Goal: Information Seeking & Learning: Learn about a topic

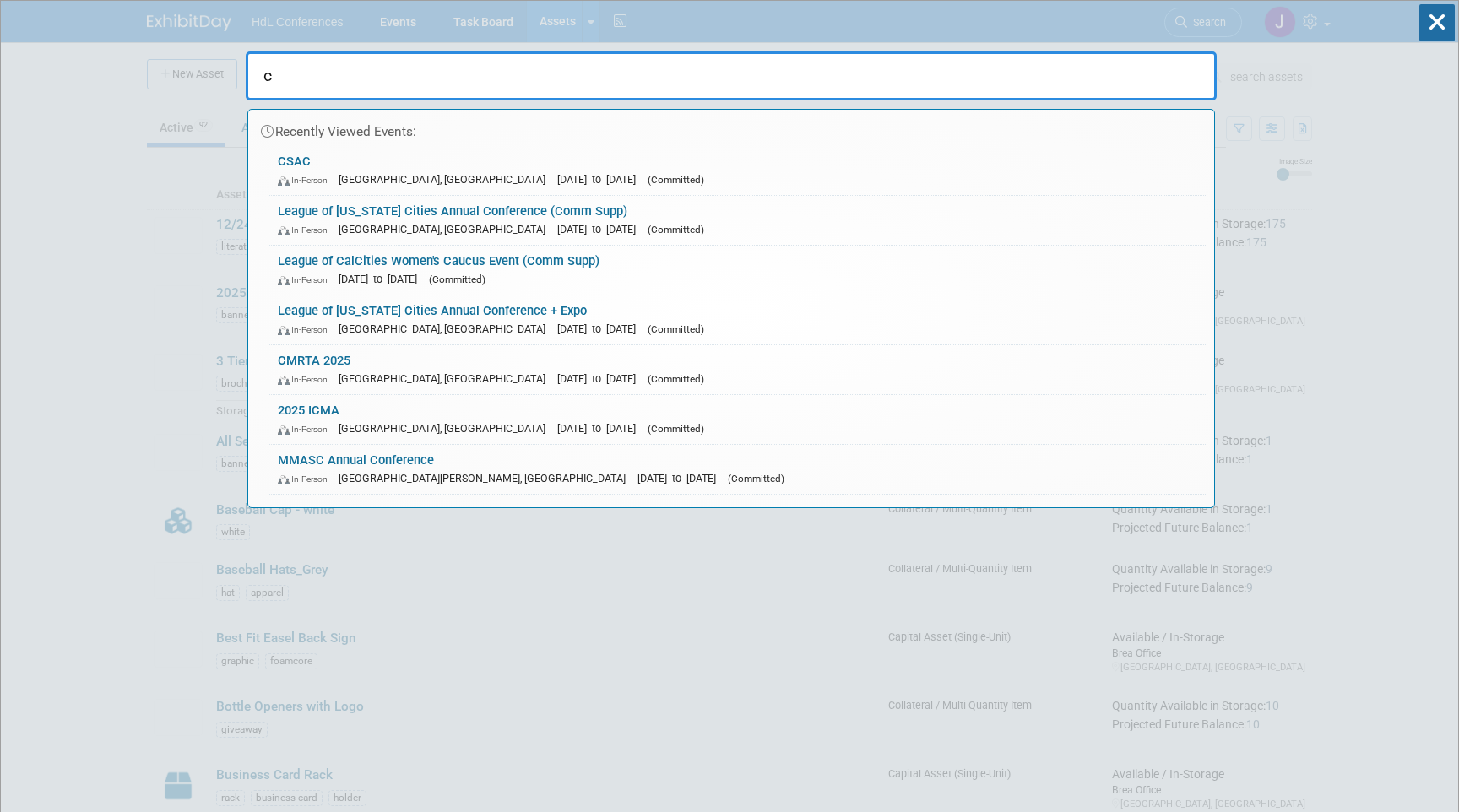
type input "c"
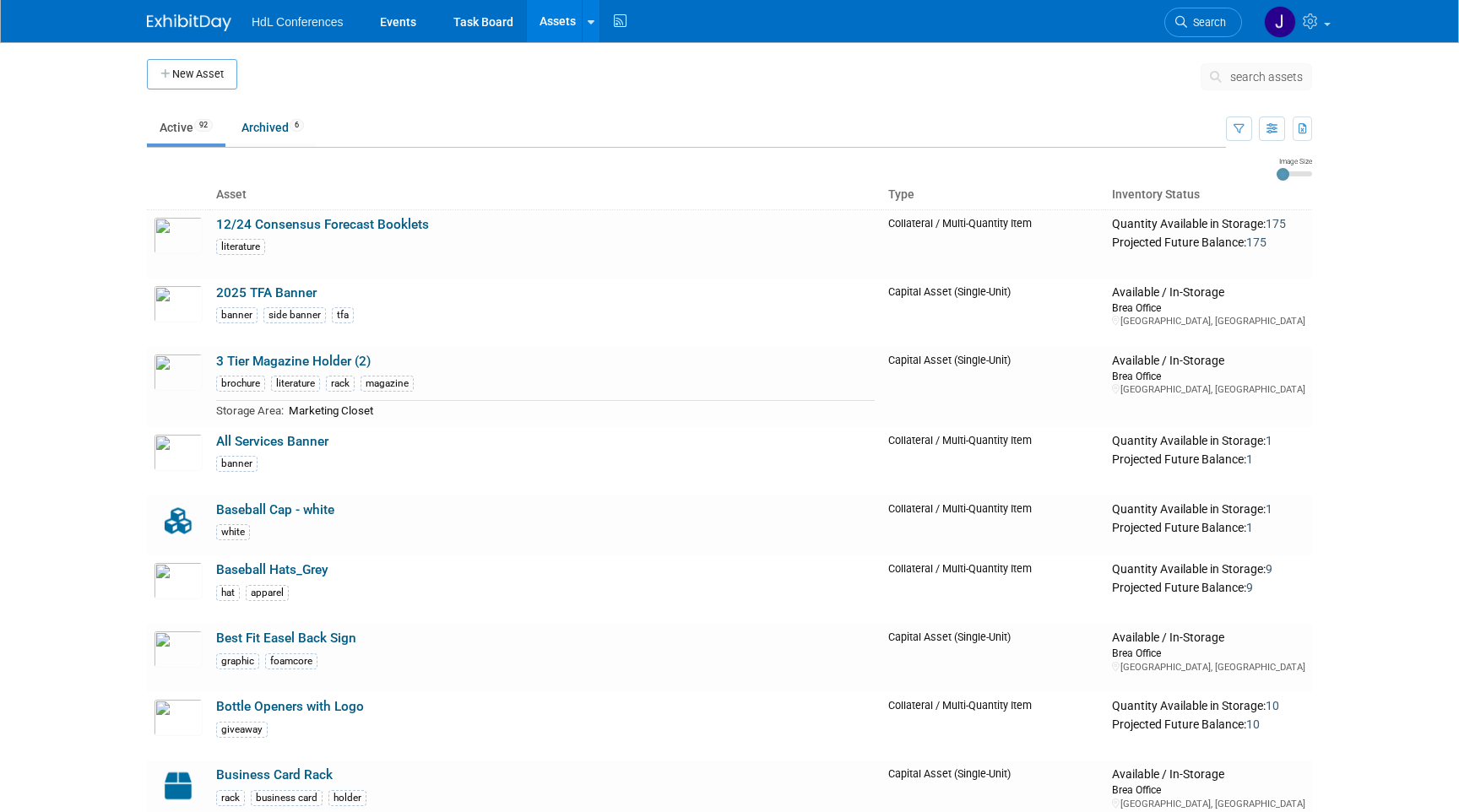
click at [201, 20] on img at bounding box center [189, 23] width 84 height 17
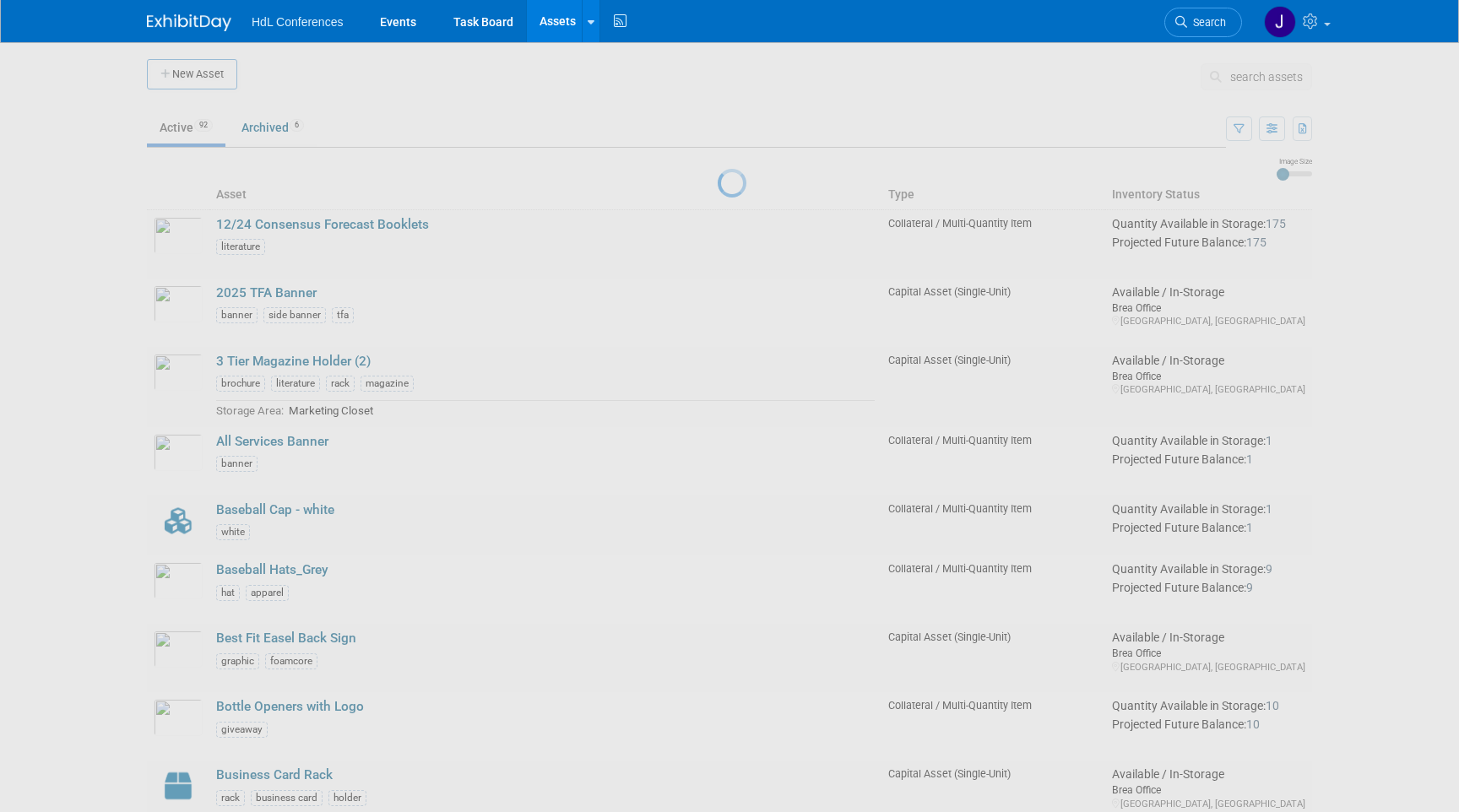
click at [741, 66] on div at bounding box center [730, 406] width 24 height 812
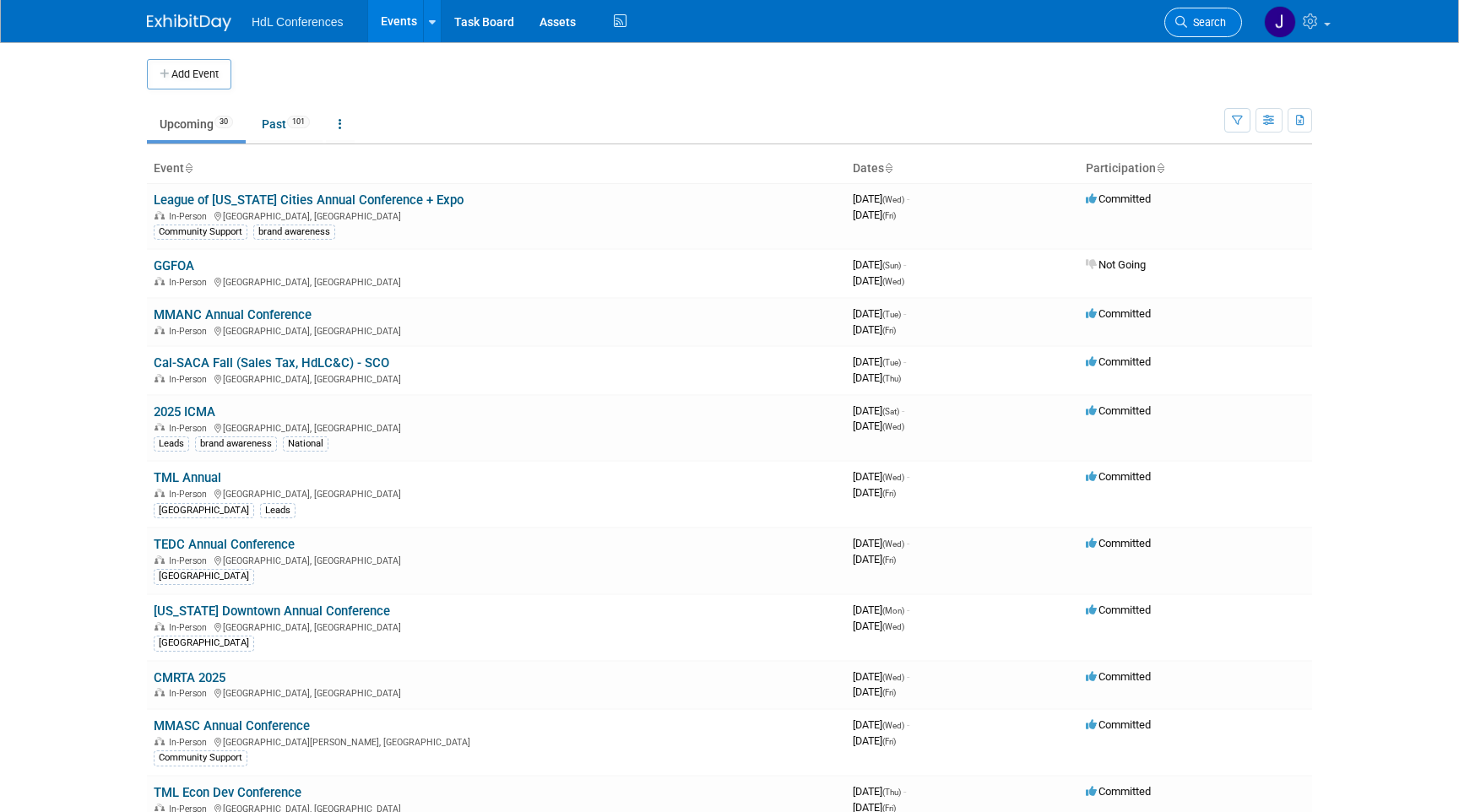
click at [1167, 27] on link "Search" at bounding box center [1202, 22] width 77 height 30
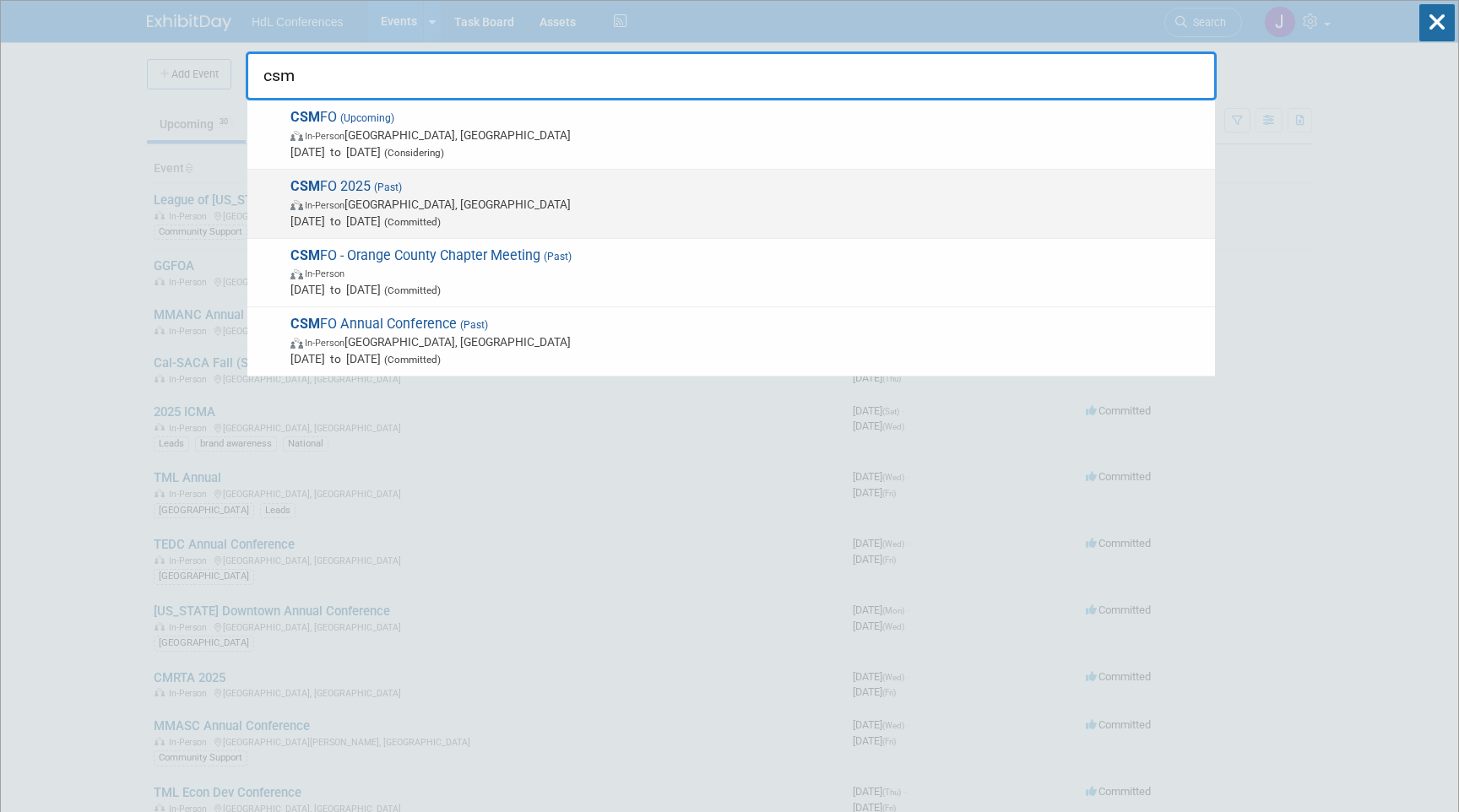
type input "csm"
click at [776, 185] on span "CSM FO 2025 (Past) In-Person San Jose, CA Feb 18, 2025 to Feb 21, 2025 (Committ…" at bounding box center [746, 204] width 921 height 52
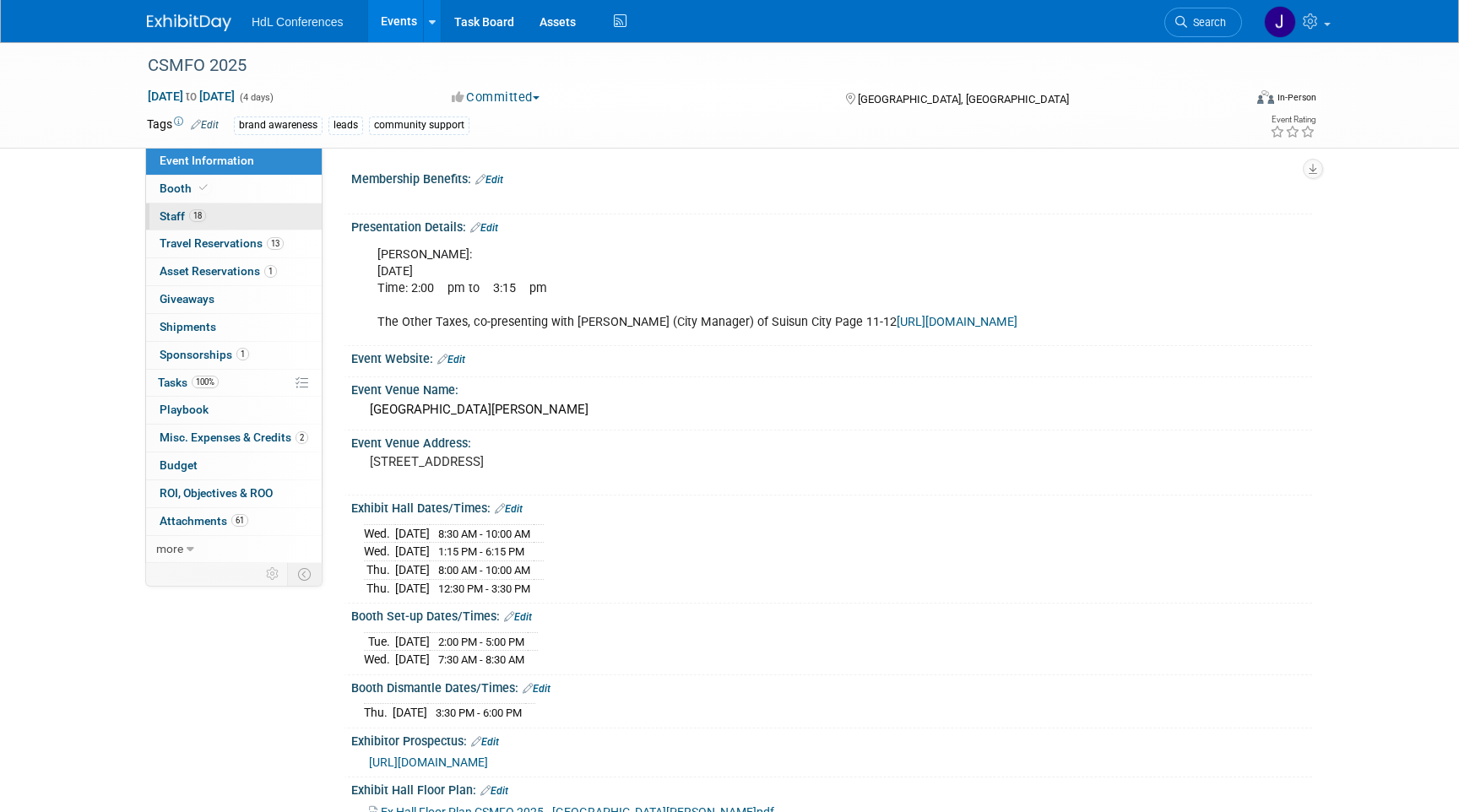
click at [257, 217] on link "18 Staff 18" at bounding box center [234, 217] width 176 height 27
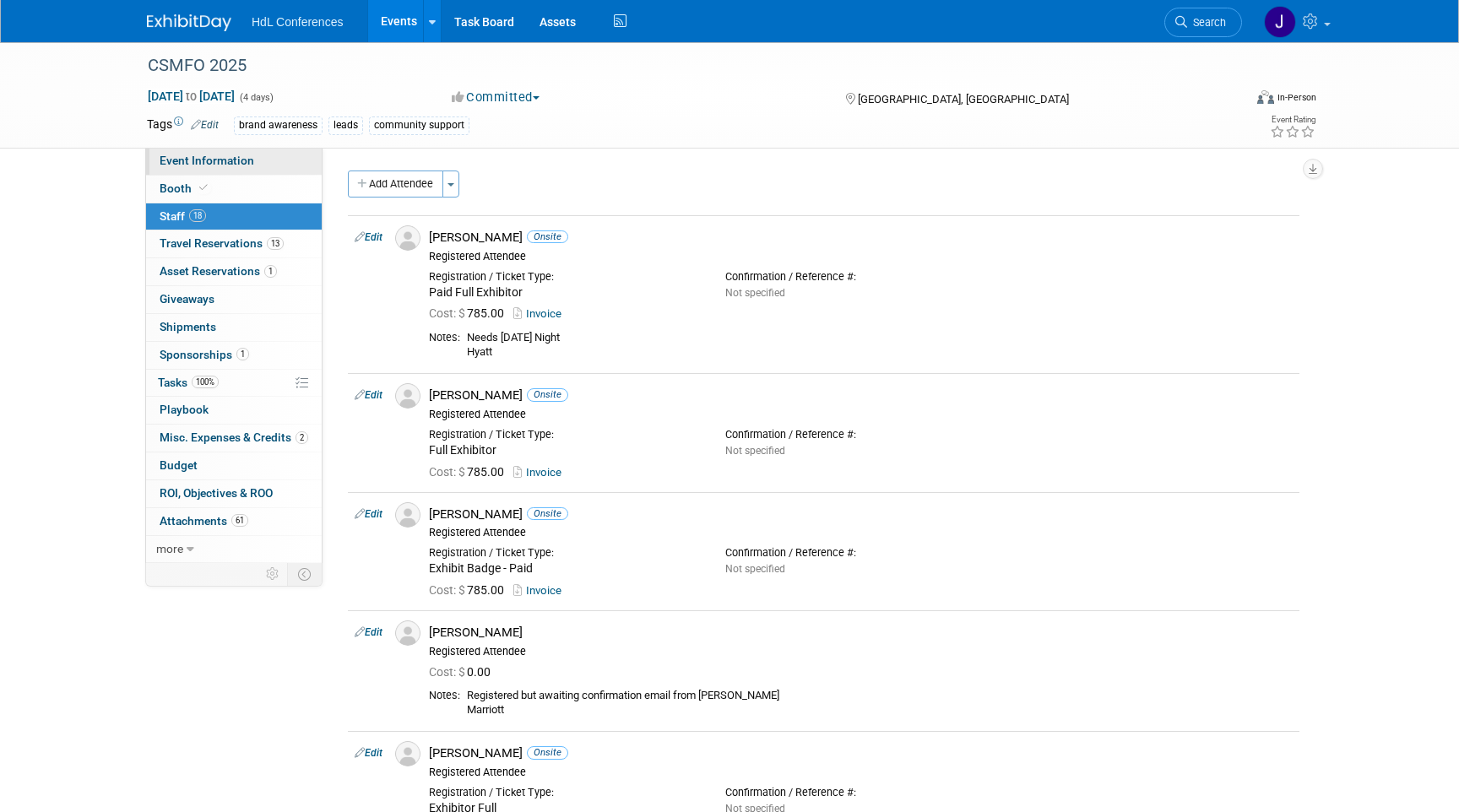
click at [254, 163] on link "Event Information" at bounding box center [234, 162] width 176 height 27
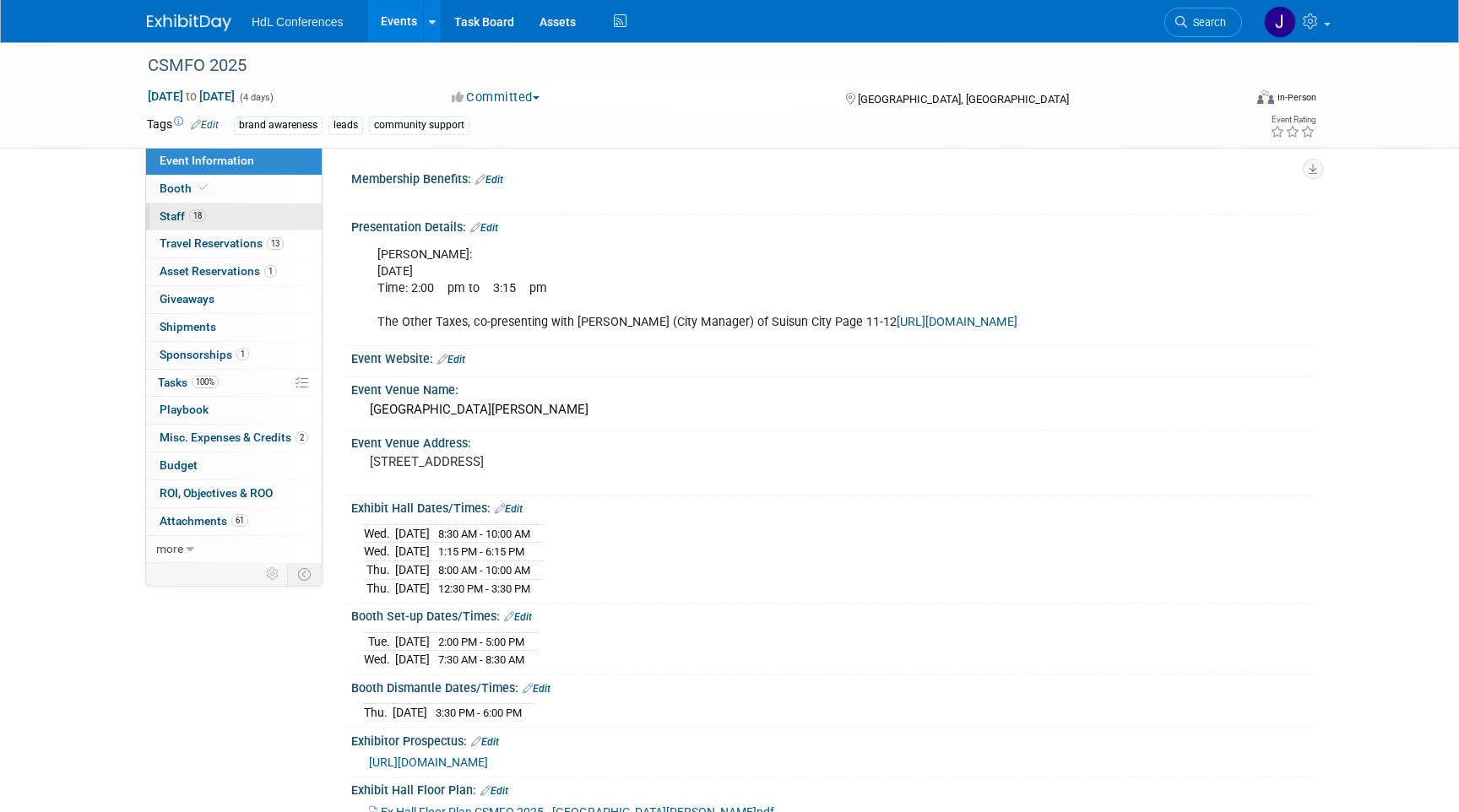
click at [205, 210] on span "Staff 18" at bounding box center [183, 216] width 47 height 14
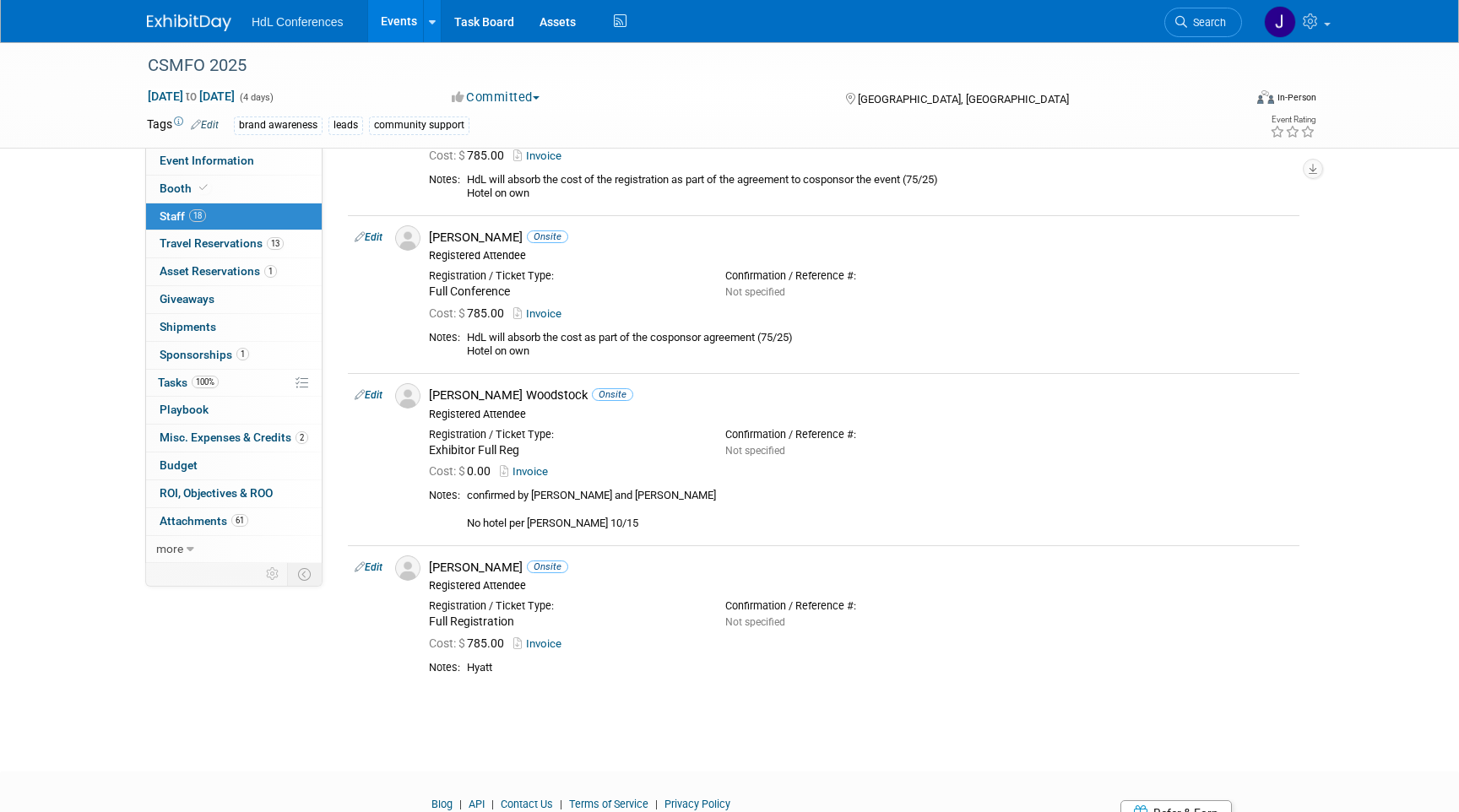
scroll to position [2296, 0]
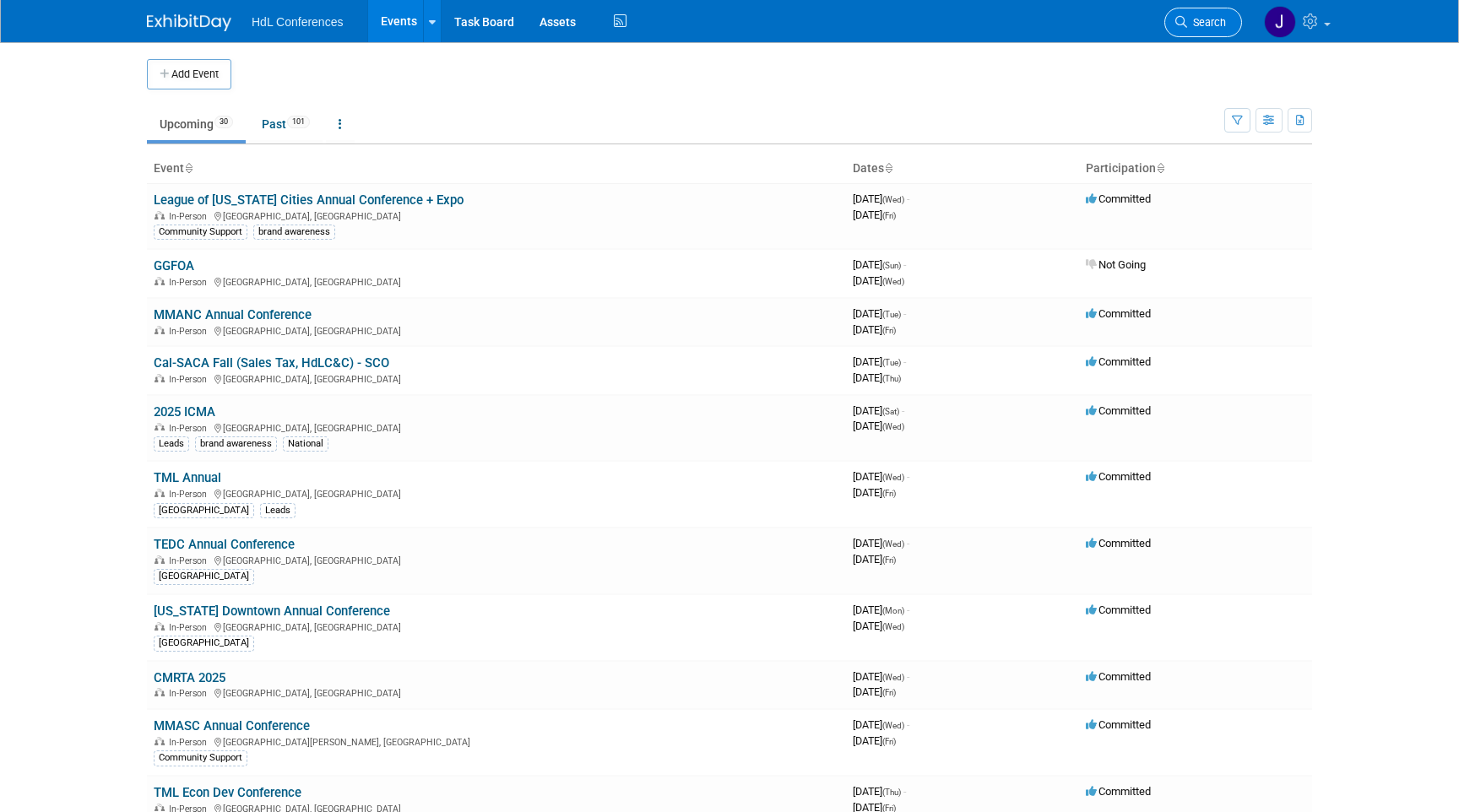
click at [1175, 13] on link "Search" at bounding box center [1202, 22] width 77 height 30
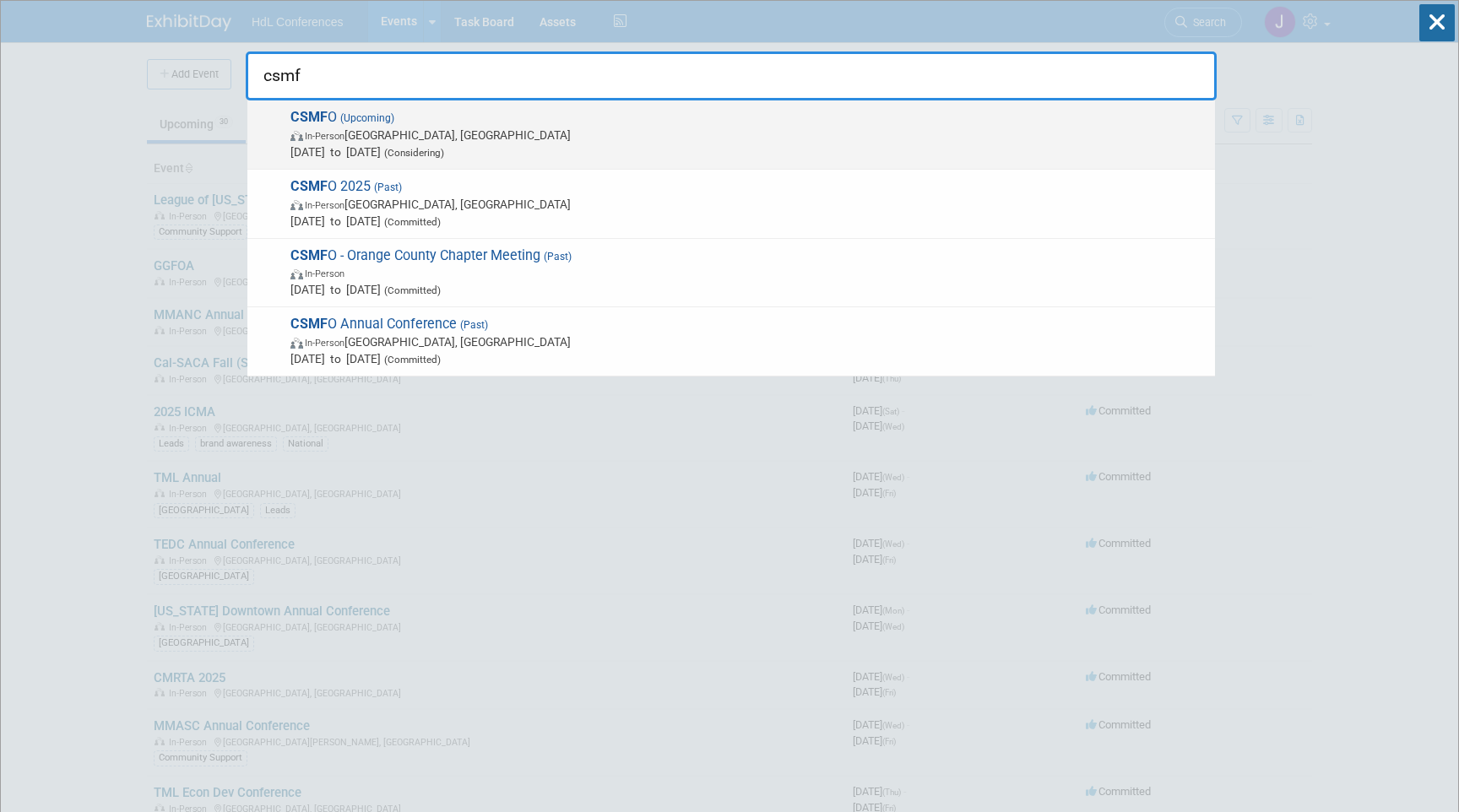
type input "csmf"
click at [787, 132] on span "In-Person [GEOGRAPHIC_DATA], [GEOGRAPHIC_DATA]" at bounding box center [748, 135] width 916 height 17
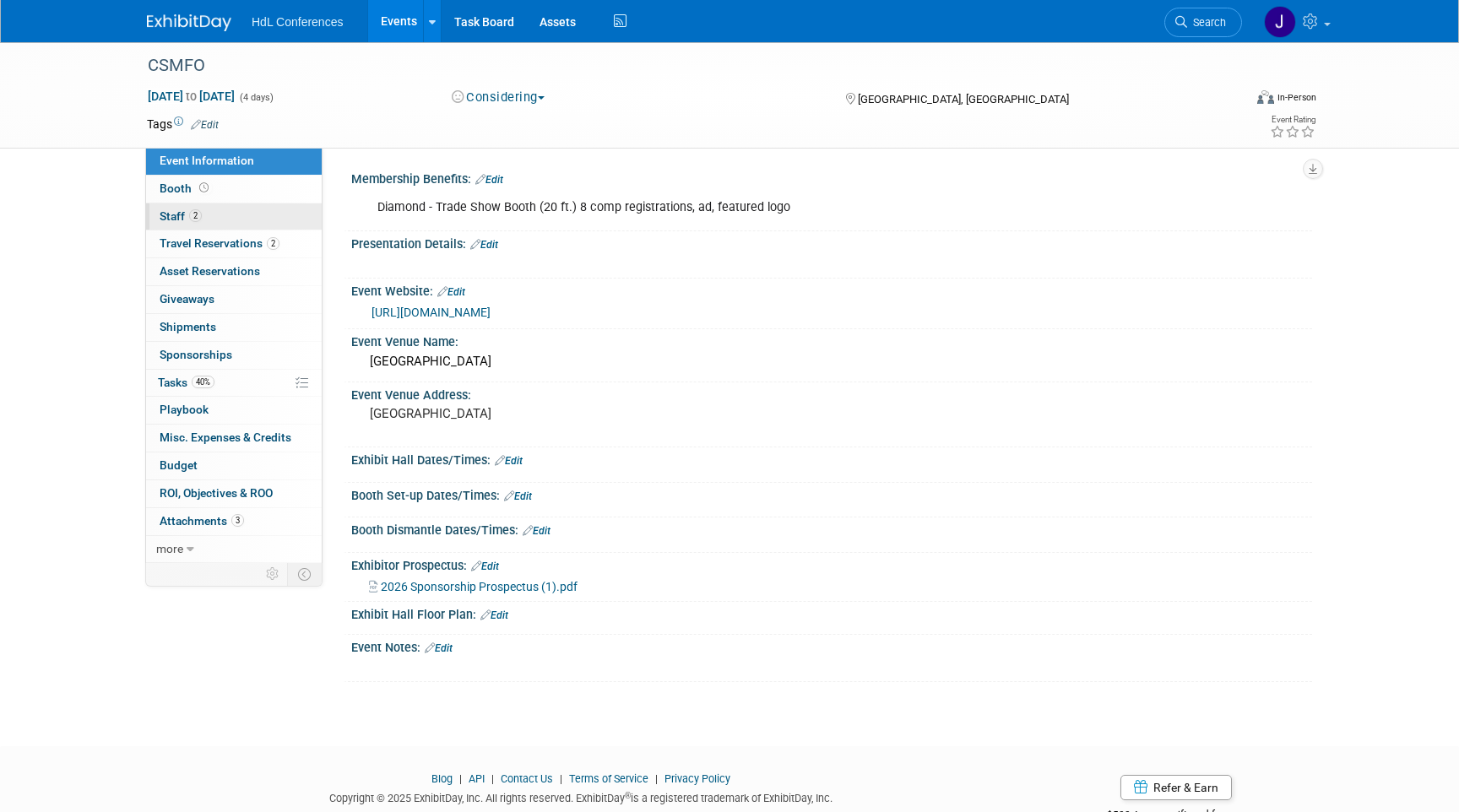
click at [230, 220] on link "2 Staff 2" at bounding box center [234, 217] width 176 height 27
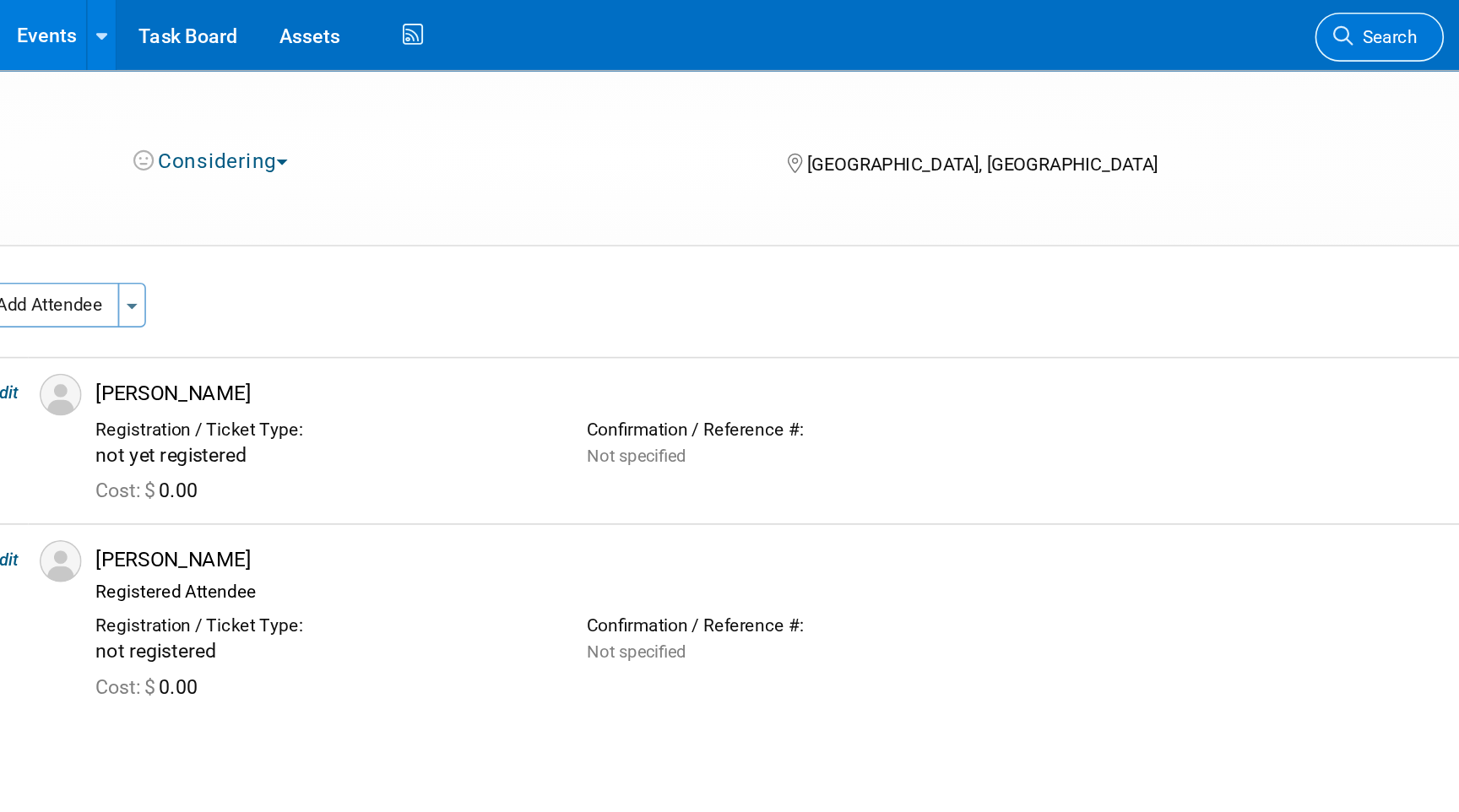
click at [1193, 11] on link "Search" at bounding box center [1202, 22] width 77 height 30
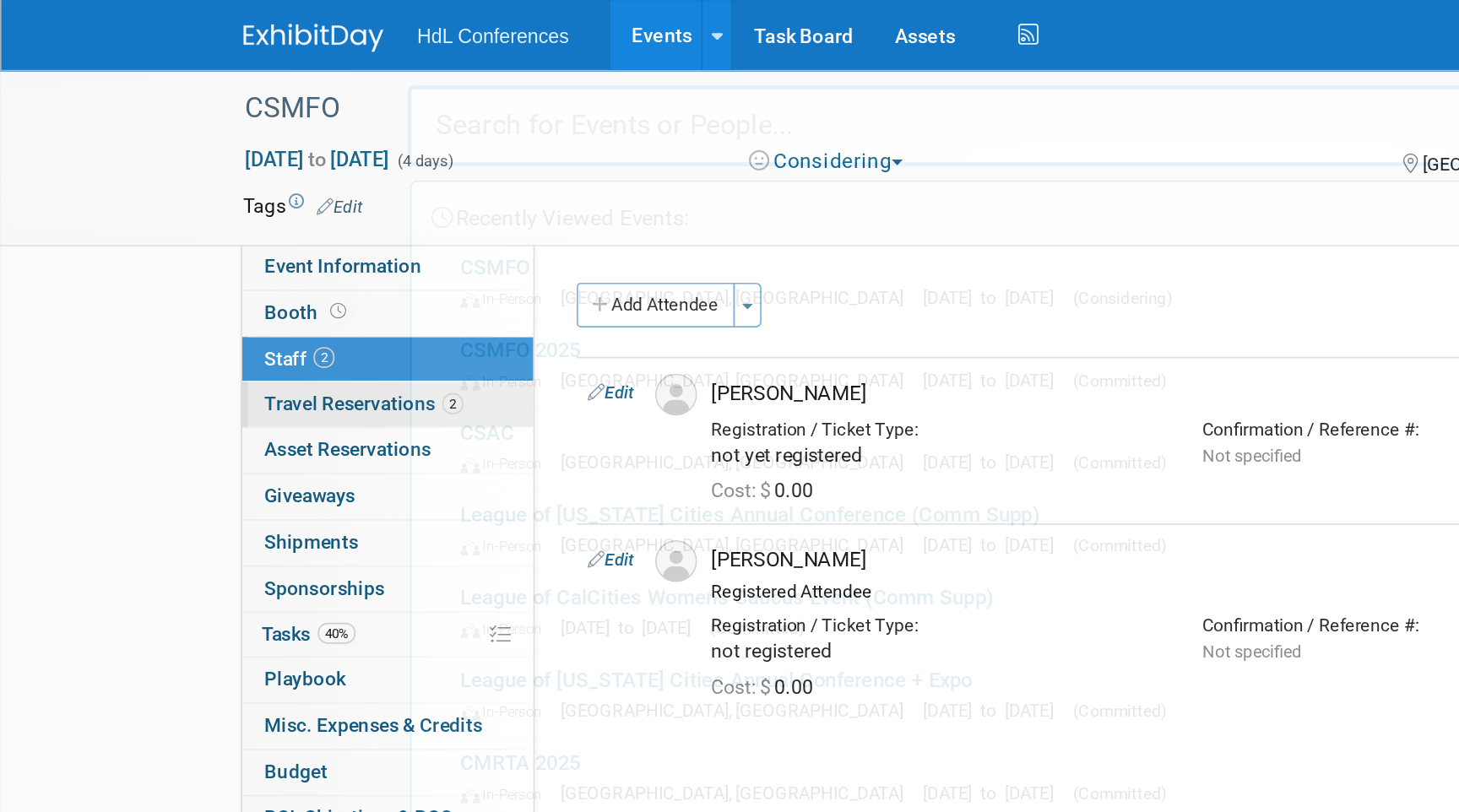
click at [215, 248] on span "Travel Reservations 2" at bounding box center [219, 243] width 120 height 14
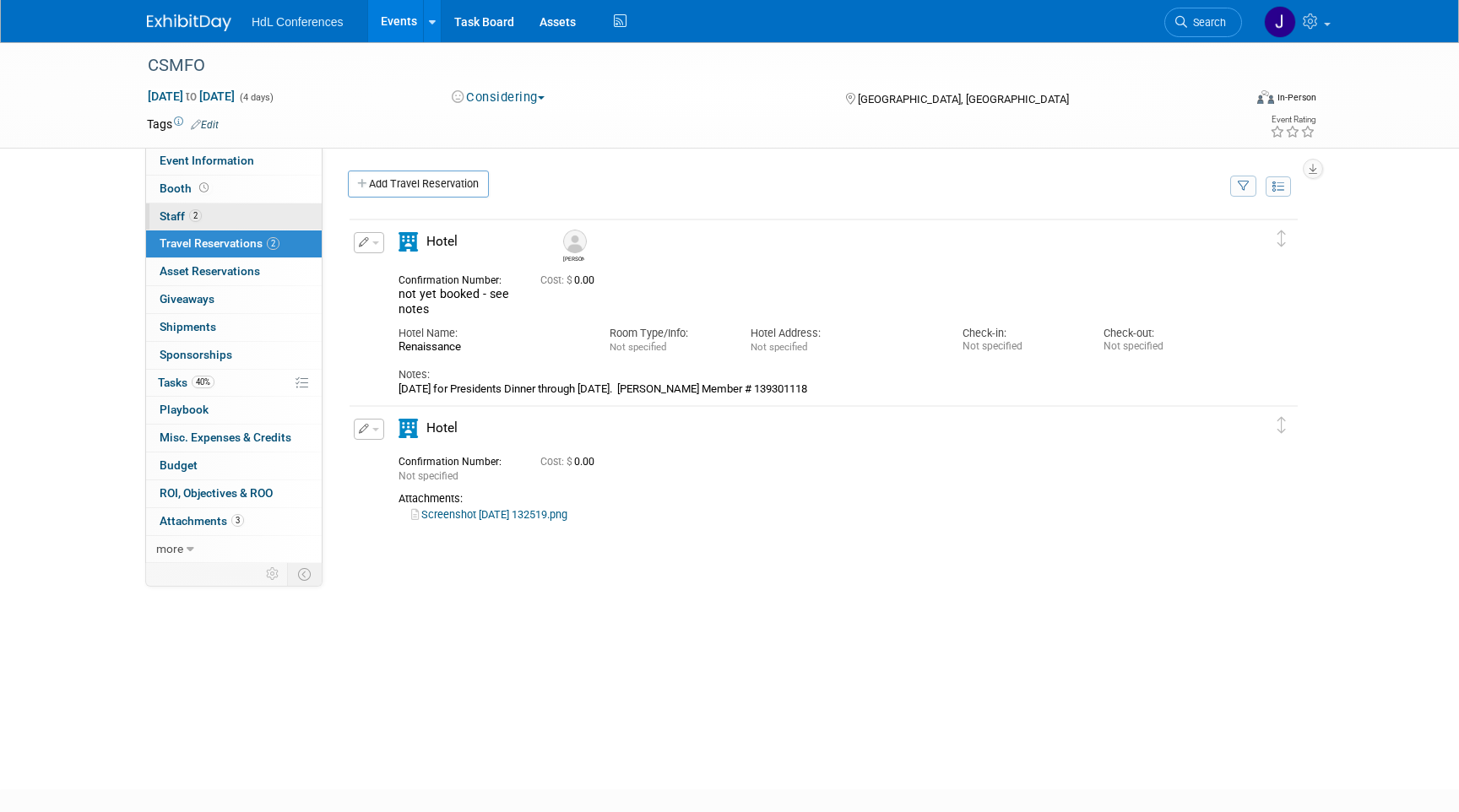
click at [238, 206] on link "2 Staff 2" at bounding box center [234, 217] width 176 height 27
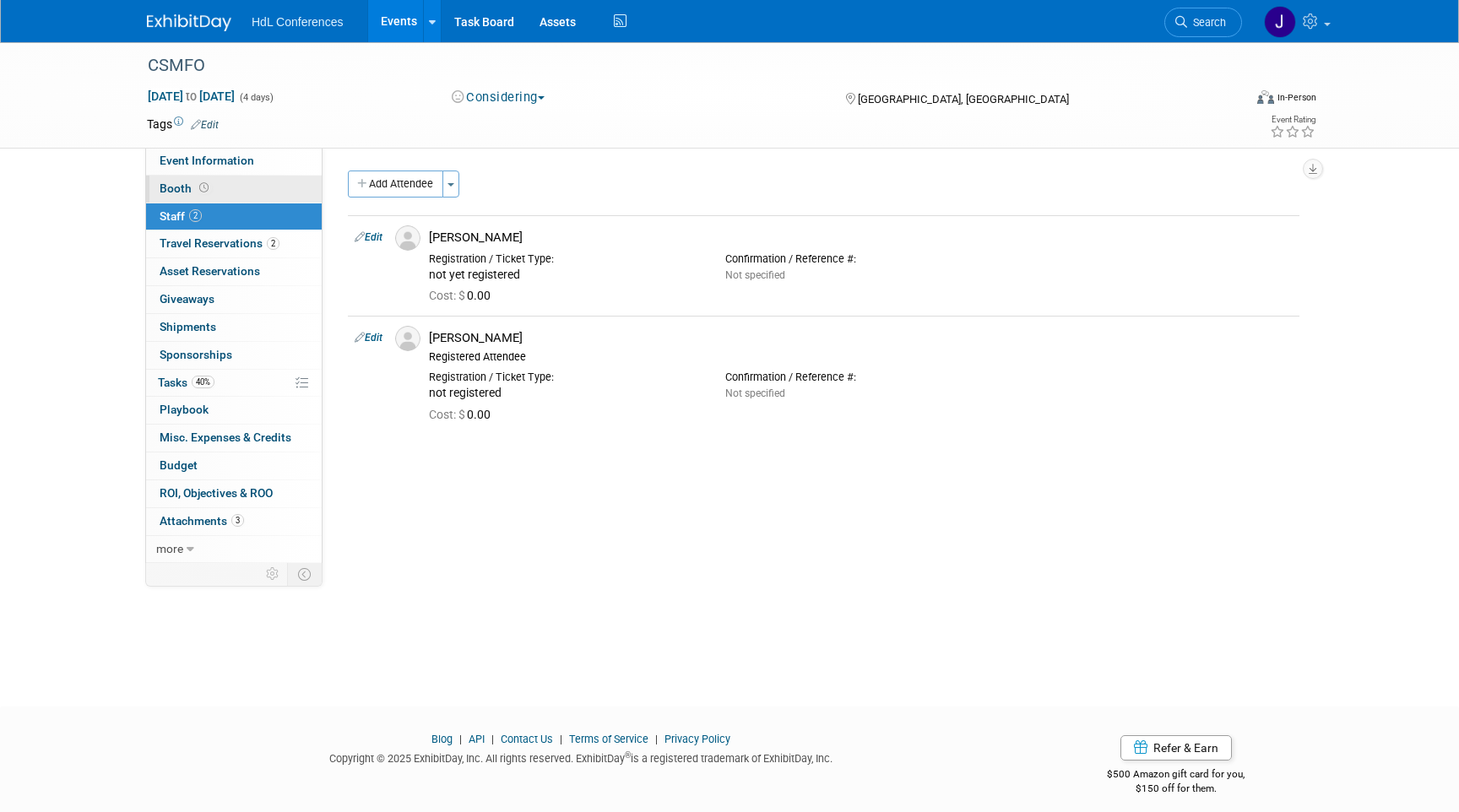
click at [249, 185] on link "Booth" at bounding box center [234, 190] width 176 height 27
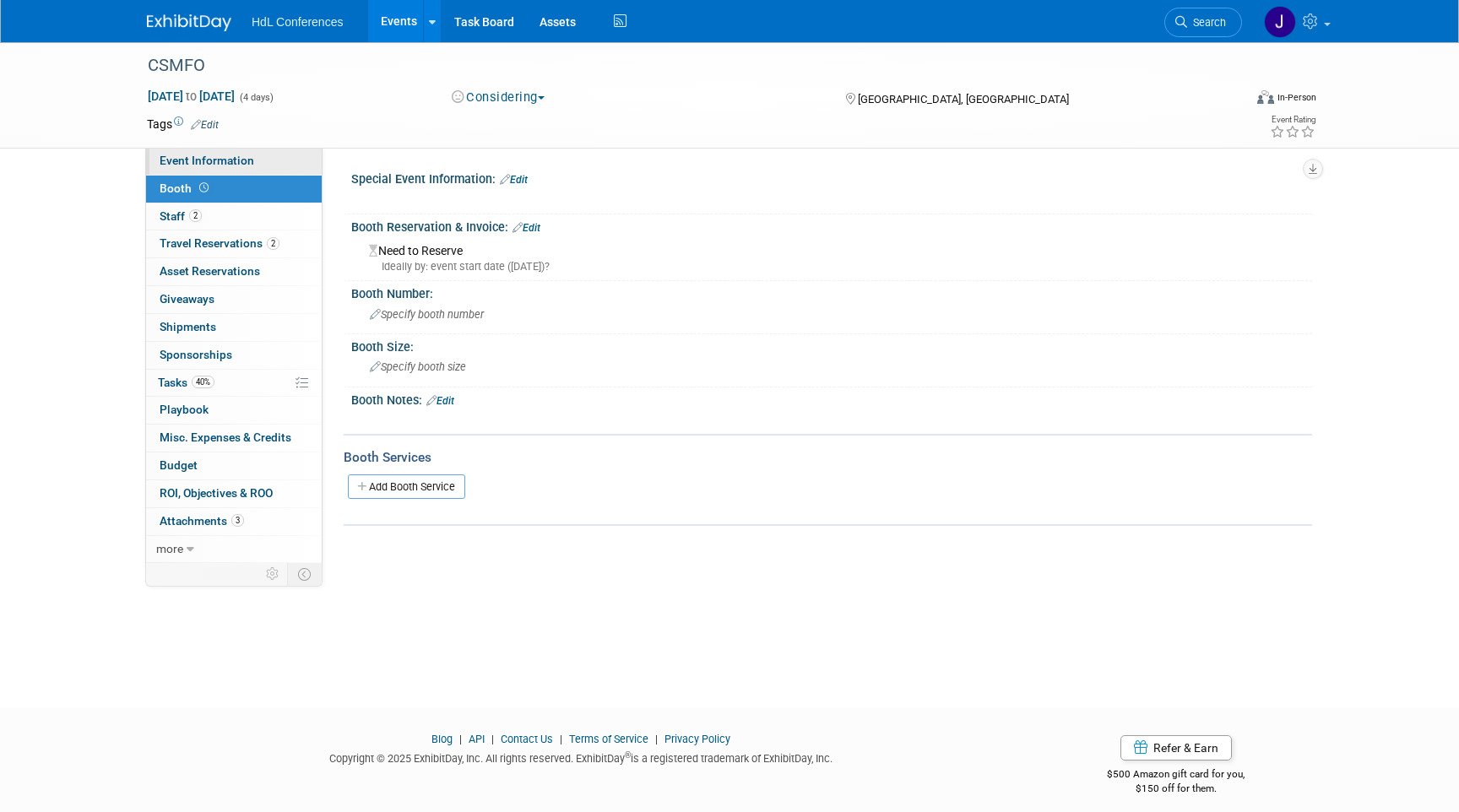
click at [256, 163] on link "Event Information" at bounding box center [234, 162] width 176 height 27
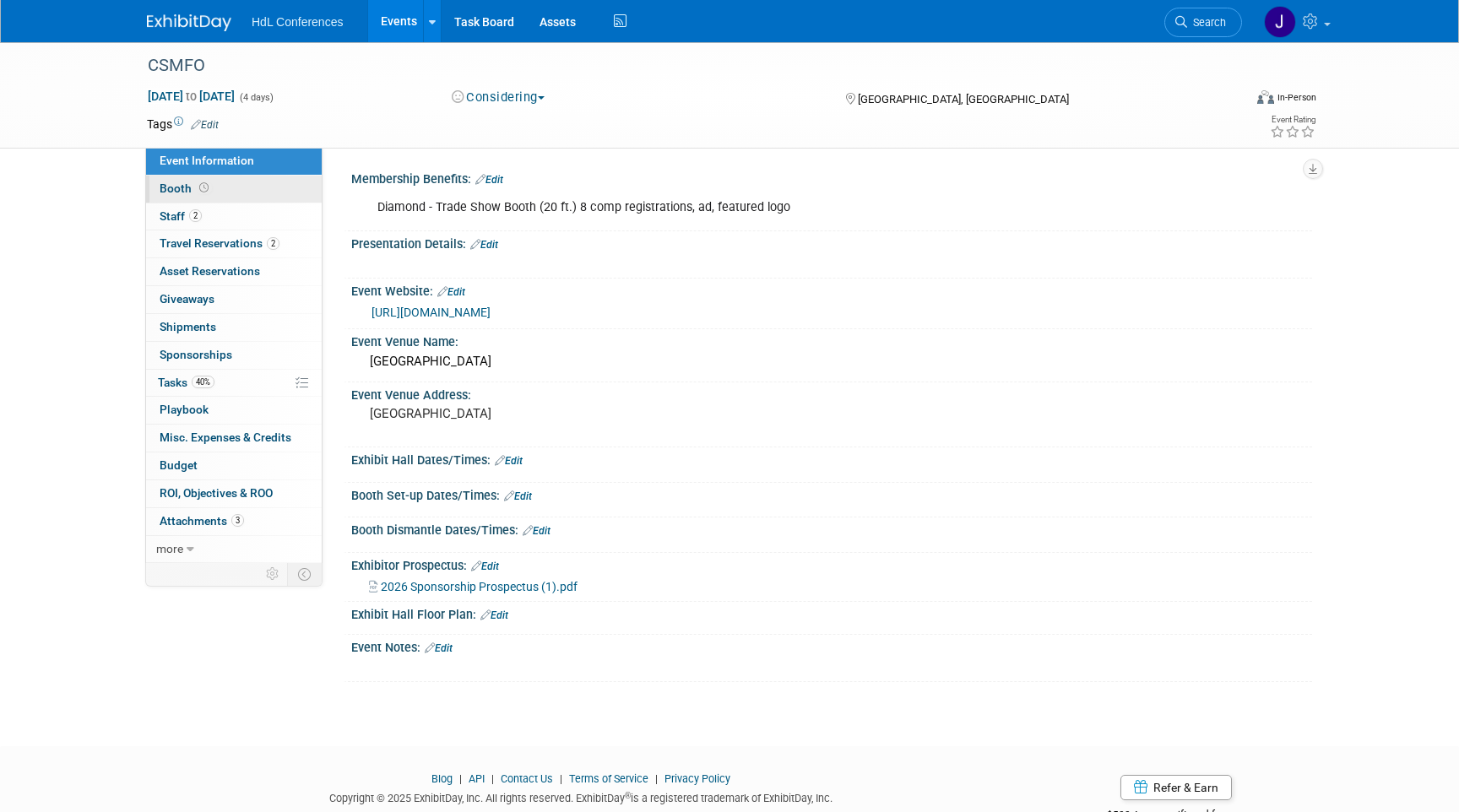
click at [256, 196] on link "Booth" at bounding box center [234, 190] width 176 height 27
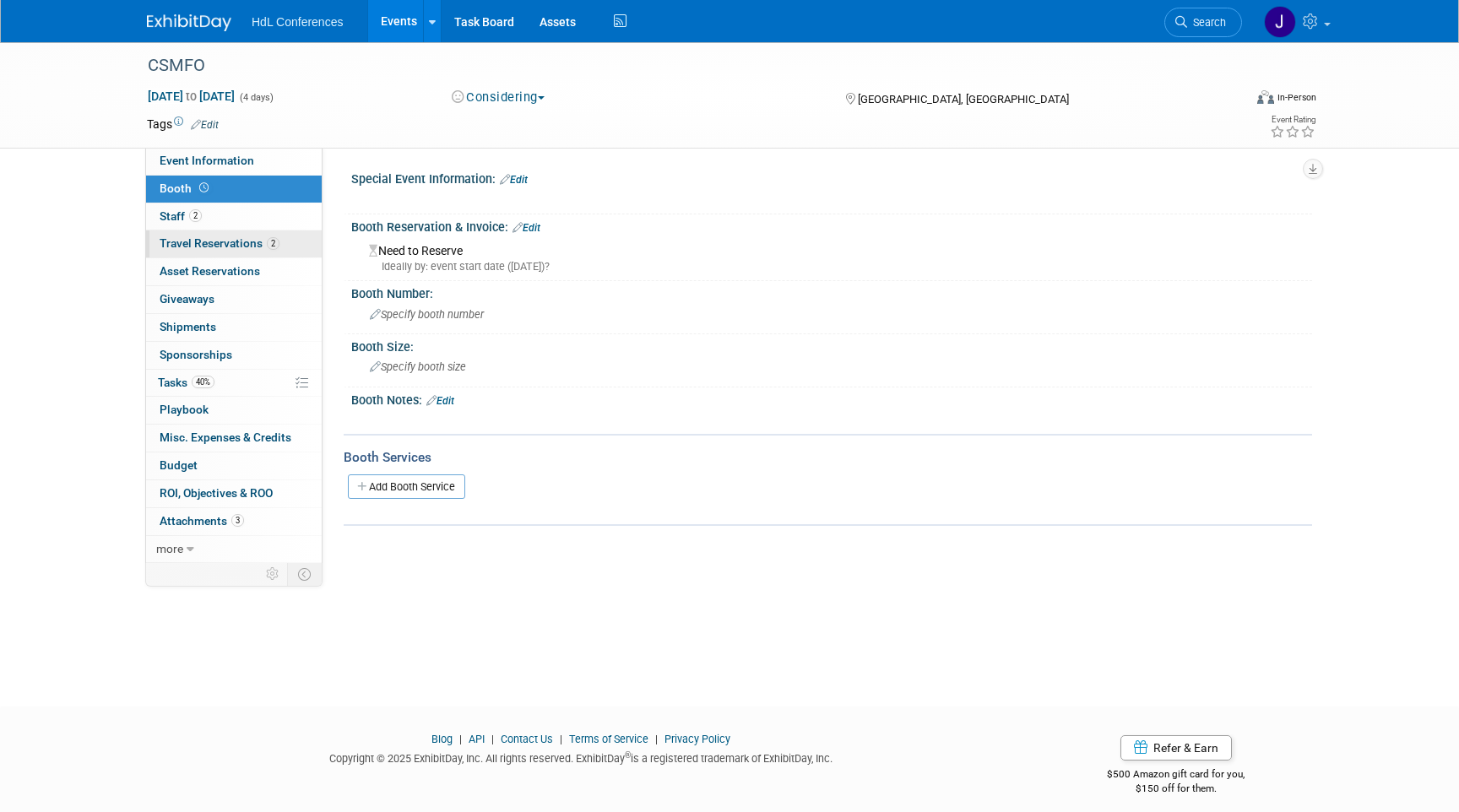
click at [272, 243] on span "2" at bounding box center [273, 243] width 13 height 13
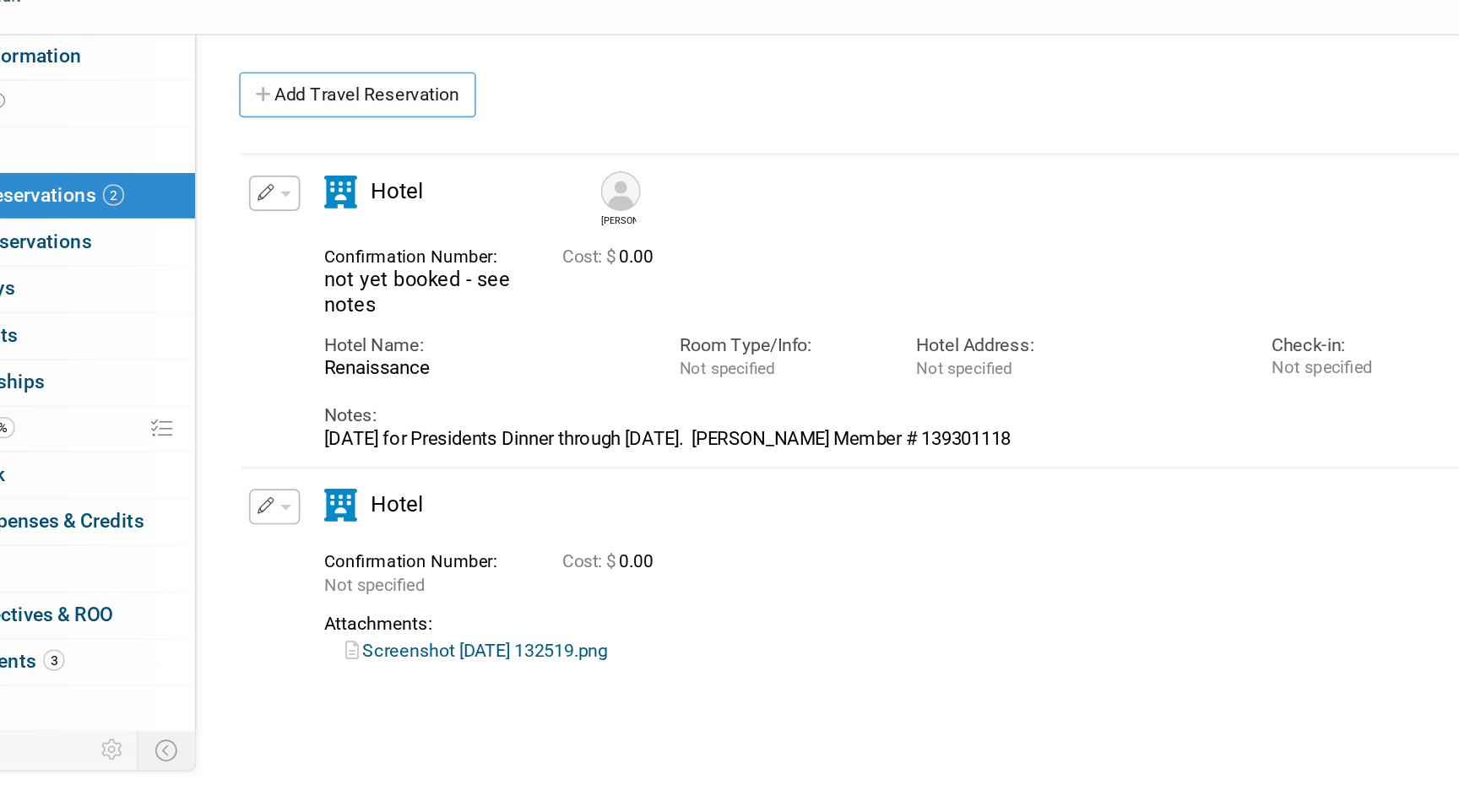
drag, startPoint x: 471, startPoint y: 386, endPoint x: 511, endPoint y: 534, distance: 153.3
click at [511, 534] on div at bounding box center [823, 378] width 951 height 323
click at [524, 560] on div "Joan 0.00" at bounding box center [823, 470] width 951 height 507
drag, startPoint x: 414, startPoint y: 389, endPoint x: 480, endPoint y: 537, distance: 162.0
click at [480, 537] on div at bounding box center [823, 378] width 951 height 323
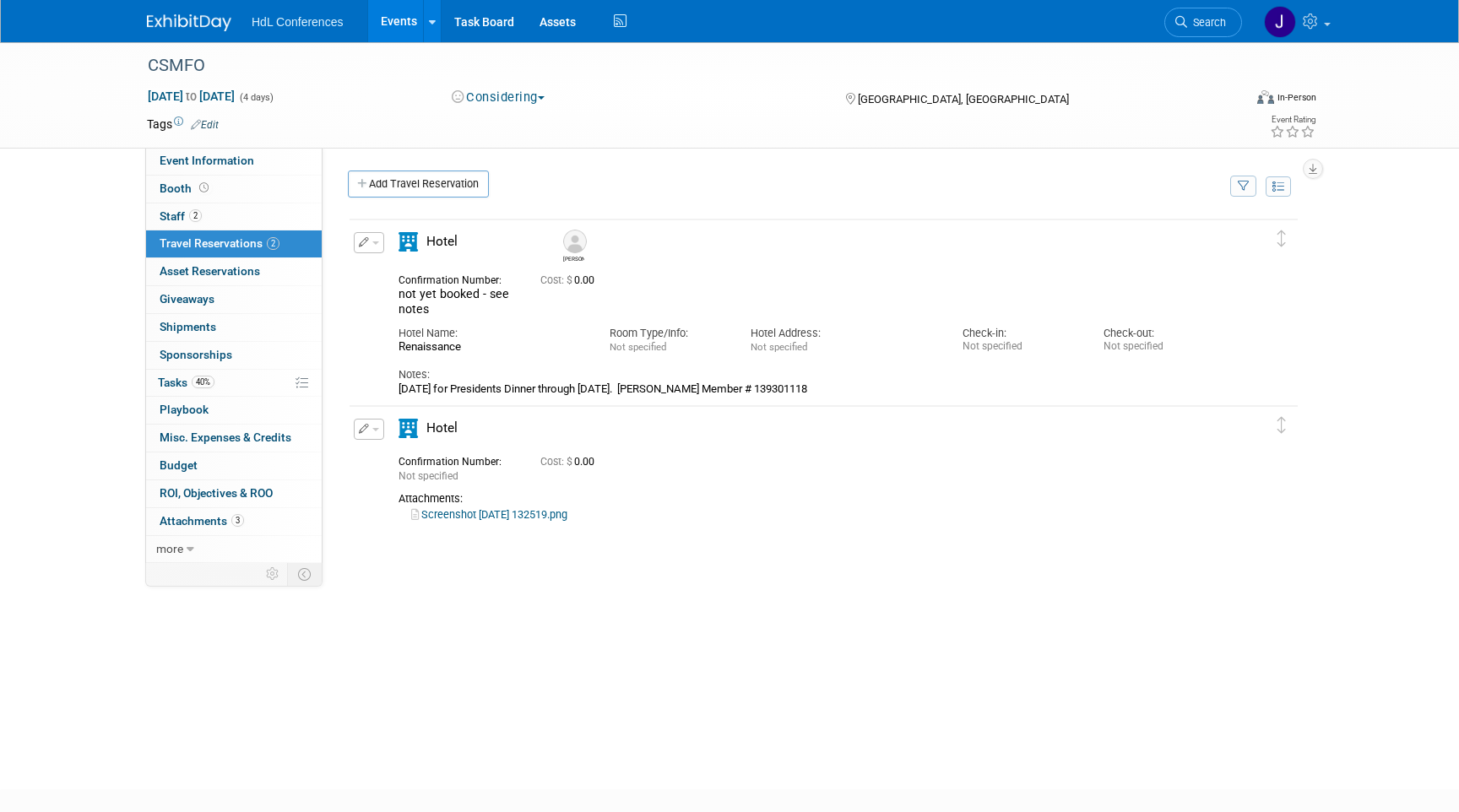
click at [243, 255] on link "2 Travel Reservations 2" at bounding box center [234, 244] width 176 height 27
click at [247, 258] on link "0 Asset Reservations 0" at bounding box center [234, 272] width 176 height 27
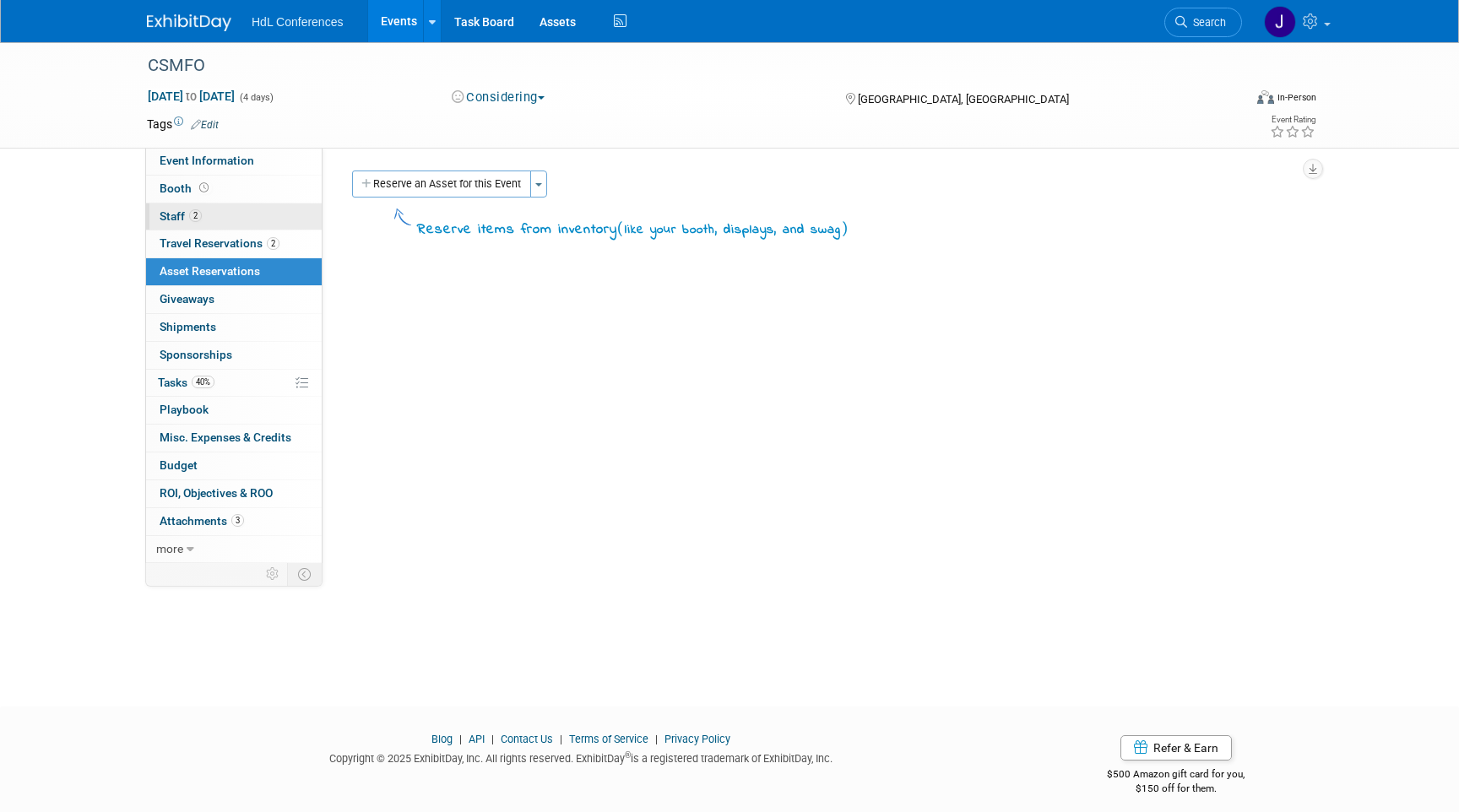
click at [236, 207] on link "2 Staff 2" at bounding box center [234, 217] width 176 height 27
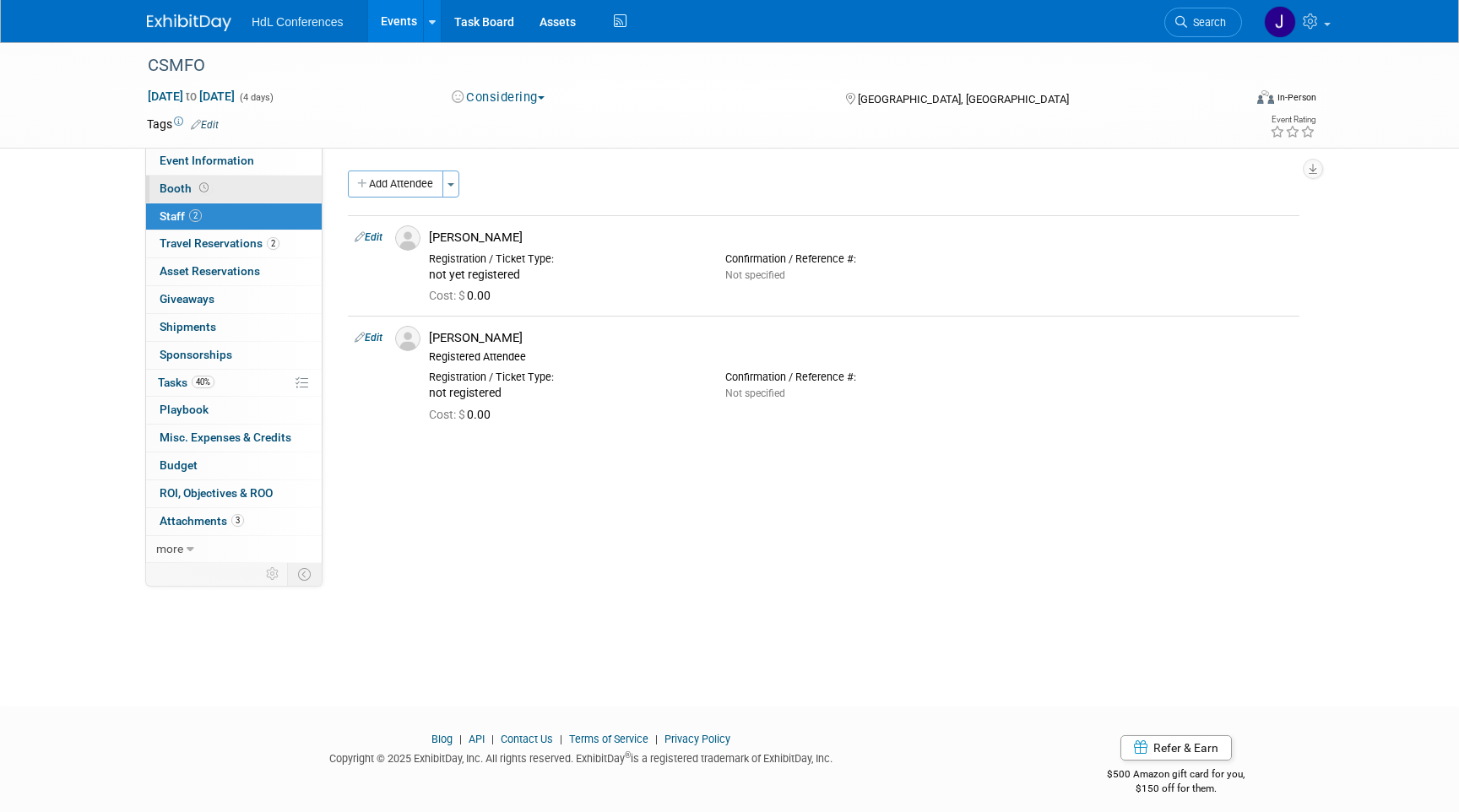
click at [252, 186] on link "Booth" at bounding box center [234, 190] width 176 height 27
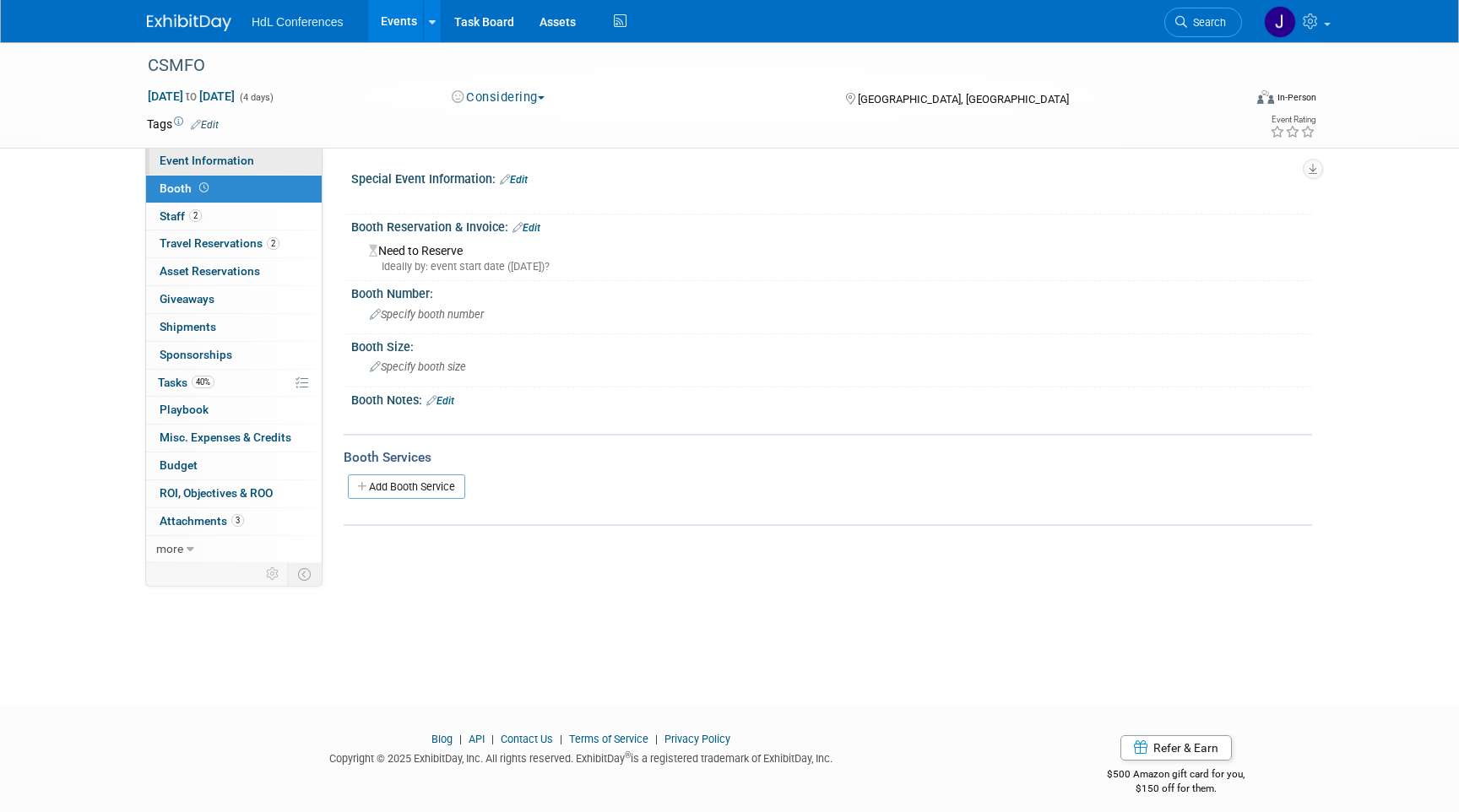
click at [262, 164] on link "Event Information" at bounding box center [234, 162] width 176 height 27
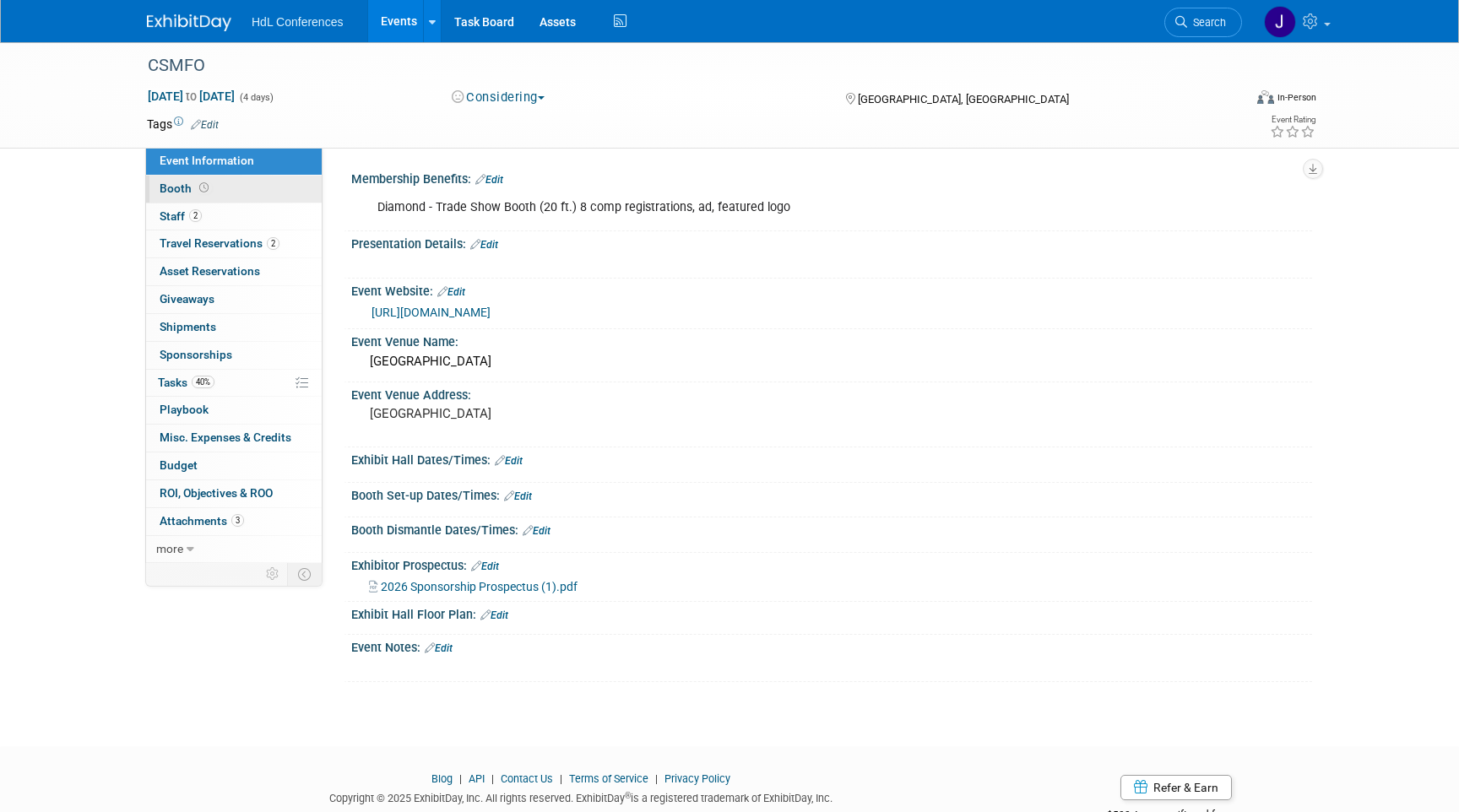
click at [261, 190] on link "Booth" at bounding box center [234, 190] width 176 height 27
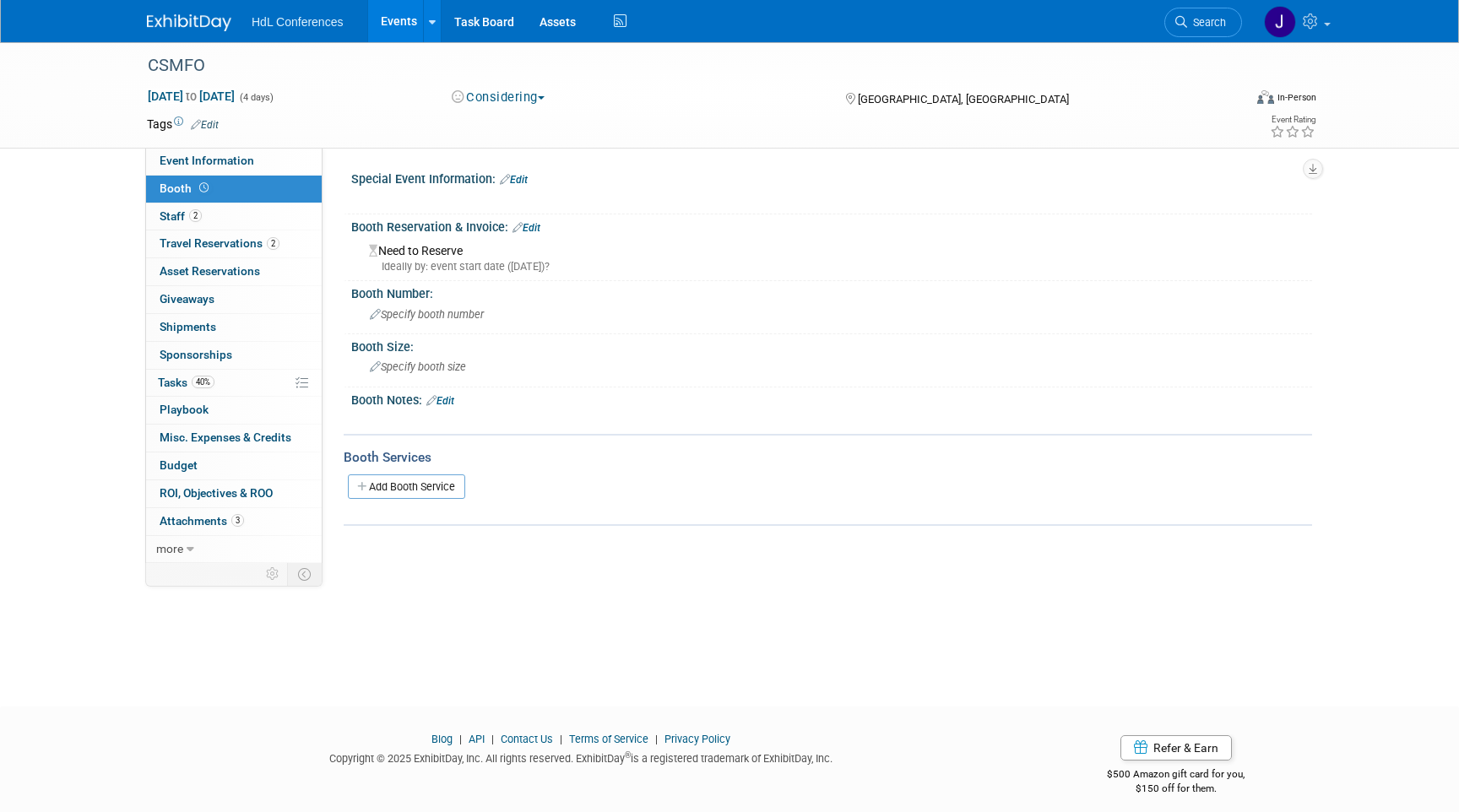
click at [286, 147] on div "CSMFO Feb 24, 2026 to Feb 27, 2026 (4 days) Feb 24, 2026 to Feb 27, 2026 Consid…" at bounding box center [730, 95] width 1190 height 105
click at [275, 167] on link "Event Information" at bounding box center [234, 162] width 176 height 27
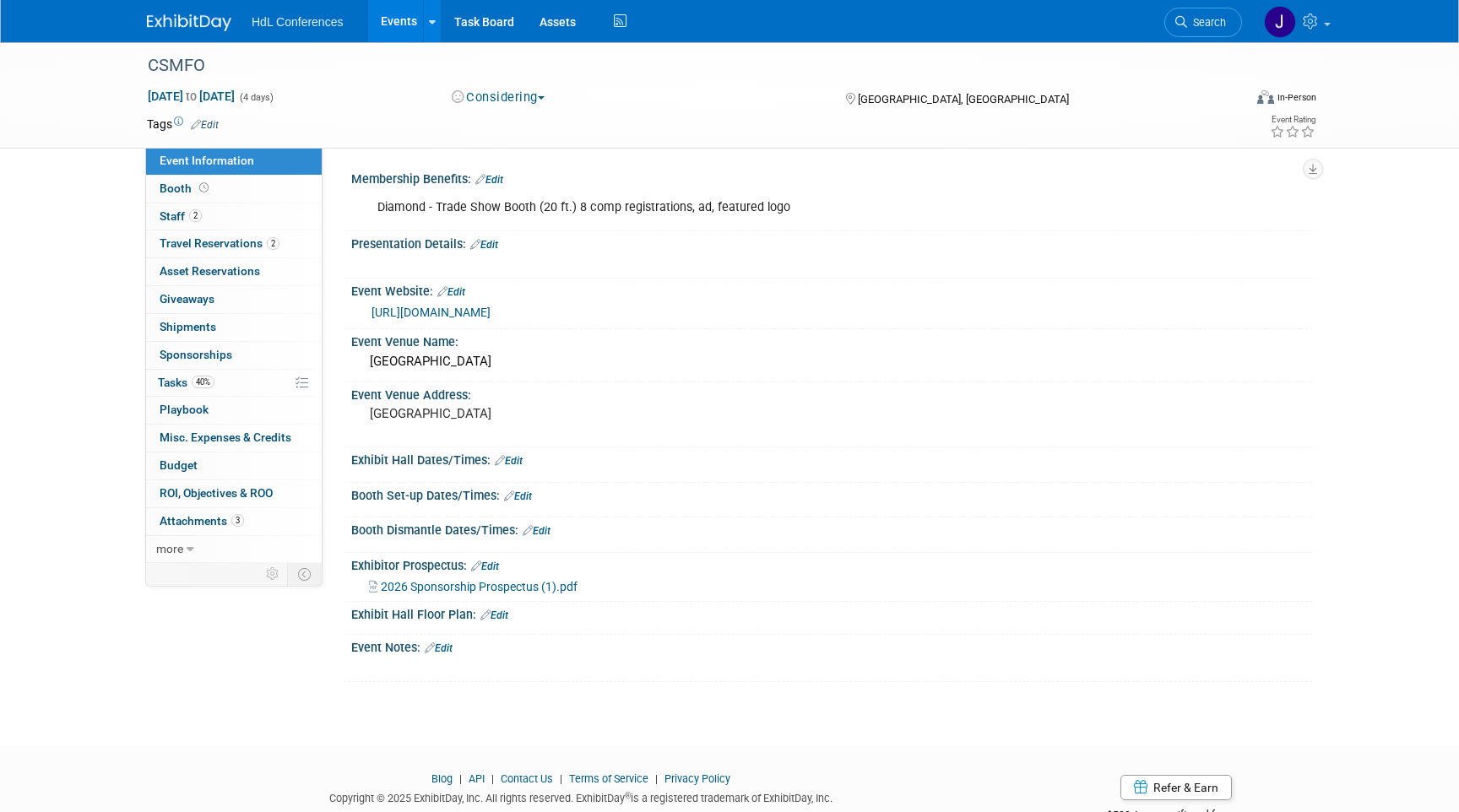
click at [491, 312] on link "https://csmfo.org/events/EventDetails.aspx?id=1986000" at bounding box center [431, 312] width 119 height 14
click at [262, 227] on link "2 Staff 2" at bounding box center [234, 217] width 176 height 27
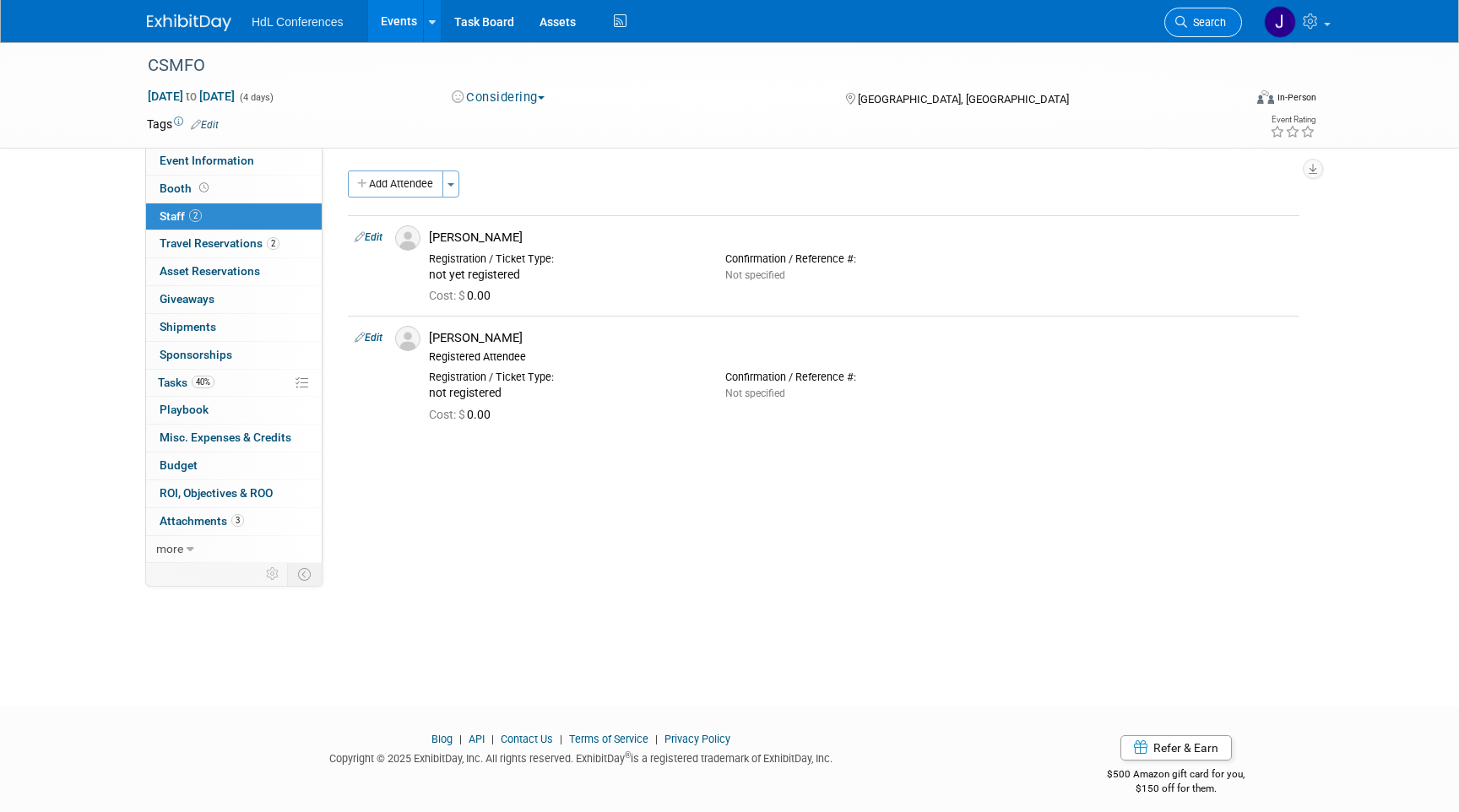
click at [1212, 21] on span "Search" at bounding box center [1206, 22] width 39 height 13
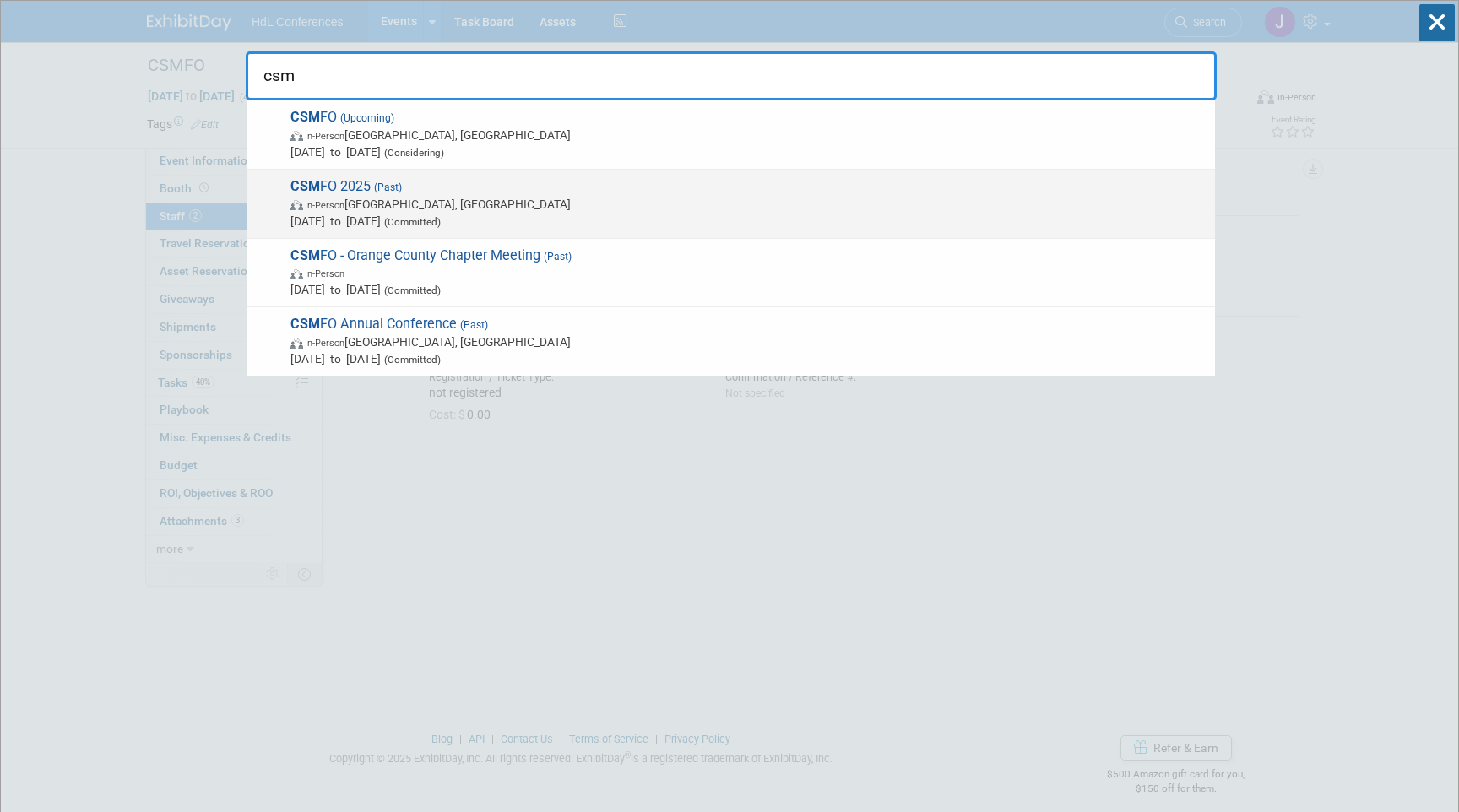
type input "csm"
click at [830, 207] on span "In-Person San Jose, CA" at bounding box center [748, 204] width 916 height 17
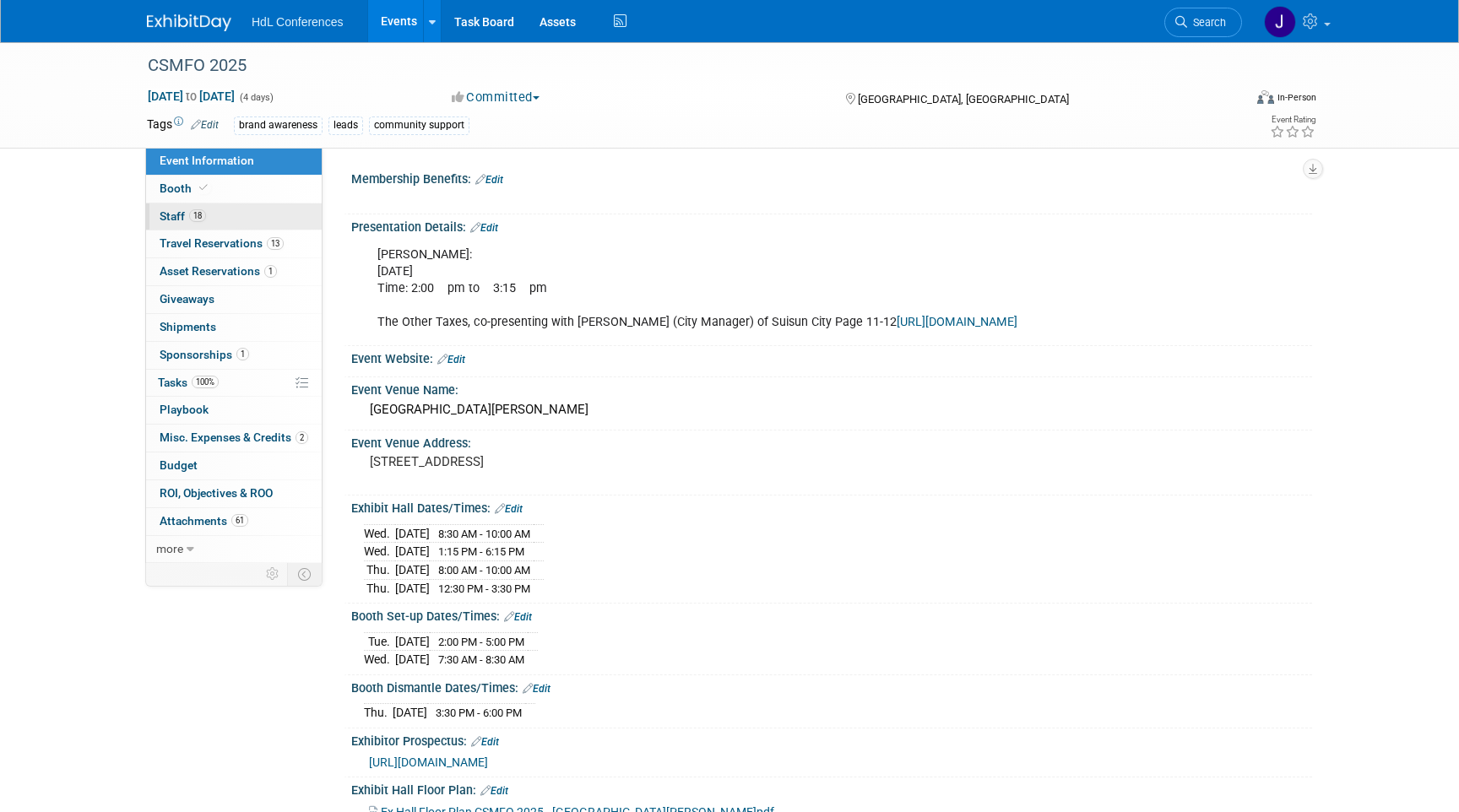
click at [176, 229] on link "18 Staff 18" at bounding box center [234, 217] width 176 height 27
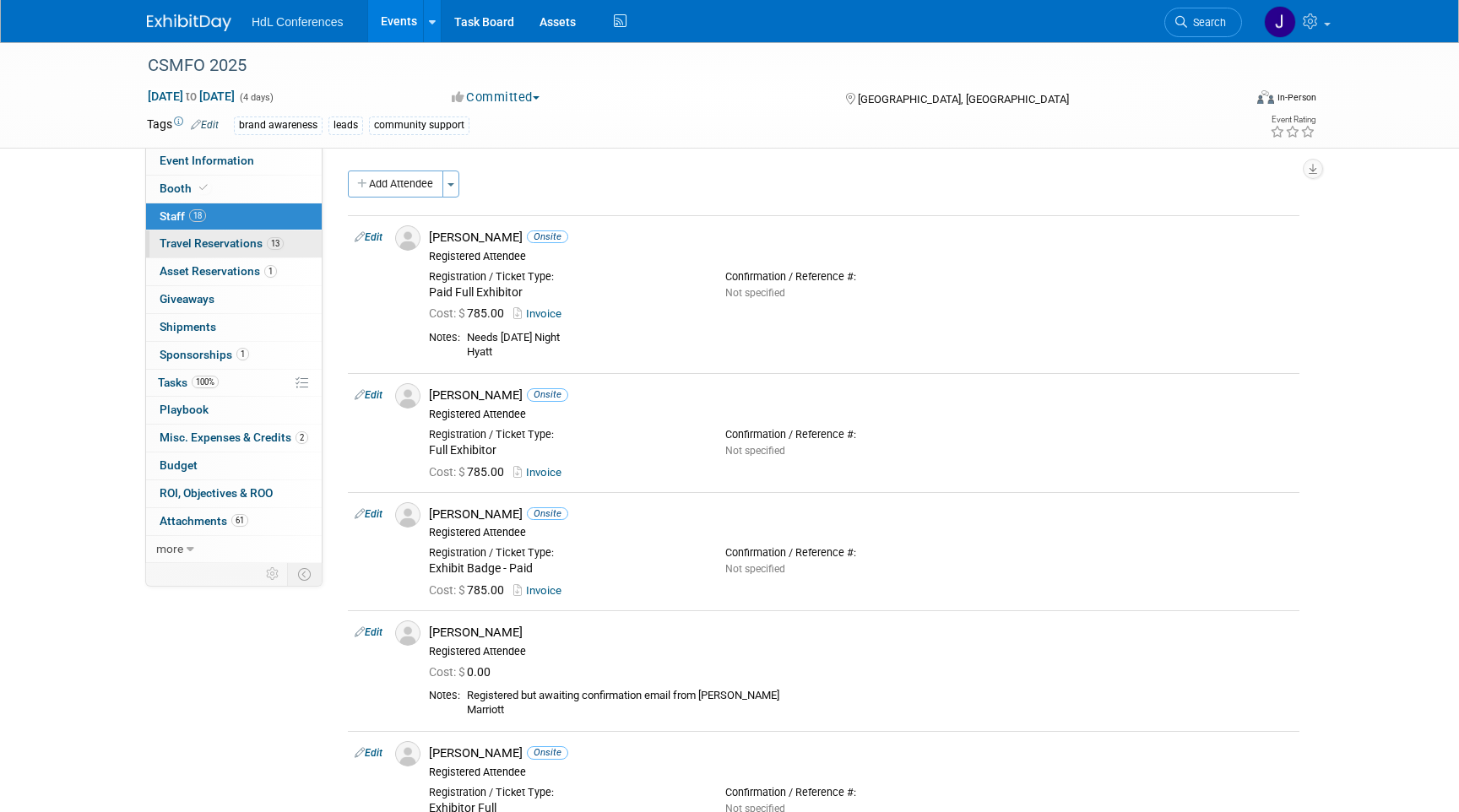
click at [179, 239] on span "Travel Reservations 13" at bounding box center [222, 243] width 124 height 14
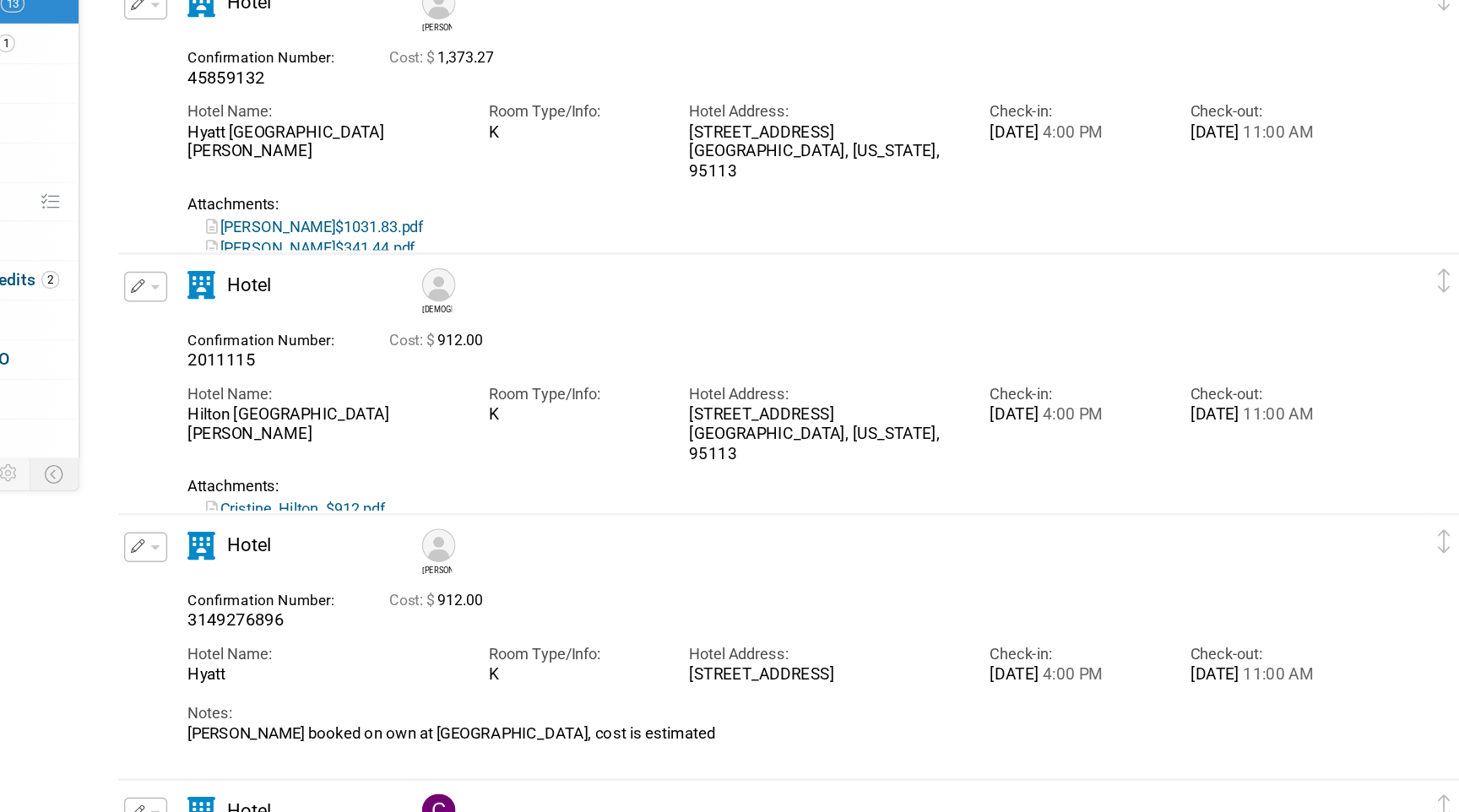
scroll to position [1088, 0]
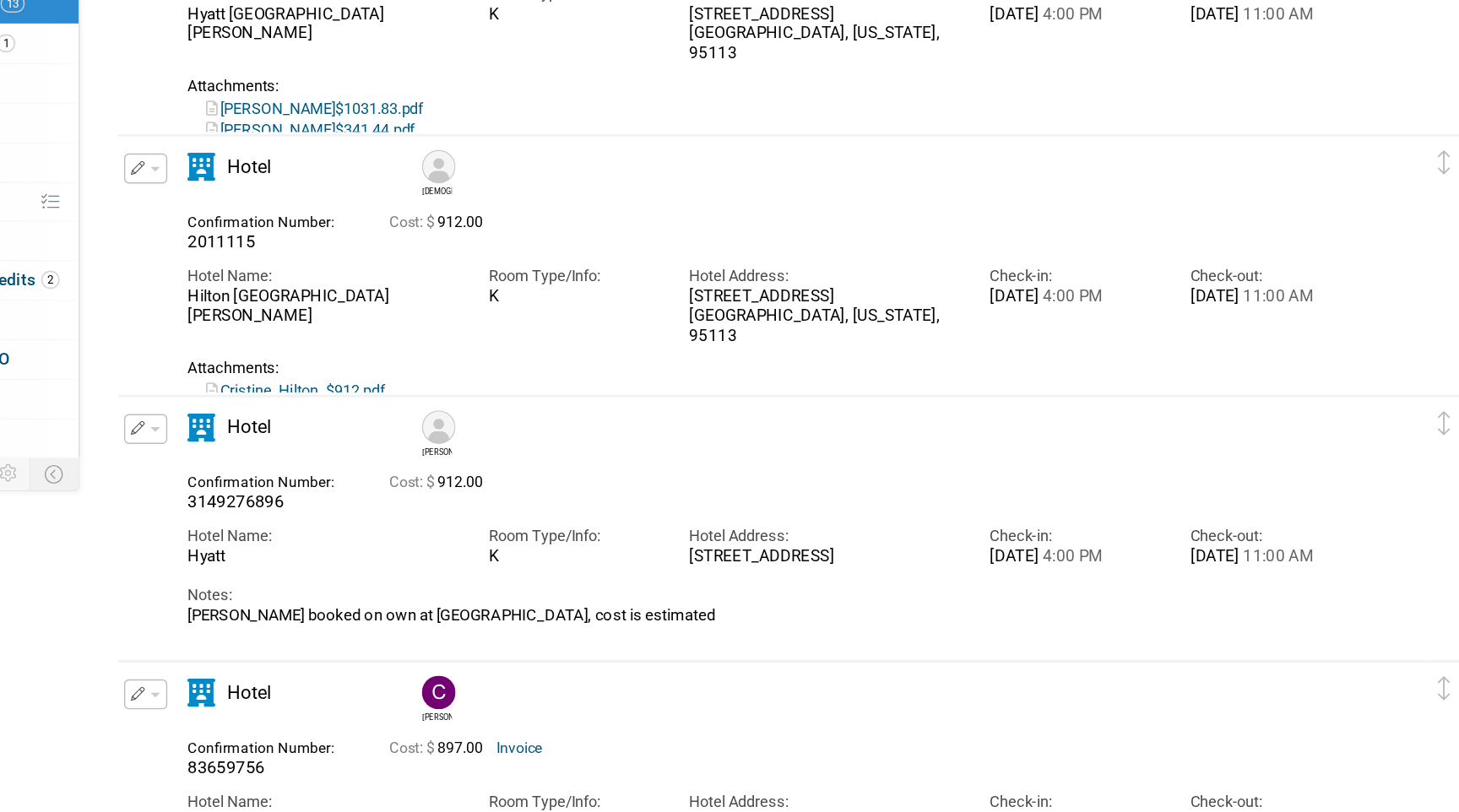
click at [537, 509] on link "Cristine_Hilton_$912.pdf" at bounding box center [474, 515] width 126 height 13
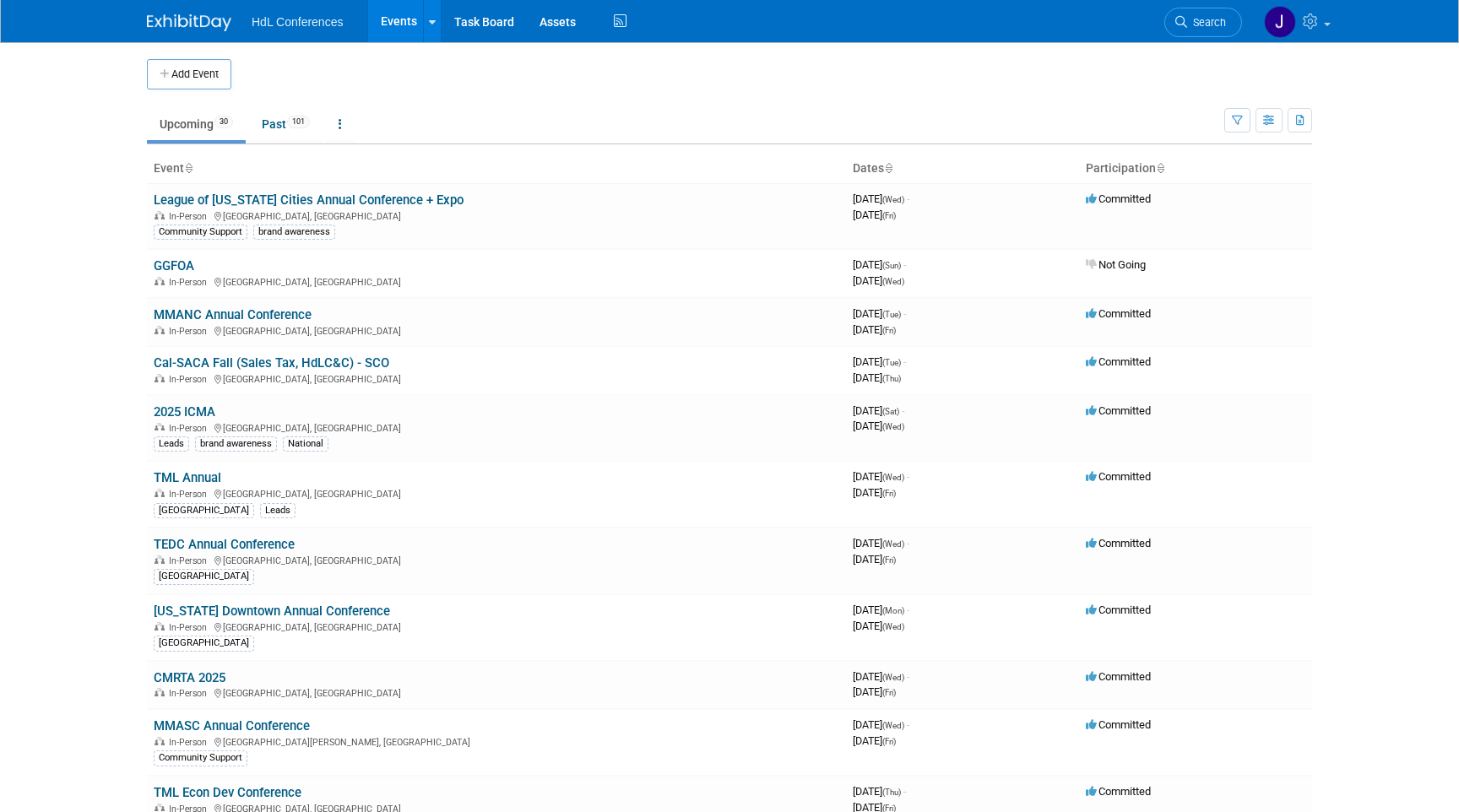
click at [196, 26] on img at bounding box center [189, 23] width 84 height 17
click at [1220, 22] on span "Search" at bounding box center [1206, 22] width 39 height 13
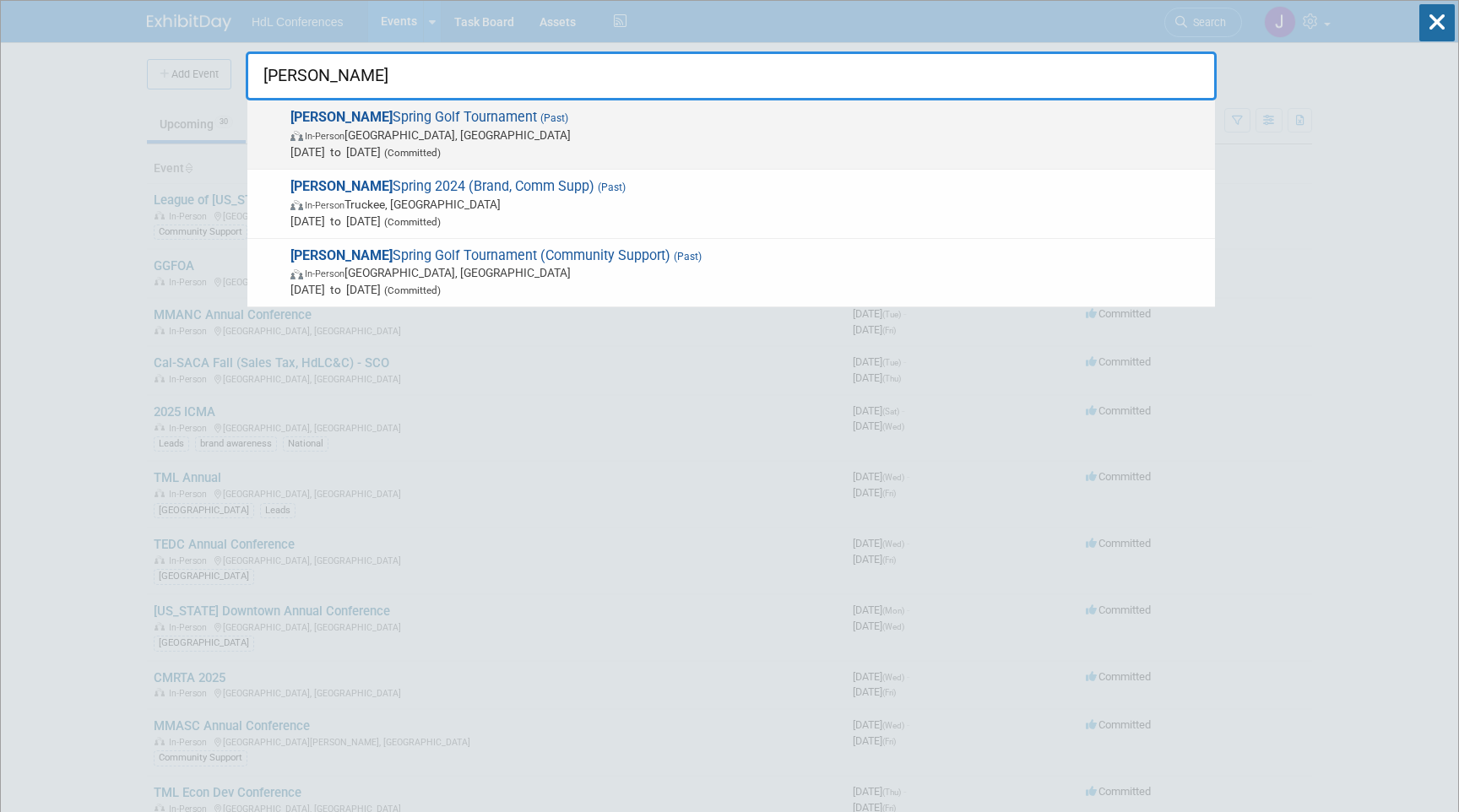
type input "cal saca"
click at [528, 138] on span "In-Person Irvine, CA" at bounding box center [748, 135] width 916 height 17
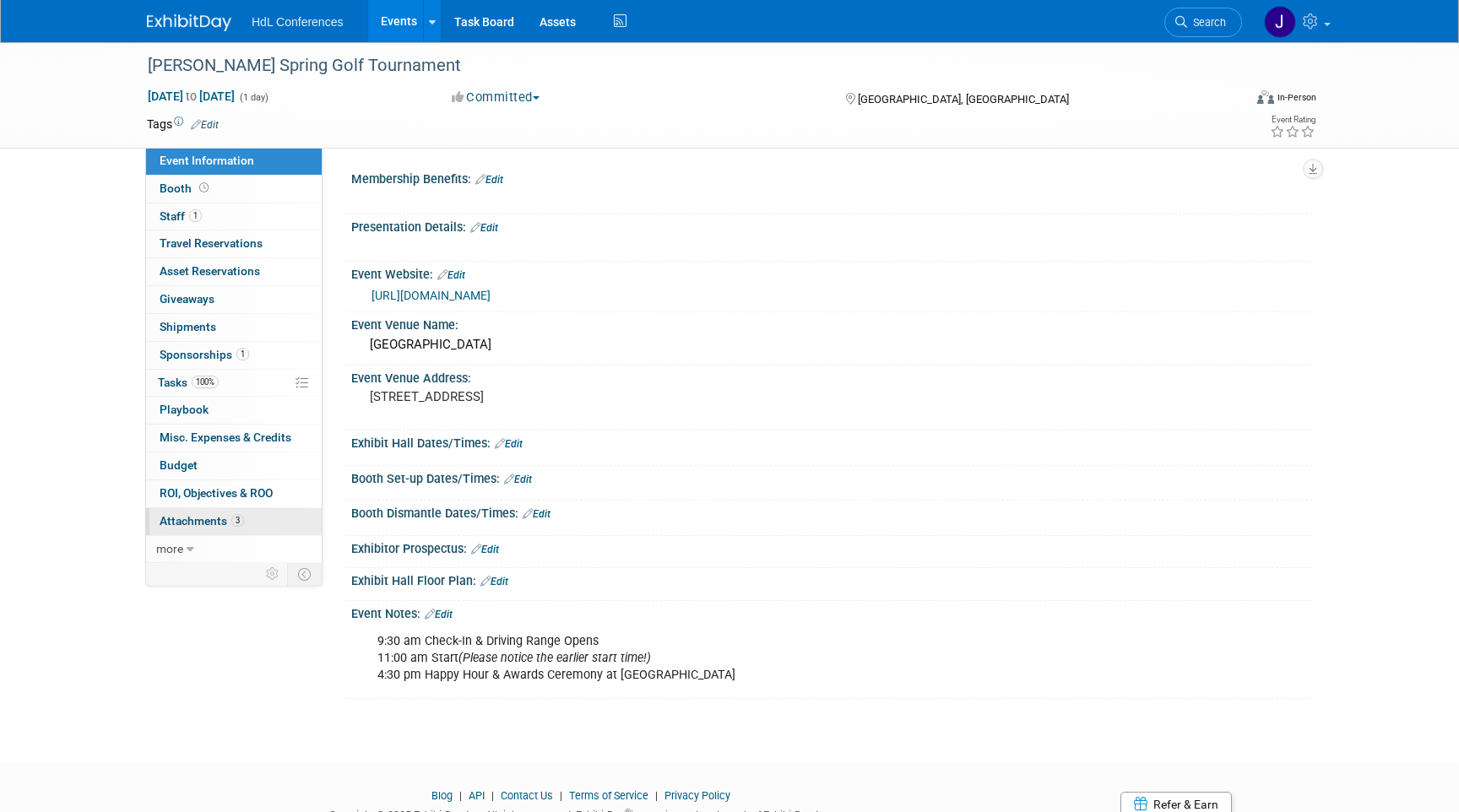
click at [243, 523] on link "3 Attachments 3" at bounding box center [234, 522] width 176 height 27
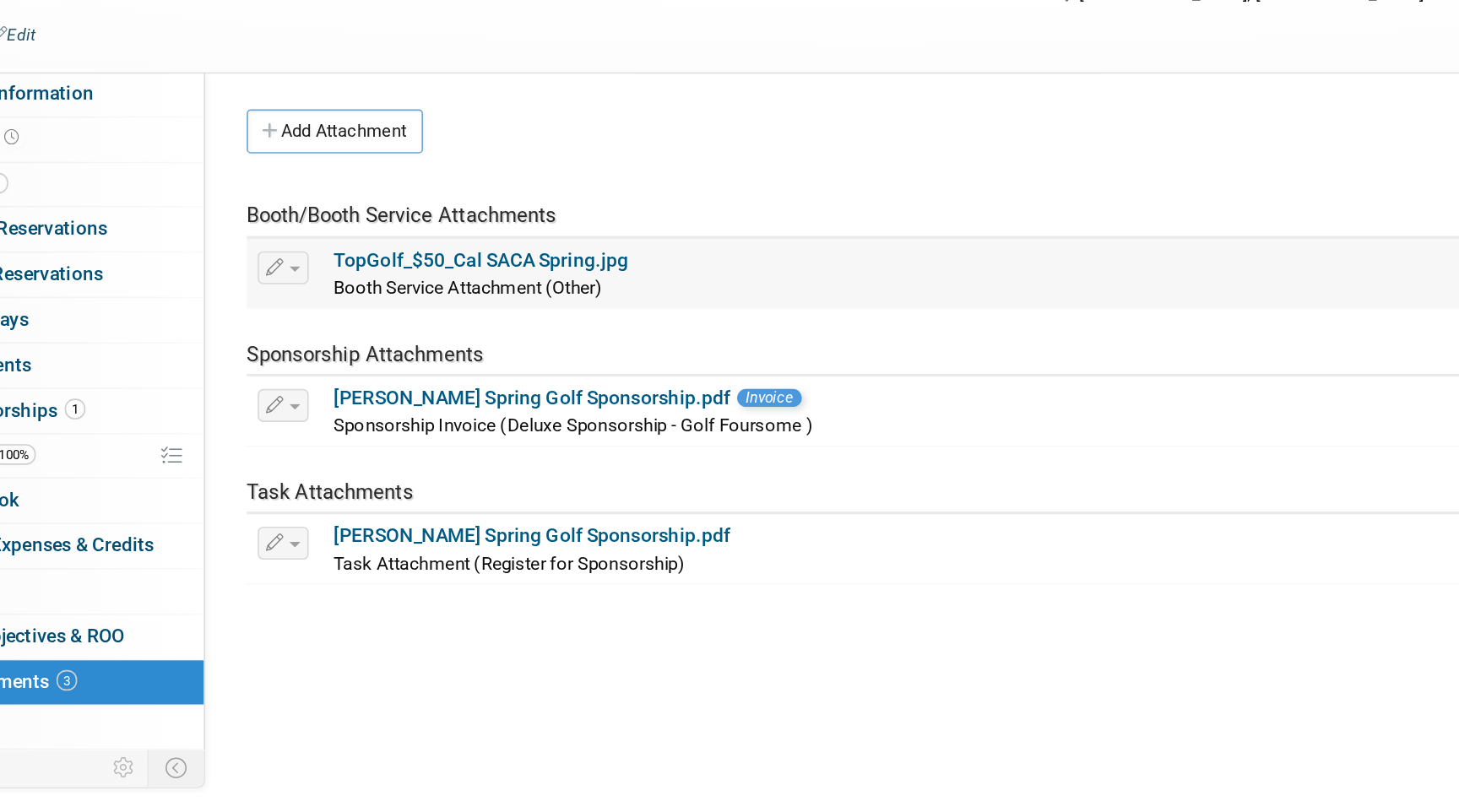
click at [518, 265] on link "TopGolf_$50_Cal SACA Spring.jpg" at bounding box center [491, 263] width 180 height 14
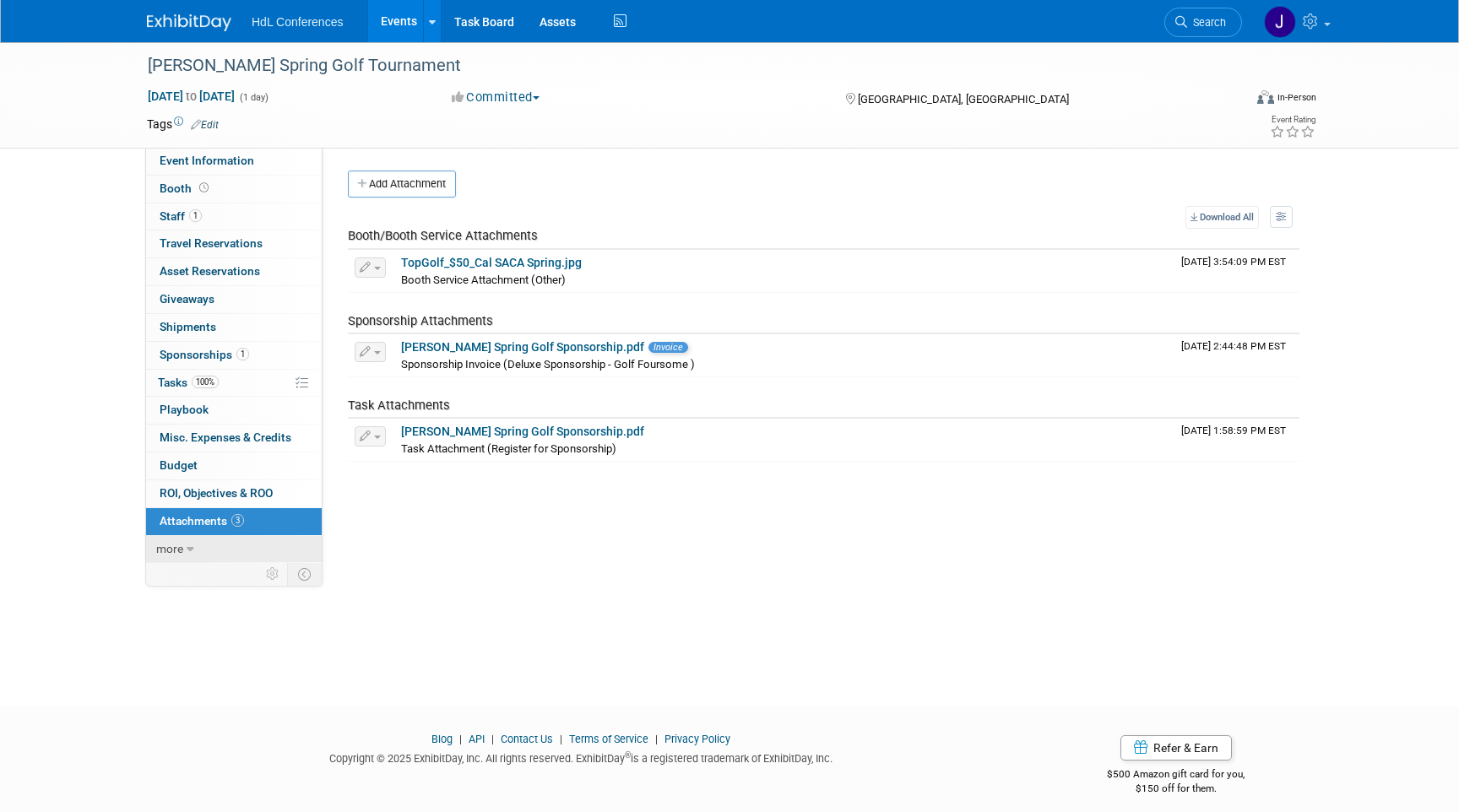
click at [205, 544] on link "more" at bounding box center [234, 550] width 176 height 27
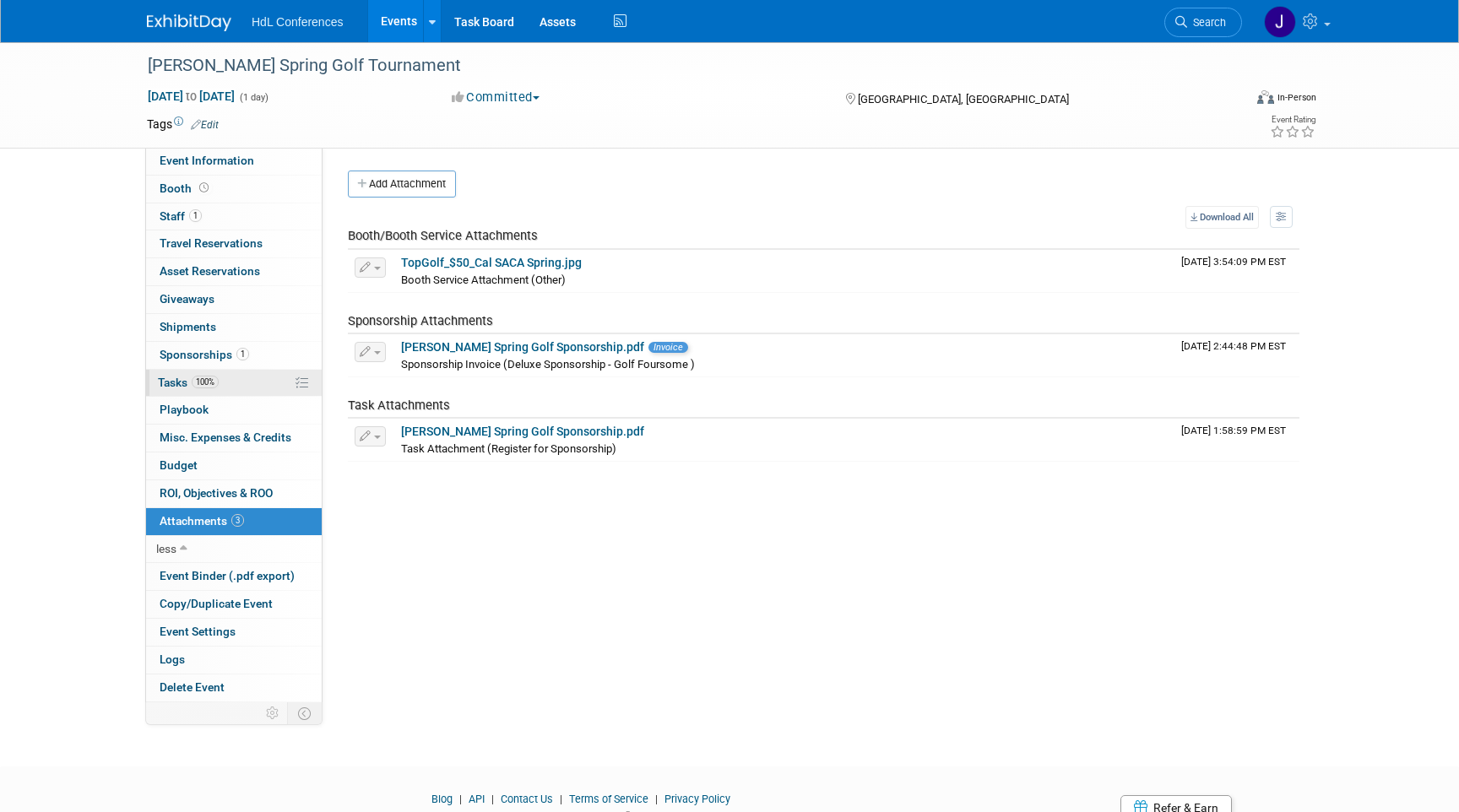
click at [200, 378] on span "100%" at bounding box center [205, 382] width 27 height 13
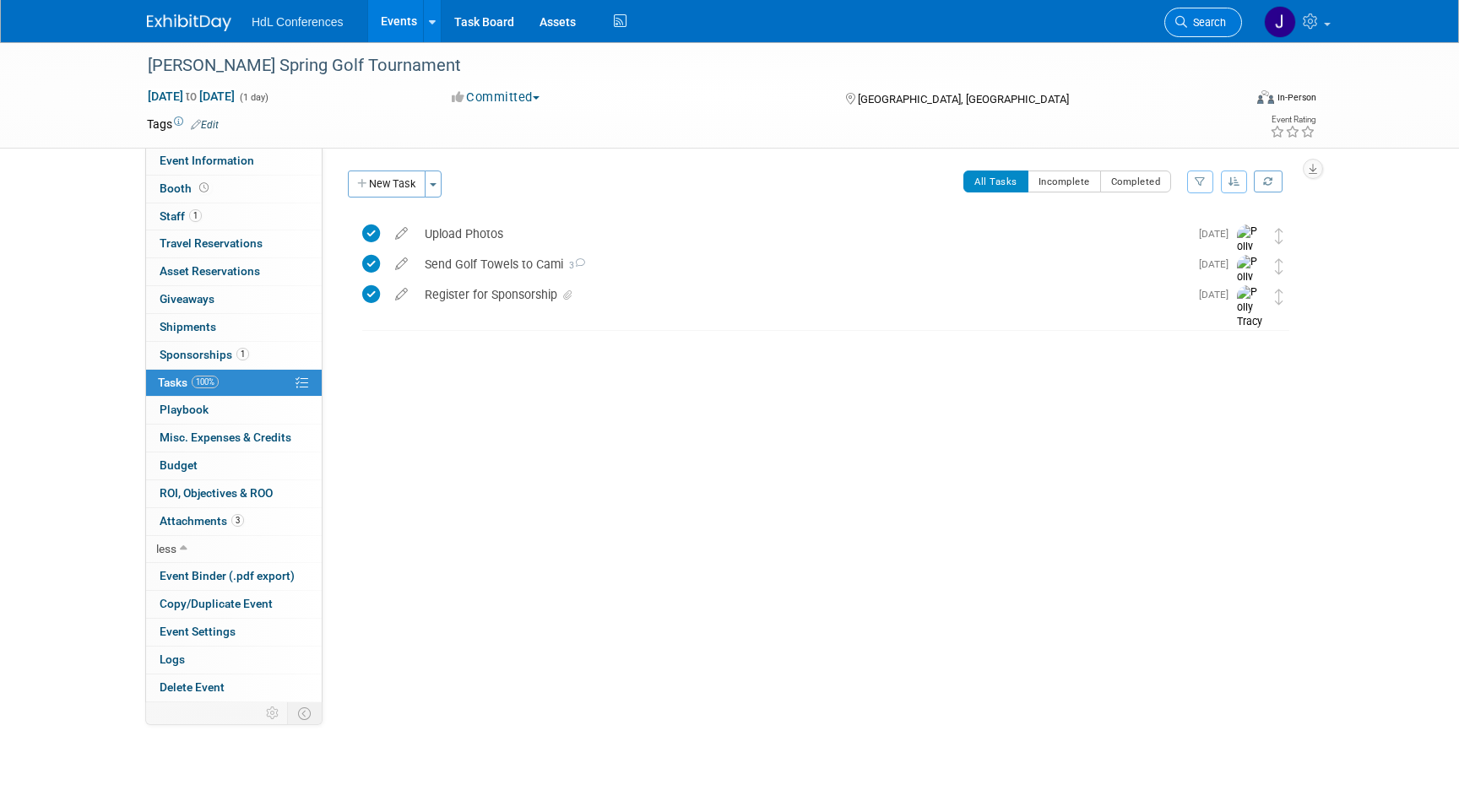
click at [1201, 18] on span "Search" at bounding box center [1206, 22] width 39 height 13
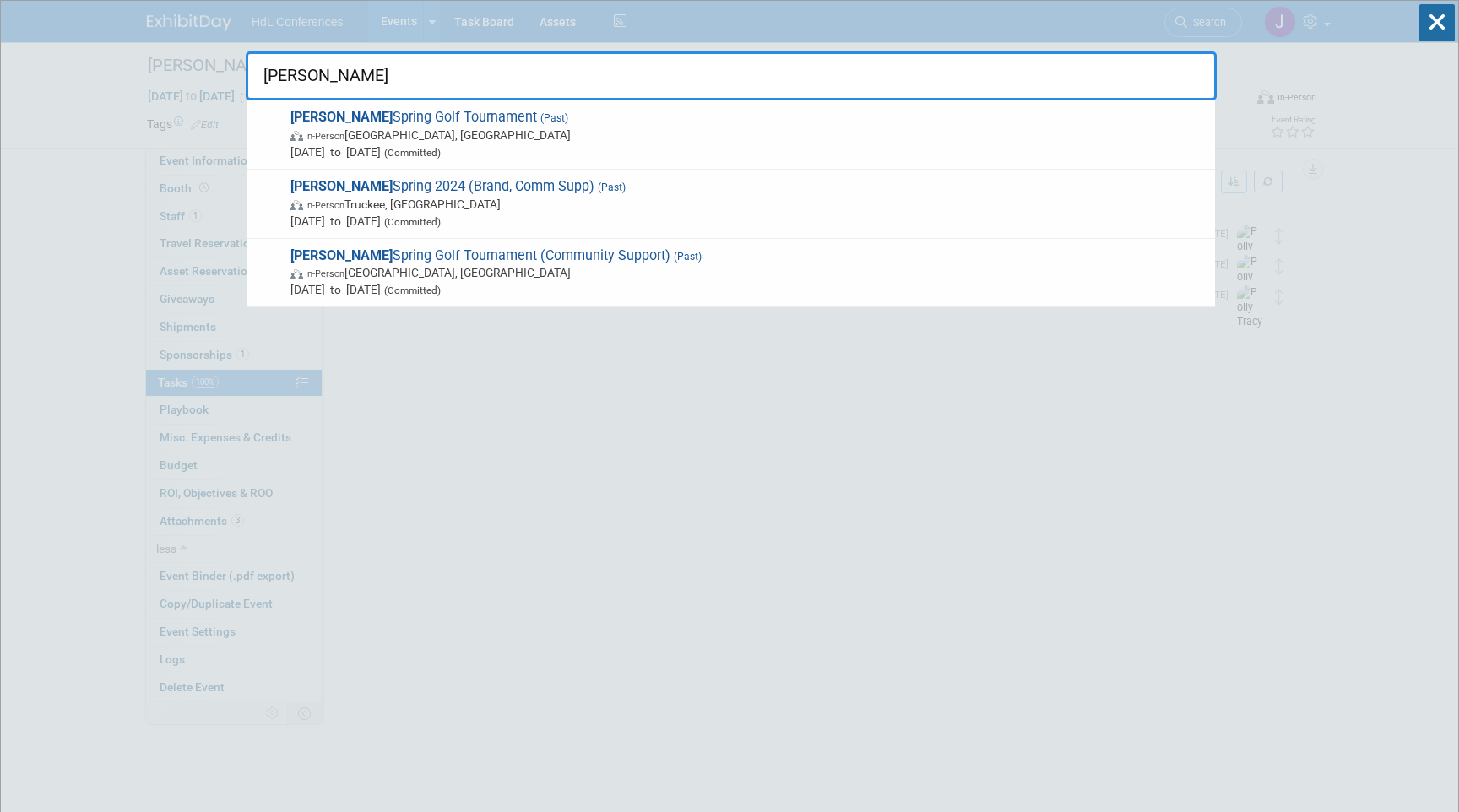
click at [294, 69] on input "[PERSON_NAME]" at bounding box center [731, 77] width 971 height 49
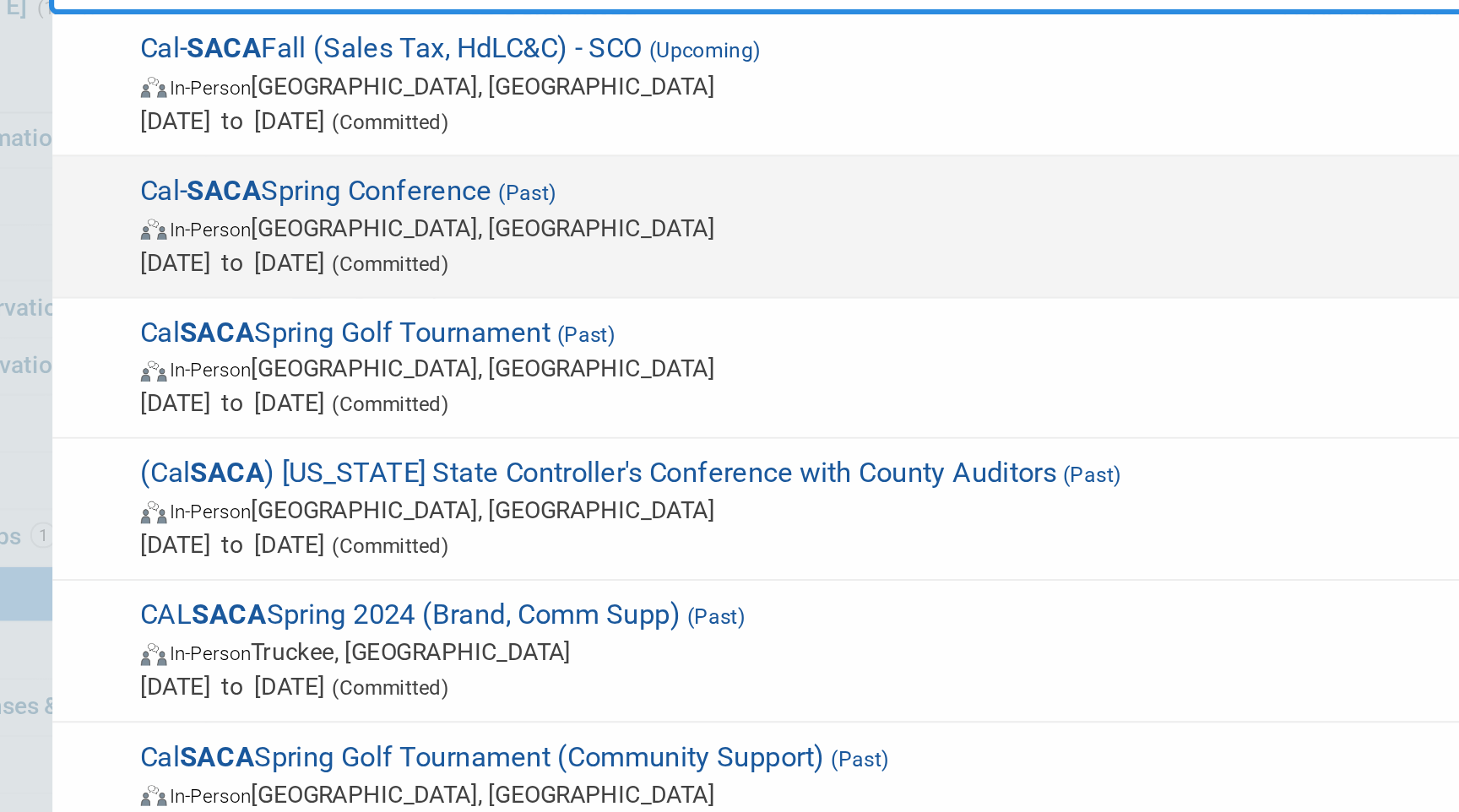
type input "saca"
click at [426, 186] on span "Cal- SACA Spring Conference (Past) In-Person Newport Beach, CA Apr 29, 2025 to …" at bounding box center [746, 204] width 921 height 52
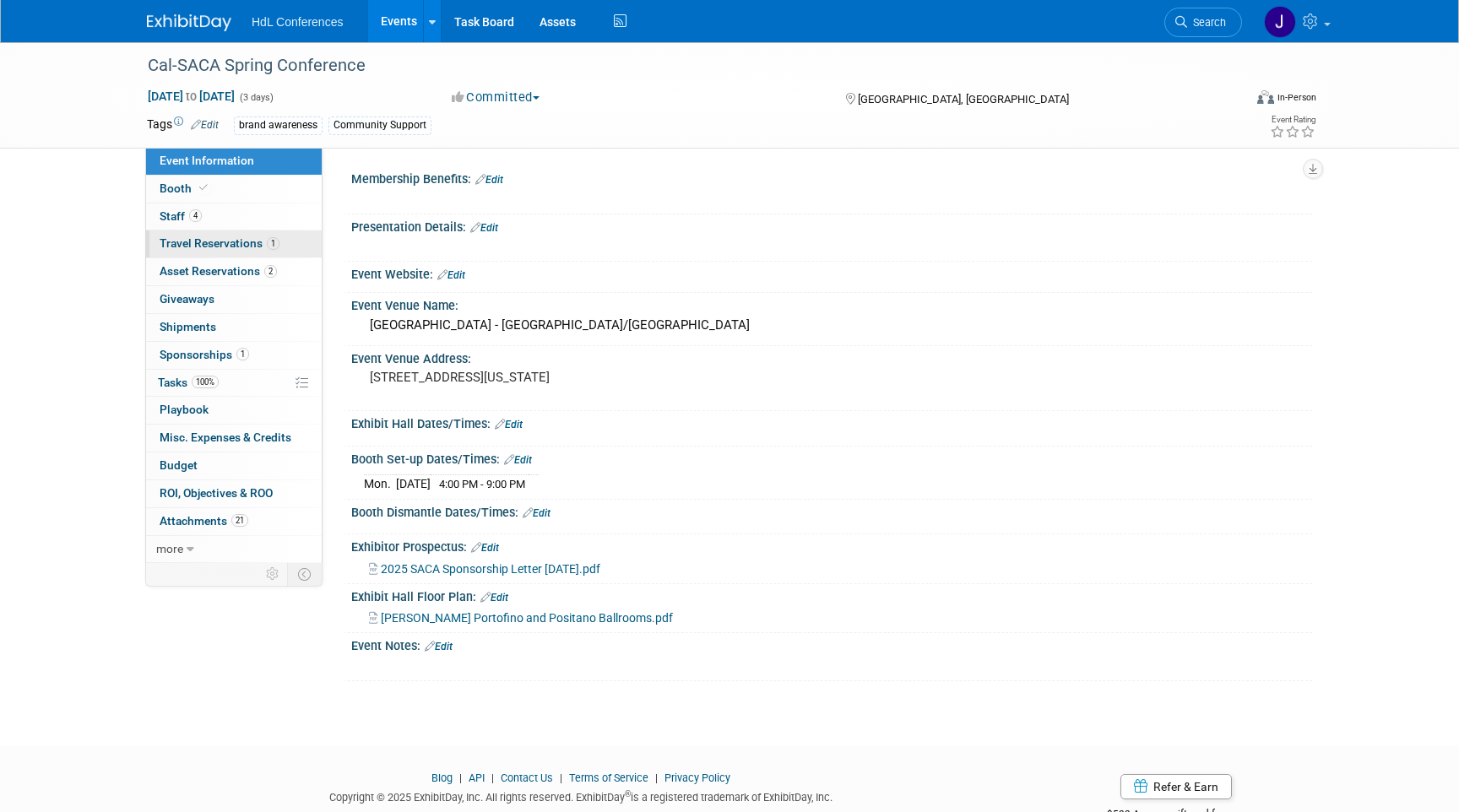
click at [273, 235] on link "1 Travel Reservations 1" at bounding box center [234, 244] width 176 height 27
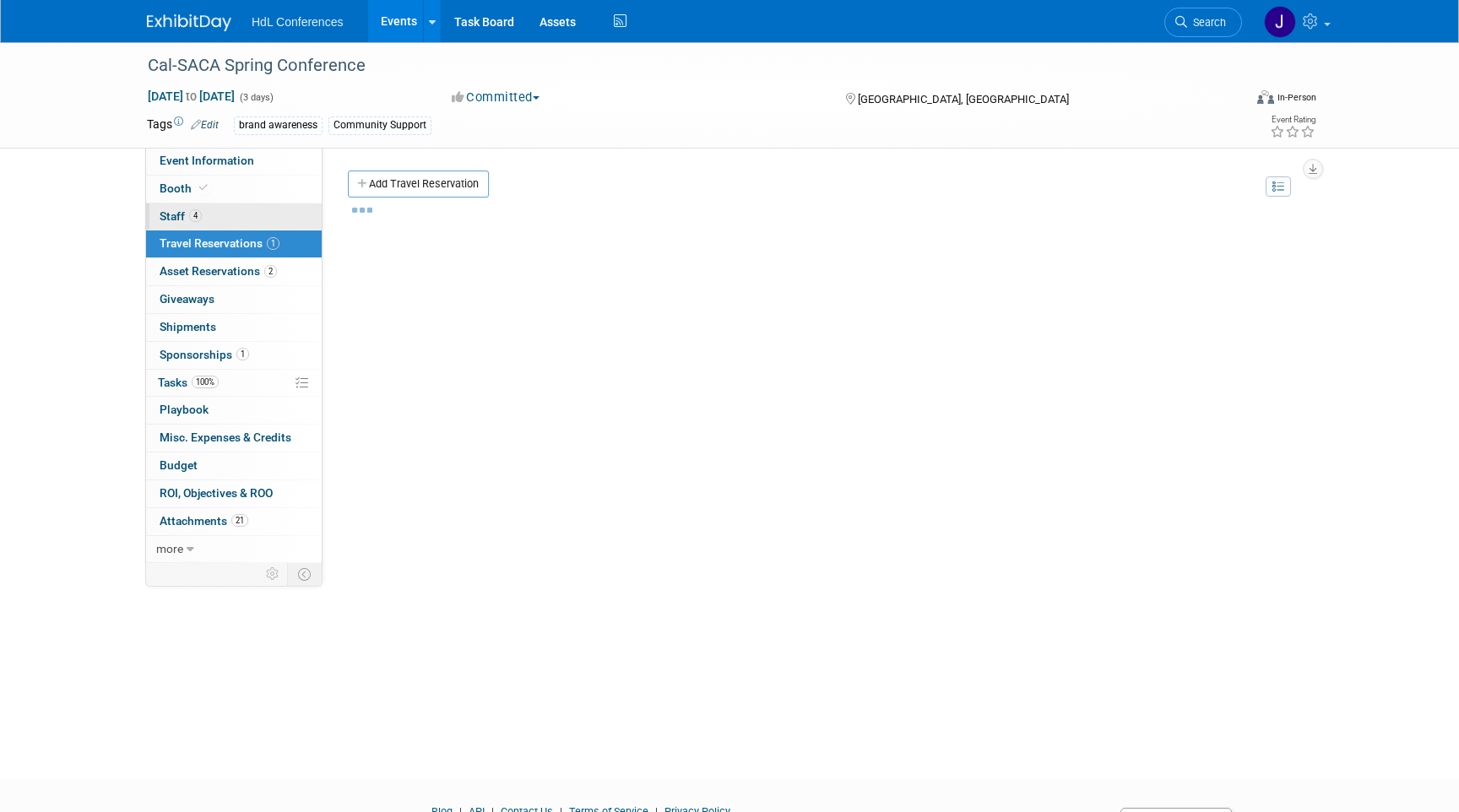
click at [270, 224] on link "4 Staff 4" at bounding box center [234, 217] width 176 height 27
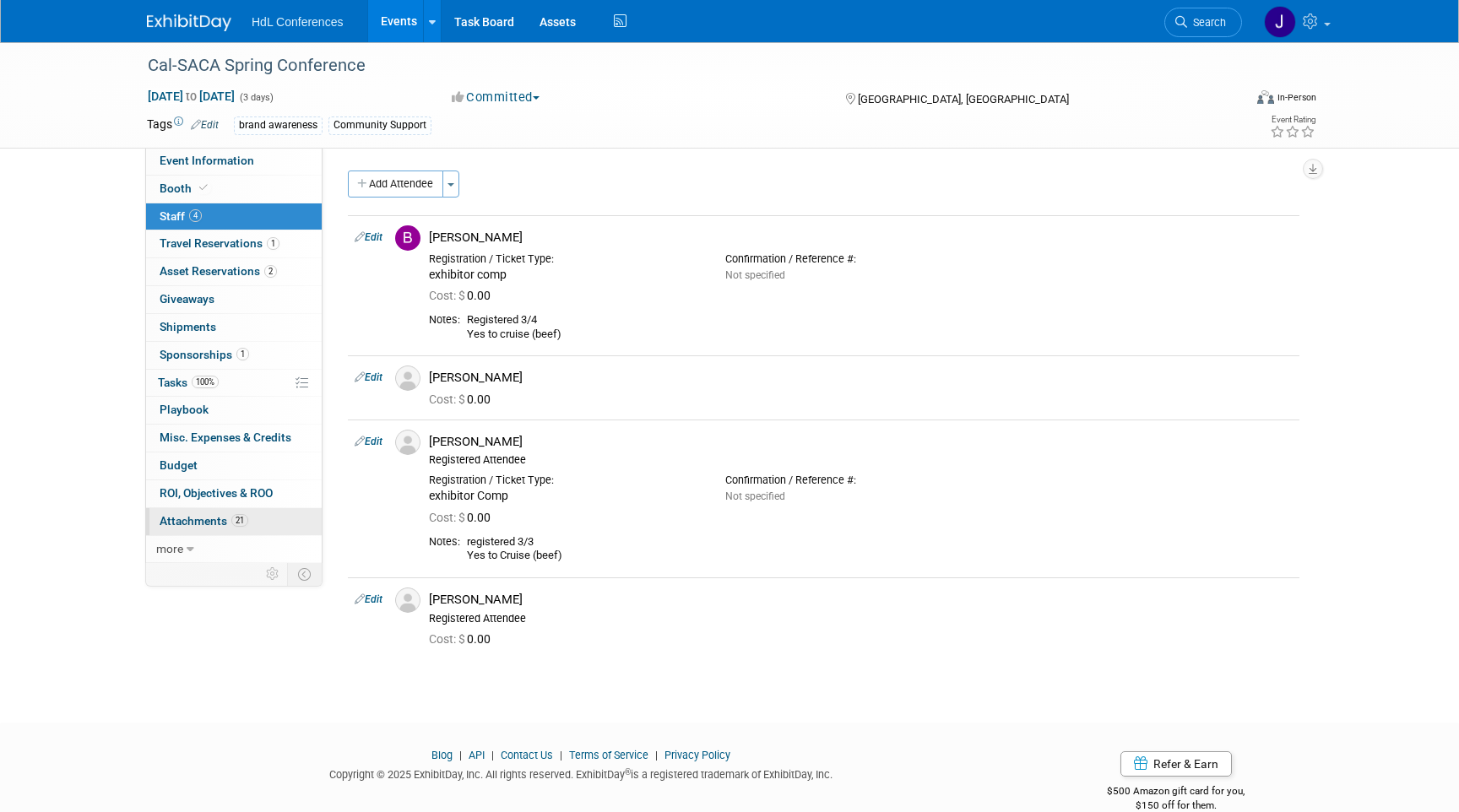
click at [201, 532] on link "21 Attachments 21" at bounding box center [234, 522] width 176 height 27
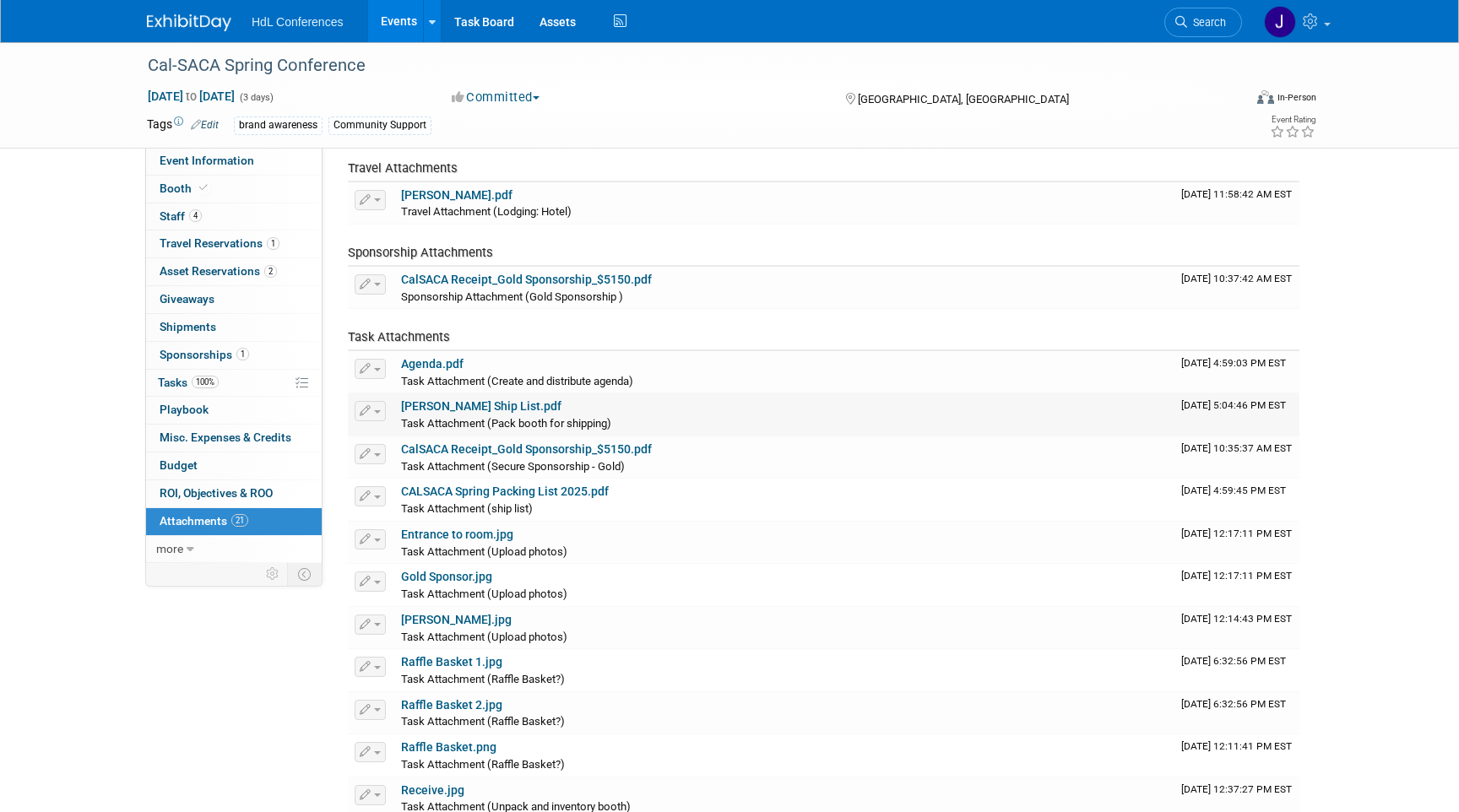
scroll to position [247, 0]
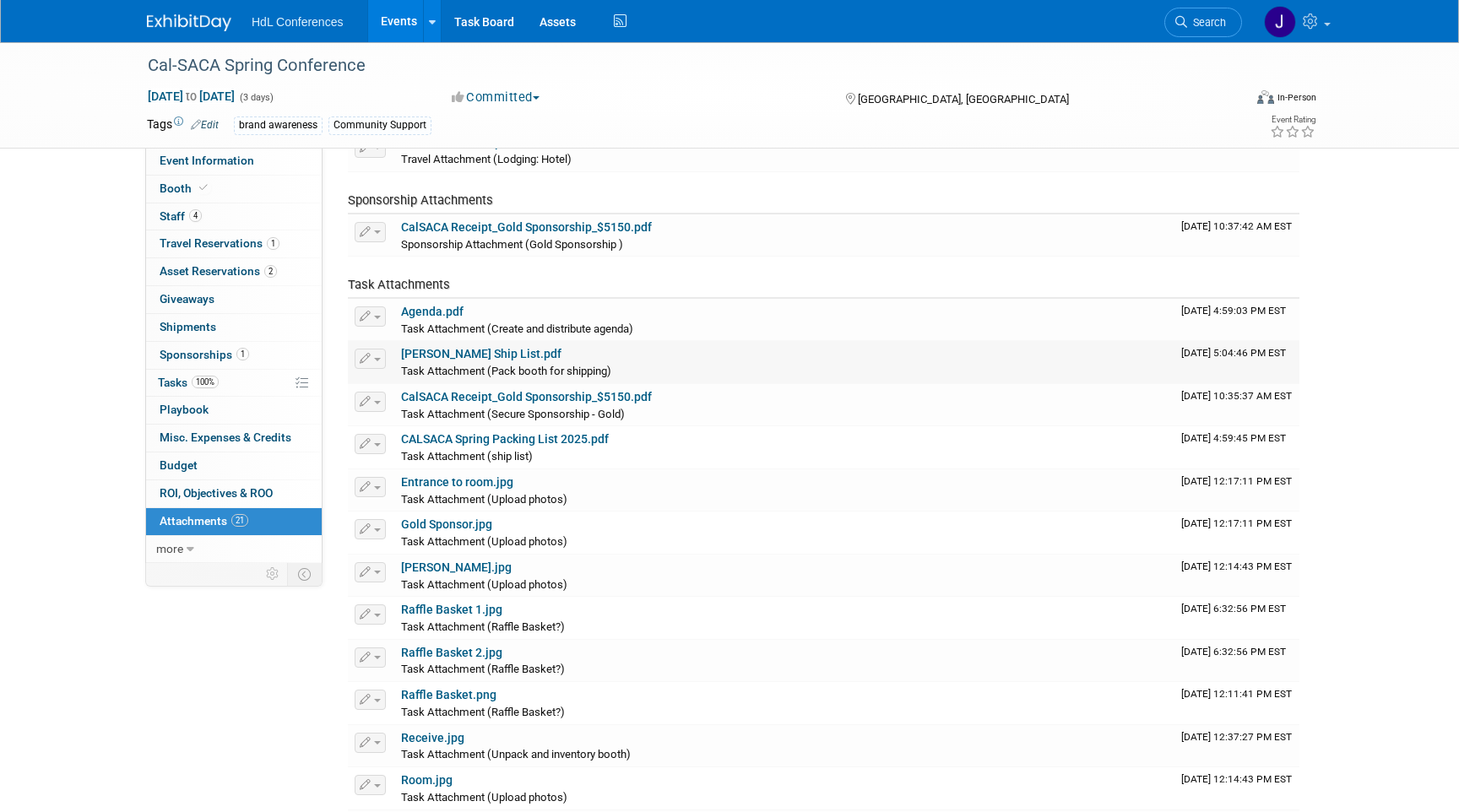
click at [414, 358] on link "[PERSON_NAME] Ship List.pdf" at bounding box center [481, 354] width 161 height 14
click at [175, 220] on span "Staff 4" at bounding box center [181, 216] width 43 height 14
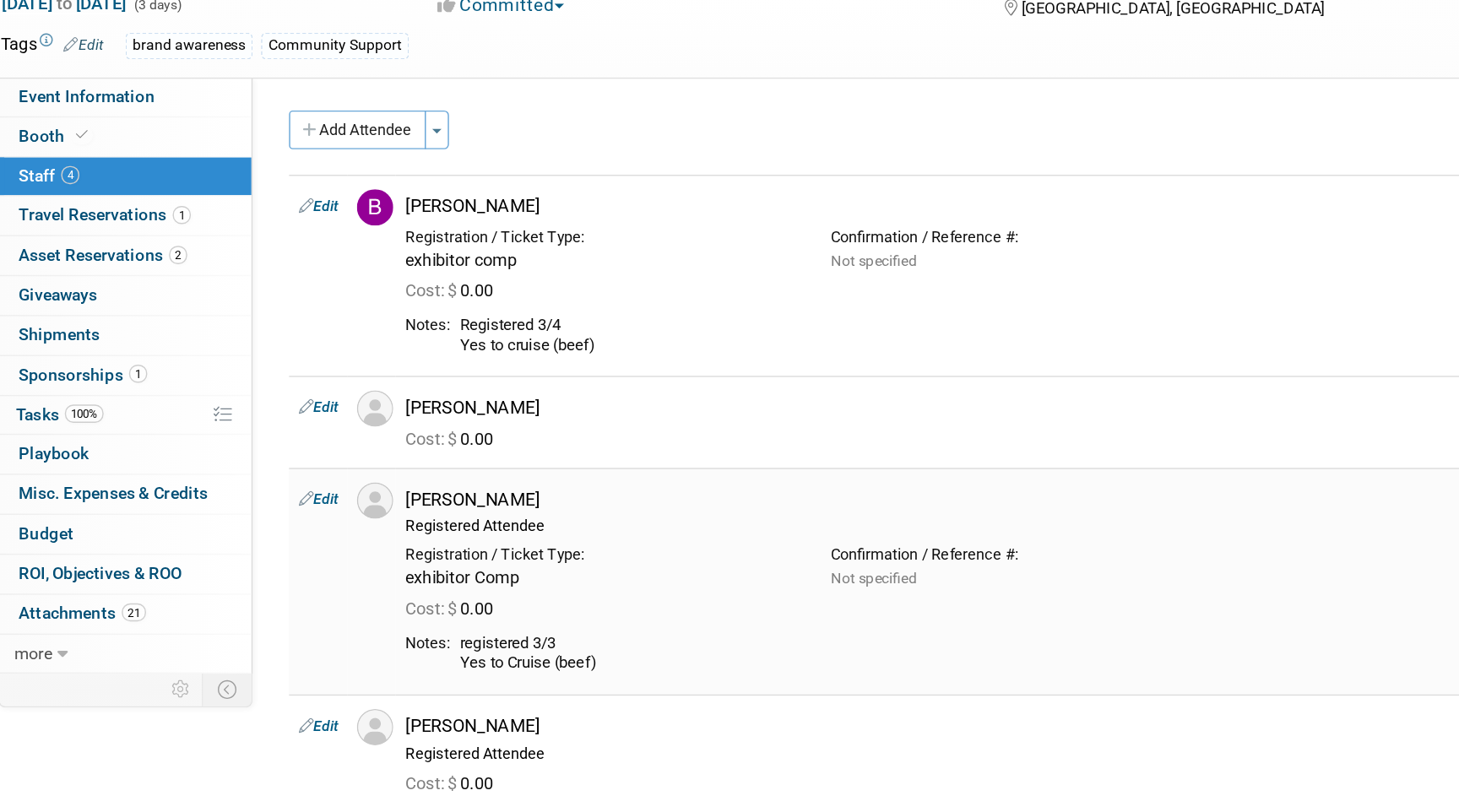
drag, startPoint x: 429, startPoint y: 372, endPoint x: 536, endPoint y: 514, distance: 177.8
click at [536, 514] on tbody "Edit Bobby Young Not specified Cost: $ 0.00" at bounding box center [823, 436] width 951 height 443
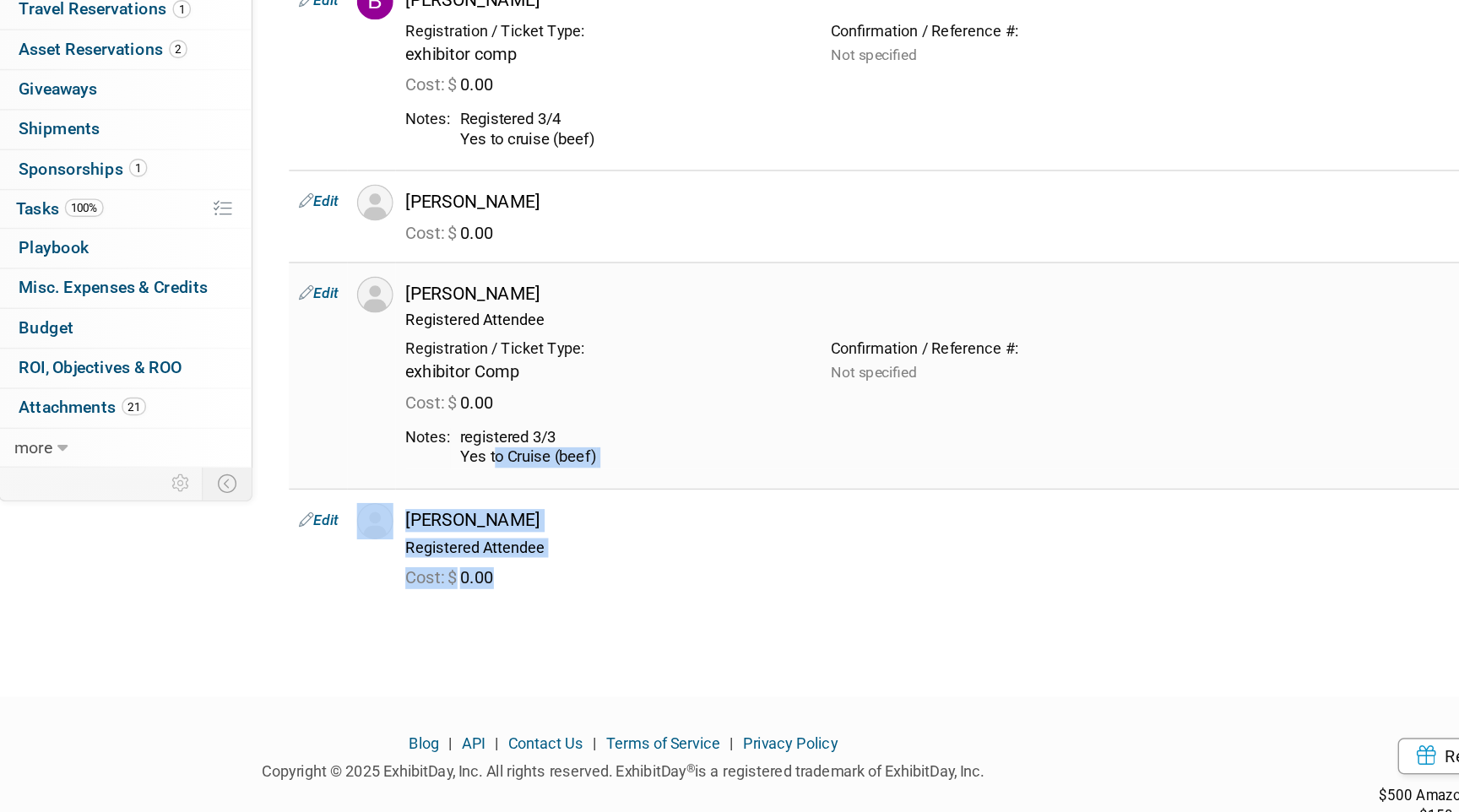
drag, startPoint x: 525, startPoint y: 639, endPoint x: 491, endPoint y: 562, distance: 84.2
click at [491, 562] on tbody "Edit Bobby Young Not specified Cost: $ 0.00" at bounding box center [823, 436] width 951 height 443
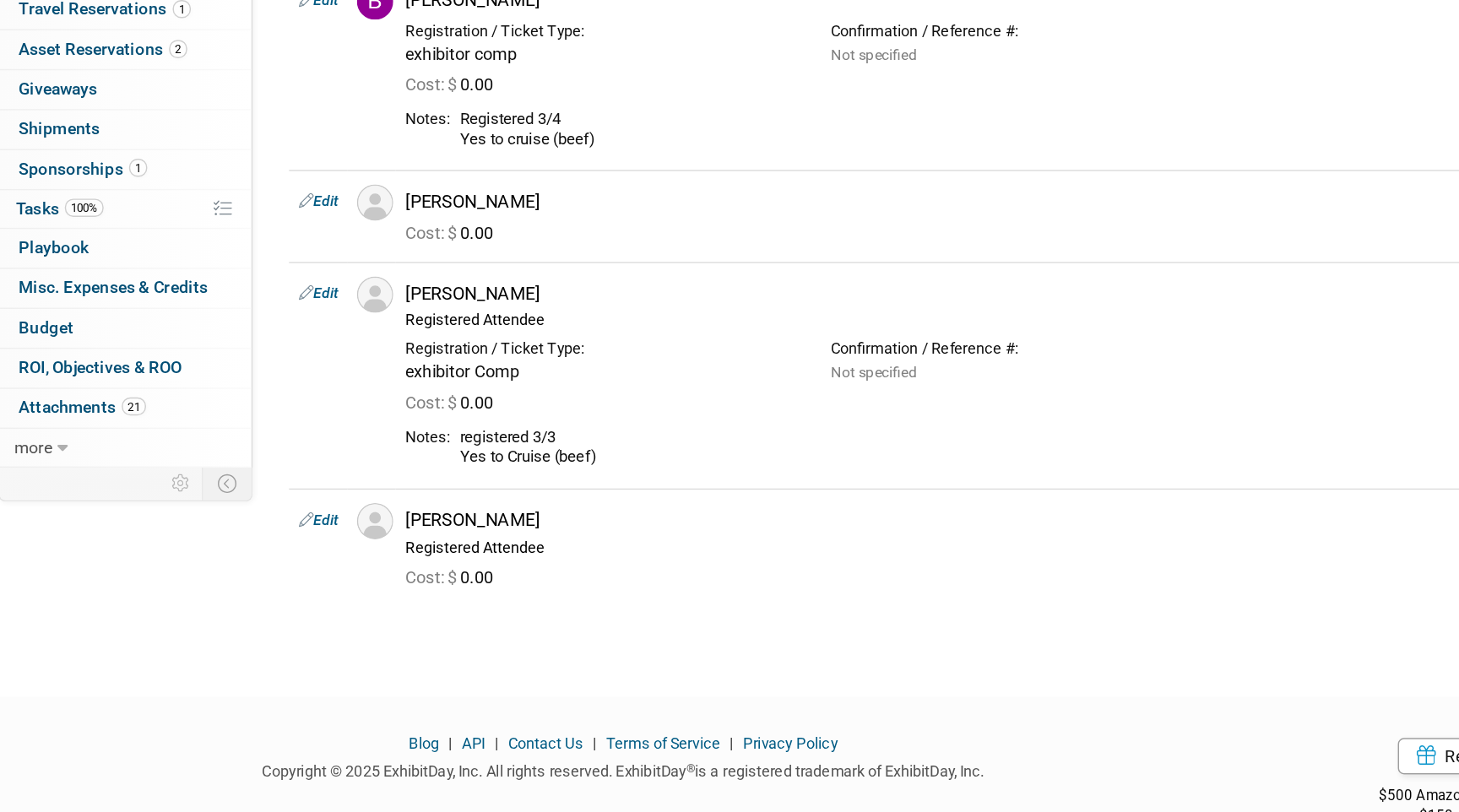
click at [525, 658] on div "Add Attendee Toggle Dropdown Quick -Tag Attendees Apply X (me) select all" at bounding box center [823, 415] width 951 height 488
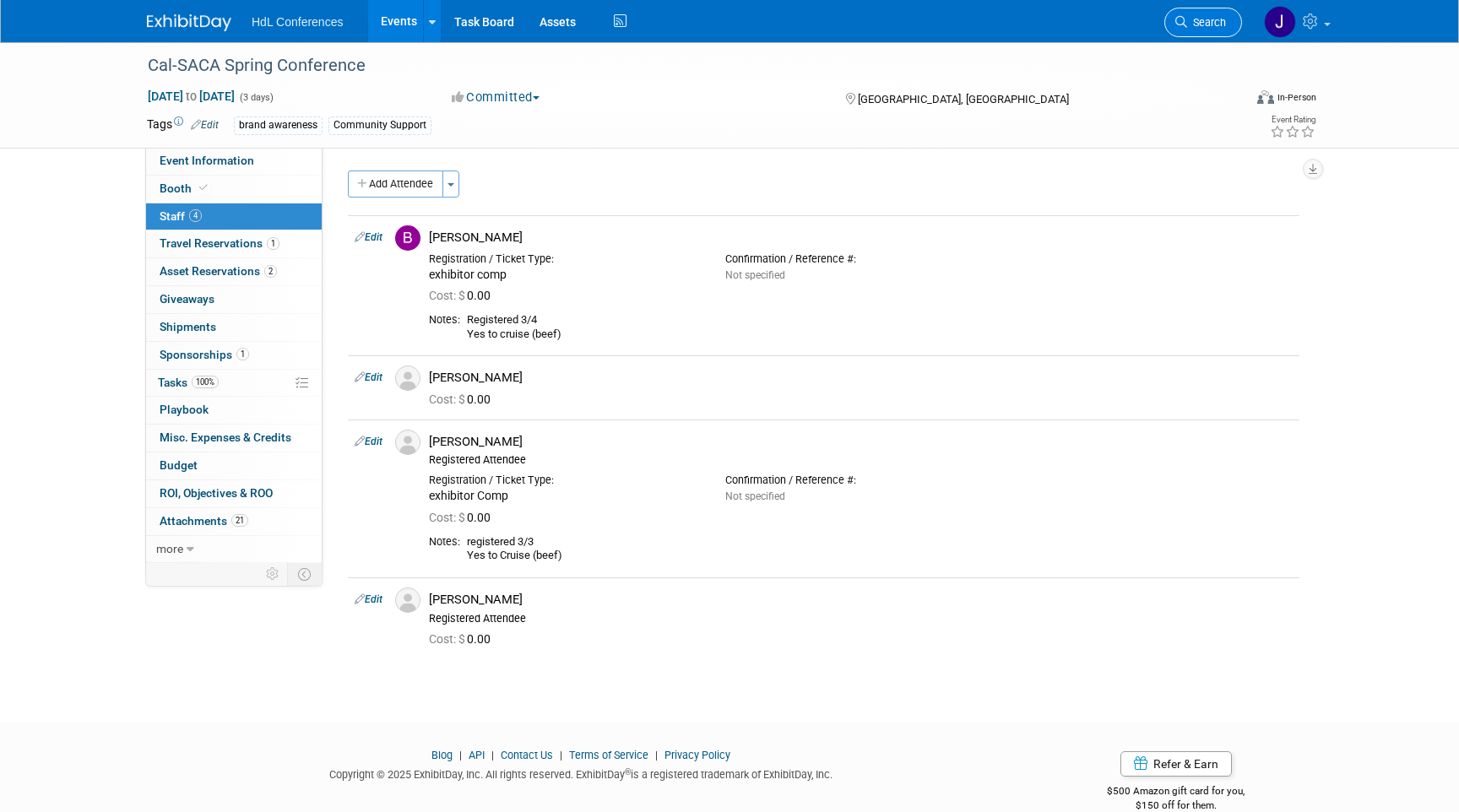
click at [1210, 35] on link "Search" at bounding box center [1202, 22] width 77 height 30
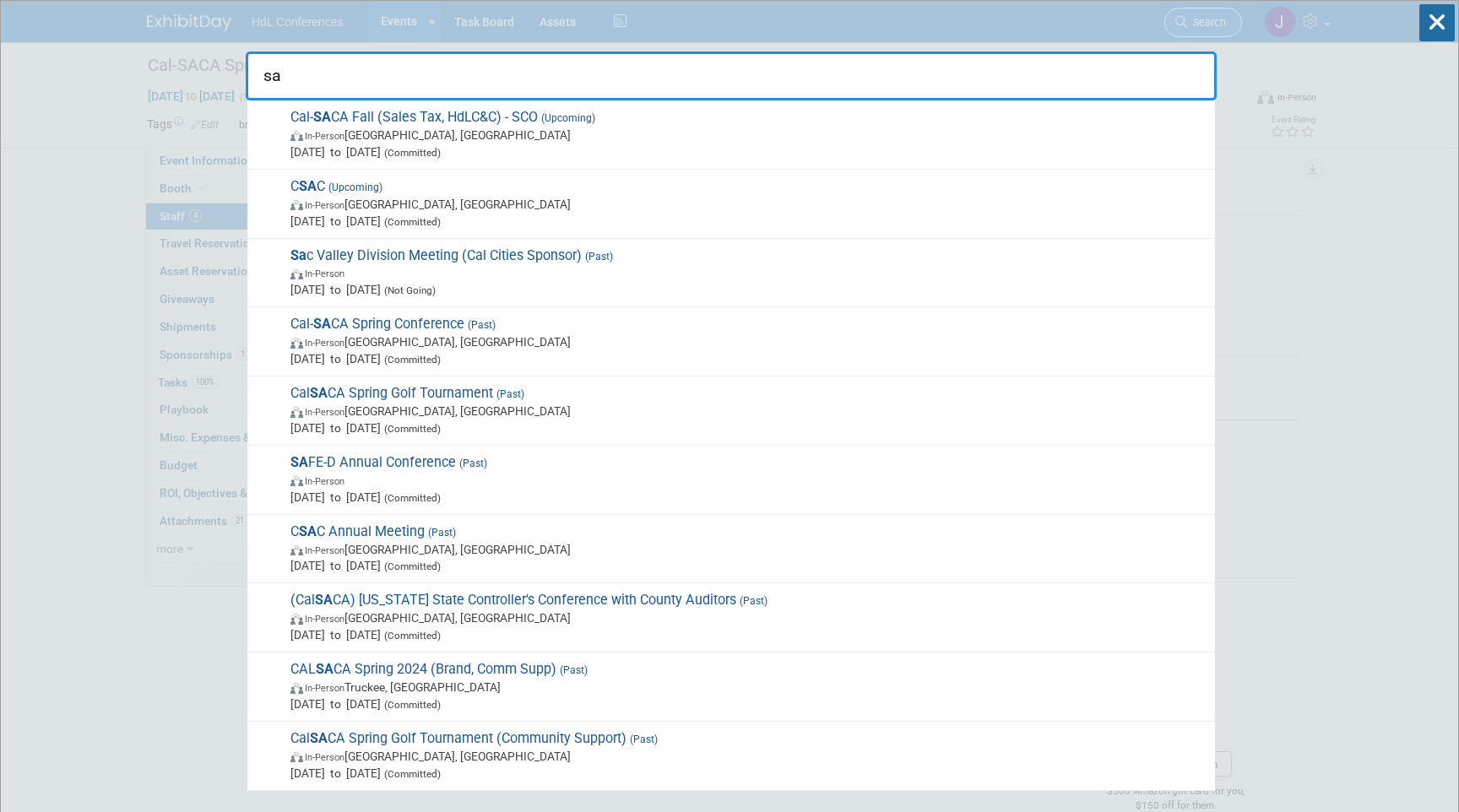
type input "s"
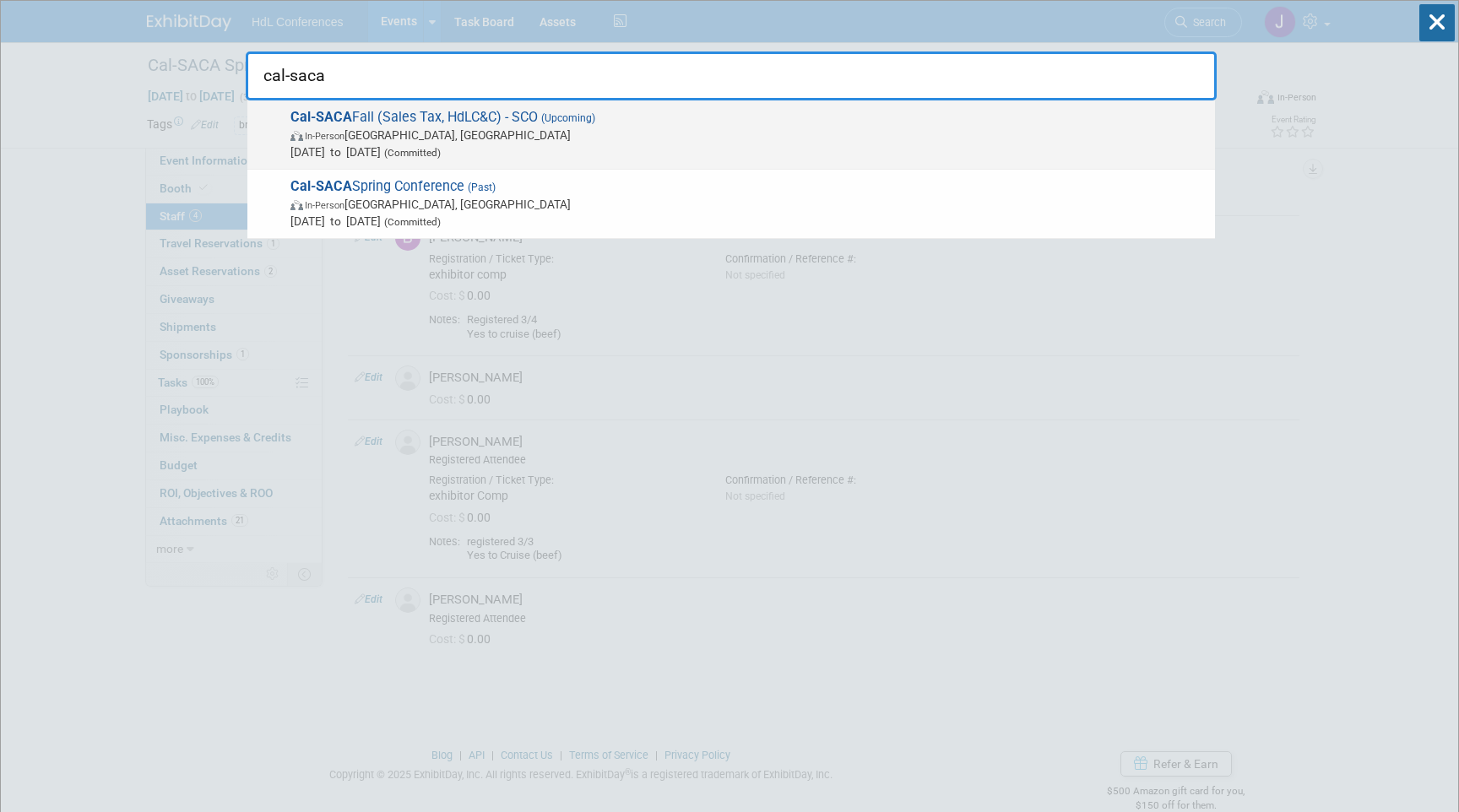
type input "cal-saca"
click at [474, 122] on span "Cal-SACA Fall (Sales Tax, HdLC&C) - SCO (Upcoming) In-Person Lake Arrowhead, CA…" at bounding box center [746, 134] width 921 height 52
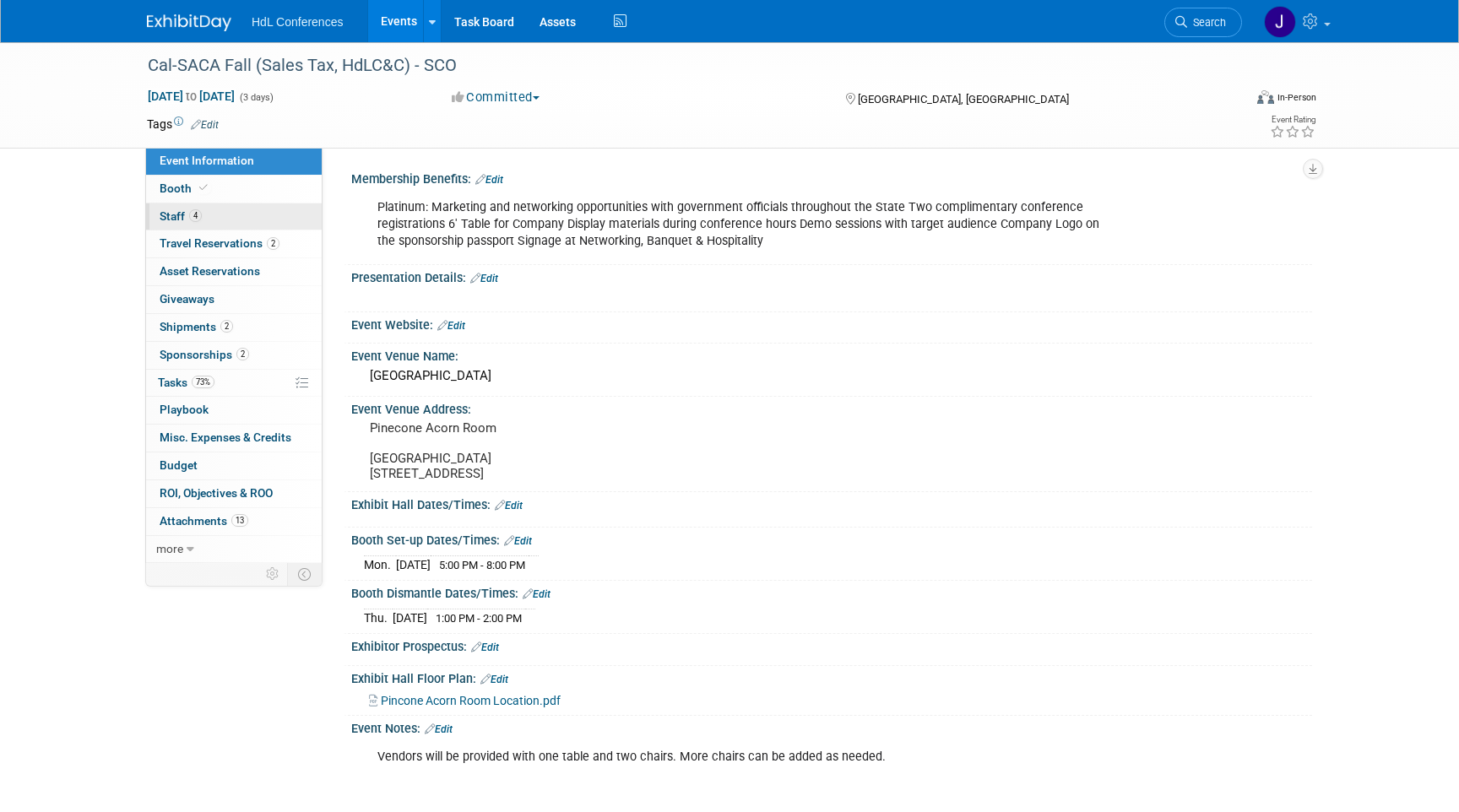
click at [253, 209] on link "4 Staff 4" at bounding box center [234, 217] width 176 height 27
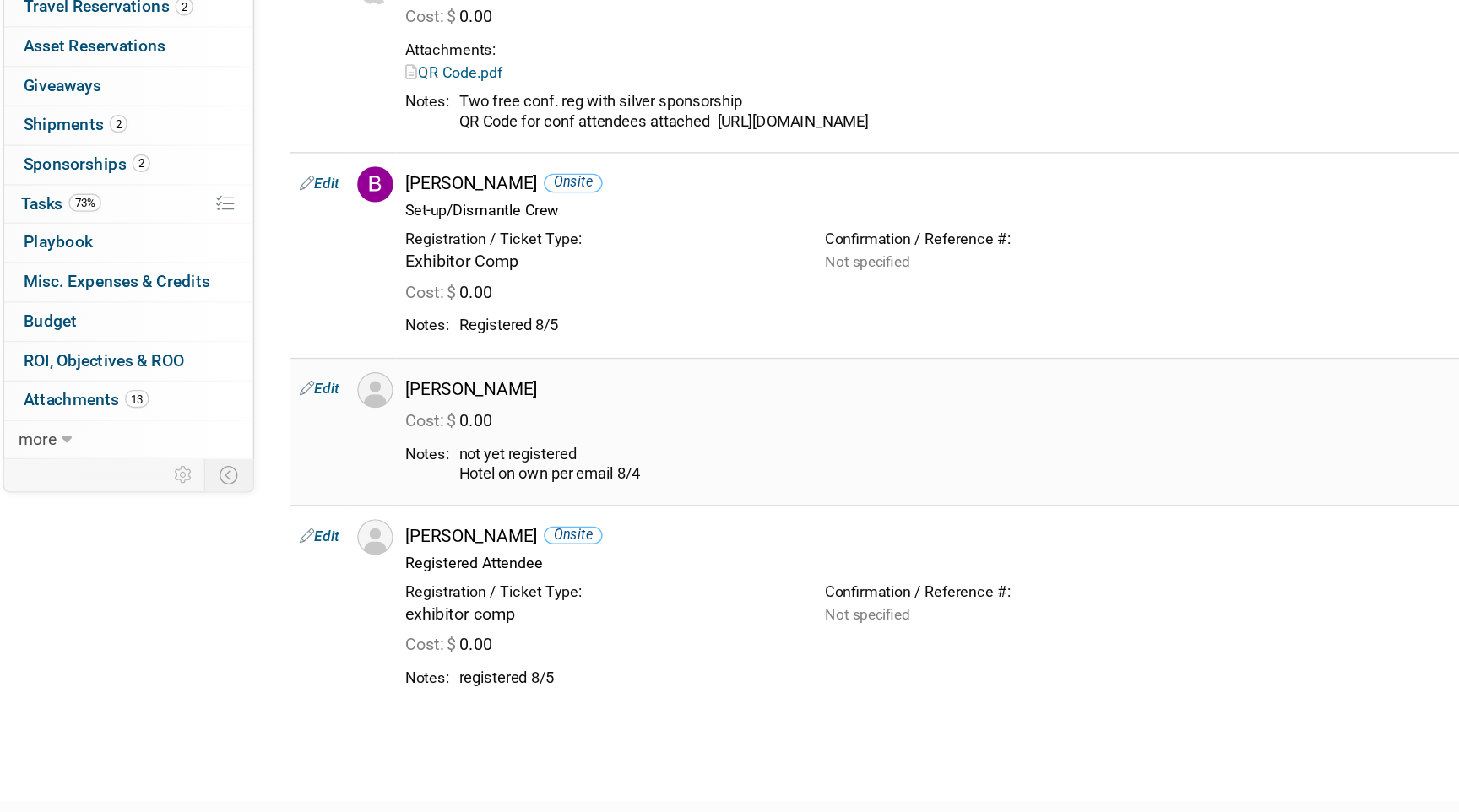
scroll to position [8, 0]
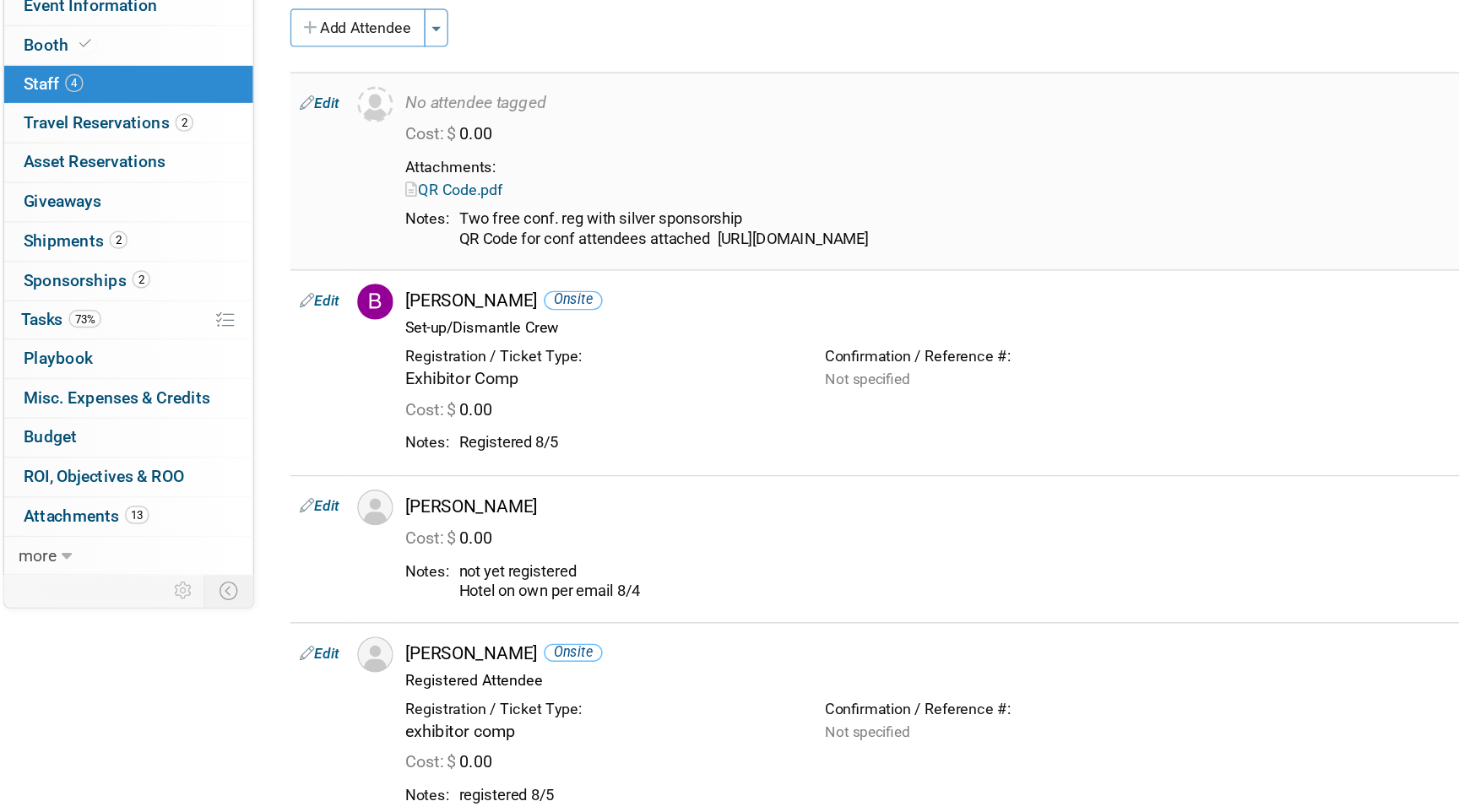
drag, startPoint x: 540, startPoint y: 342, endPoint x: 555, endPoint y: 292, distance: 52.2
click at [555, 292] on td "No attendee tagged Cost: $ 0.00 QR Code.pdf" at bounding box center [860, 277] width 877 height 139
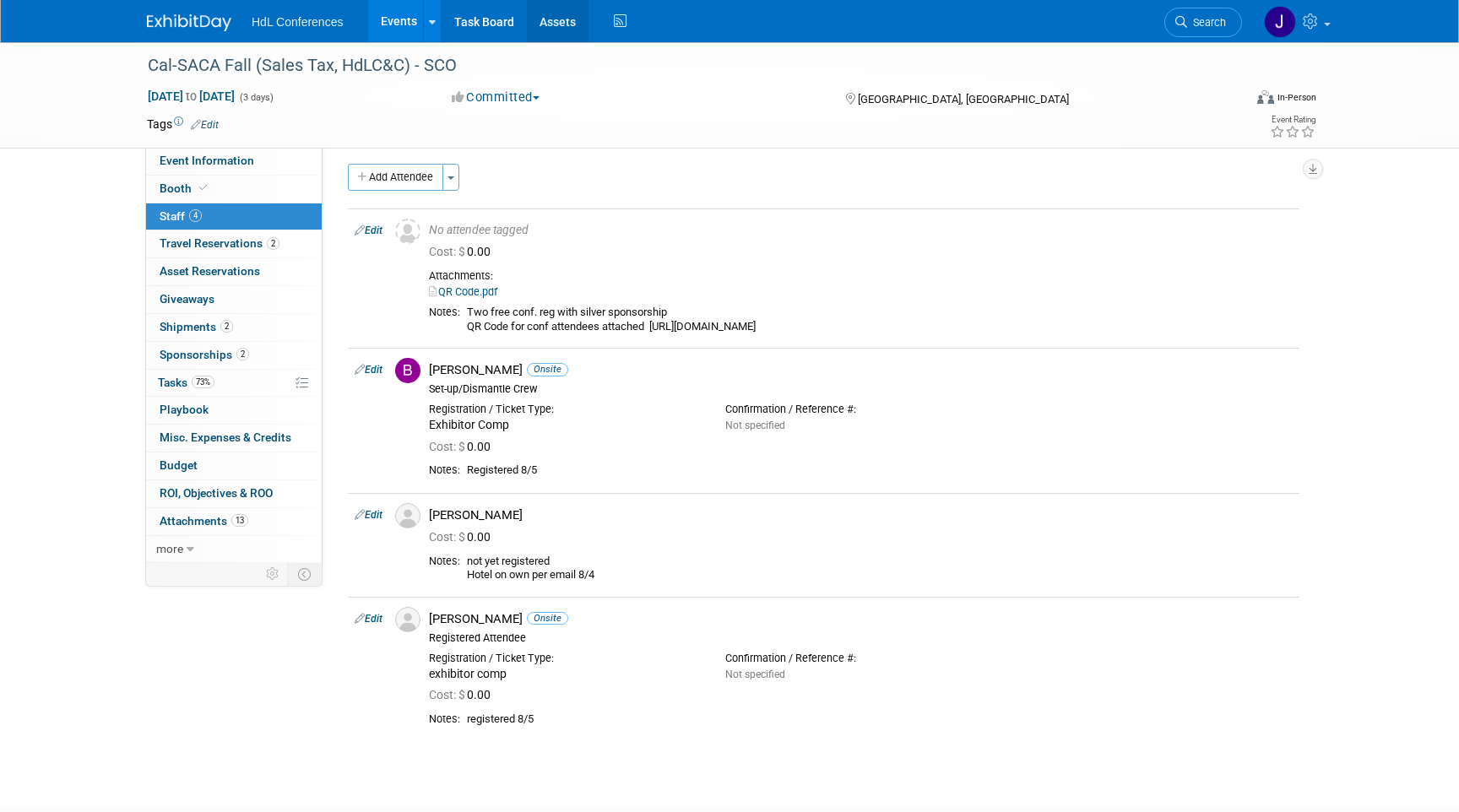
click at [549, 25] on link "Assets" at bounding box center [558, 21] width 61 height 43
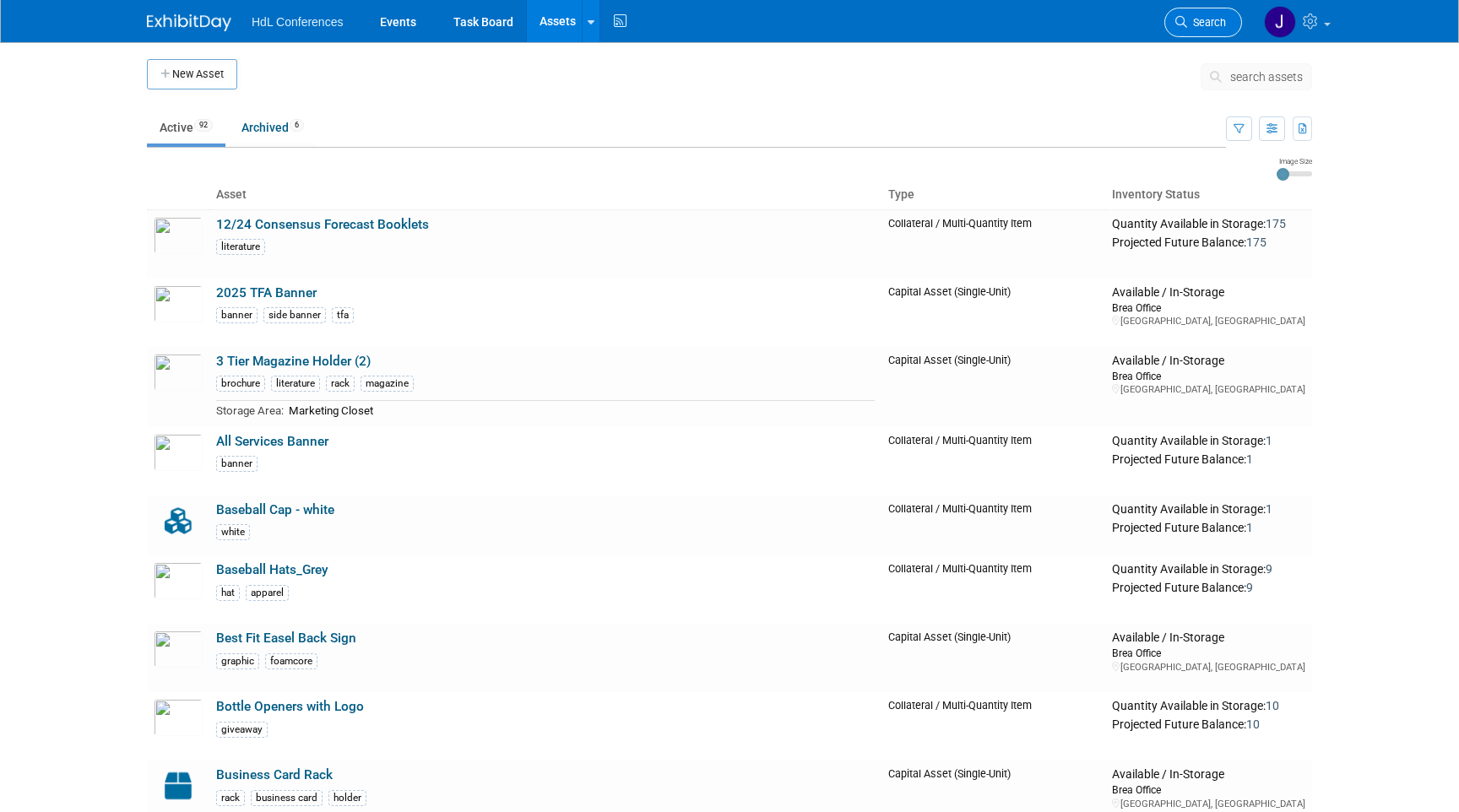
click at [1201, 16] on span "Search" at bounding box center [1206, 22] width 39 height 13
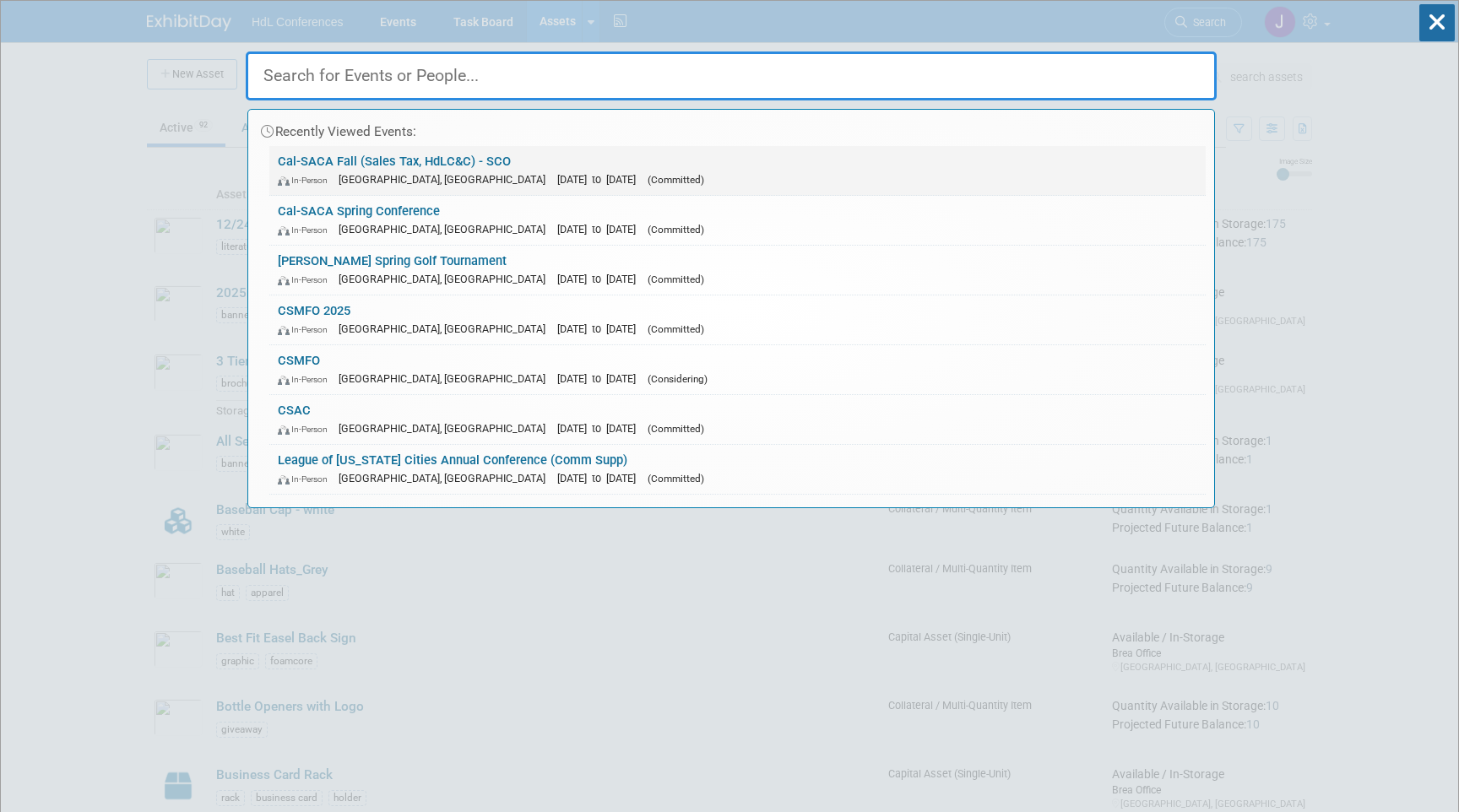
click at [458, 159] on link "Cal-SACA Fall (Sales Tax, HdLC&C) - SCO In-Person Lake Arrowhead, CA Oct 21, 20…" at bounding box center [737, 171] width 936 height 49
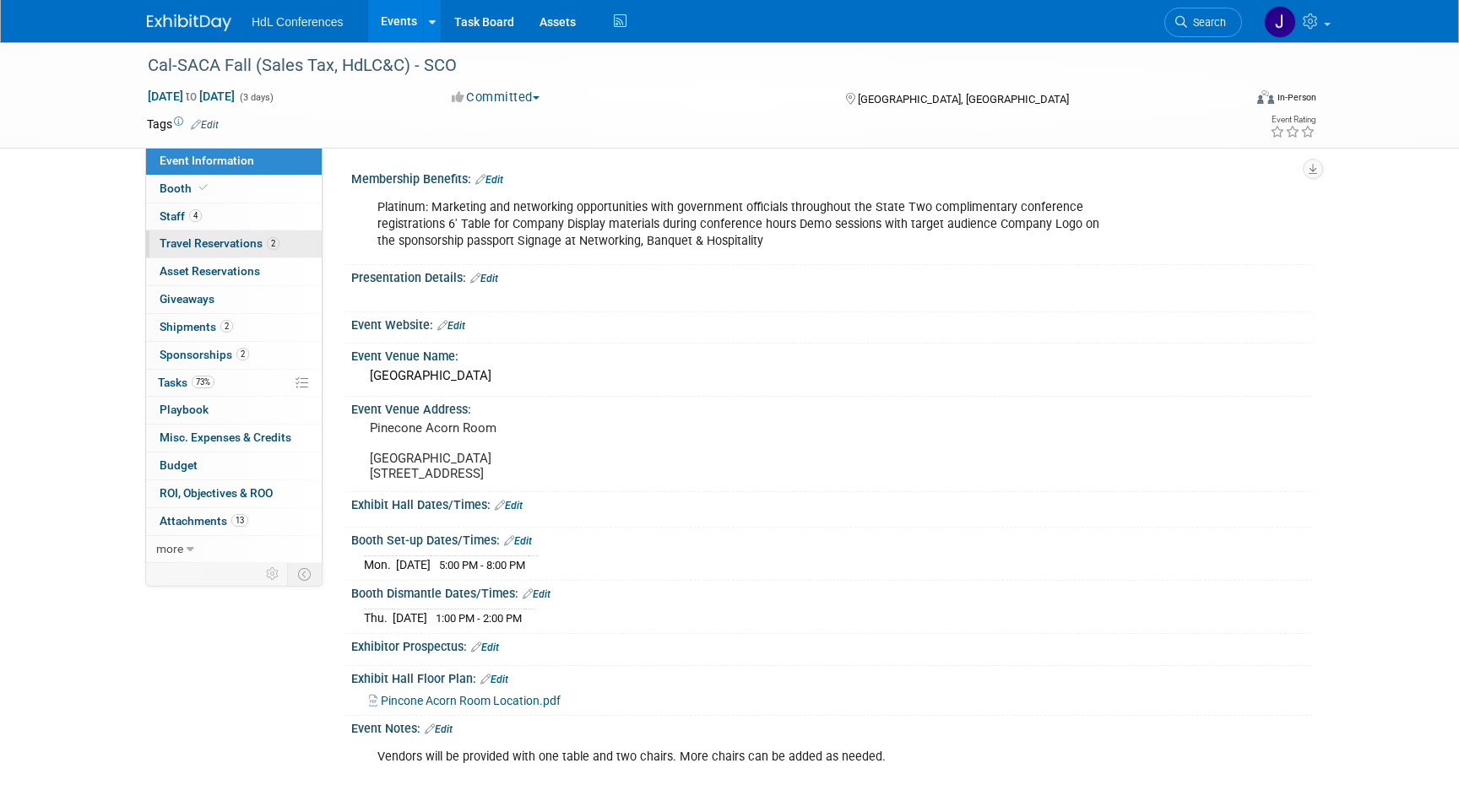
click at [251, 246] on span "Travel Reservations 2" at bounding box center [219, 243] width 120 height 14
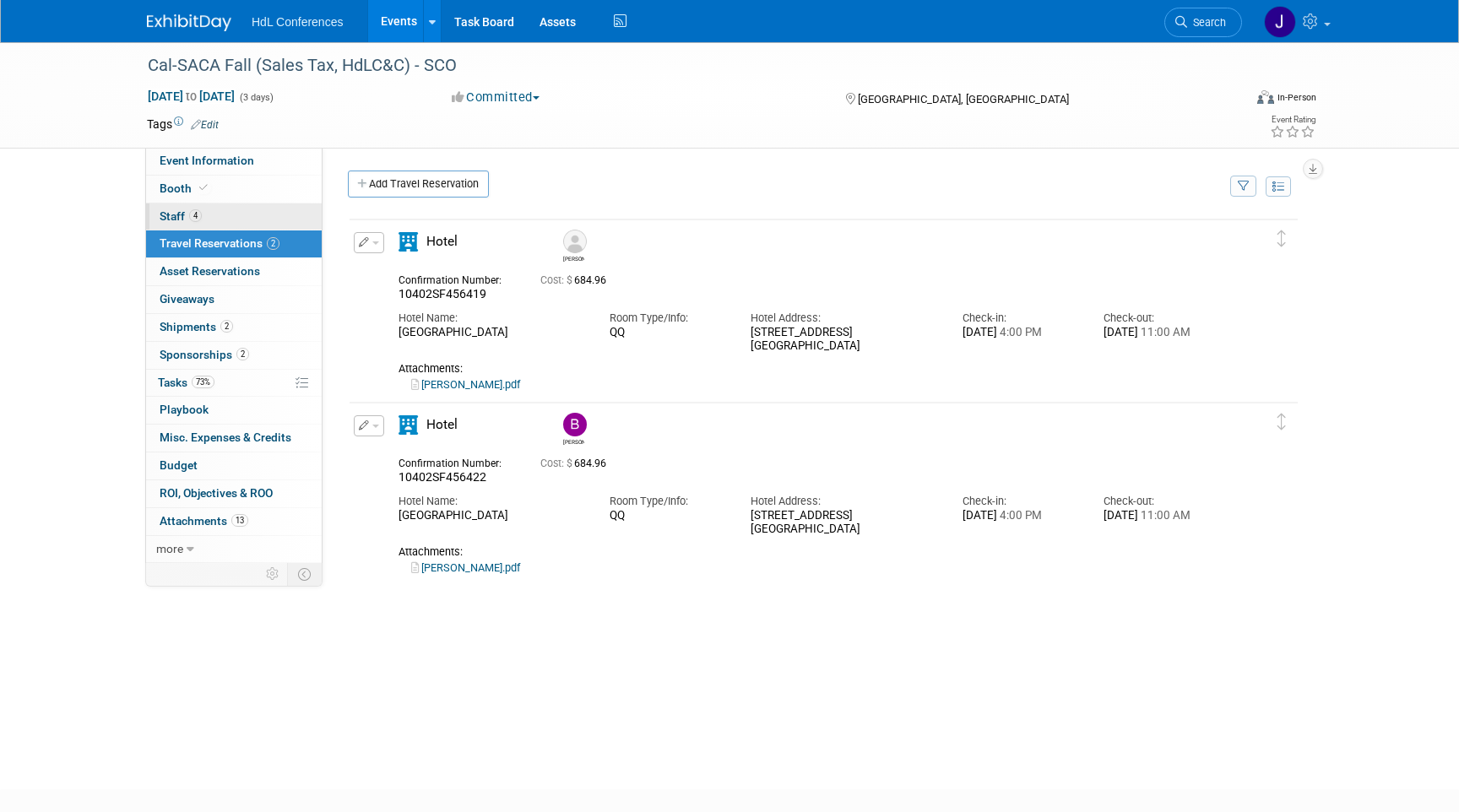
click at [274, 211] on link "4 Staff 4" at bounding box center [234, 217] width 176 height 27
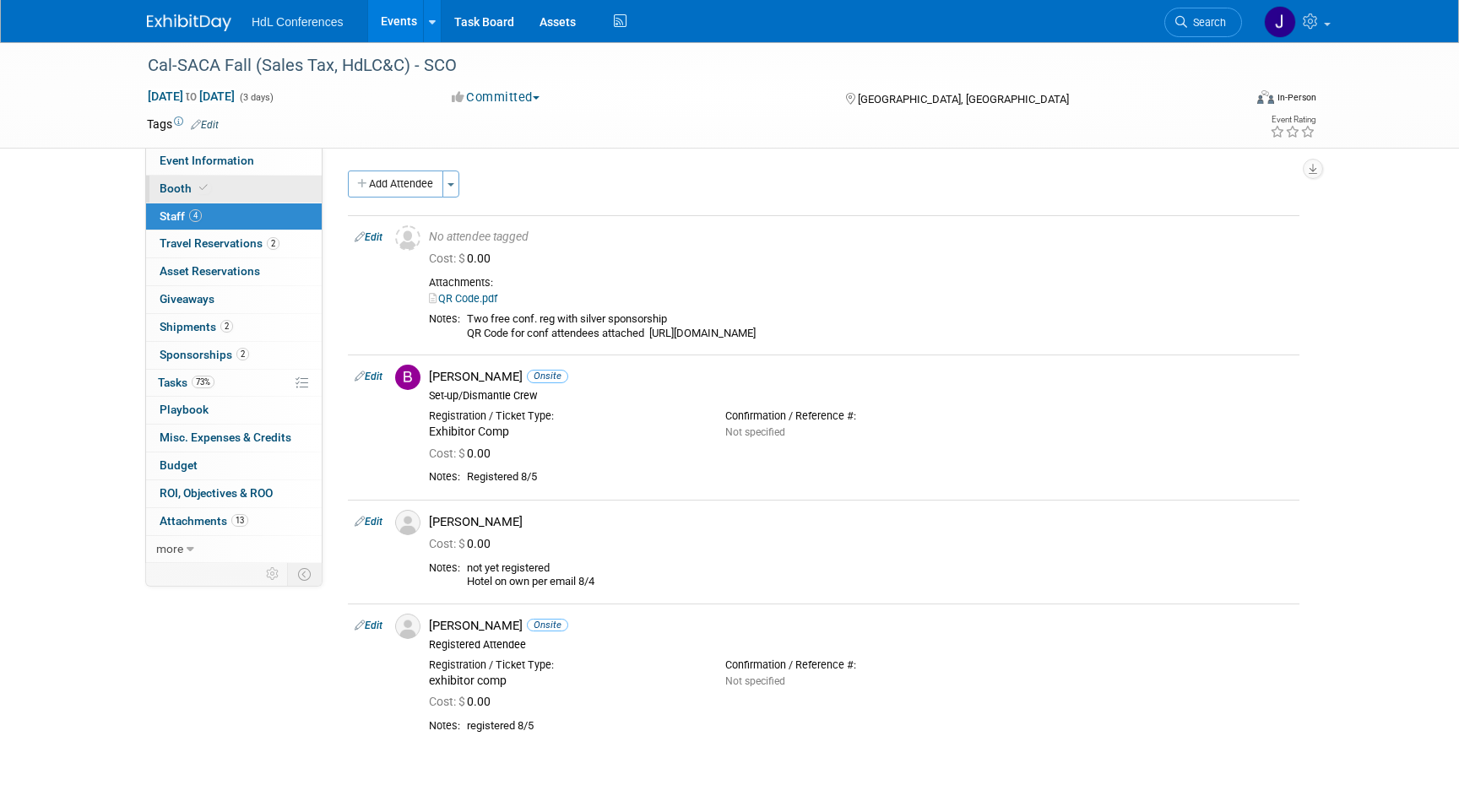
click at [236, 200] on link "Booth" at bounding box center [234, 190] width 176 height 27
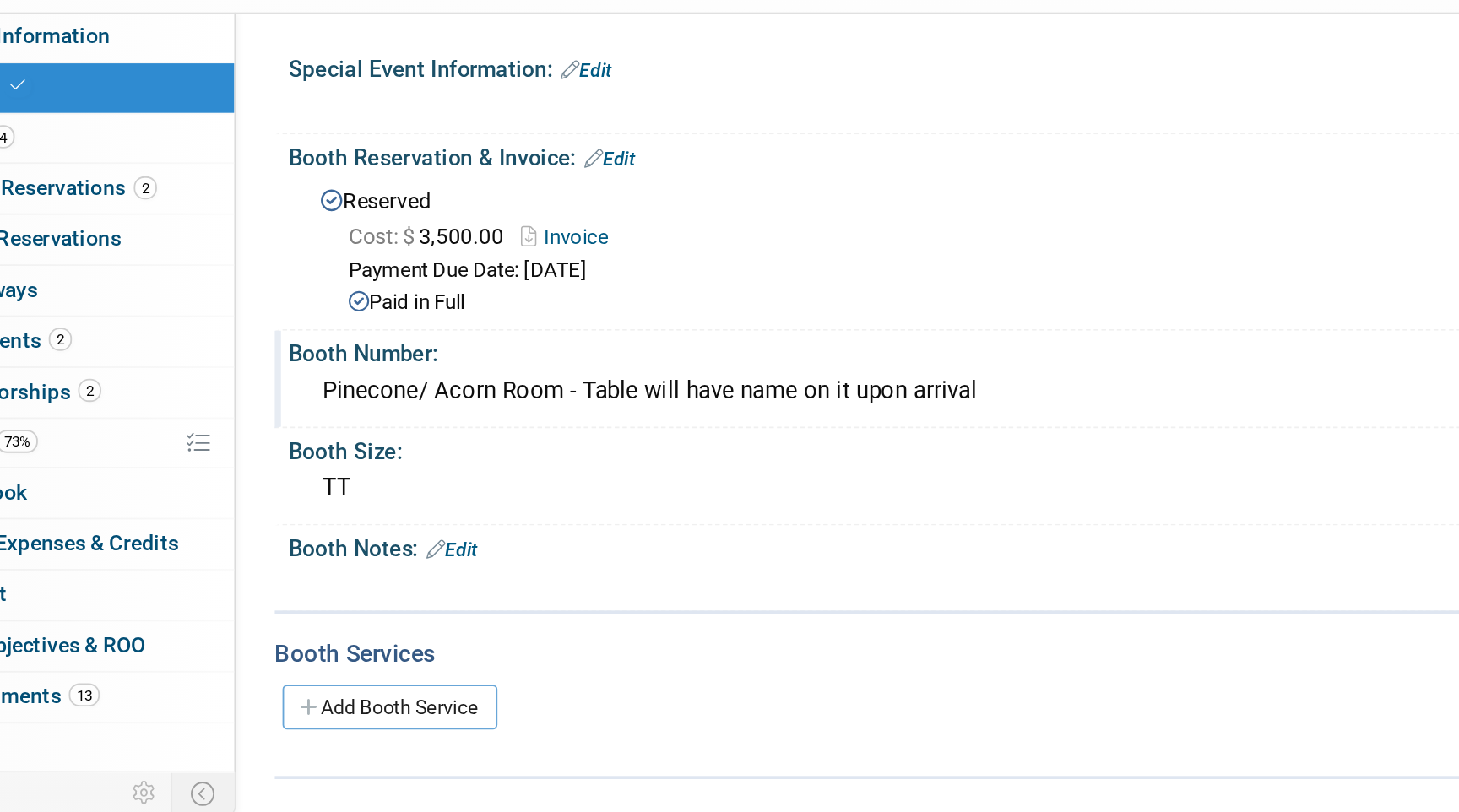
drag, startPoint x: 472, startPoint y: 356, endPoint x: 374, endPoint y: 349, distance: 98.2
click at [374, 349] on div "Pinecone/ Acorn Room - Table will have name on it upon arrival" at bounding box center [832, 355] width 935 height 26
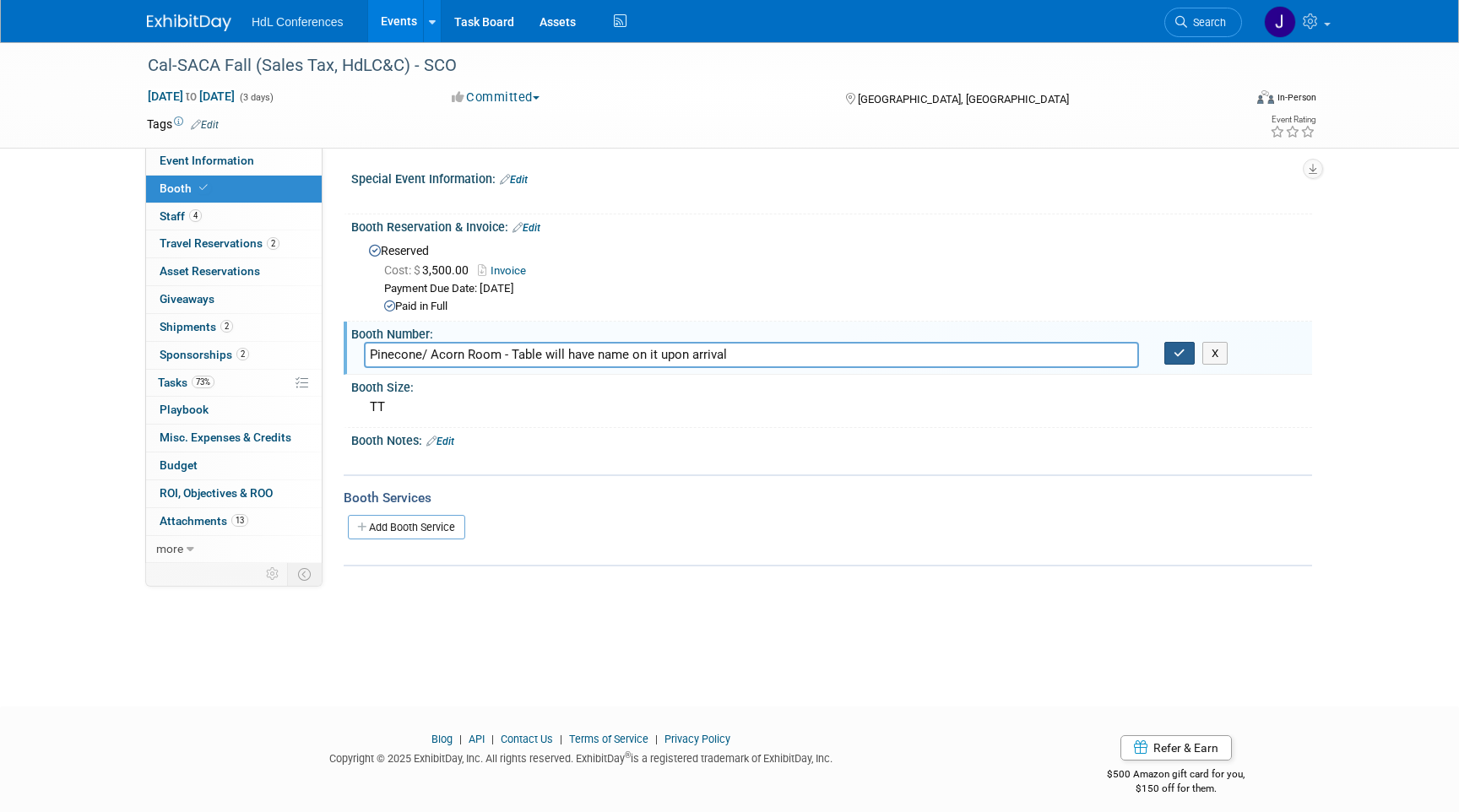
click at [1184, 349] on icon "button" at bounding box center [1179, 353] width 12 height 11
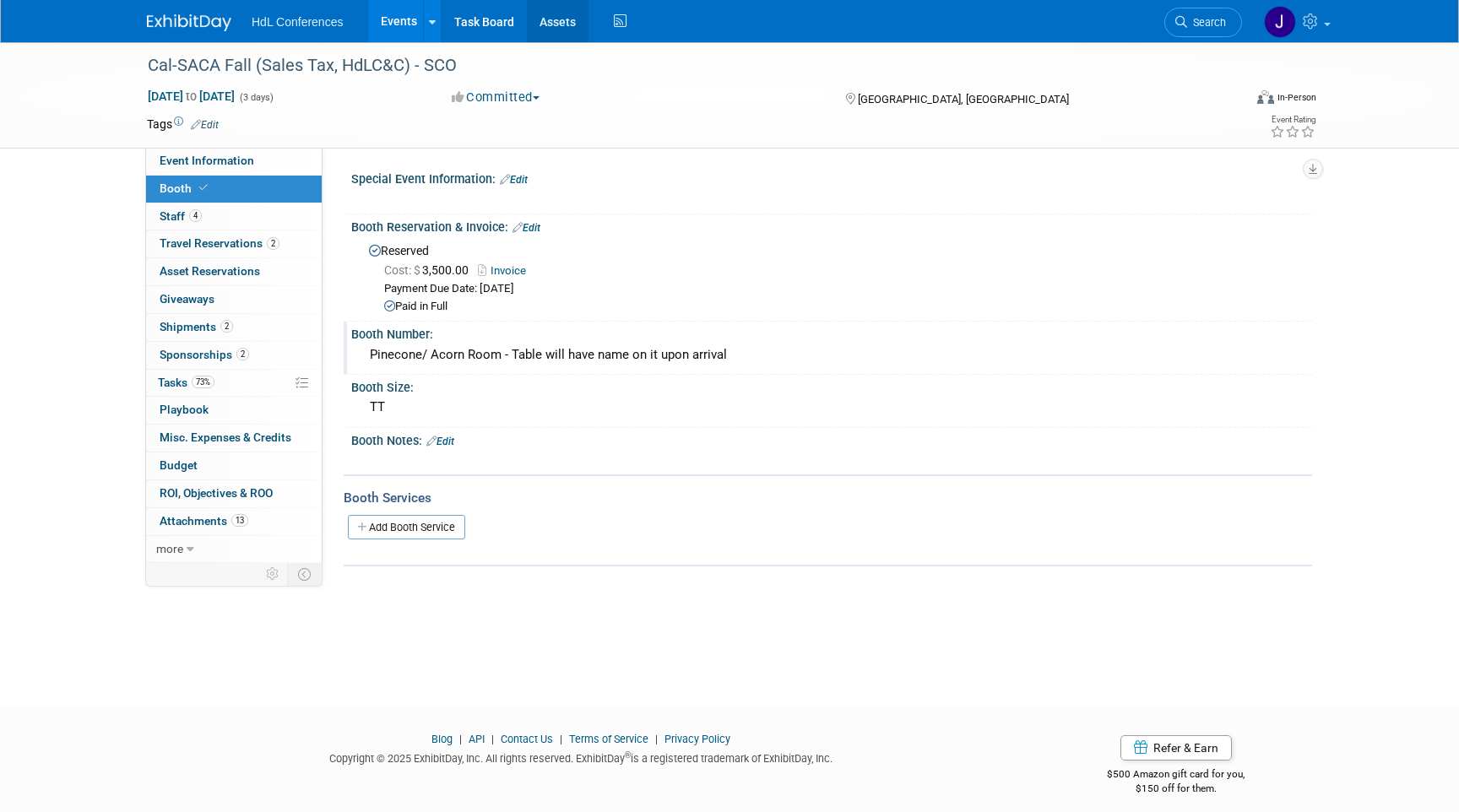
click at [539, 24] on link "Assets" at bounding box center [558, 21] width 61 height 43
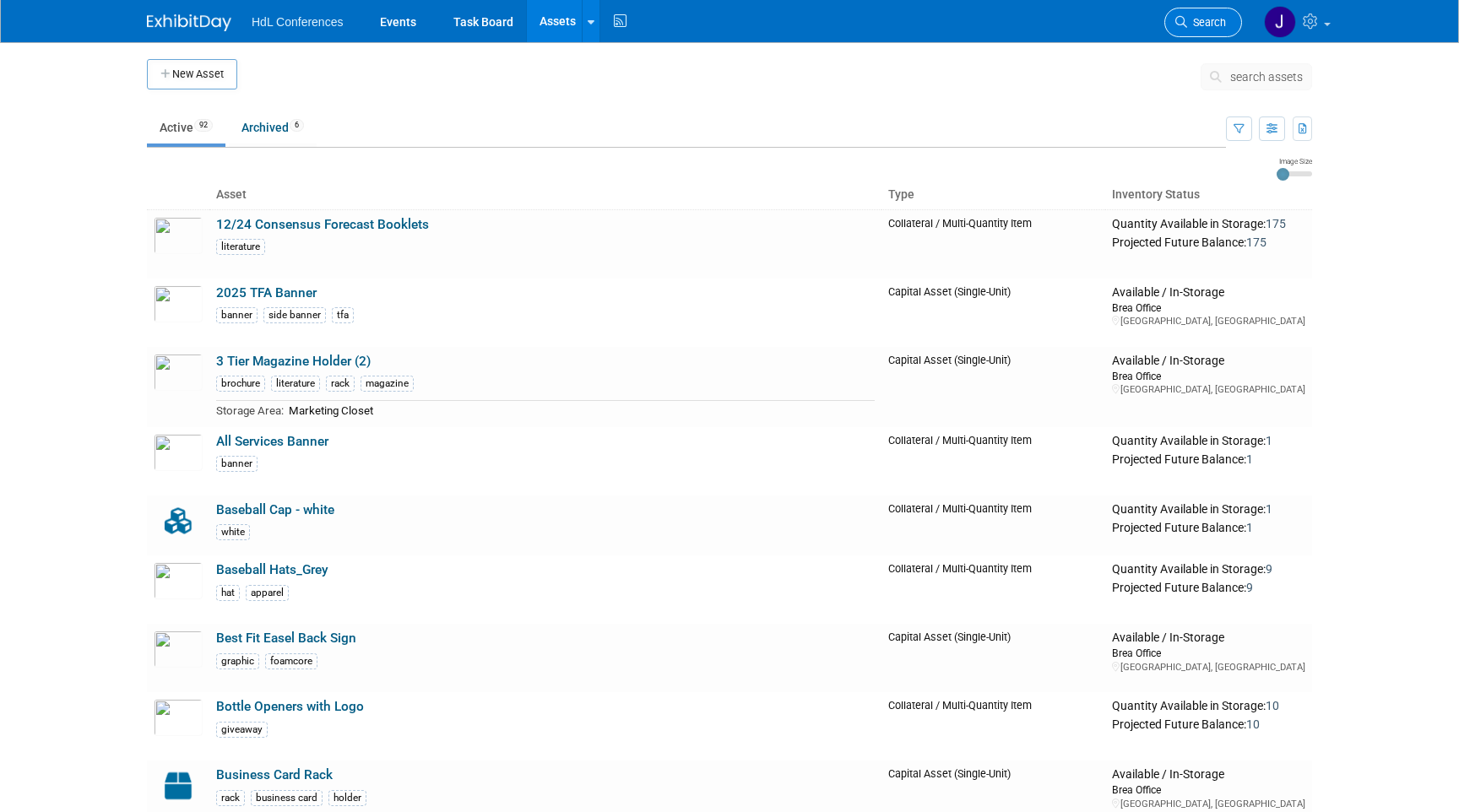
click at [1184, 29] on link "Search" at bounding box center [1202, 22] width 77 height 30
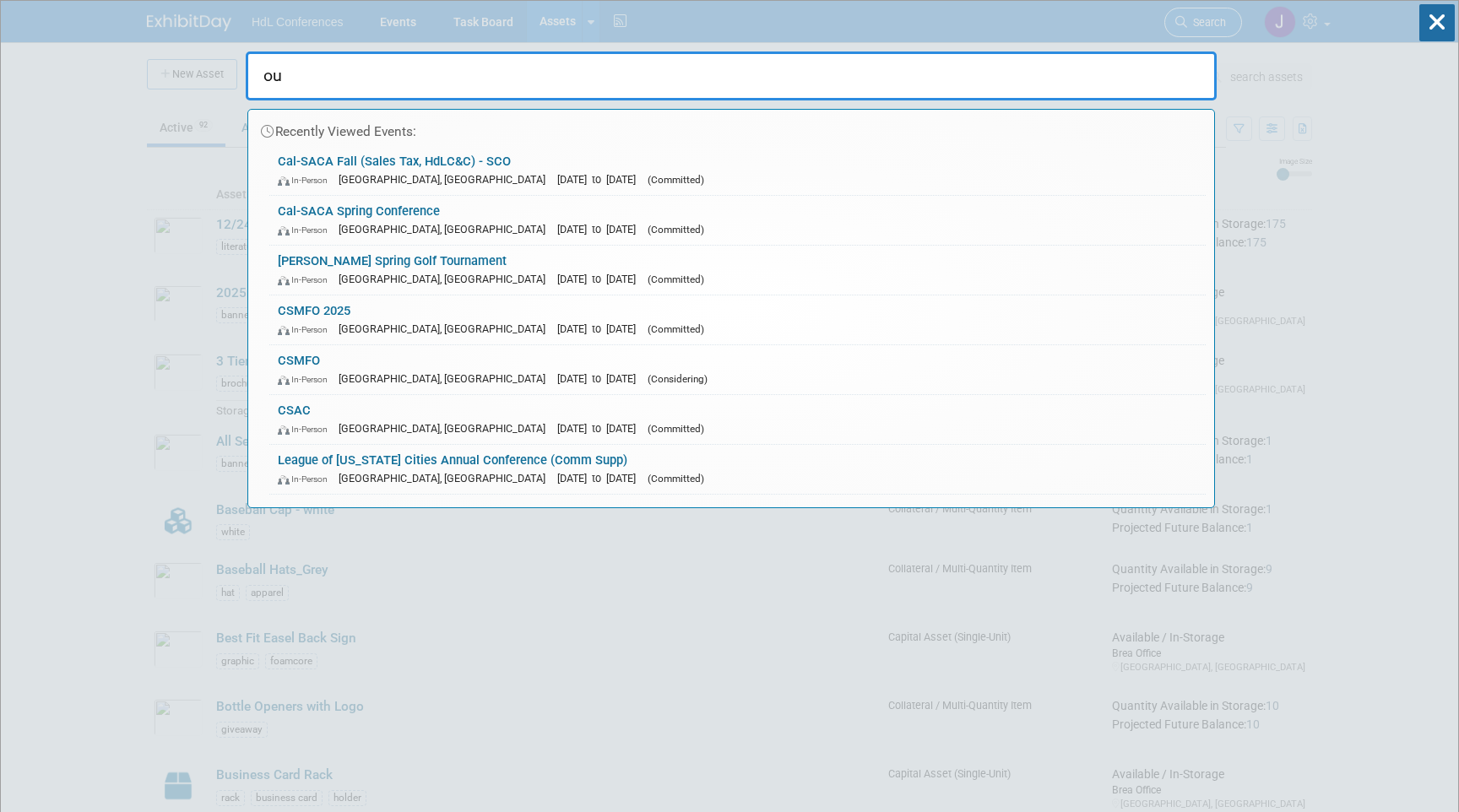
type input "o"
click at [555, 16] on div "Recently Viewed Events: Cal-SACA Fall (Sales Tax, HdLC&C) - SCO In-Person Lake …" at bounding box center [731, 254] width 971 height 508
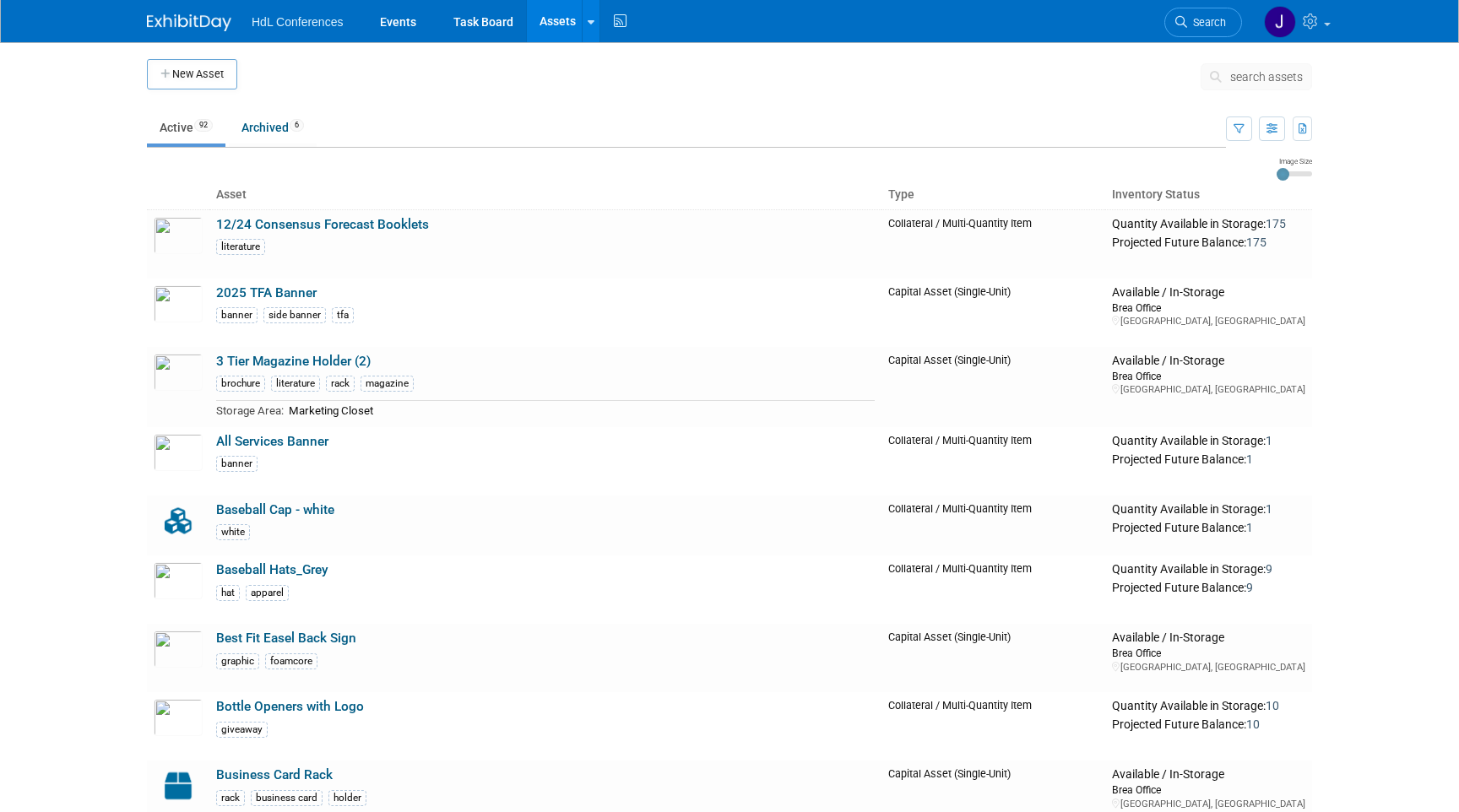
scroll to position [800, 0]
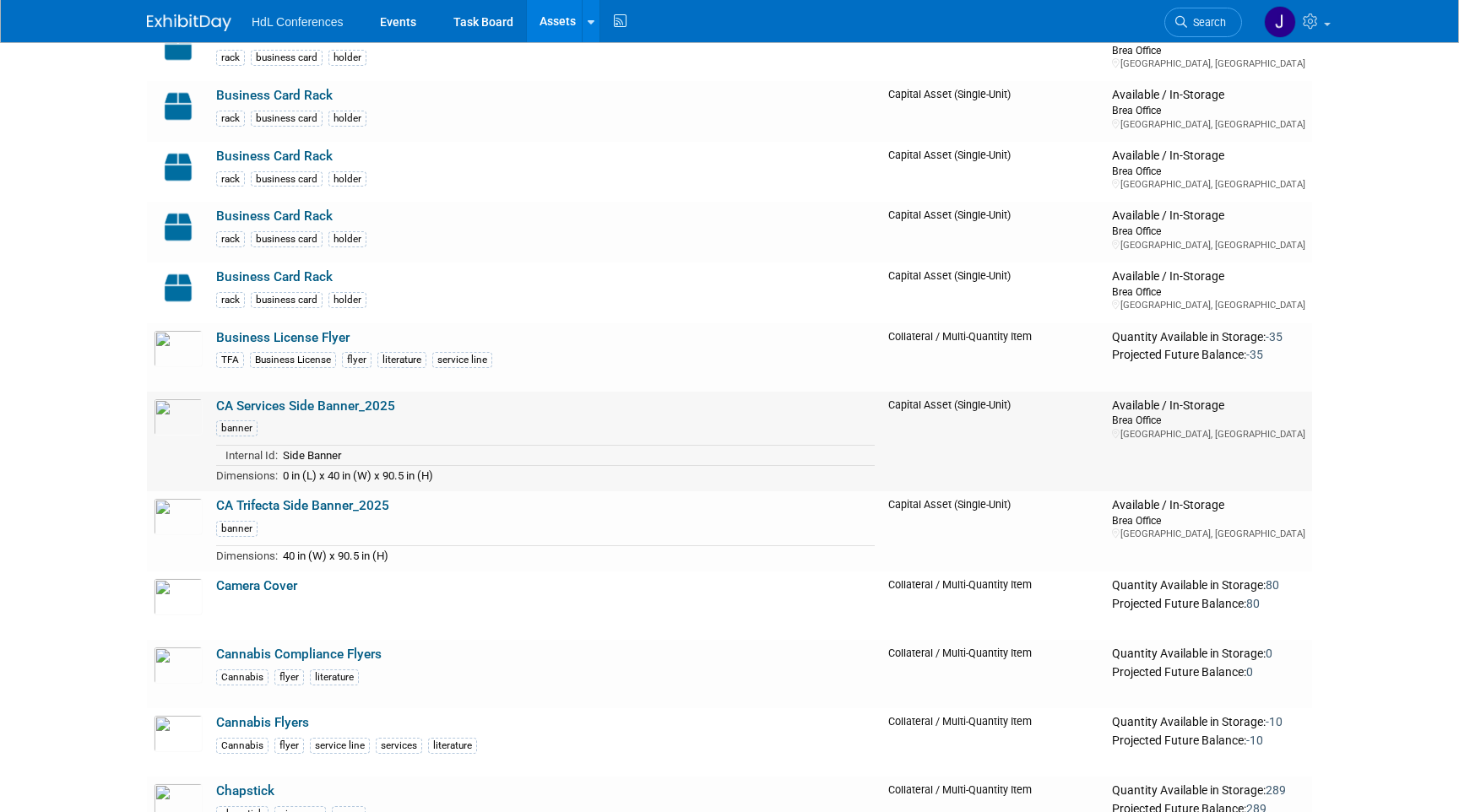
click at [331, 412] on link "CA Services Side Banner_2025" at bounding box center [305, 406] width 179 height 15
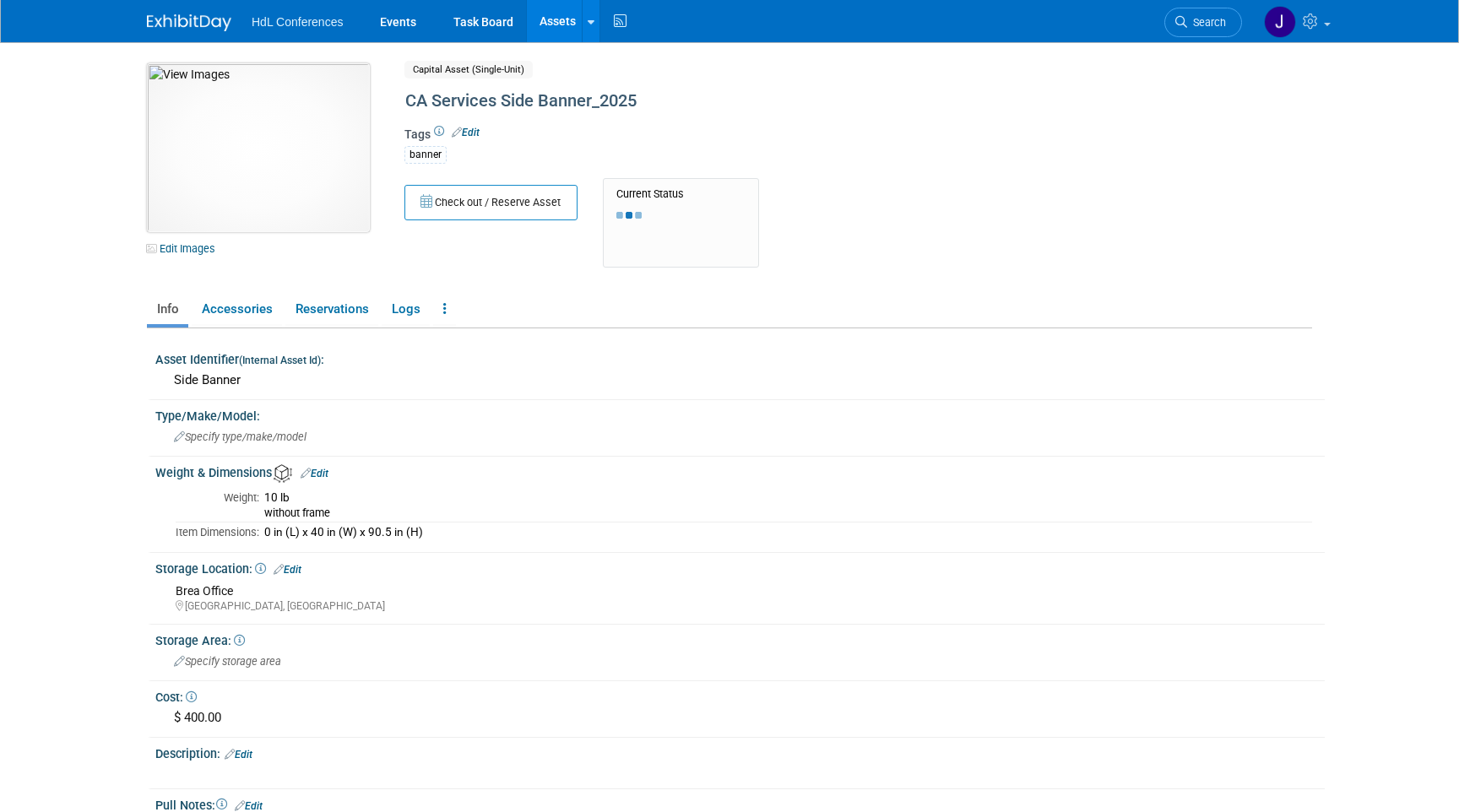
click at [284, 70] on img at bounding box center [258, 147] width 223 height 169
click at [287, 122] on div at bounding box center [730, 408] width 1459 height 736
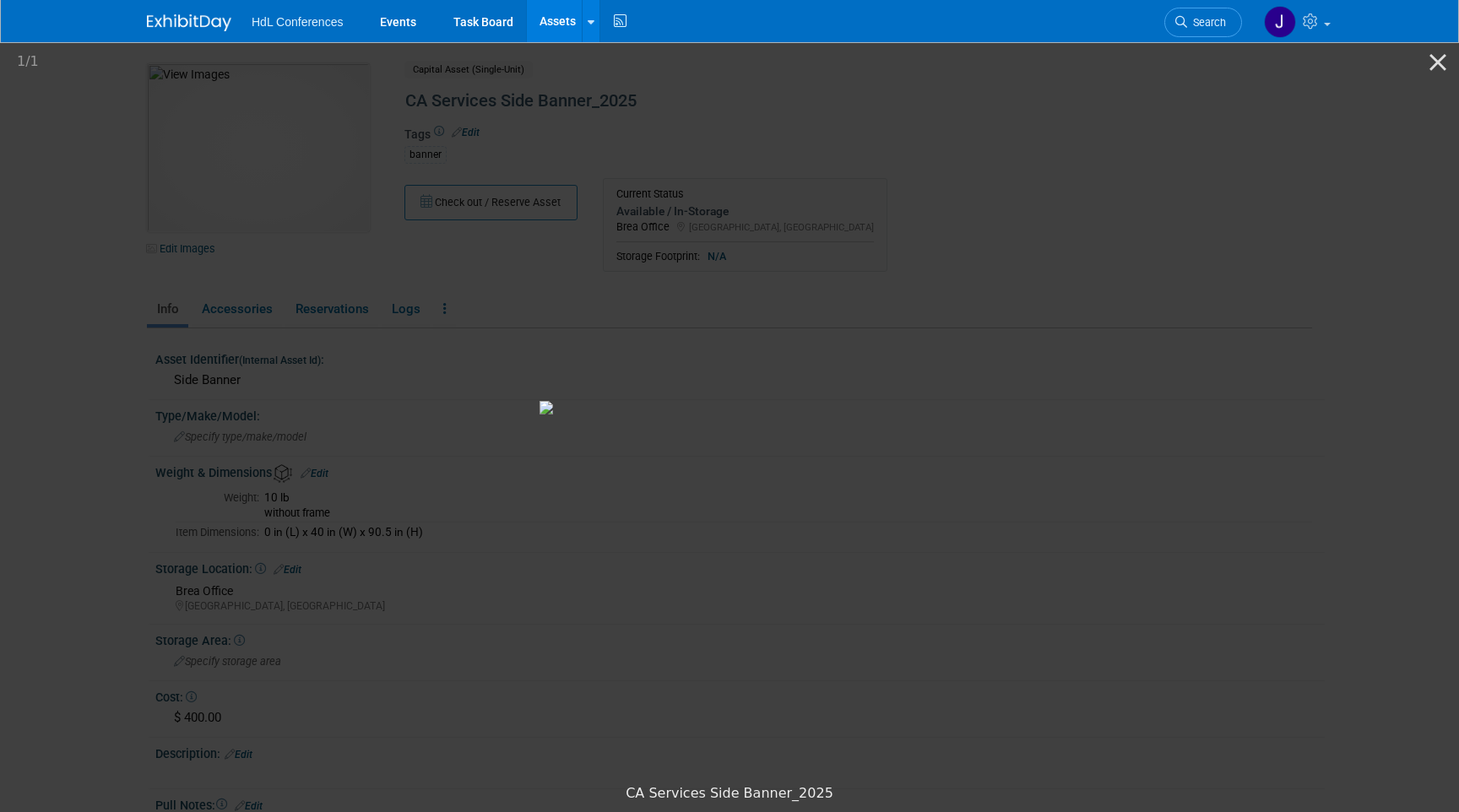
click at [304, 283] on picture at bounding box center [730, 408] width 1459 height 736
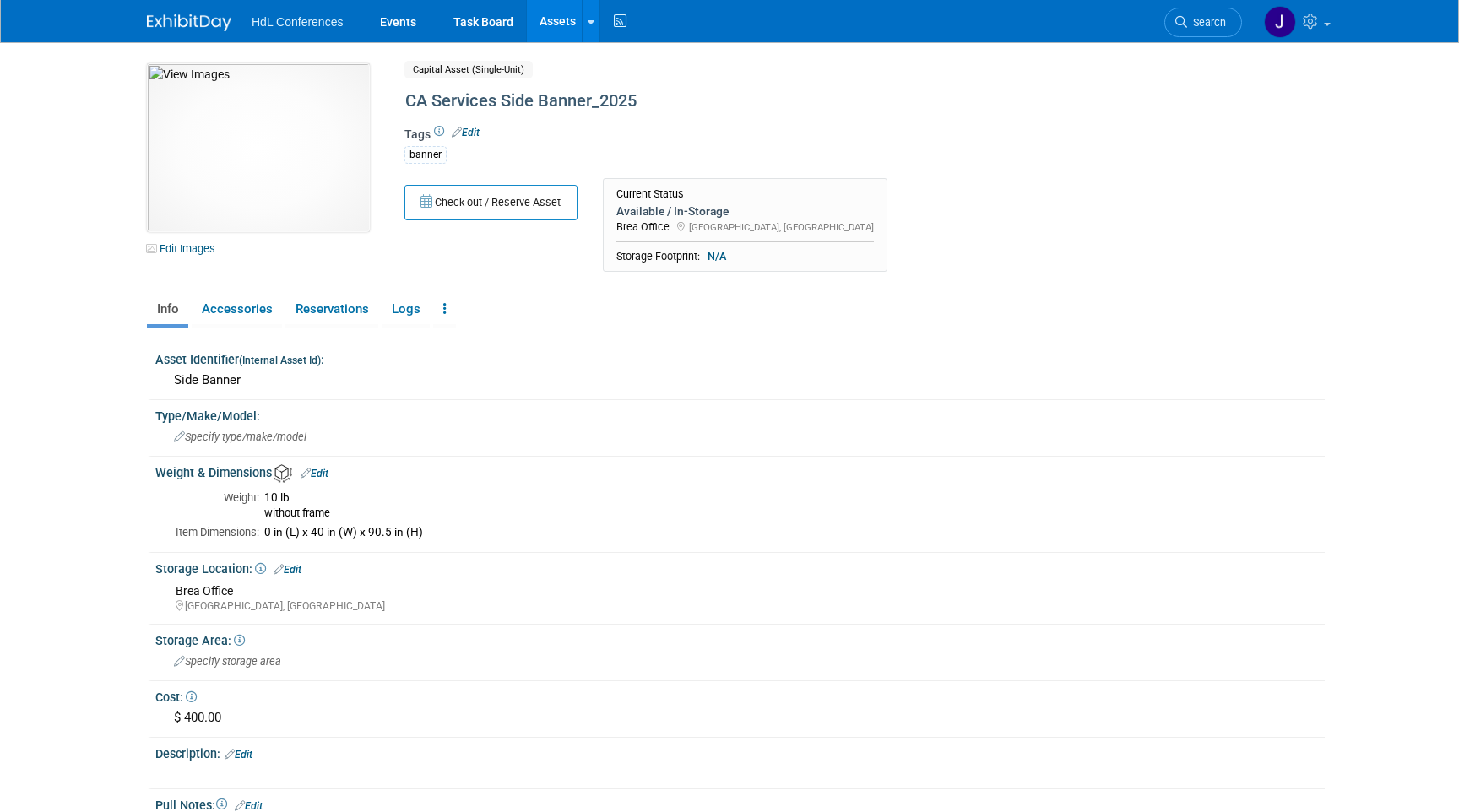
click at [554, 20] on link "Assets" at bounding box center [558, 21] width 61 height 43
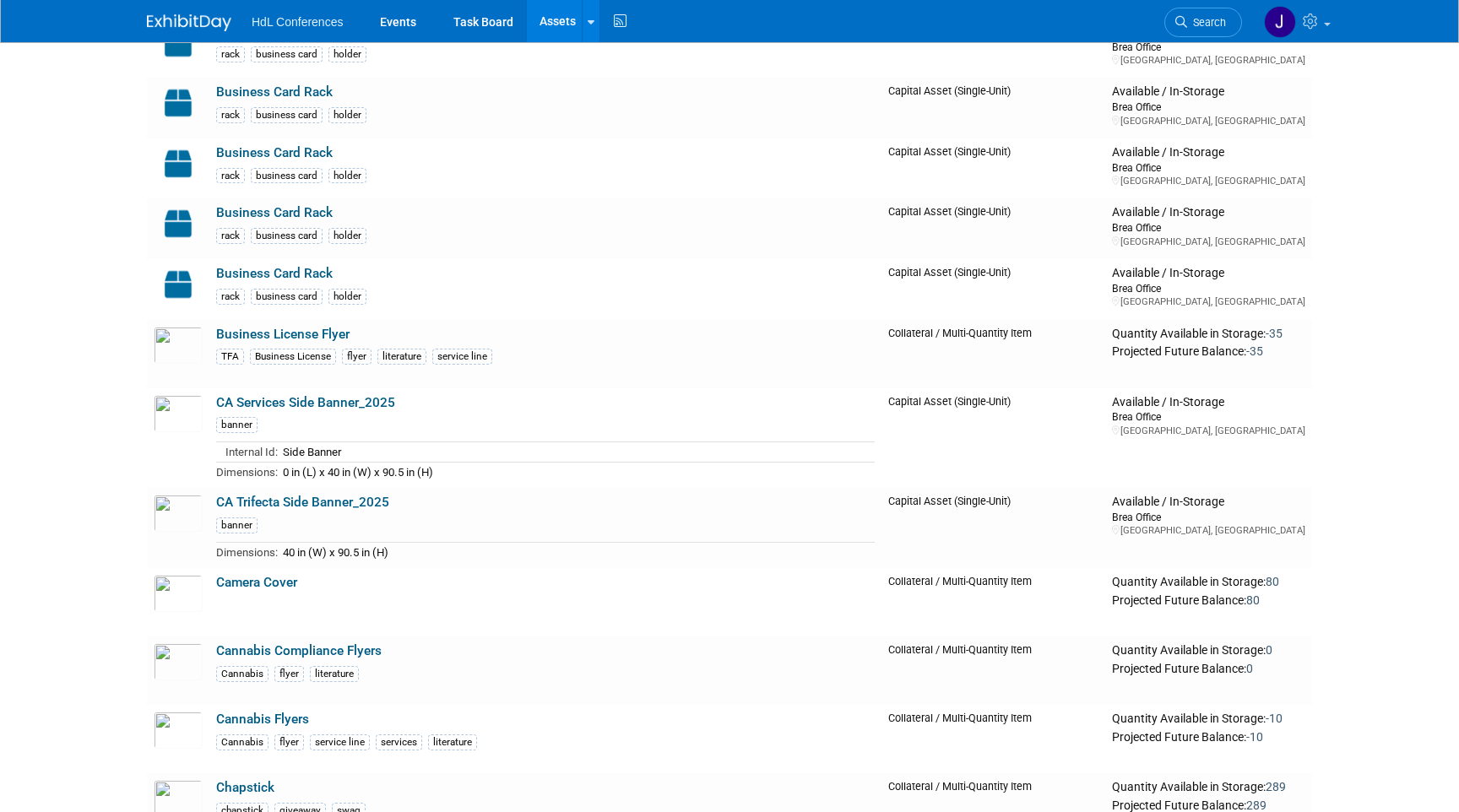
scroll to position [804, 0]
click at [307, 400] on link "CA Services Side Banner_2025" at bounding box center [305, 402] width 179 height 15
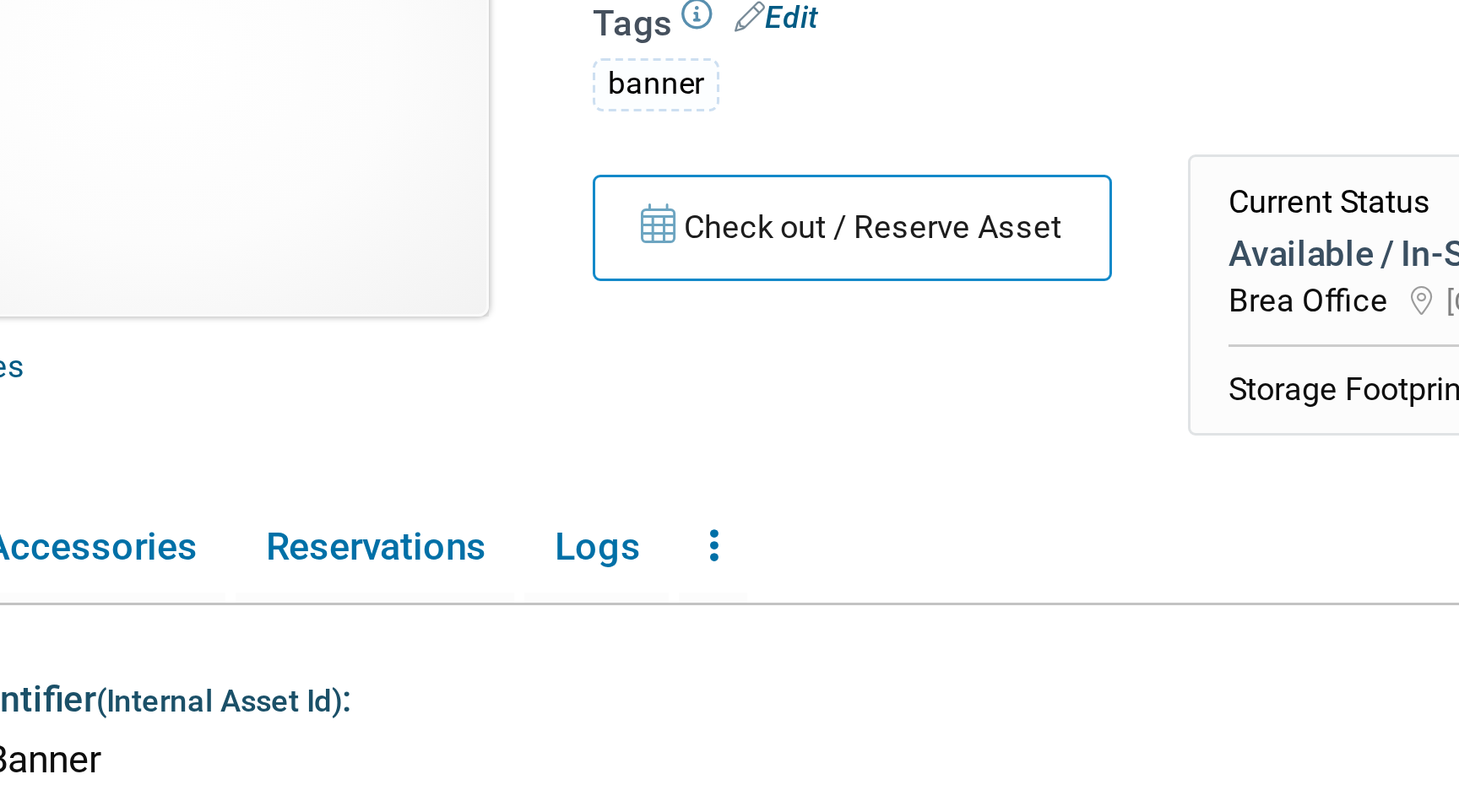
click at [309, 190] on img at bounding box center [258, 147] width 223 height 169
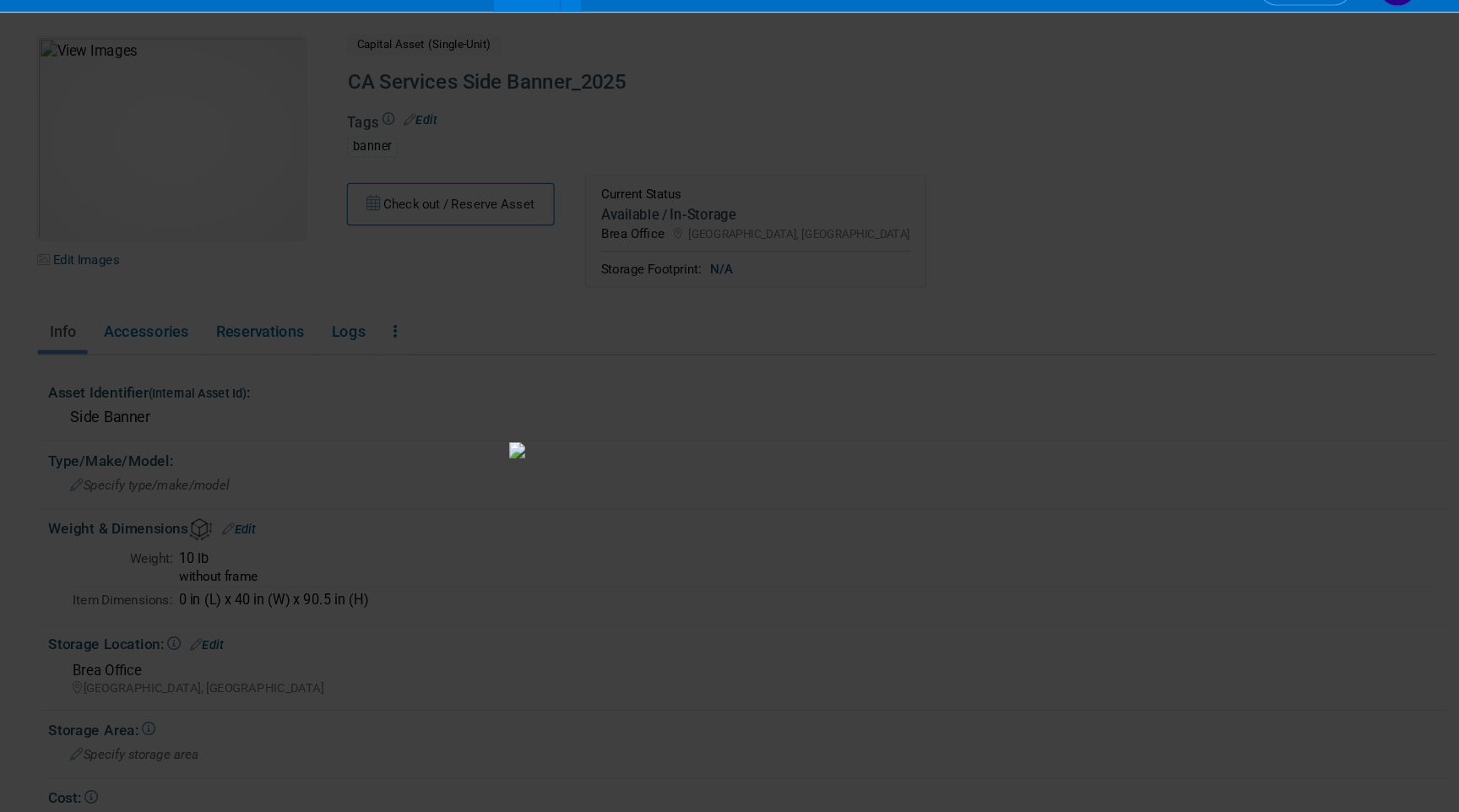
click at [278, 195] on picture at bounding box center [730, 408] width 1459 height 736
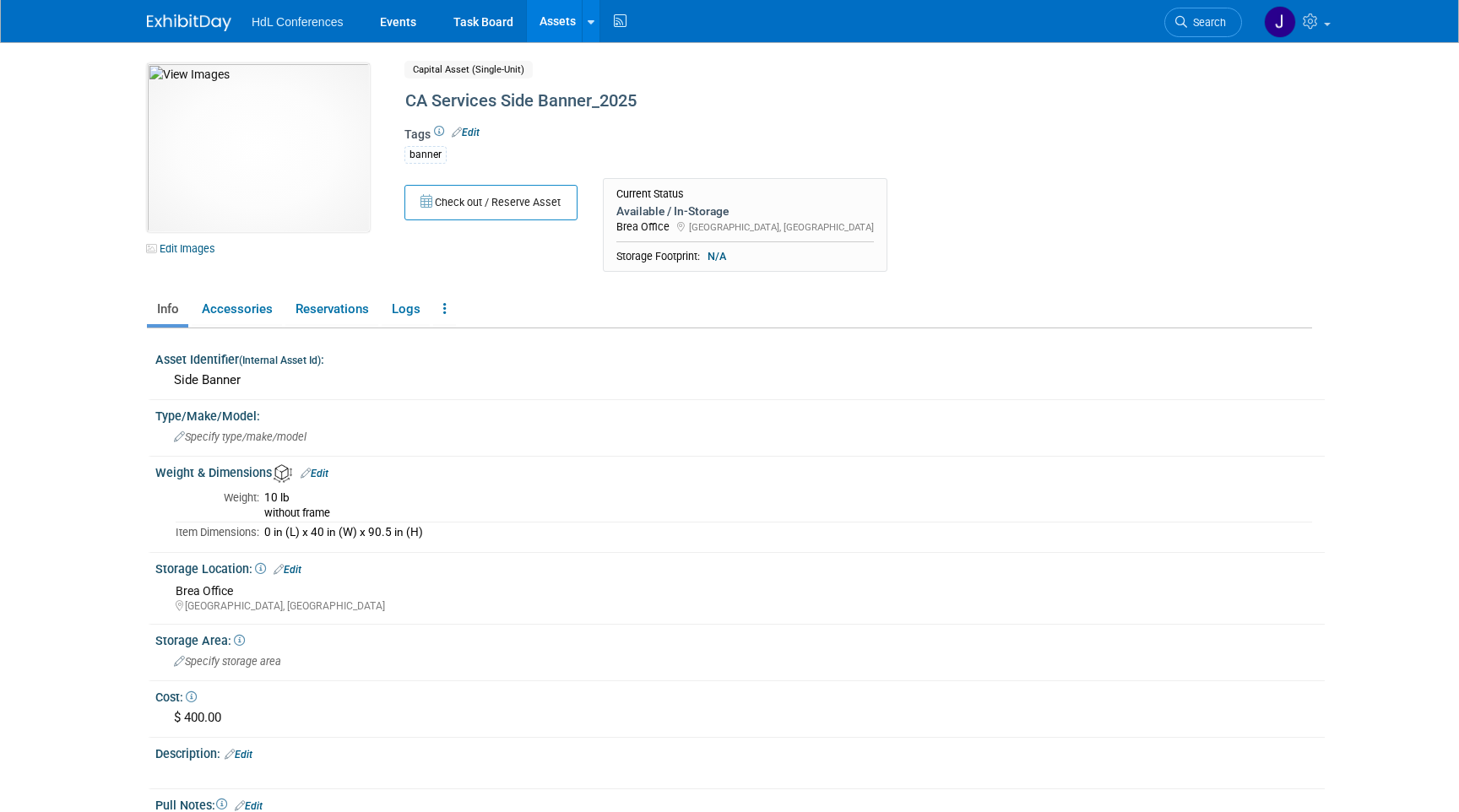
click at [559, 30] on link "Assets" at bounding box center [558, 21] width 61 height 43
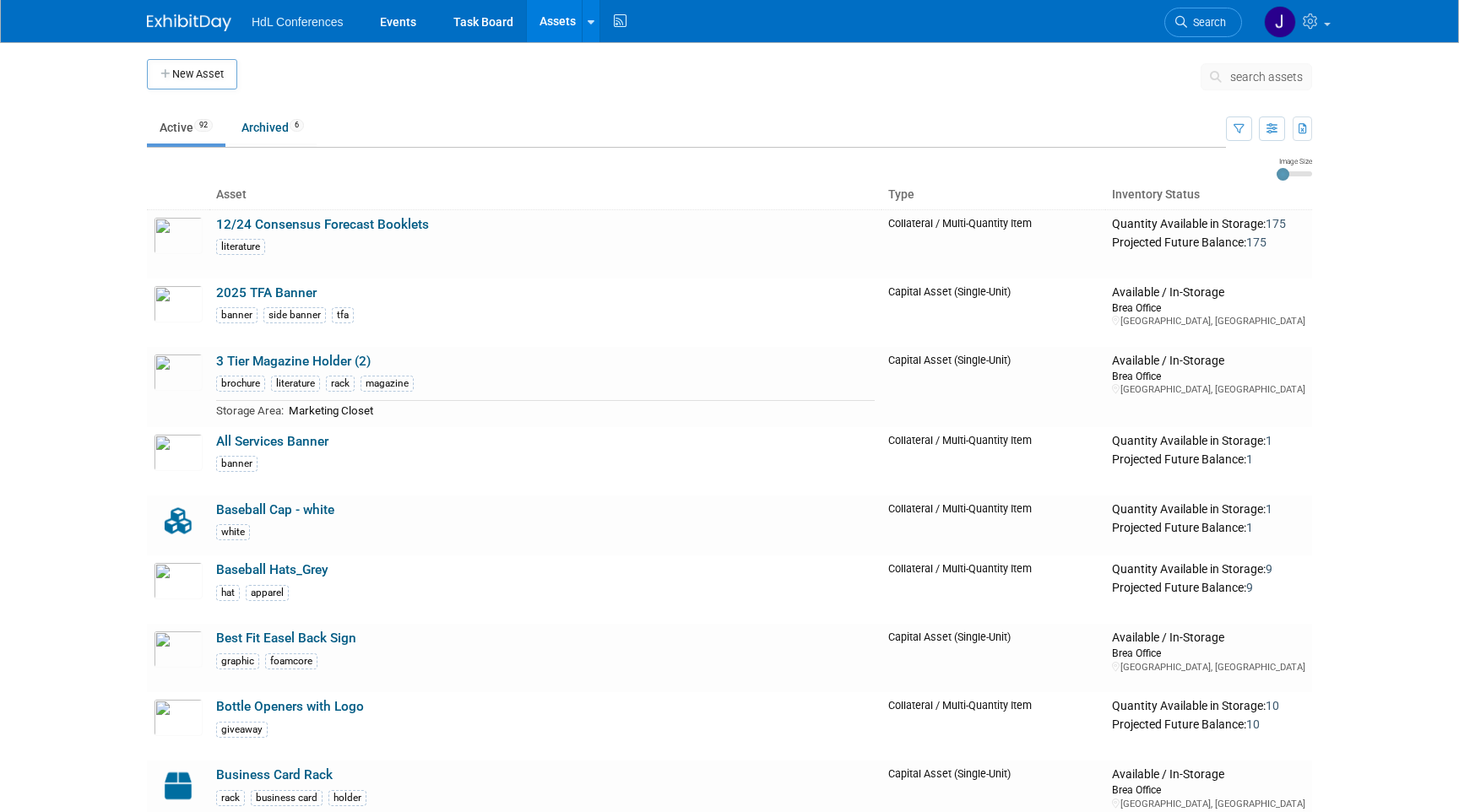
scroll to position [900, 0]
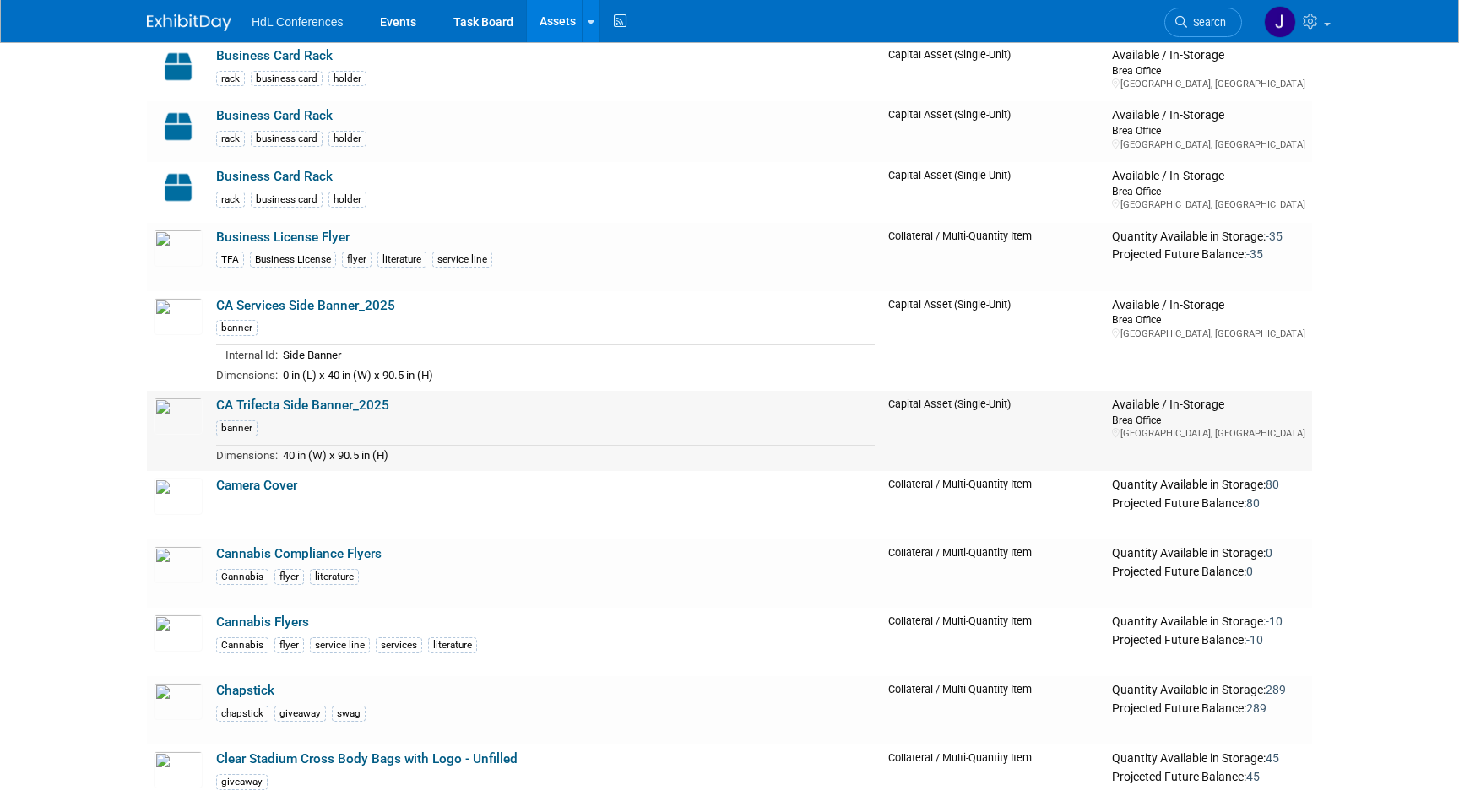
click at [341, 403] on link "CA Trifecta Side Banner_2025" at bounding box center [303, 406] width 173 height 15
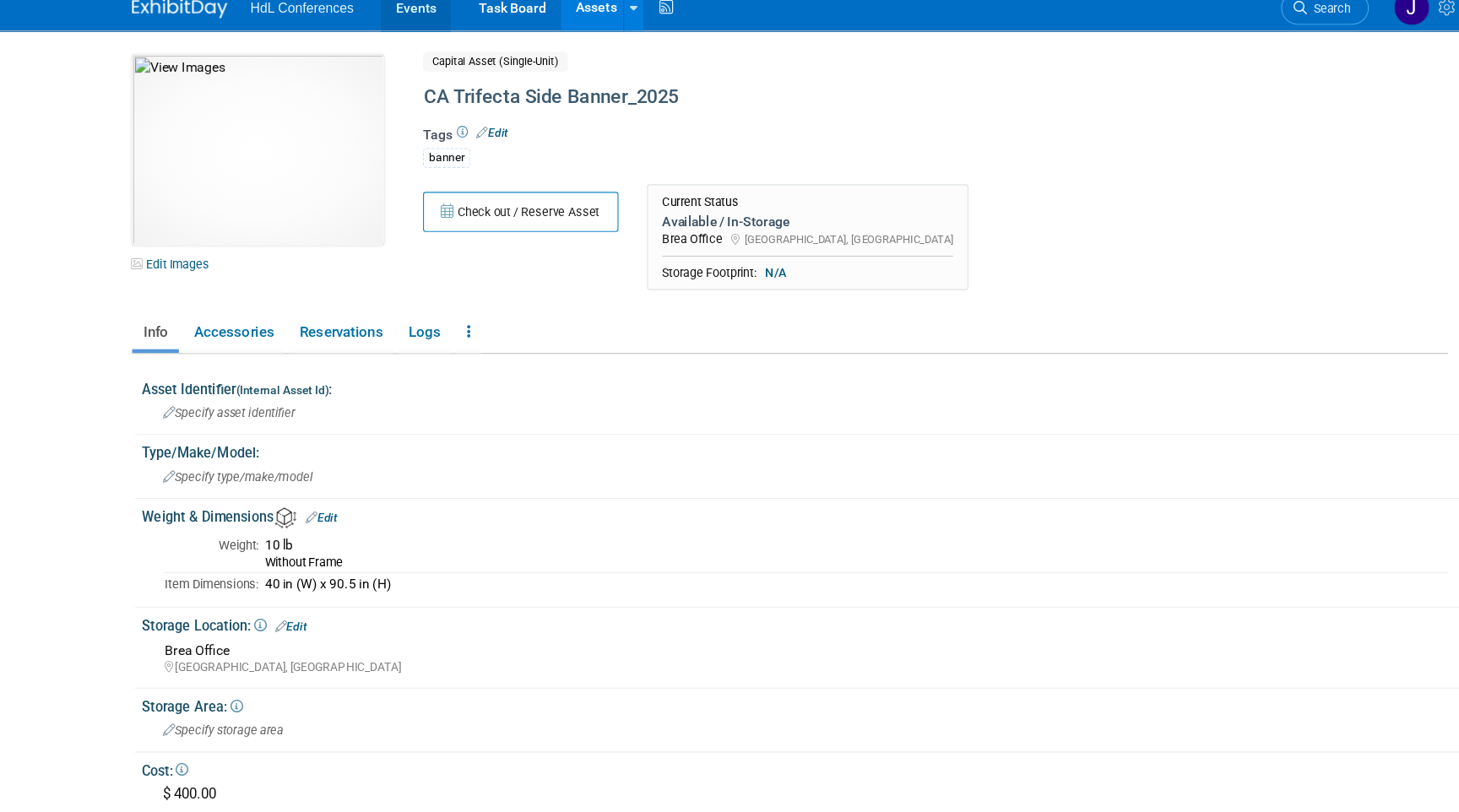
click at [380, 29] on link "Events" at bounding box center [398, 21] width 61 height 43
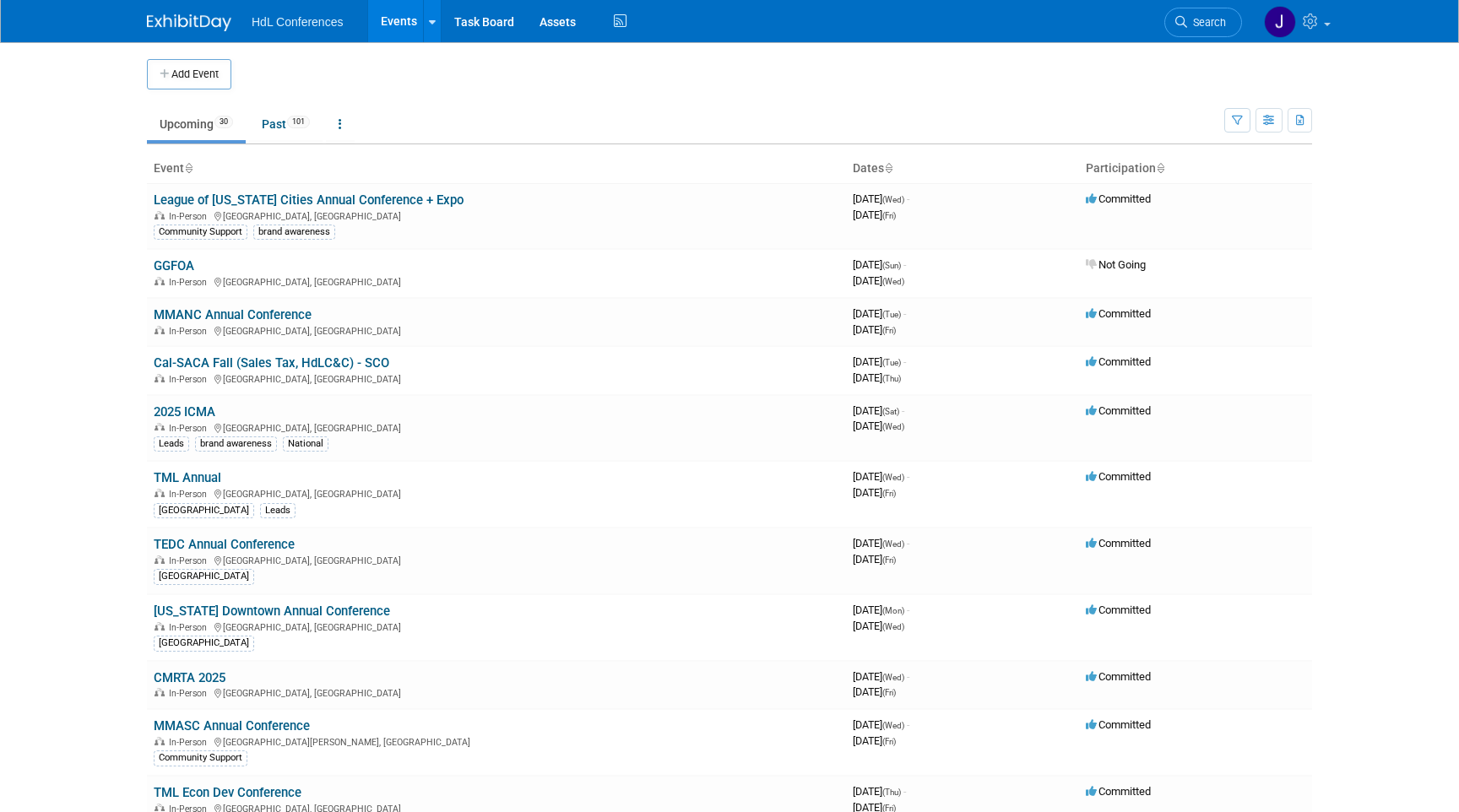
click at [1187, 21] on span "Search" at bounding box center [1206, 22] width 39 height 13
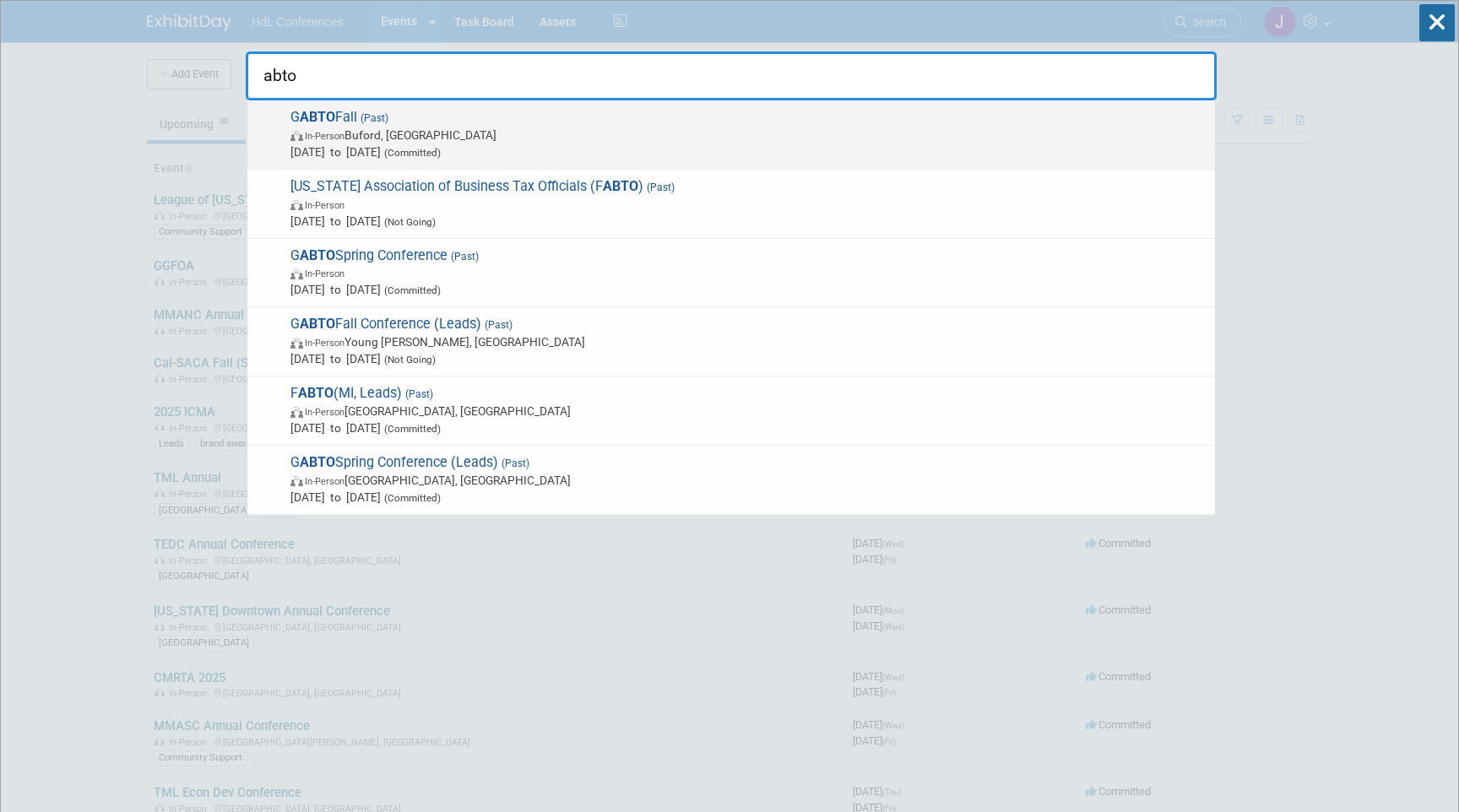
type input "abto"
click at [412, 118] on span "G ABTO Fall (Past) In-Person Buford, GA Oct 6, 2025 to Oct 7, 2025 (Committed)" at bounding box center [746, 134] width 921 height 52
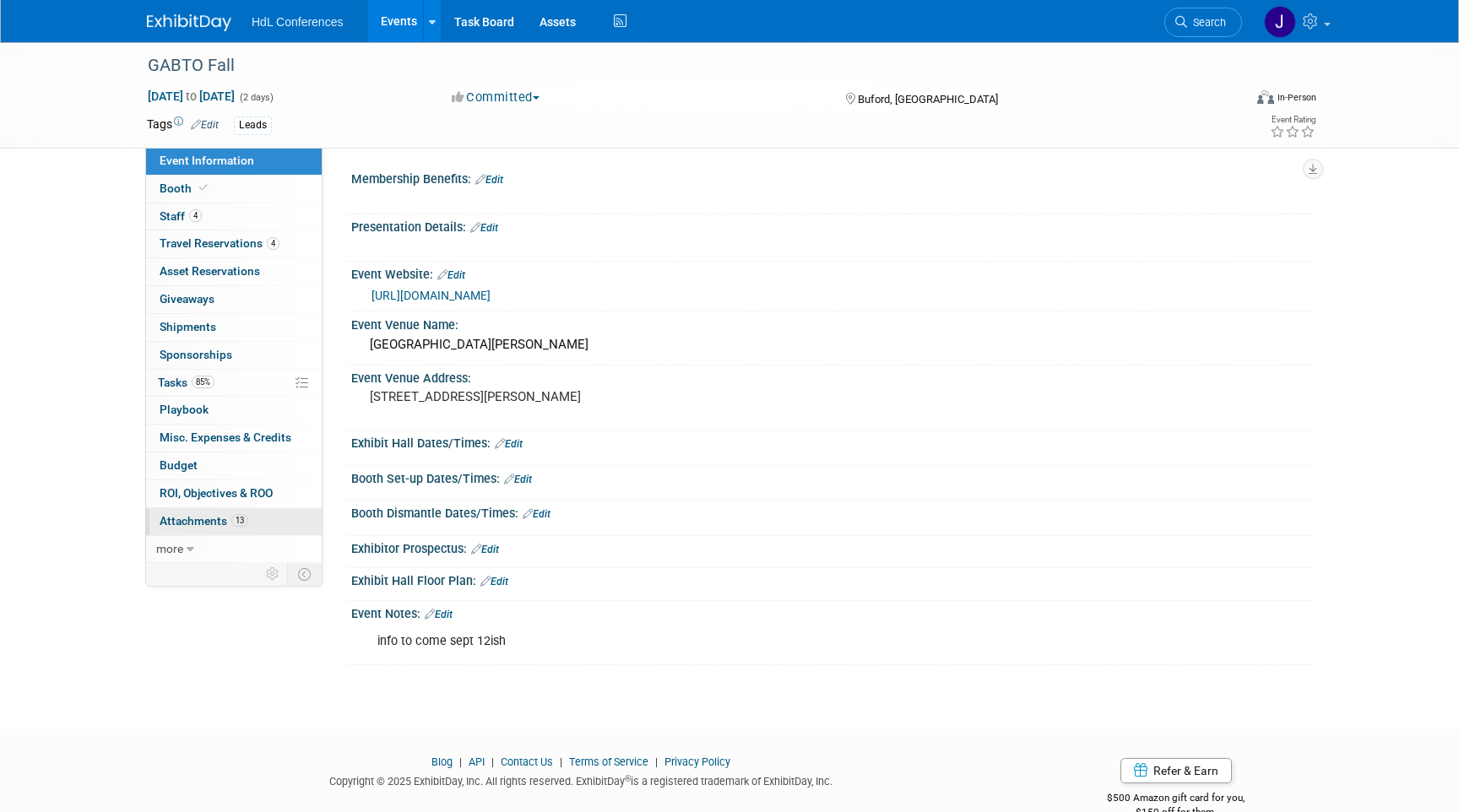
click at [248, 513] on link "13 Attachments 13" at bounding box center [234, 522] width 176 height 27
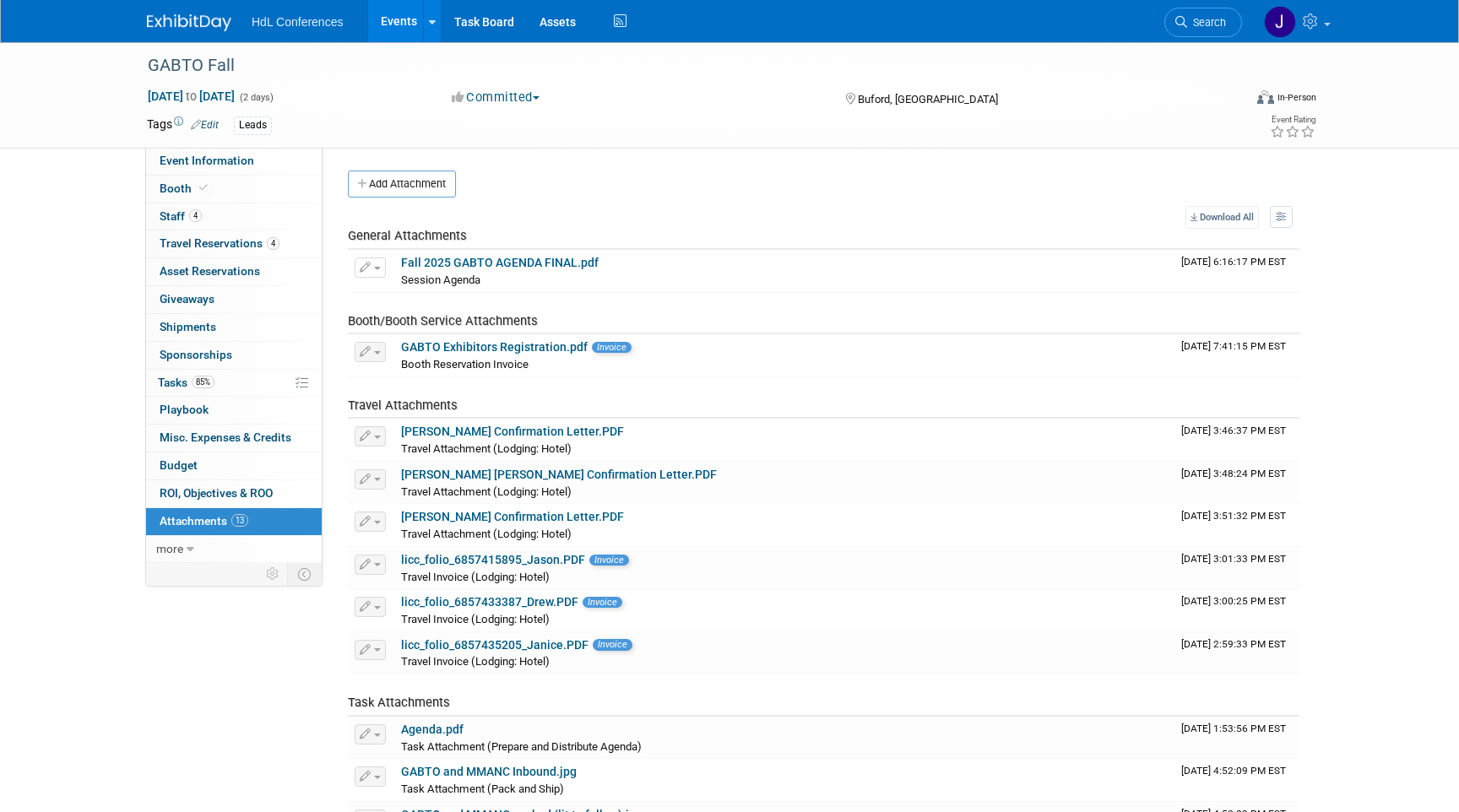
scroll to position [316, 0]
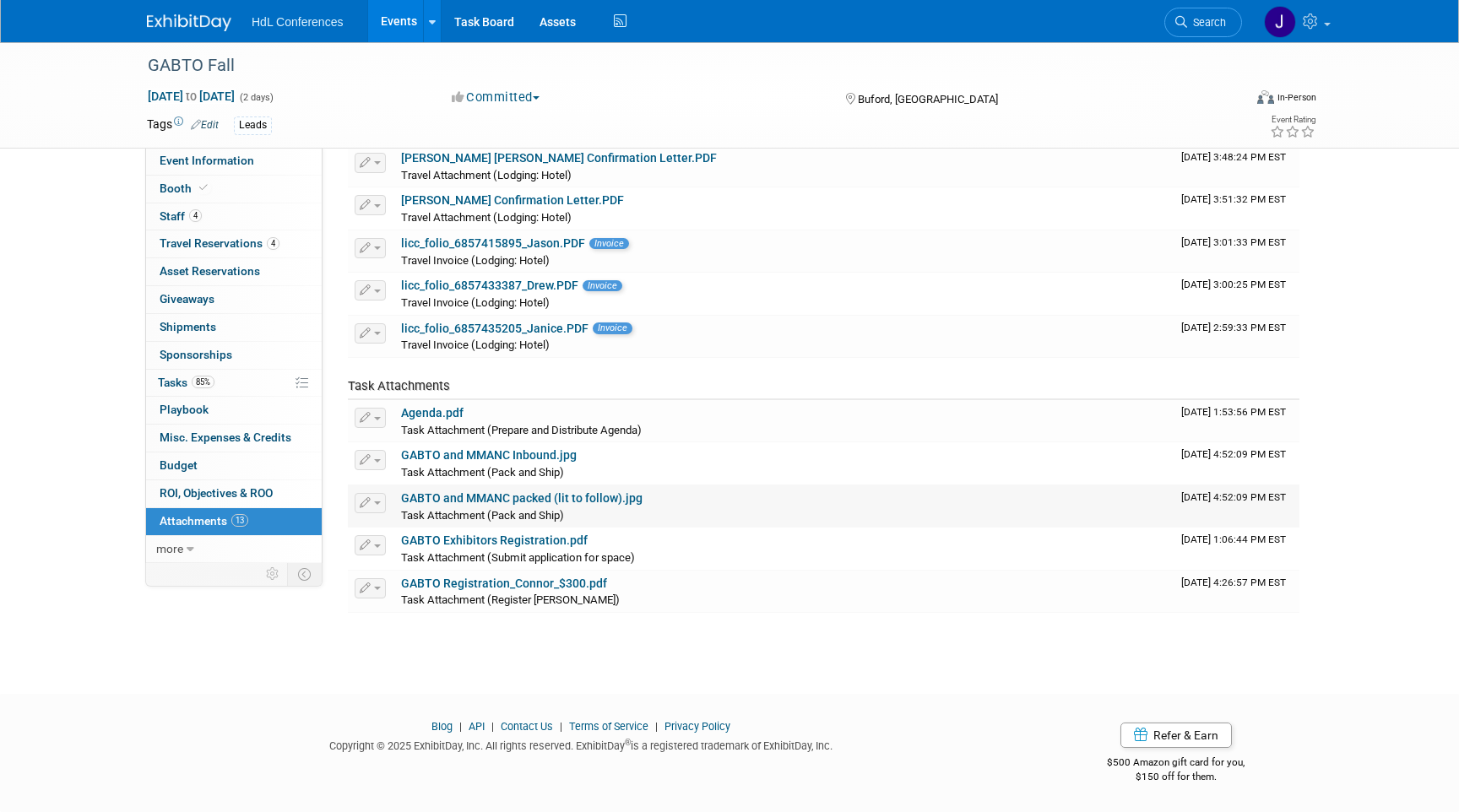
click at [495, 497] on link "GABTO and MMANC packed (lit to follow).jpg" at bounding box center [522, 498] width 241 height 14
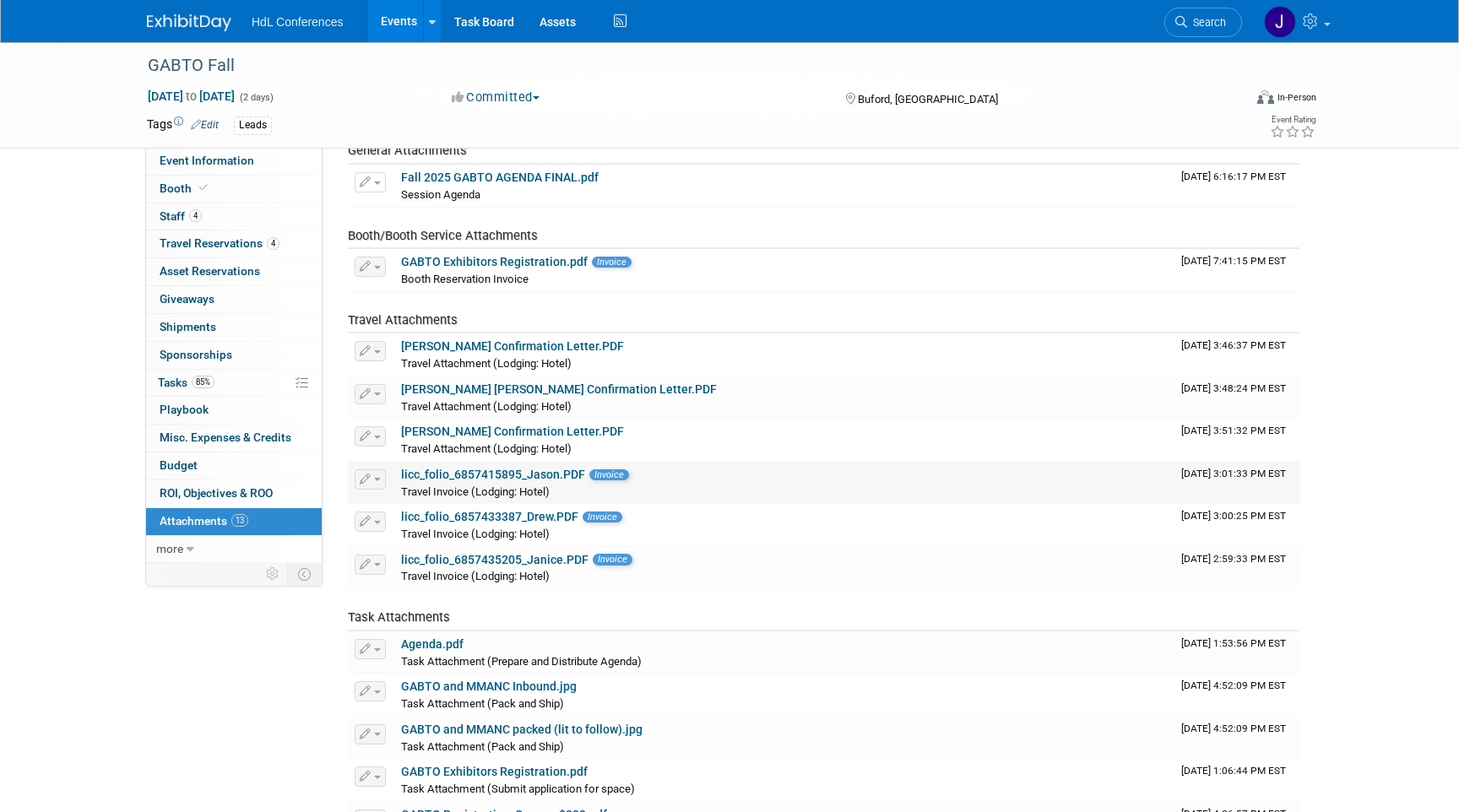
scroll to position [2, 0]
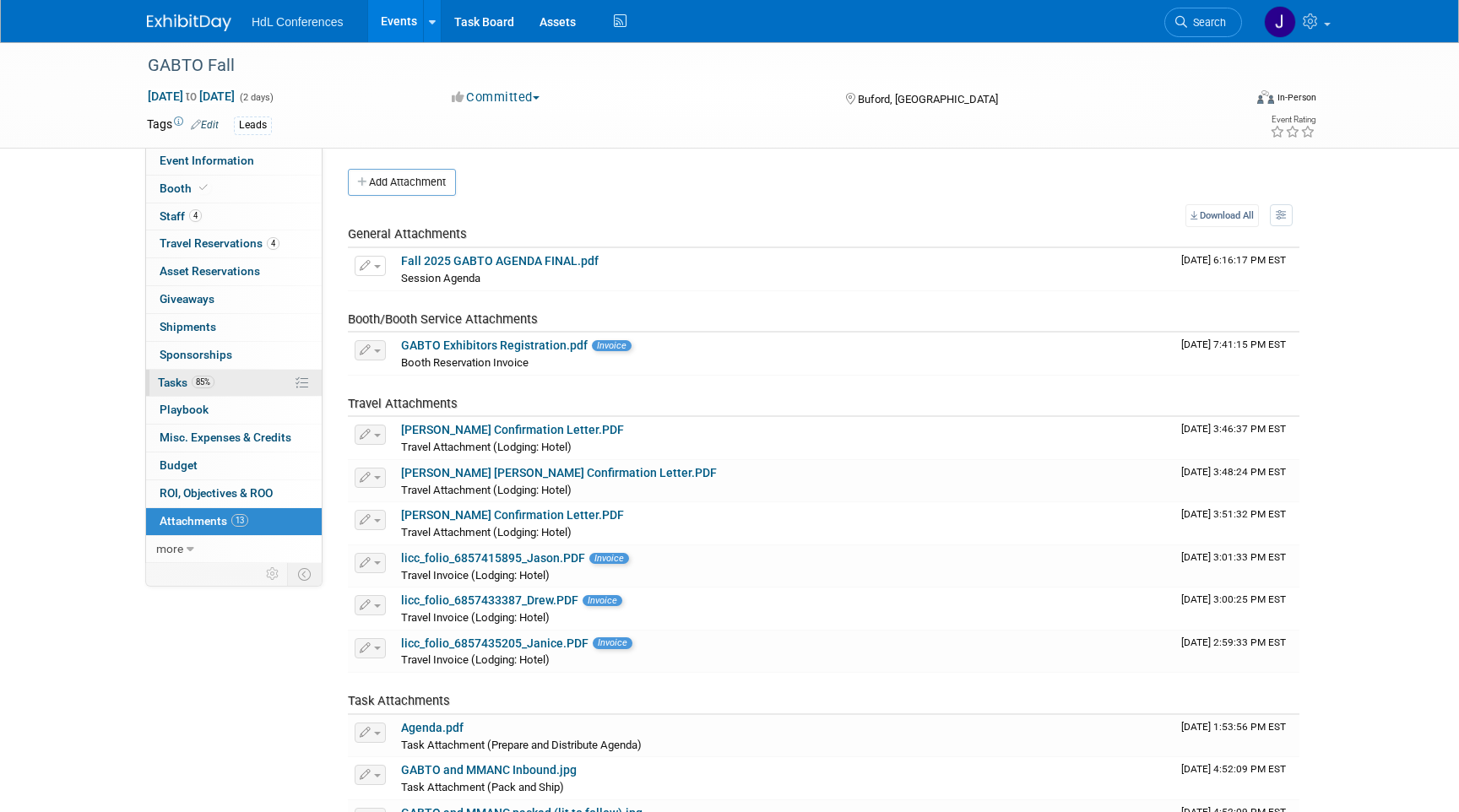
click at [234, 380] on link "85% Tasks 85%" at bounding box center [234, 383] width 176 height 27
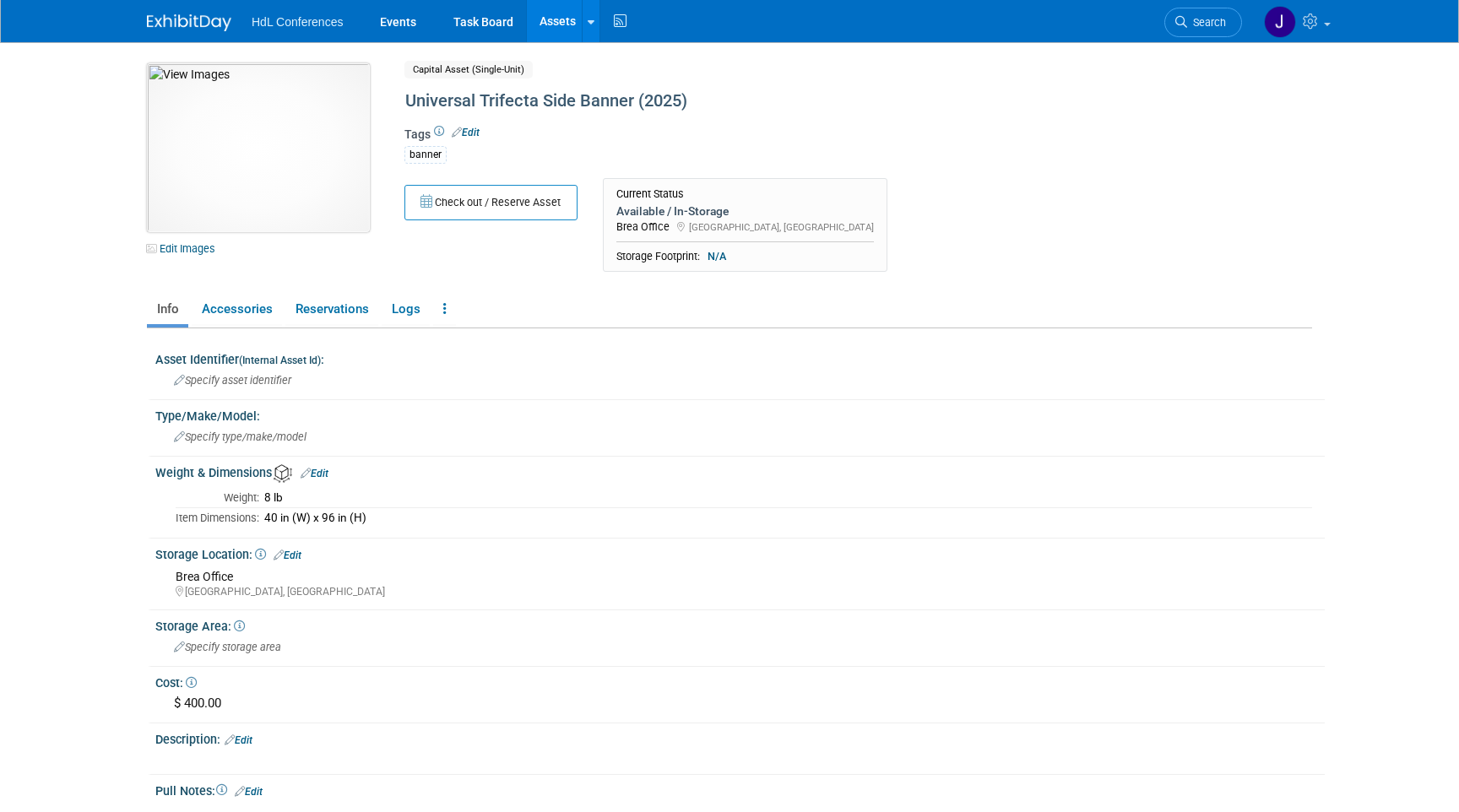
click at [289, 162] on img at bounding box center [258, 147] width 223 height 169
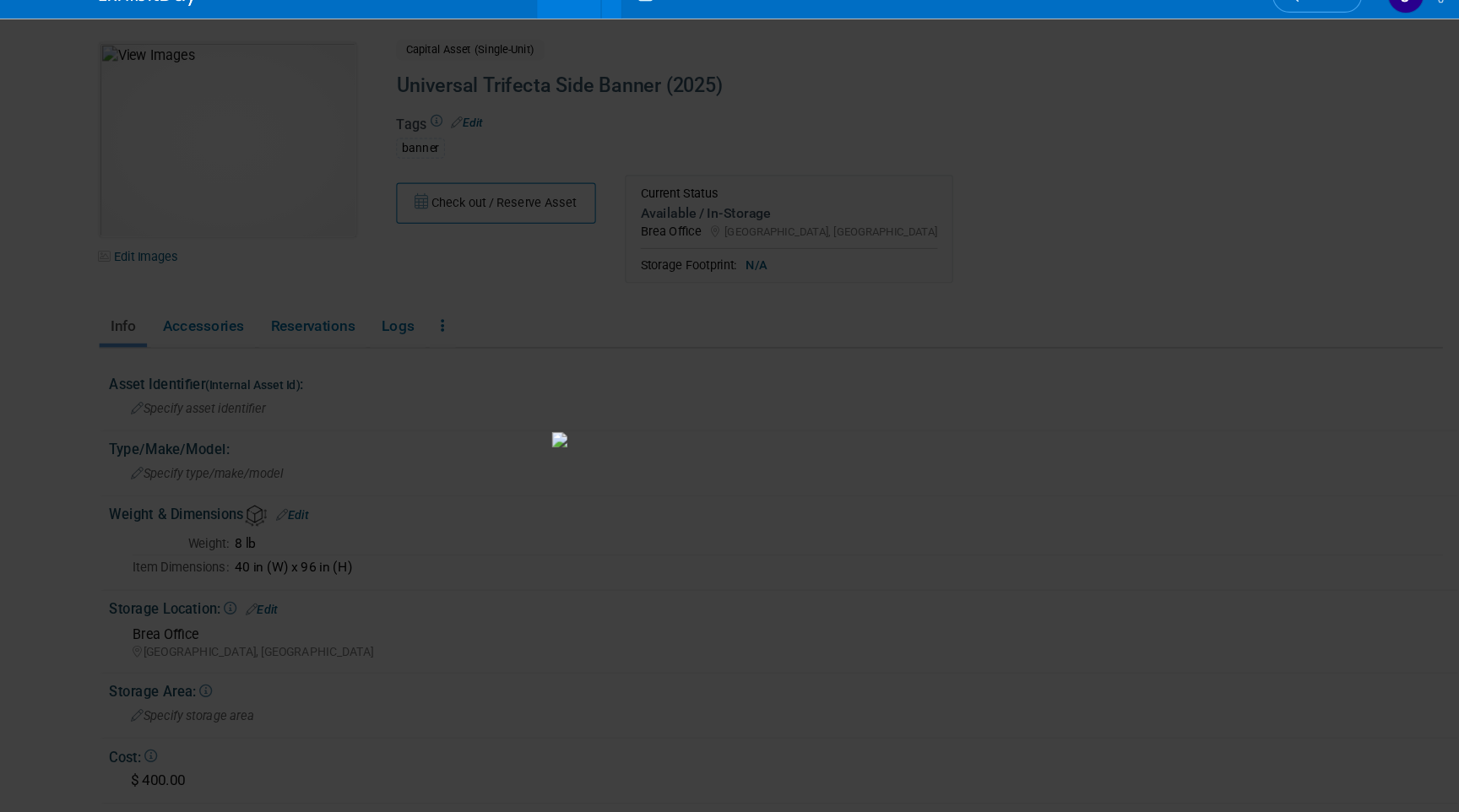
click at [919, 401] on img at bounding box center [729, 408] width 380 height 14
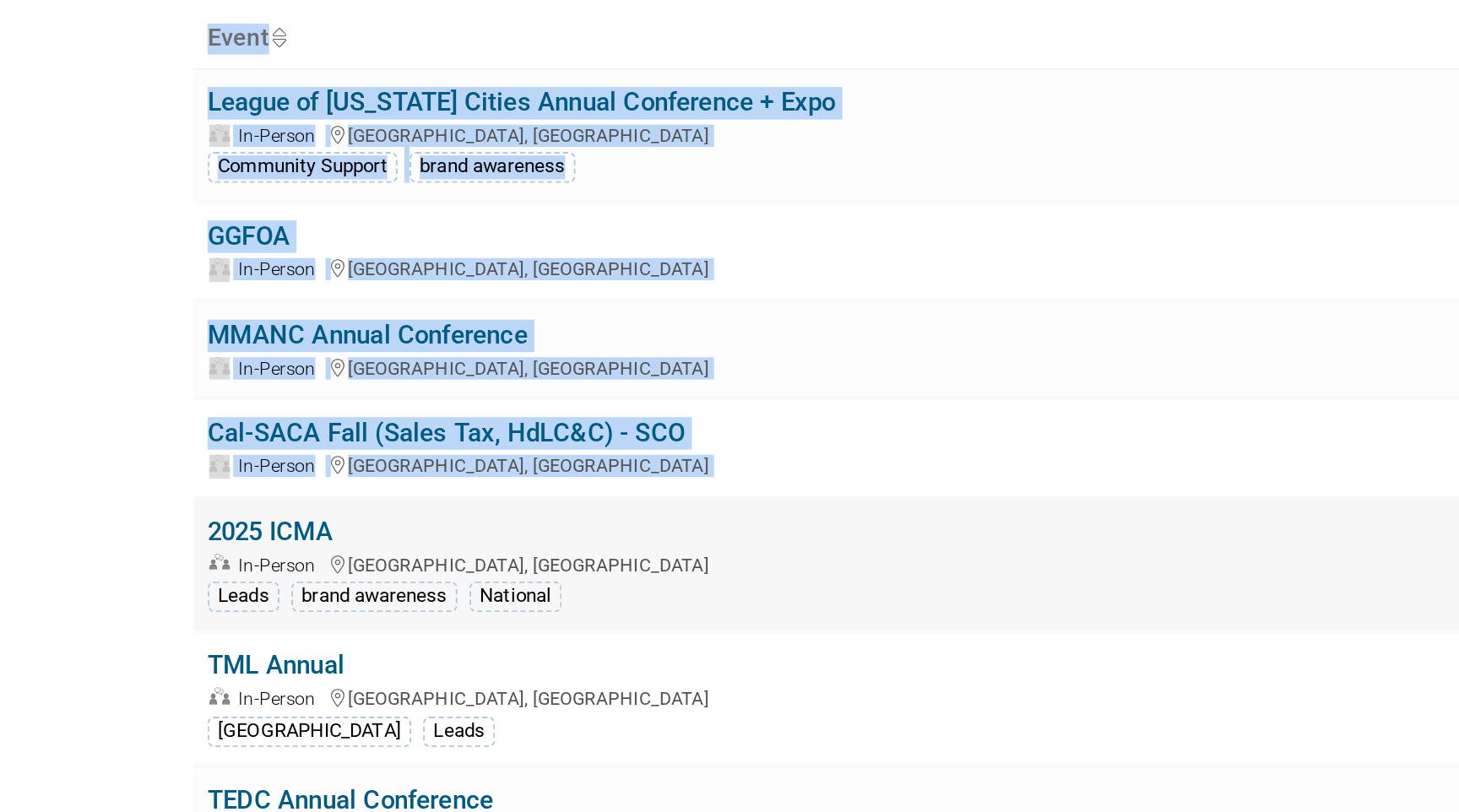
drag, startPoint x: 114, startPoint y: 355, endPoint x: 150, endPoint y: 405, distance: 61.6
click at [150, 405] on body "HdL Conferences Events Add Event Bulk Upload Events Shareable Event Boards Rece…" at bounding box center [730, 406] width 1459 height 812
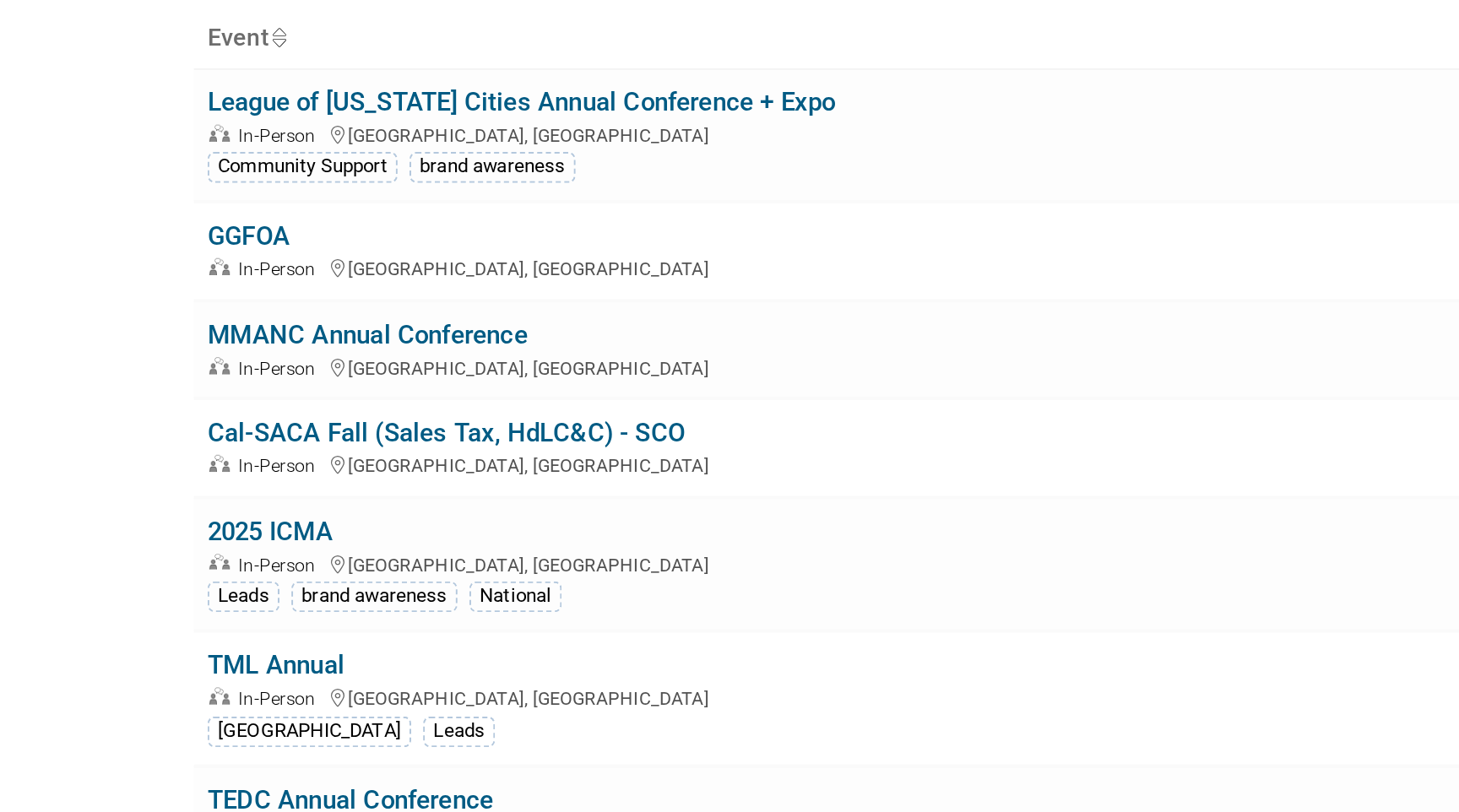
click at [103, 383] on body "HdL Conferences Events Add Event Bulk Upload Events Shareable Event Boards Rece…" at bounding box center [730, 406] width 1459 height 812
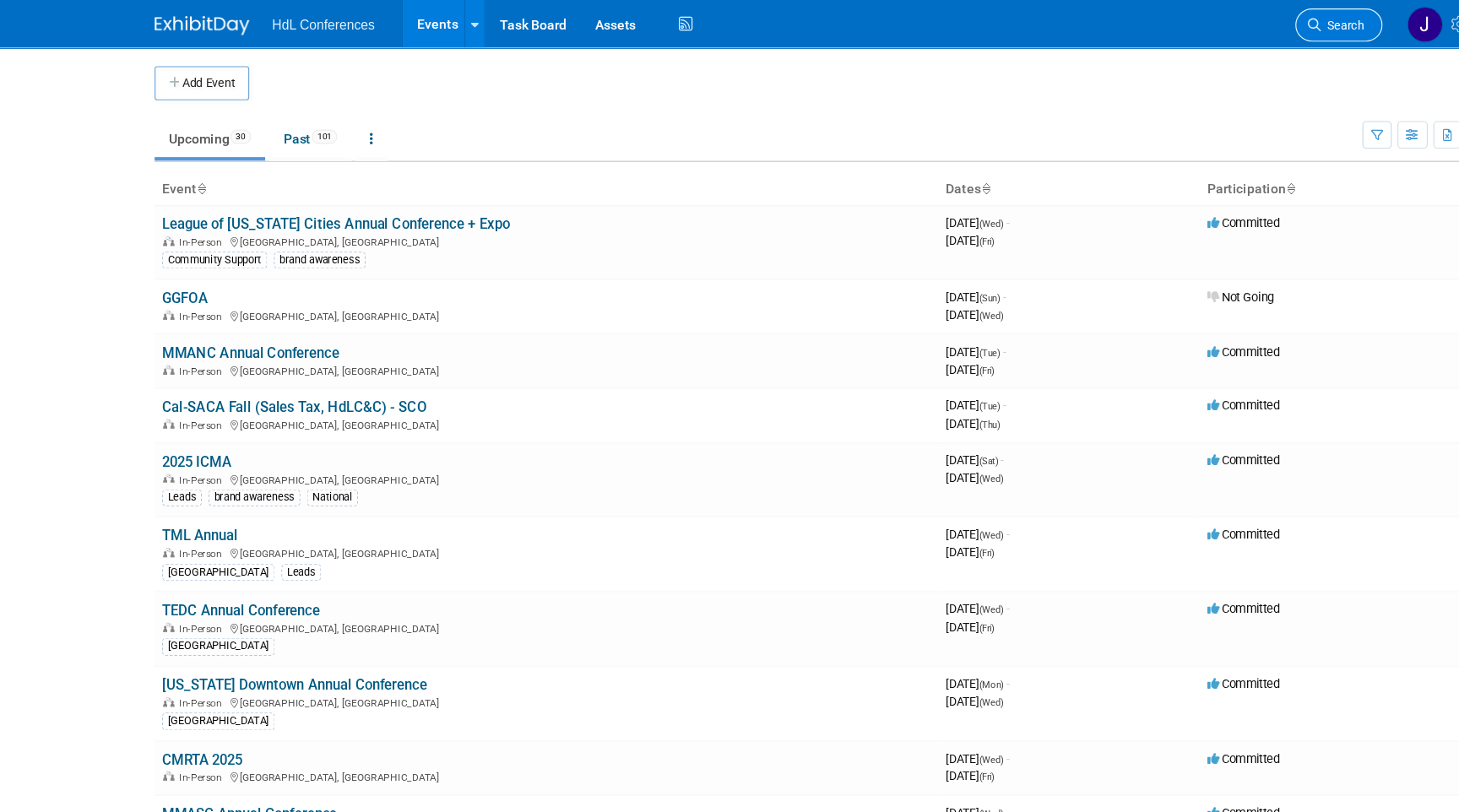
click at [1198, 24] on span "Search" at bounding box center [1206, 22] width 39 height 13
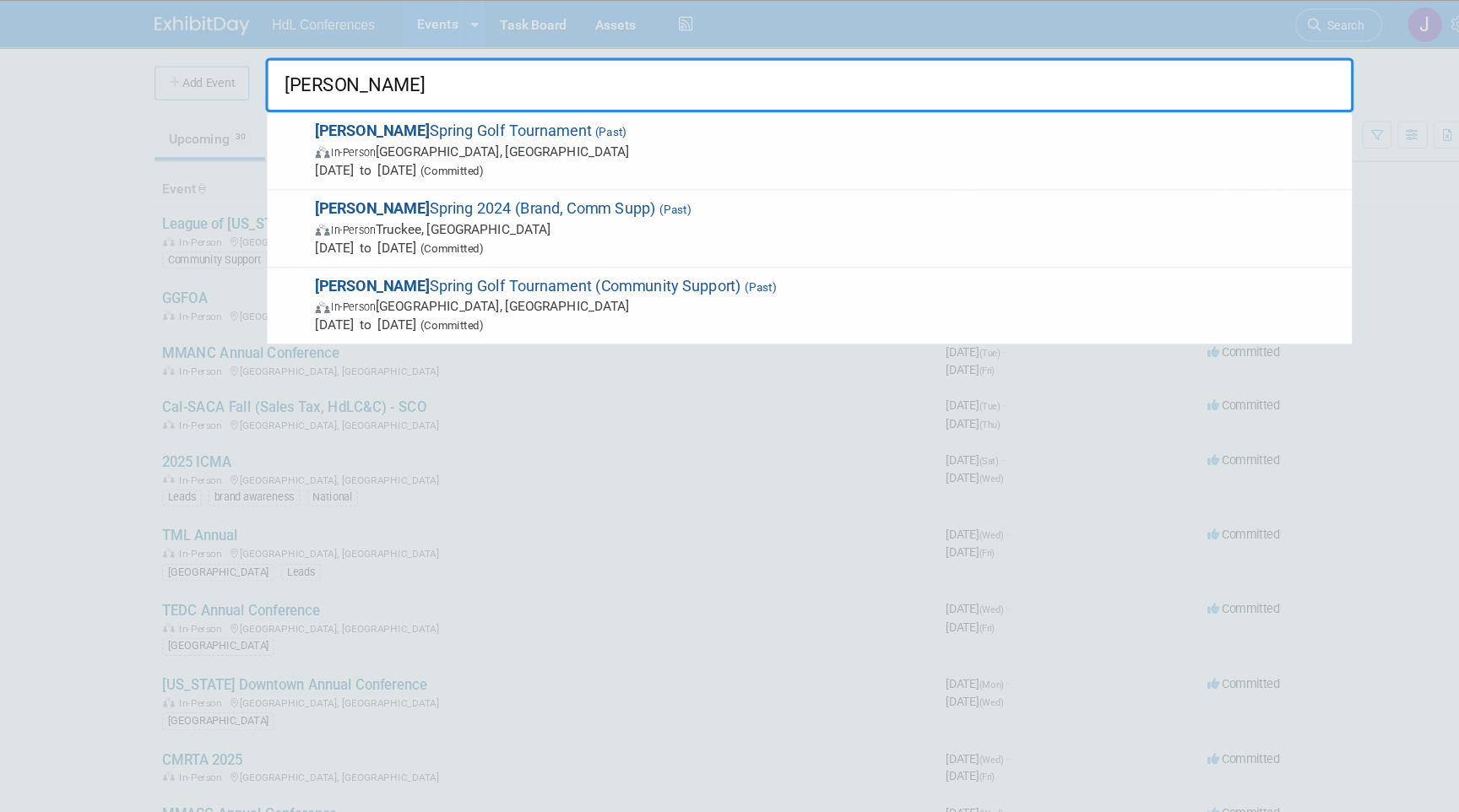
click at [290, 77] on input "cal saca" at bounding box center [731, 77] width 971 height 49
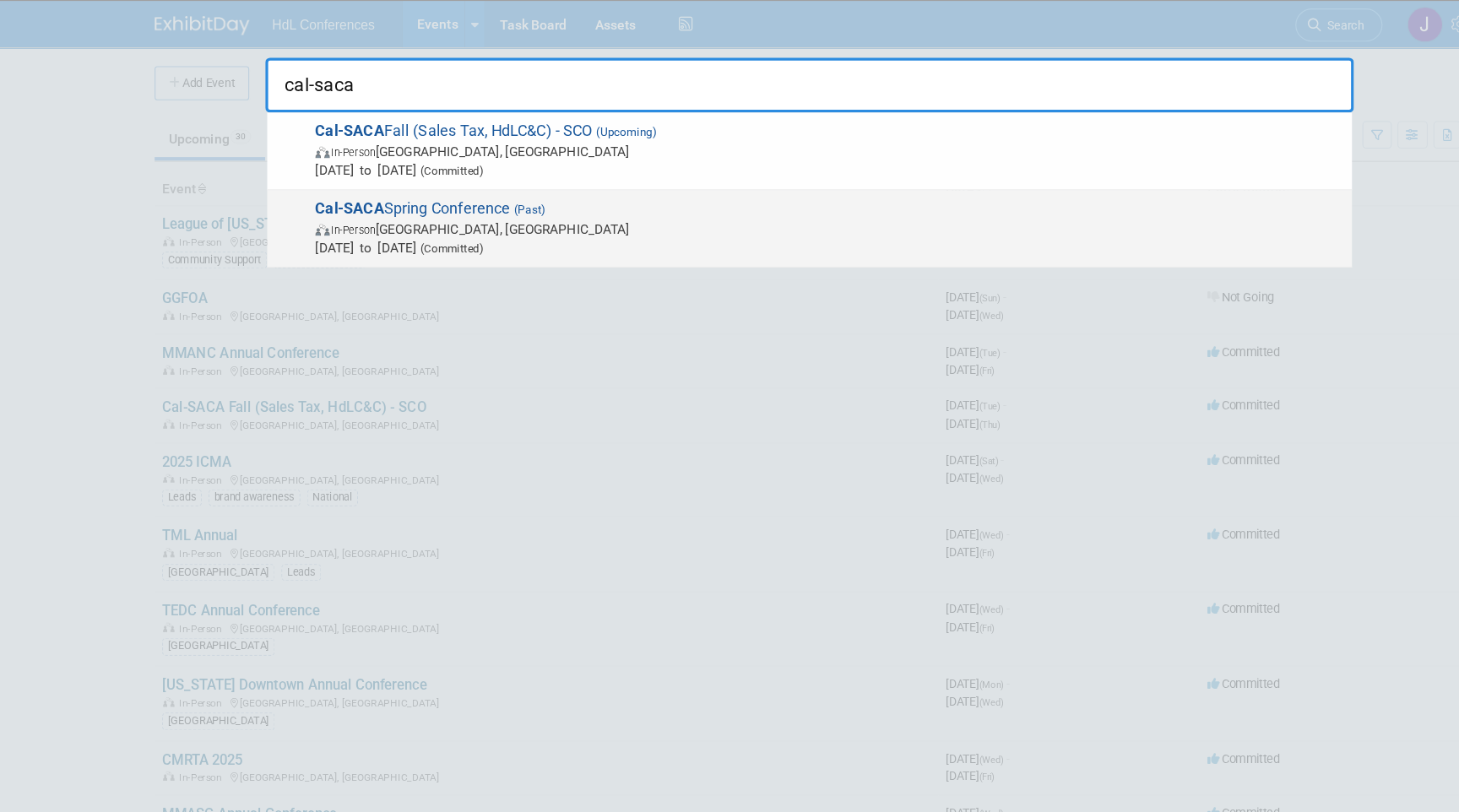
type input "cal-saca"
click at [344, 193] on strong "Cal-SACA" at bounding box center [321, 186] width 61 height 16
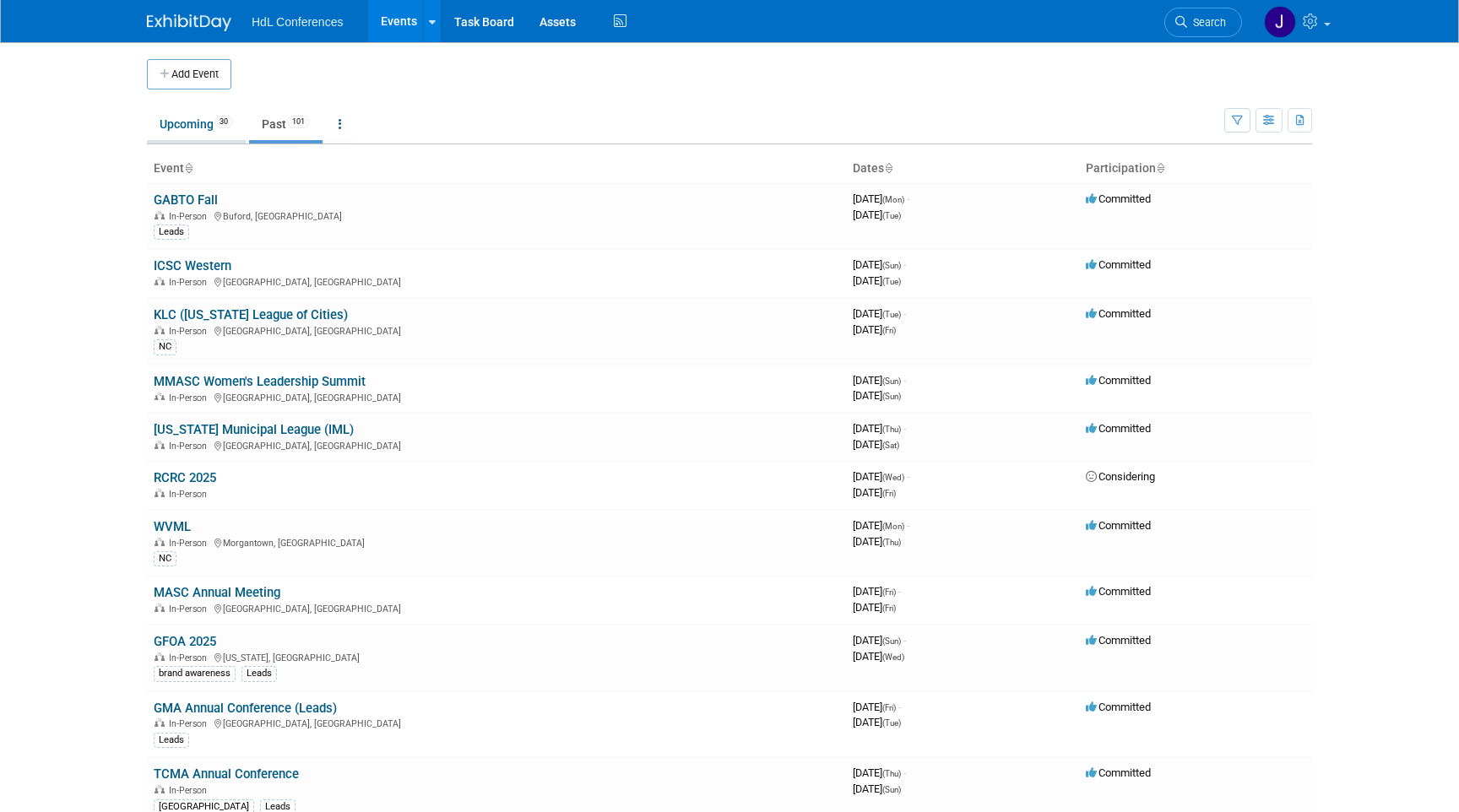
click at [184, 118] on link "Upcoming 30" at bounding box center [196, 124] width 99 height 32
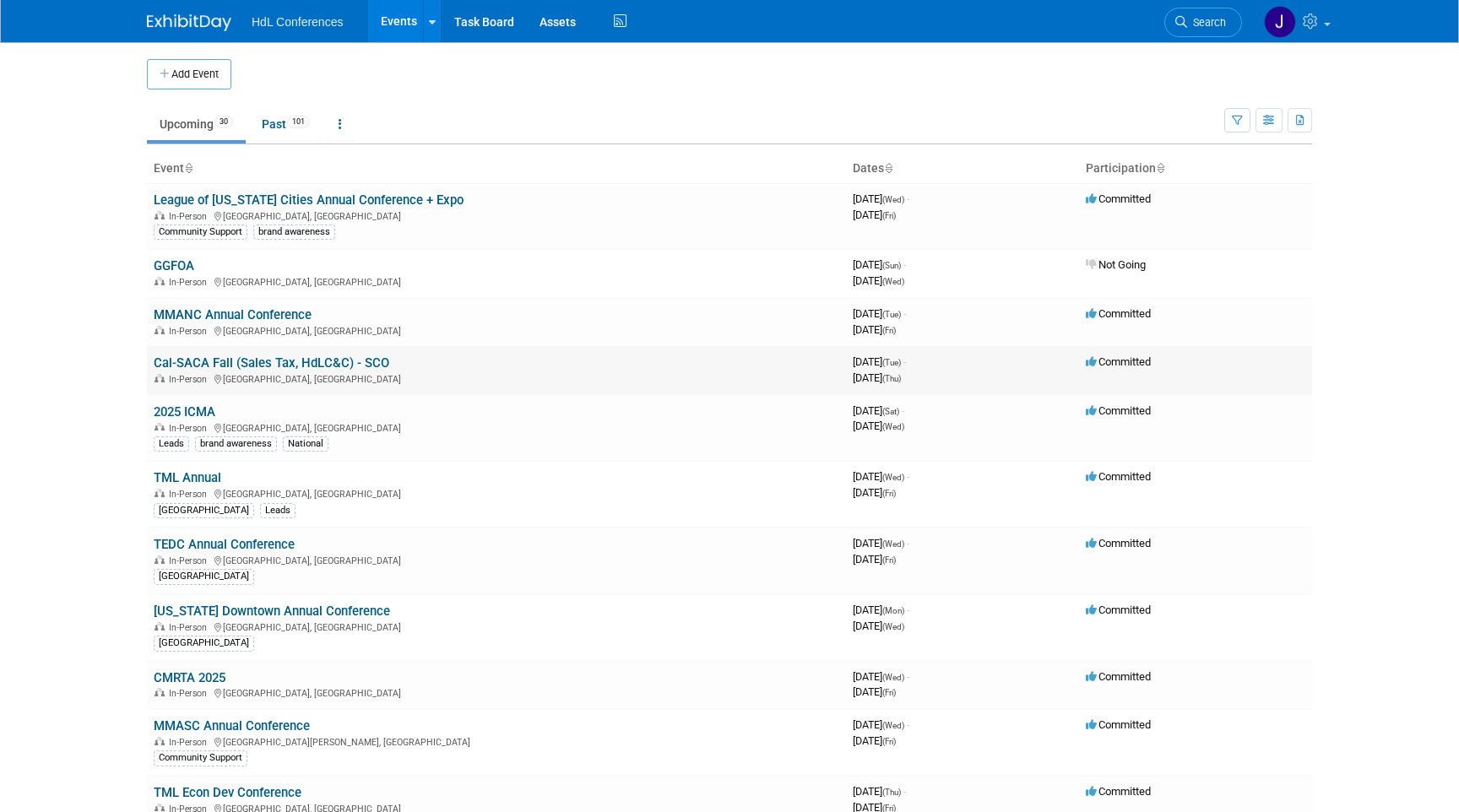
click at [249, 370] on link "Cal-SACA Fall (Sales Tax, HdLC&C) - SCO" at bounding box center [271, 363] width 236 height 15
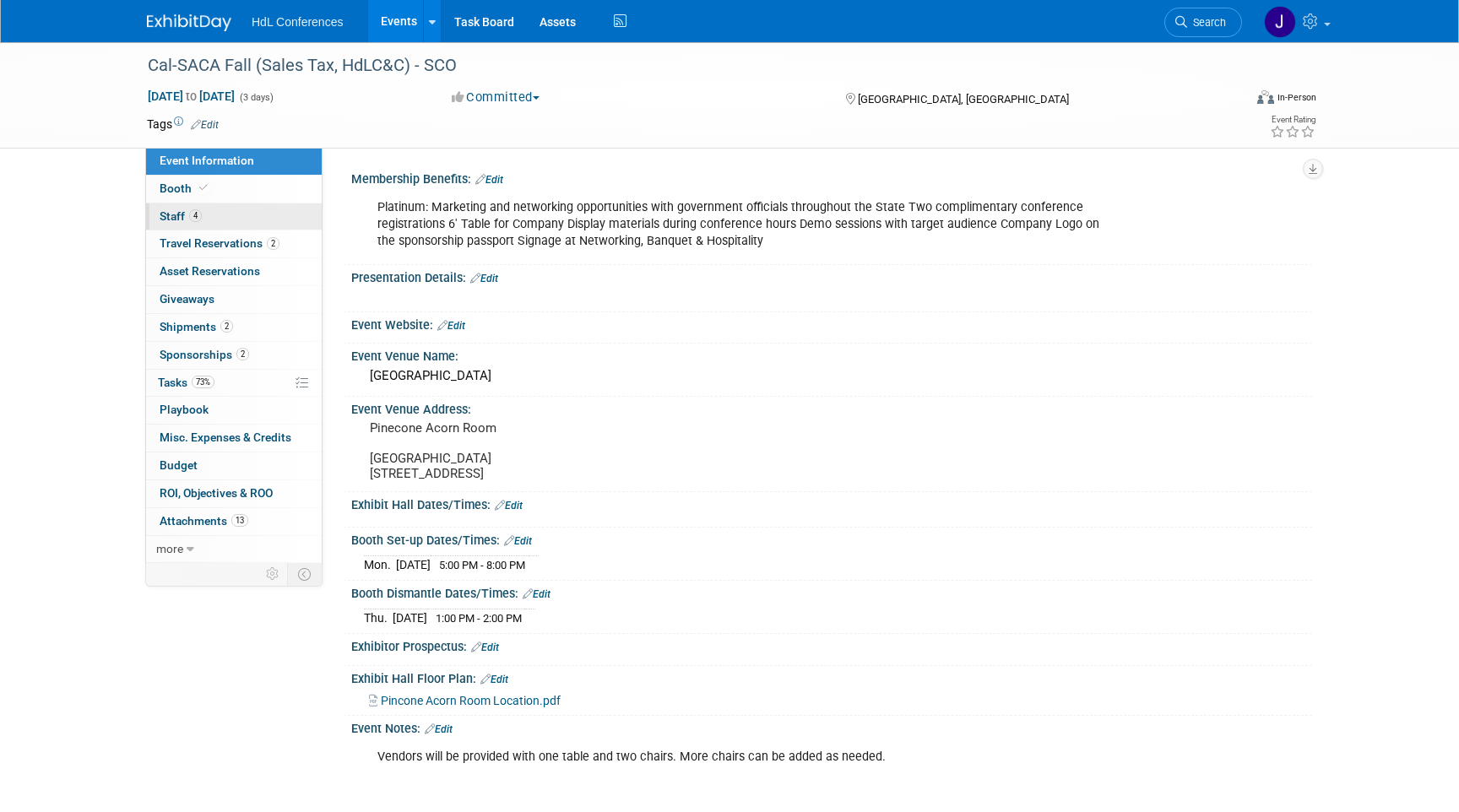
click at [204, 228] on link "4 Staff 4" at bounding box center [234, 217] width 176 height 27
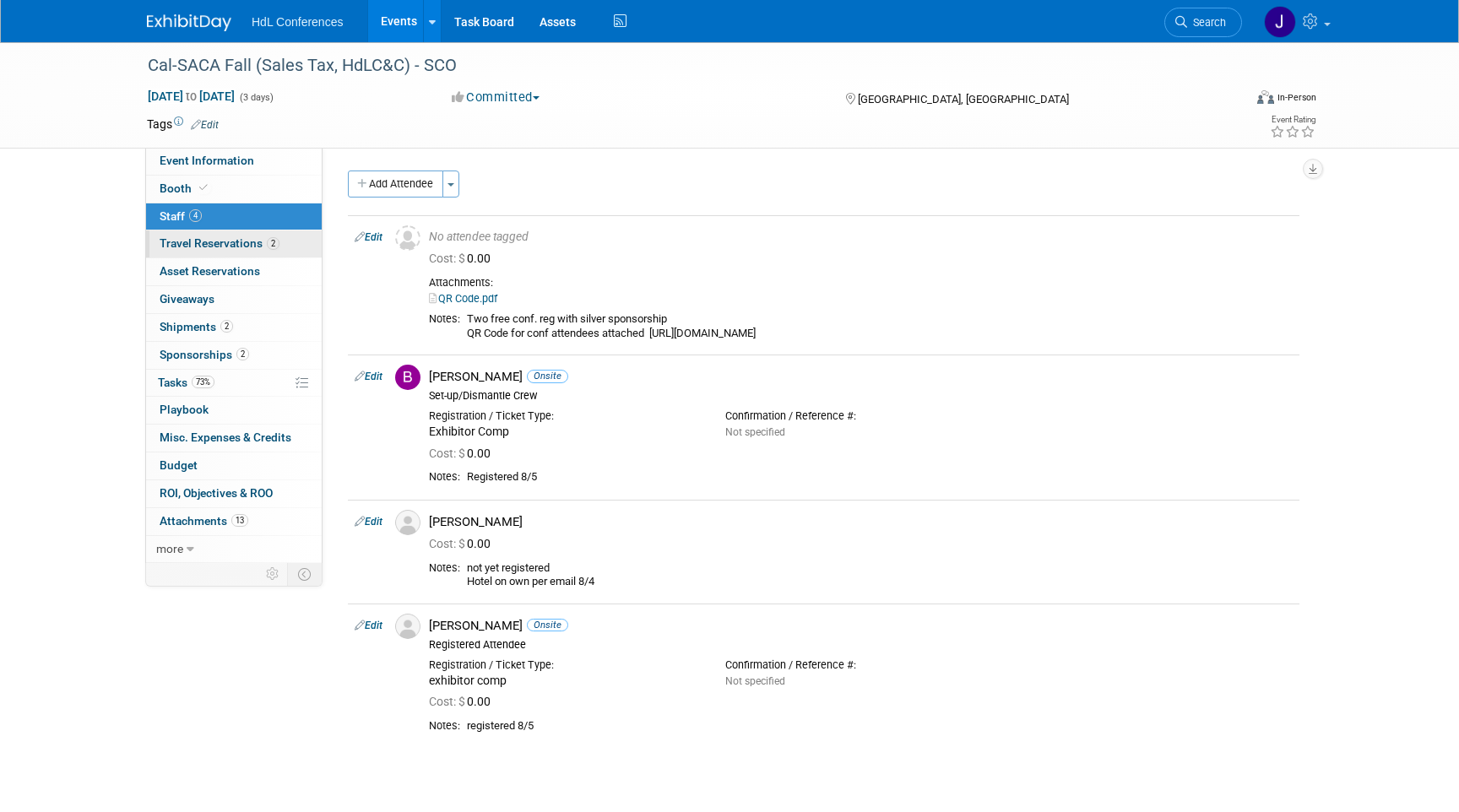
click at [219, 245] on span "Travel Reservations 2" at bounding box center [219, 243] width 120 height 14
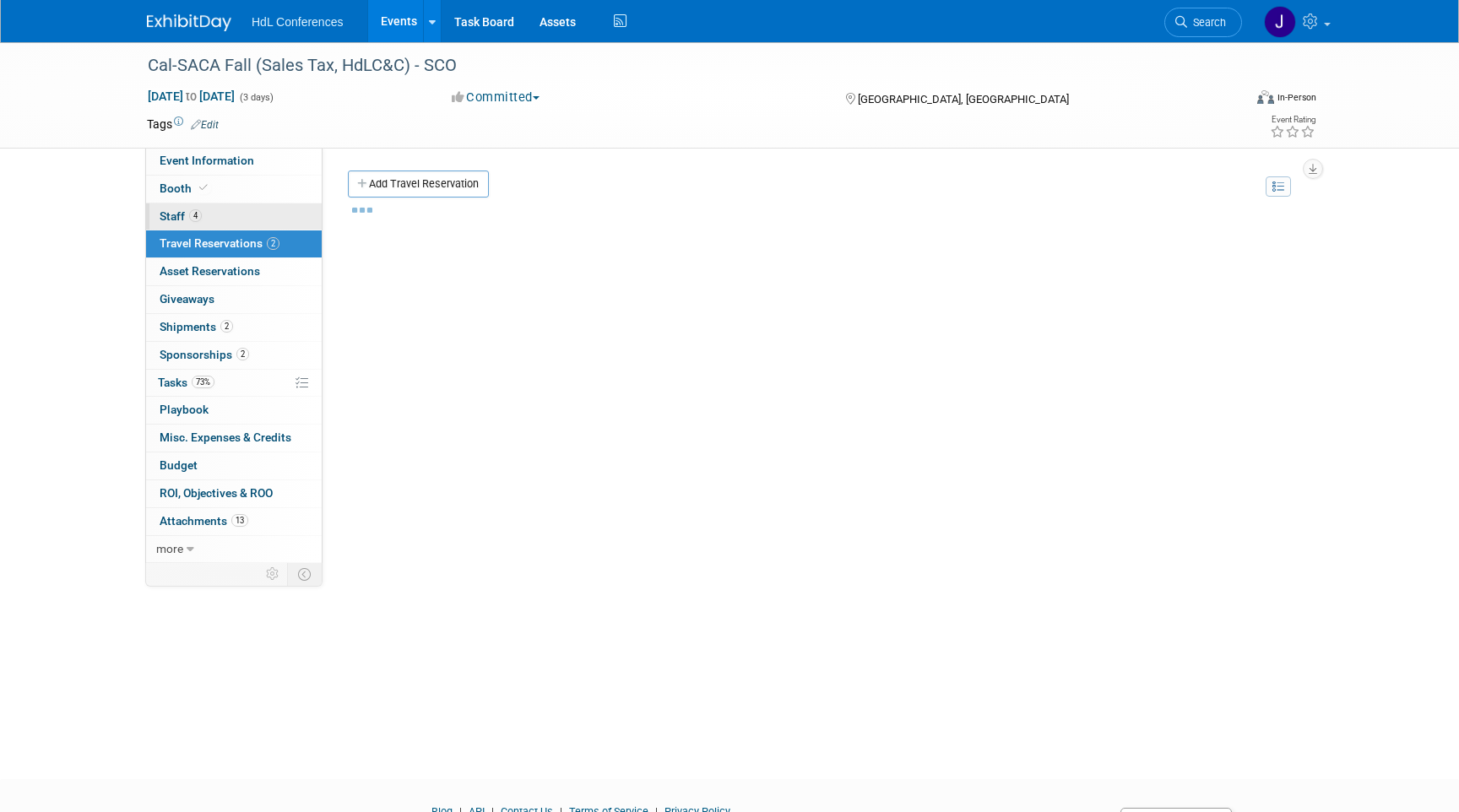
click at [213, 215] on link "4 Staff 4" at bounding box center [234, 217] width 176 height 27
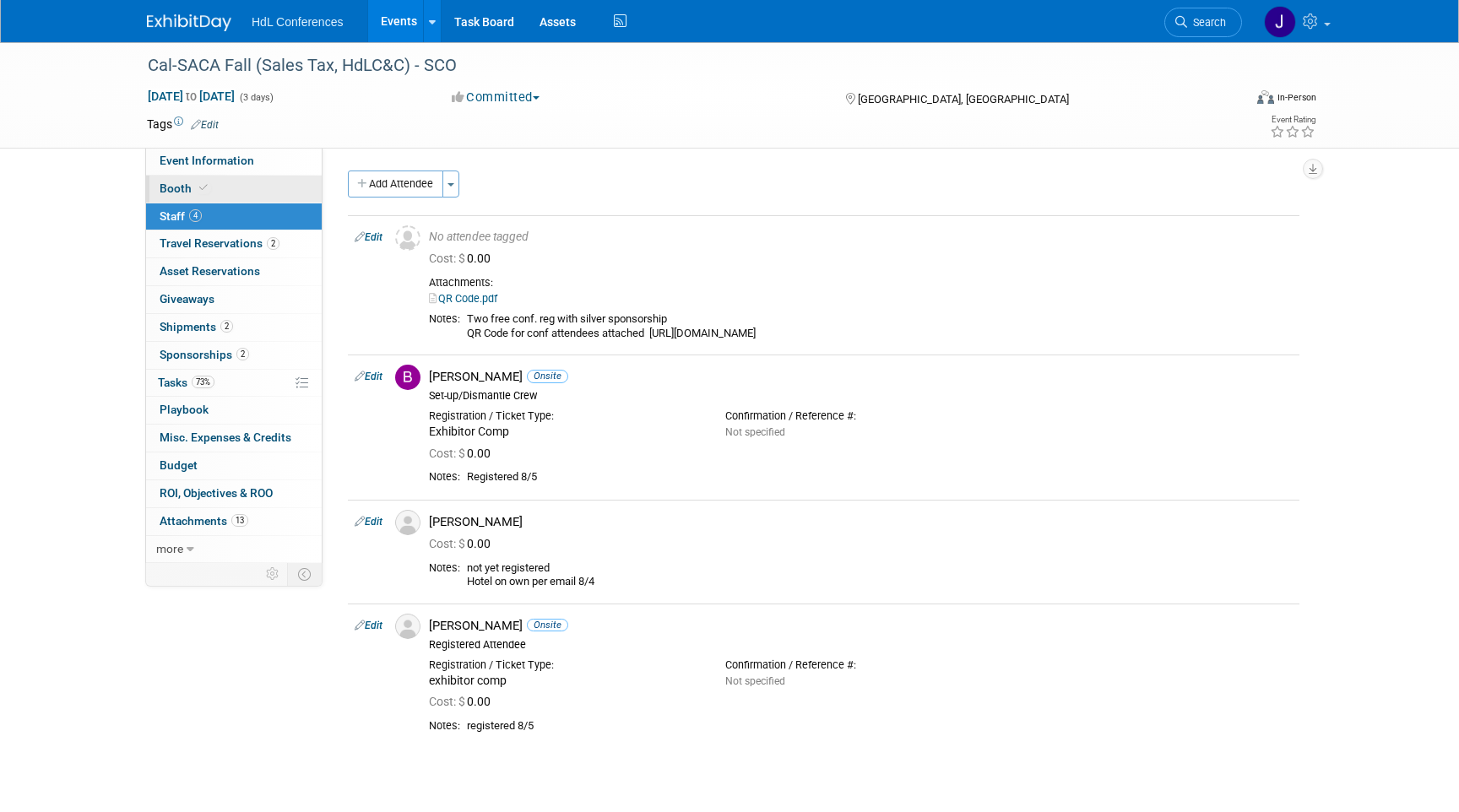
click at [225, 185] on link "Booth" at bounding box center [234, 190] width 176 height 27
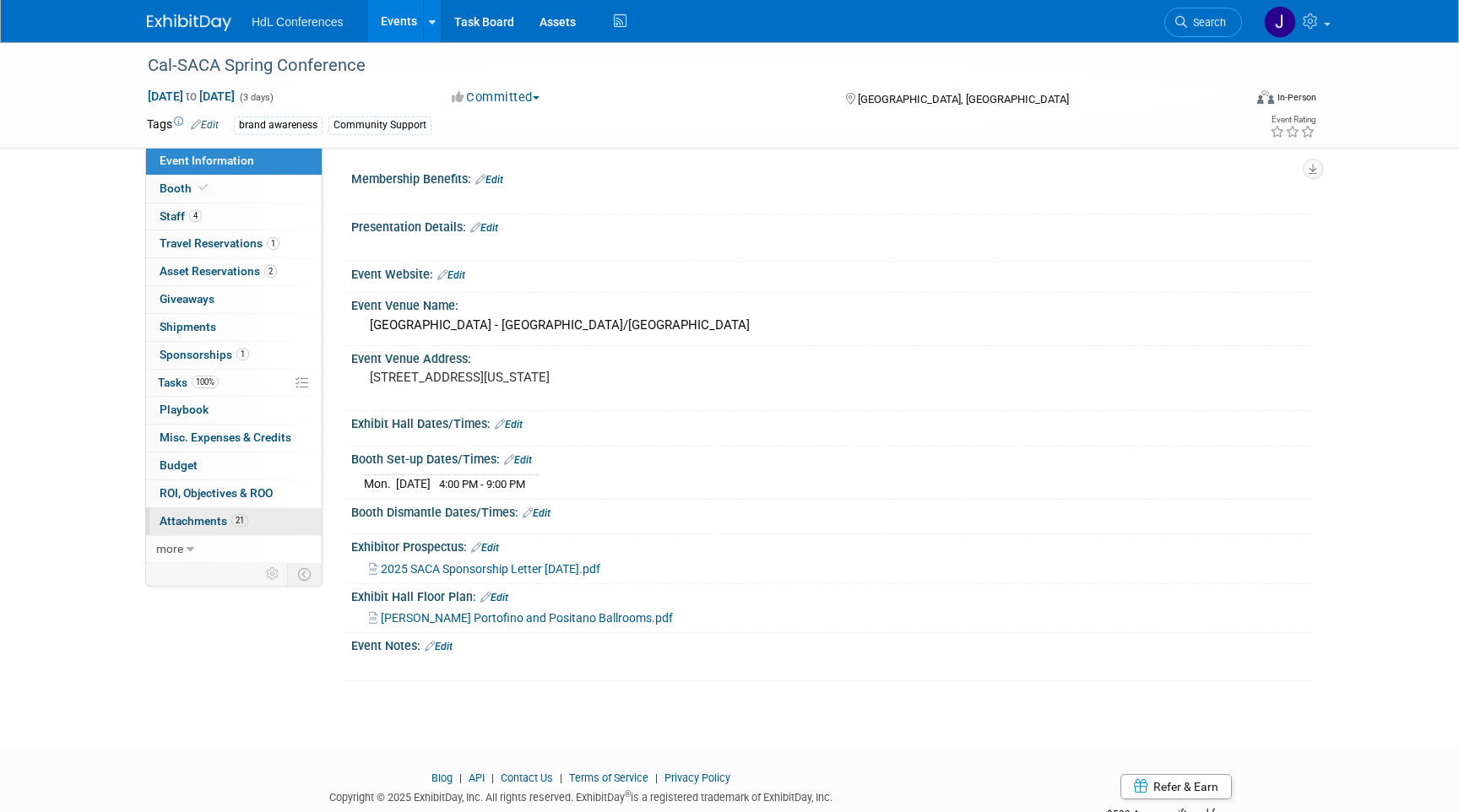
click at [217, 525] on span "Attachments 21" at bounding box center [204, 521] width 88 height 14
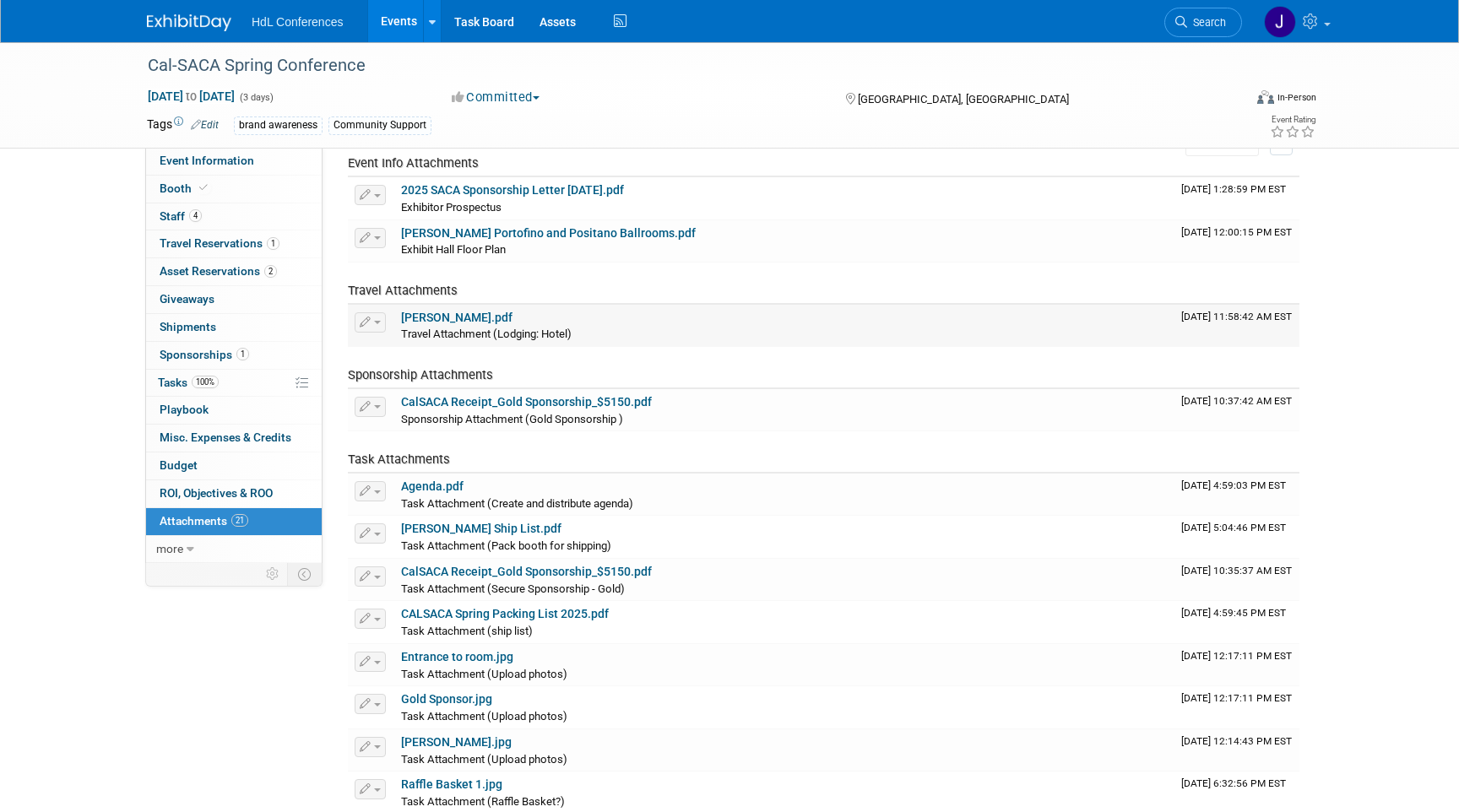
scroll to position [135, 0]
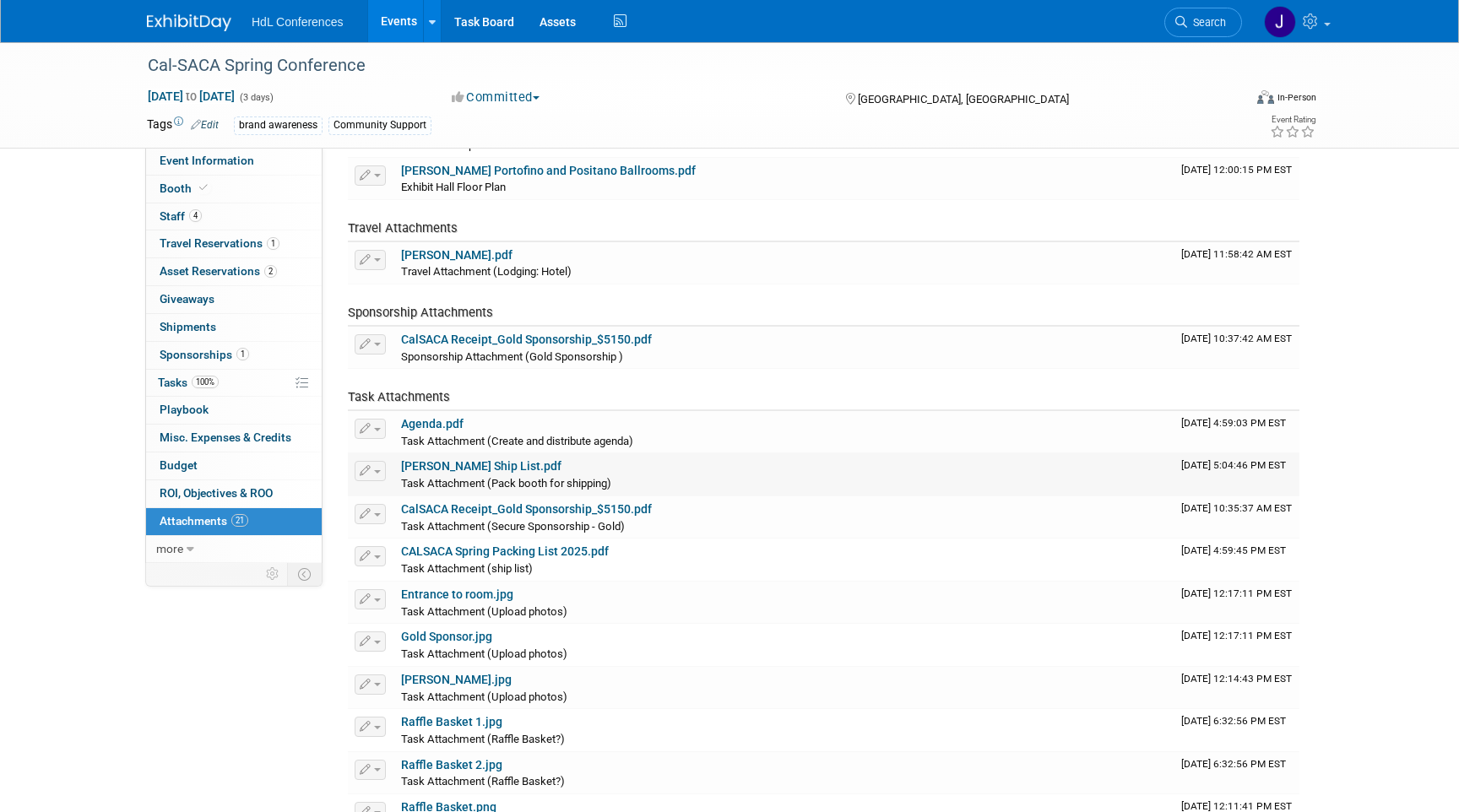
click at [475, 455] on td "Cal SACA Ship List.pdf Task Attachment (Pack booth for shipping)" at bounding box center [784, 474] width 780 height 43
click at [476, 463] on link "Cal SACA Ship List.pdf" at bounding box center [481, 466] width 161 height 14
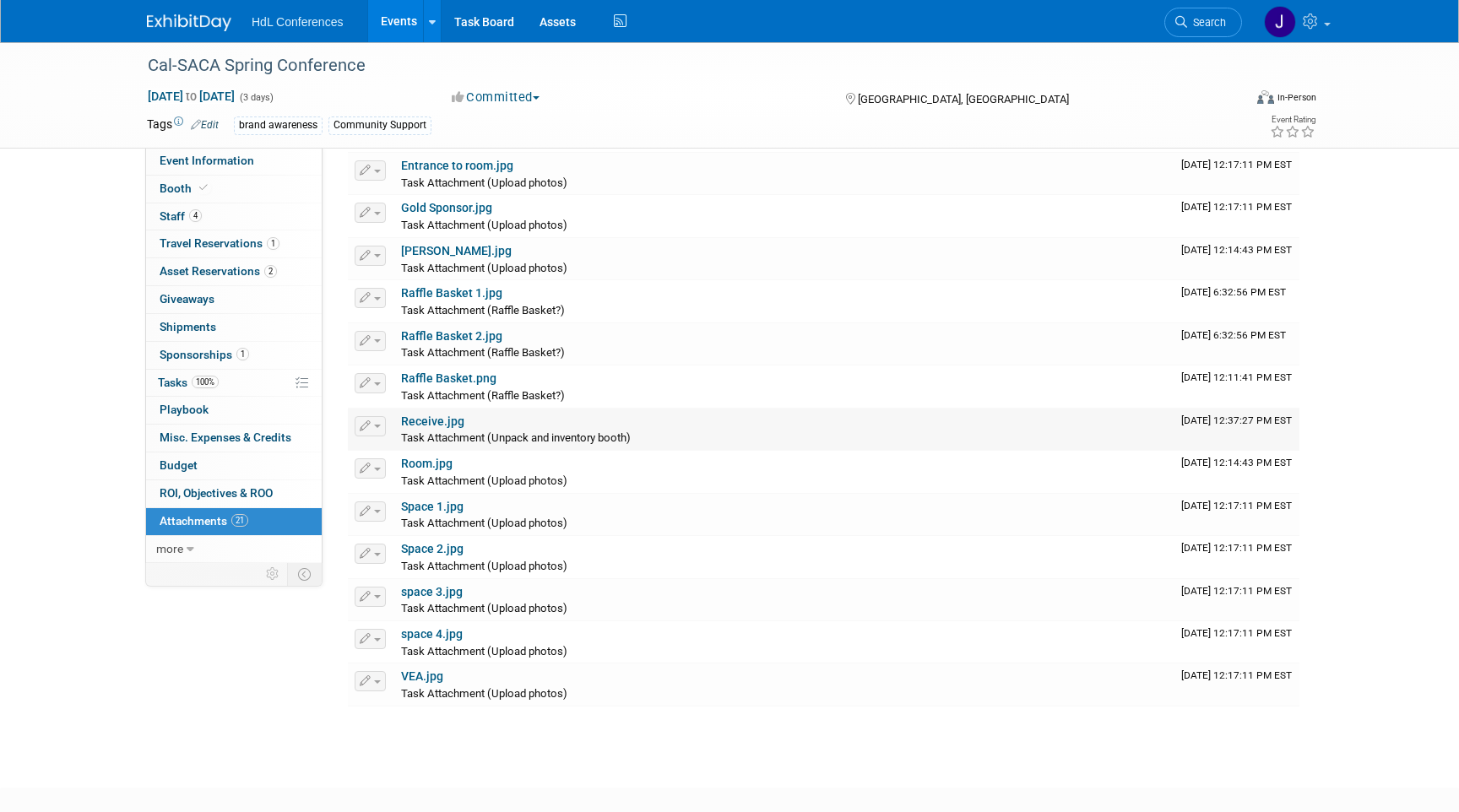
scroll to position [531, 0]
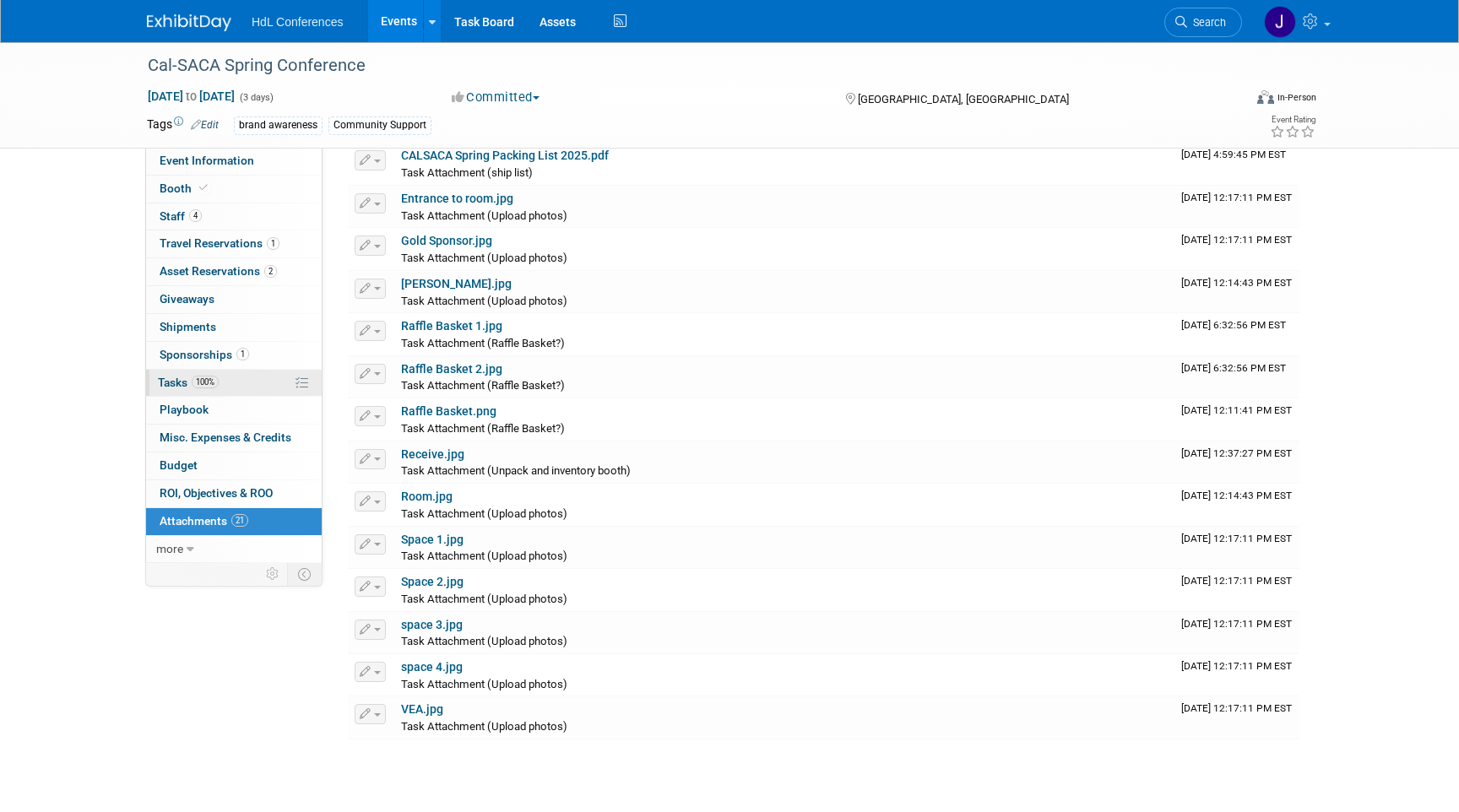
click at [247, 384] on link "100% Tasks 100%" at bounding box center [234, 383] width 176 height 27
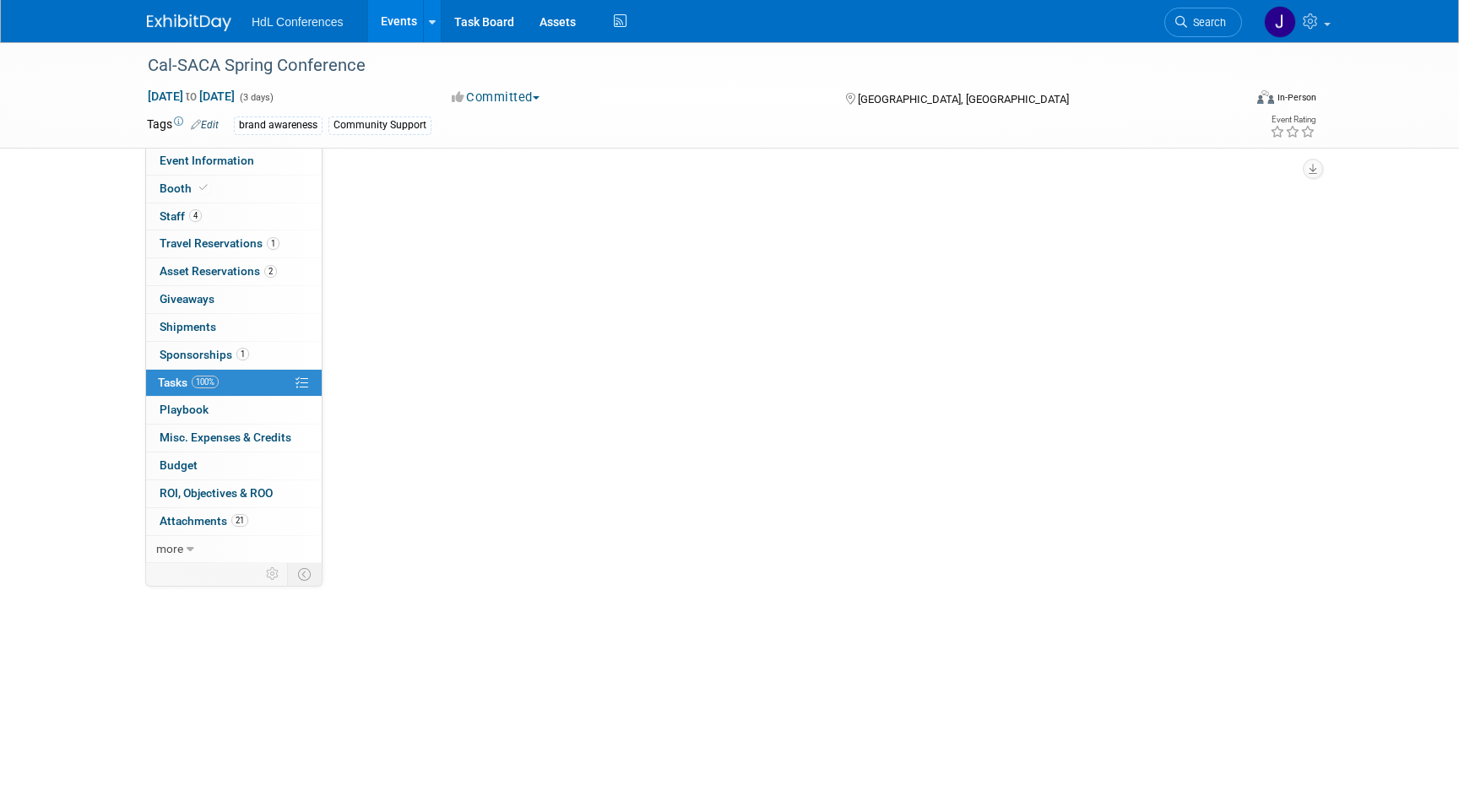
scroll to position [0, 0]
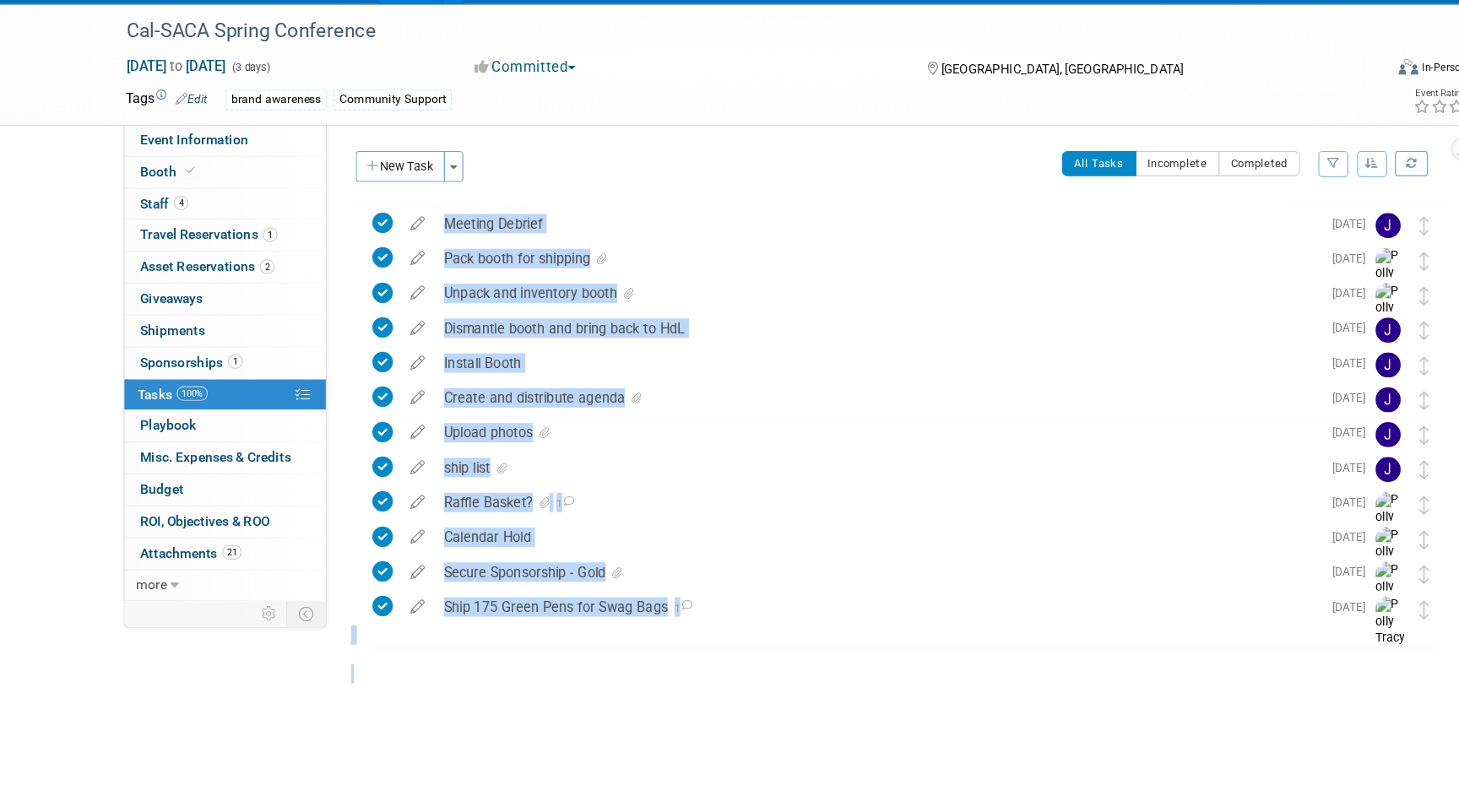
drag, startPoint x: 496, startPoint y: 212, endPoint x: 549, endPoint y: 638, distance: 429.3
click at [549, 638] on div "New Task Toggle Dropdown Create a new task for this event Copy tasks from anoth…" at bounding box center [817, 412] width 964 height 483
click at [542, 635] on div "Cal-SACA Spring Conference Newport Beach, CA Apr 29, 2025 to May 1, 2025 (Going…" at bounding box center [821, 434] width 956 height 433
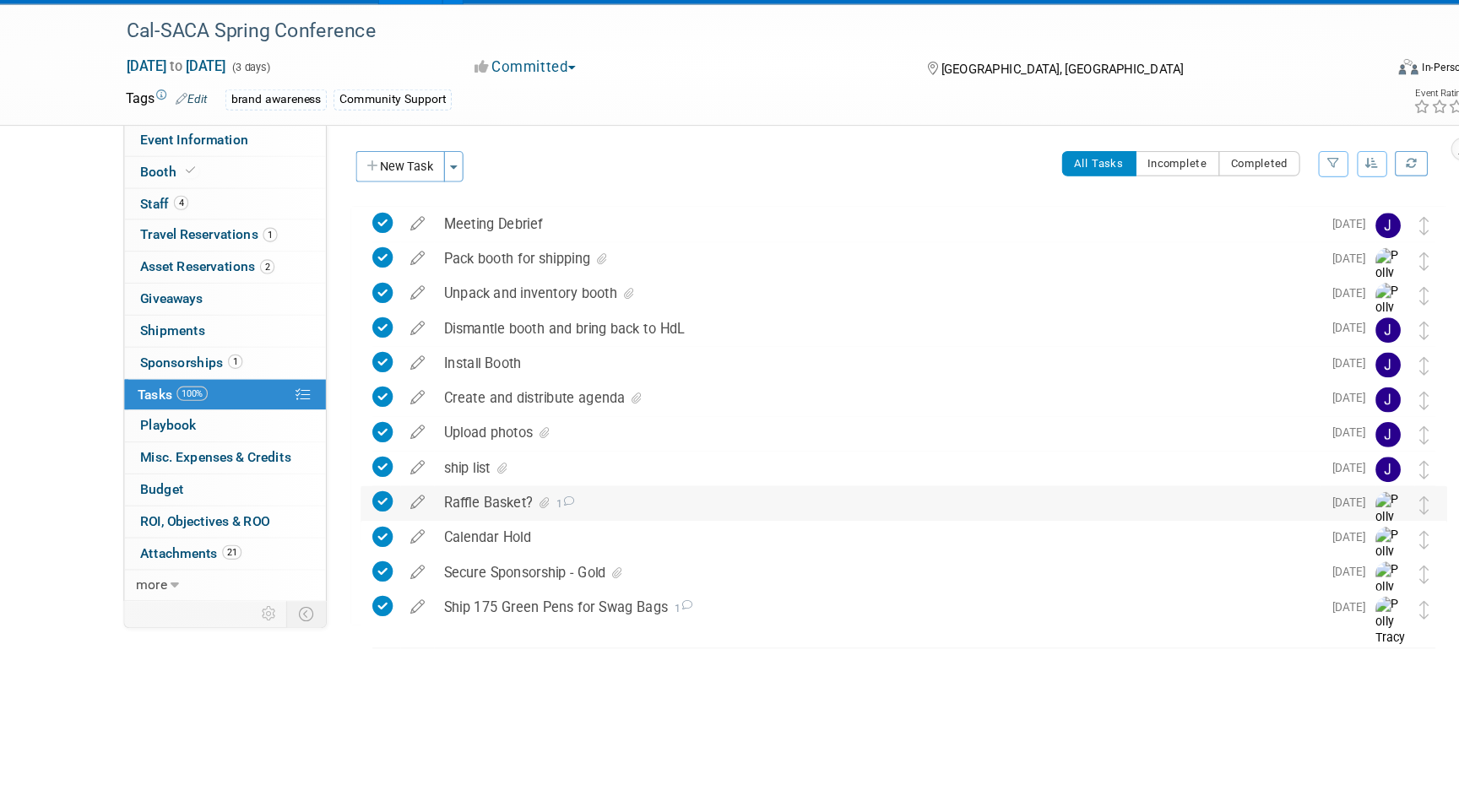
click at [562, 480] on div "Raffle Basket? 1" at bounding box center [803, 477] width 773 height 29
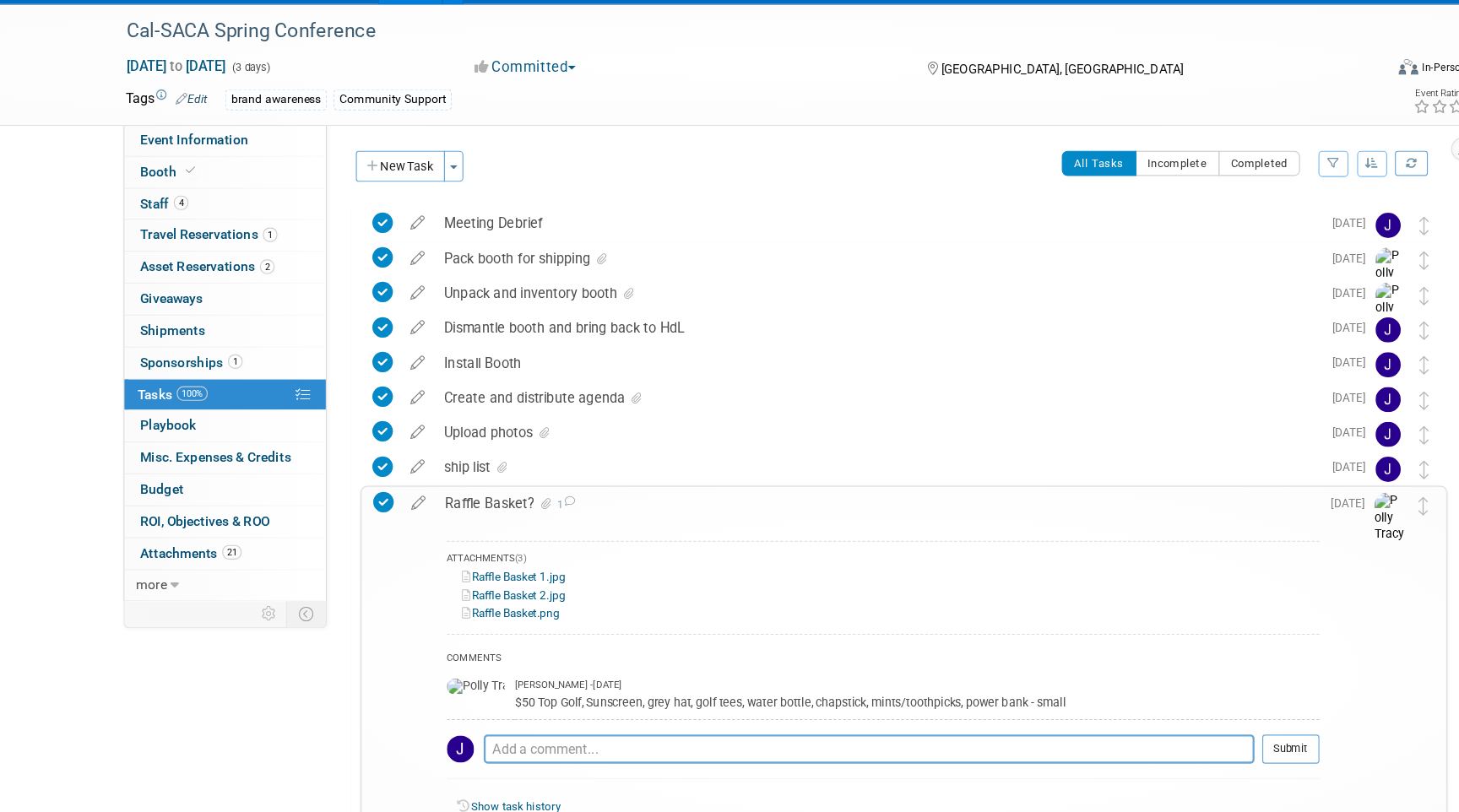
click at [515, 579] on link "Raffle Basket.png" at bounding box center [482, 574] width 86 height 12
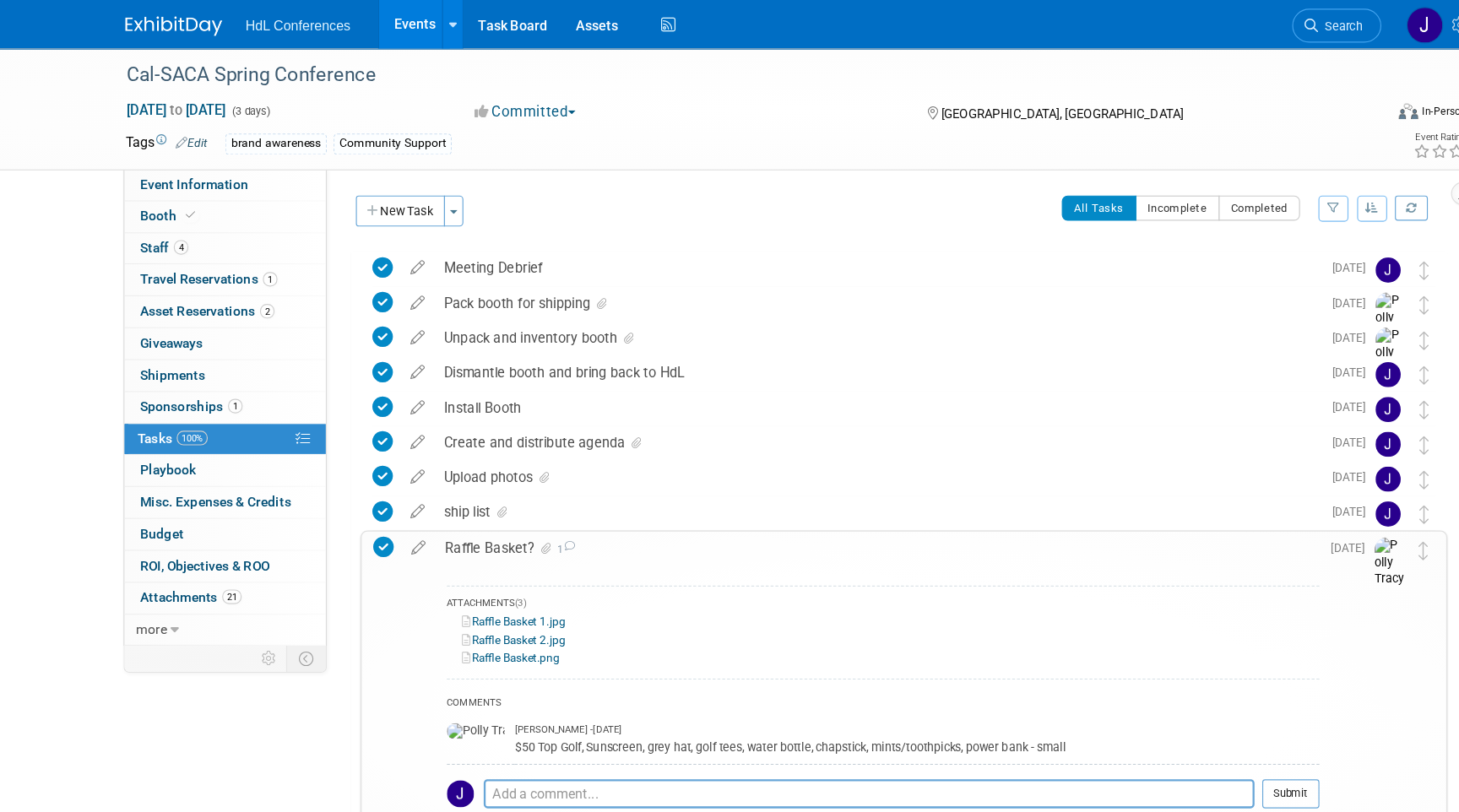
click at [1210, 37] on li "Search" at bounding box center [1202, 20] width 77 height 42
click at [1196, 19] on span "Search" at bounding box center [1206, 22] width 39 height 13
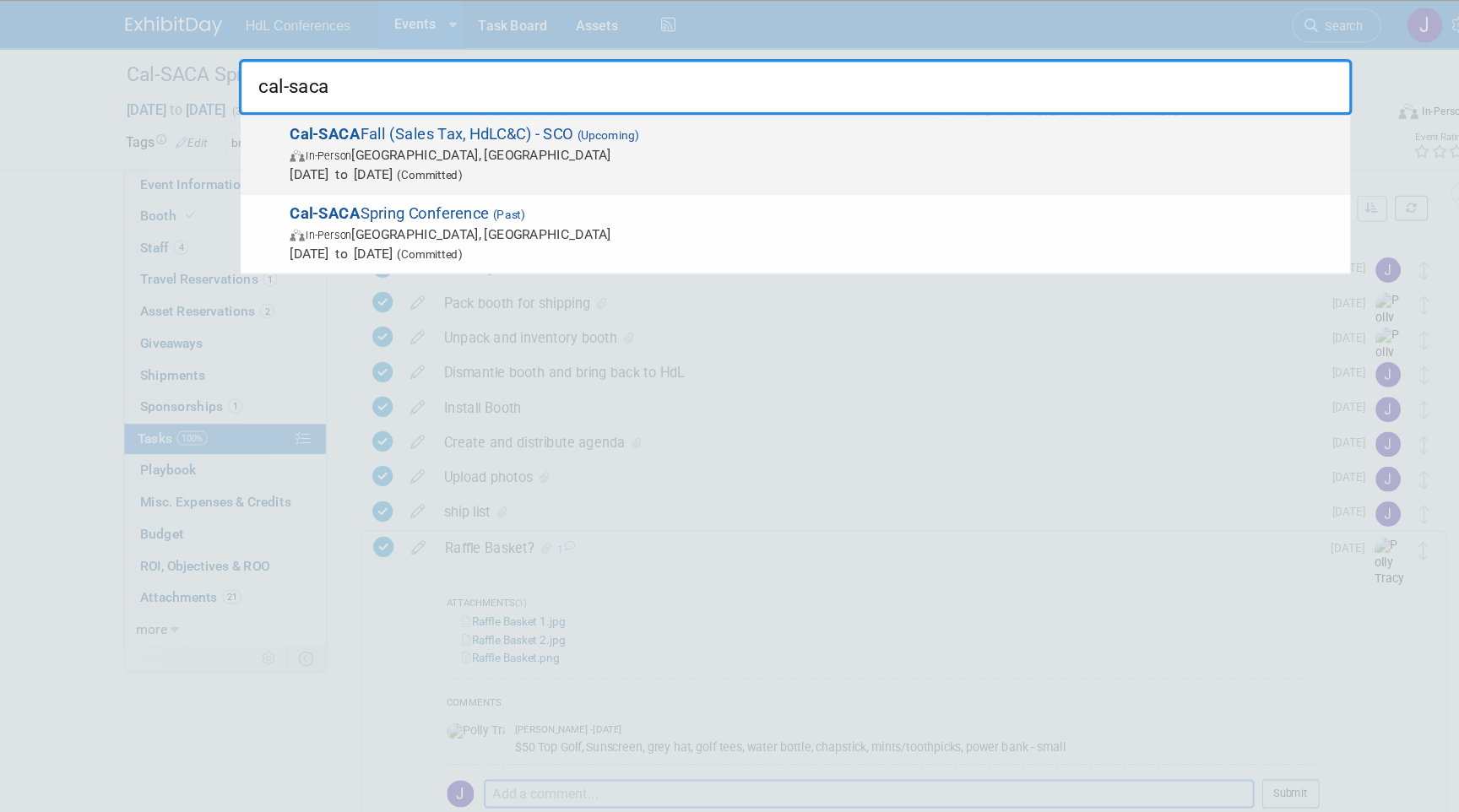
type input "cal-saca"
click at [349, 111] on strong "Cal-SACA" at bounding box center [321, 116] width 61 height 16
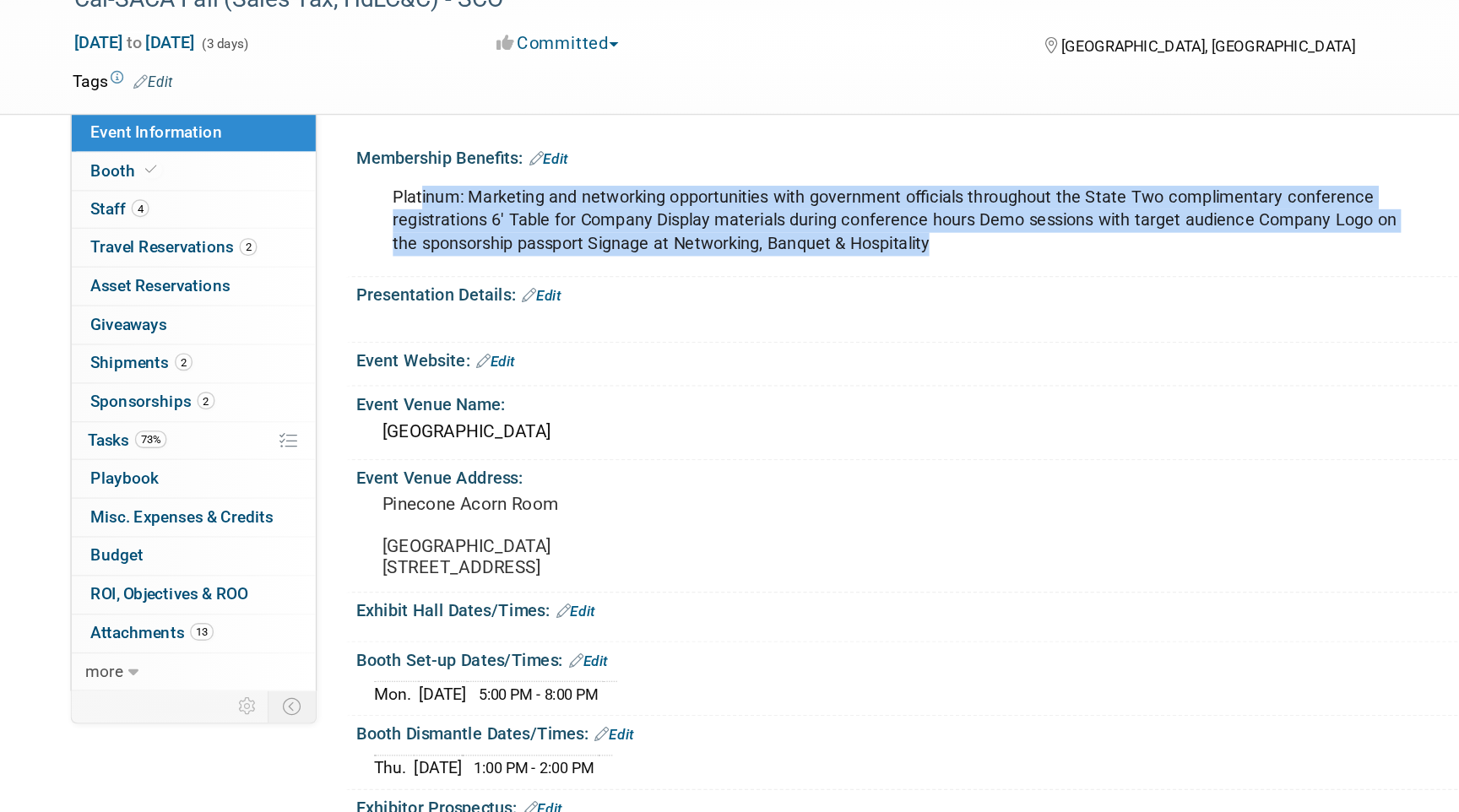
drag, startPoint x: 398, startPoint y: 207, endPoint x: 442, endPoint y: 253, distance: 63.7
click at [442, 253] on div "Platinum: Marketing and networking opportunities with government officials thro…" at bounding box center [746, 224] width 761 height 67
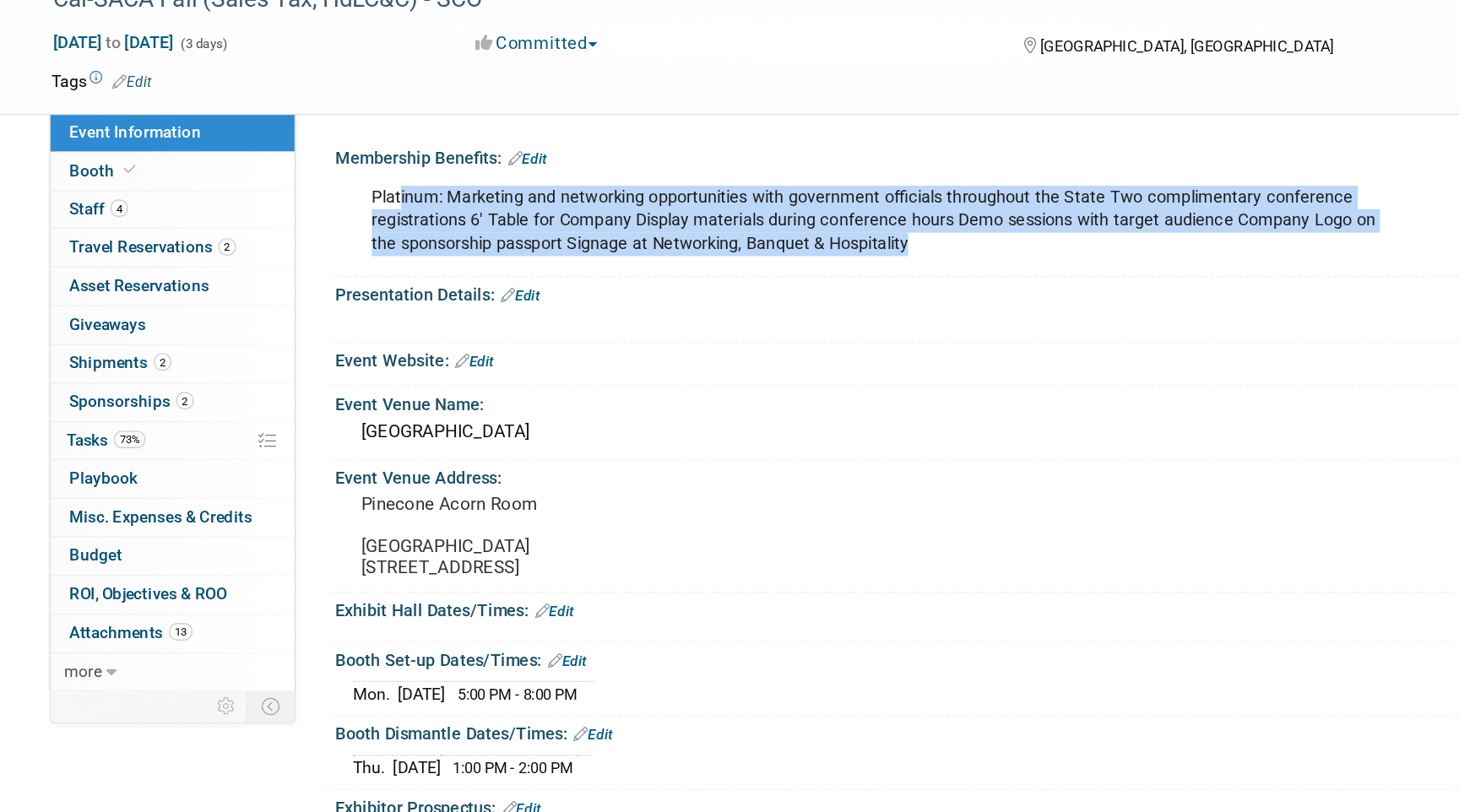
click at [457, 253] on div "Platinum: Marketing and networking opportunities with government officials thro…" at bounding box center [746, 224] width 761 height 67
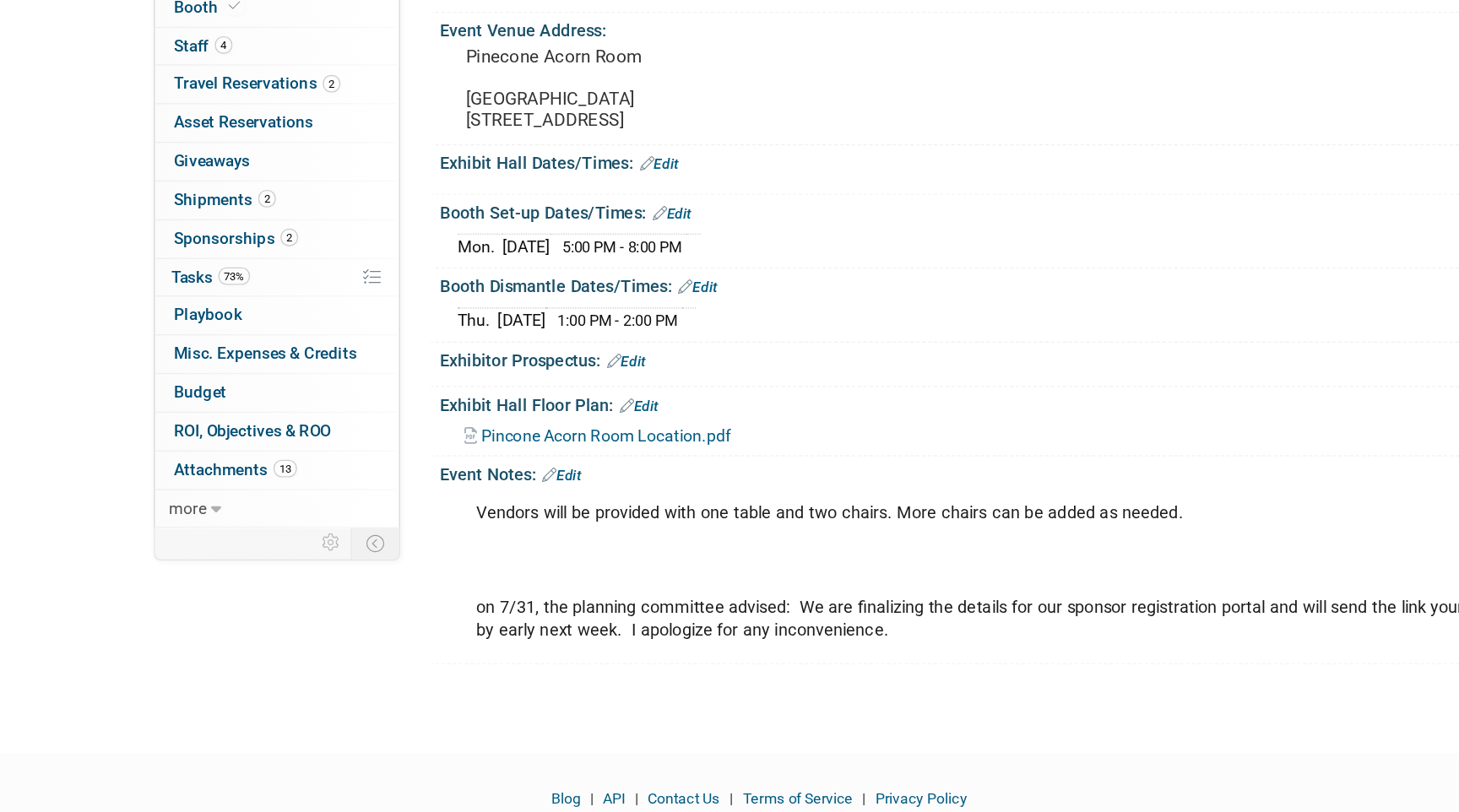
scroll to position [204, 0]
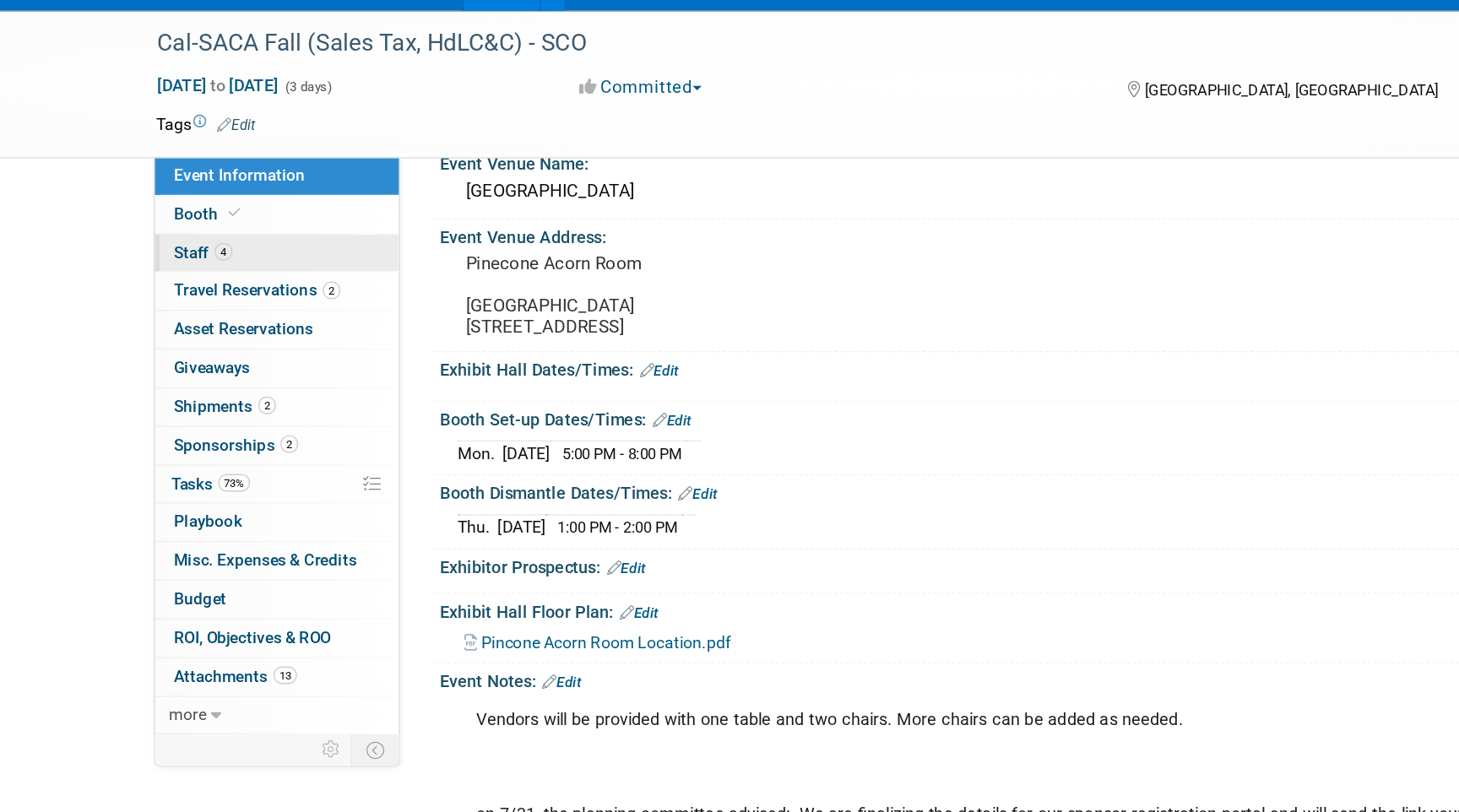
click at [226, 213] on link "4 Staff 4" at bounding box center [234, 217] width 176 height 27
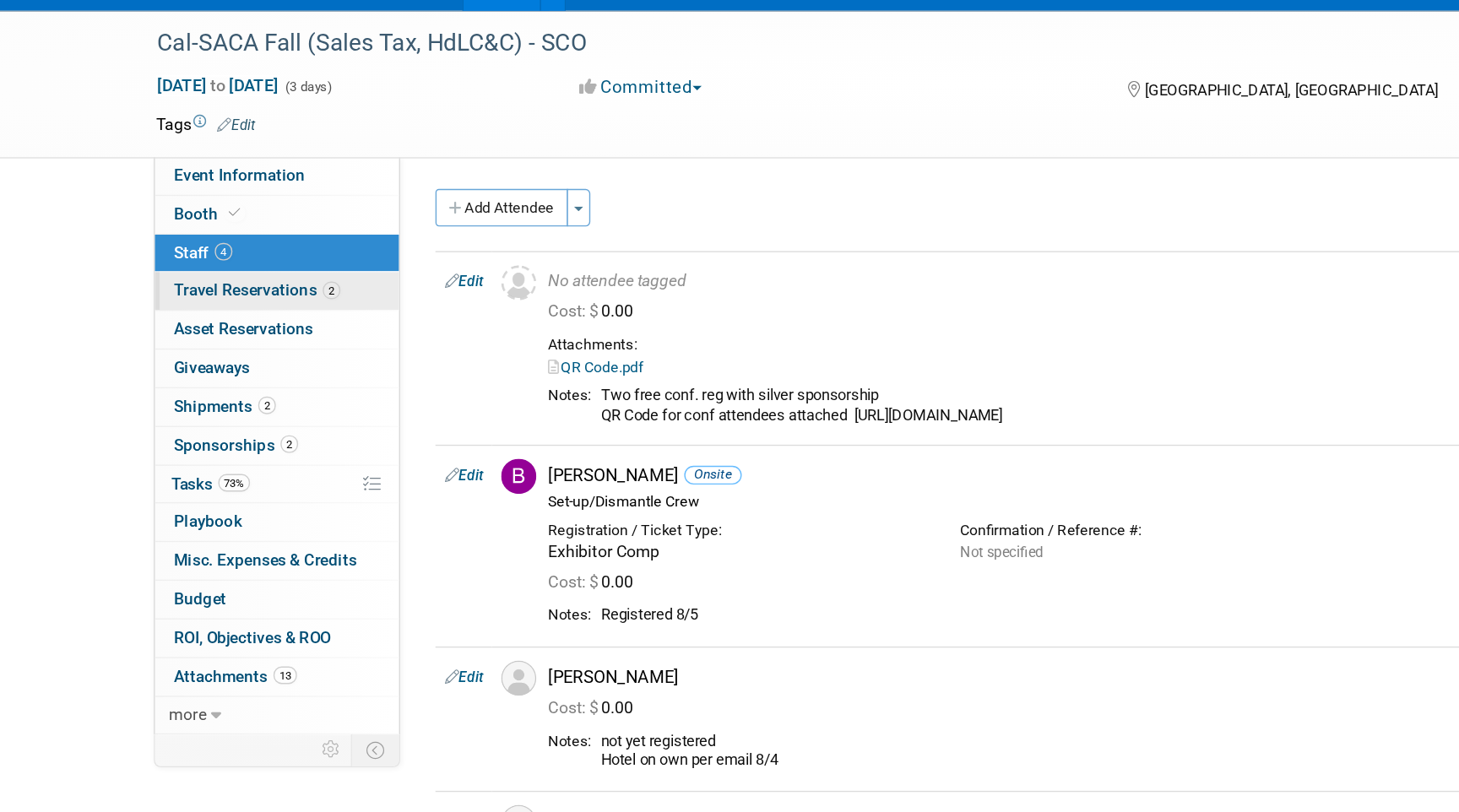
click at [239, 252] on link "2 Travel Reservations 2" at bounding box center [234, 244] width 176 height 27
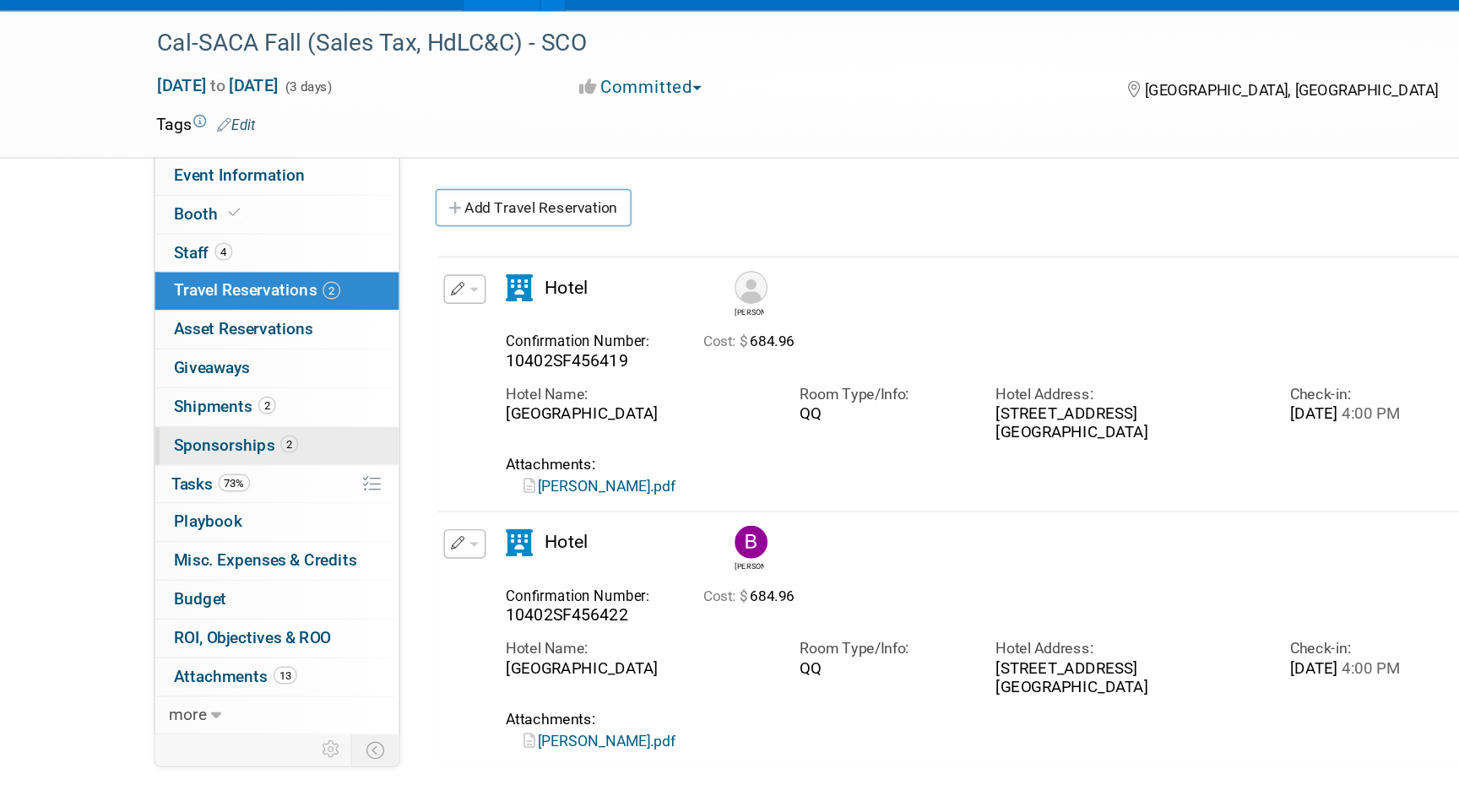
click at [241, 355] on span "2" at bounding box center [242, 354] width 13 height 13
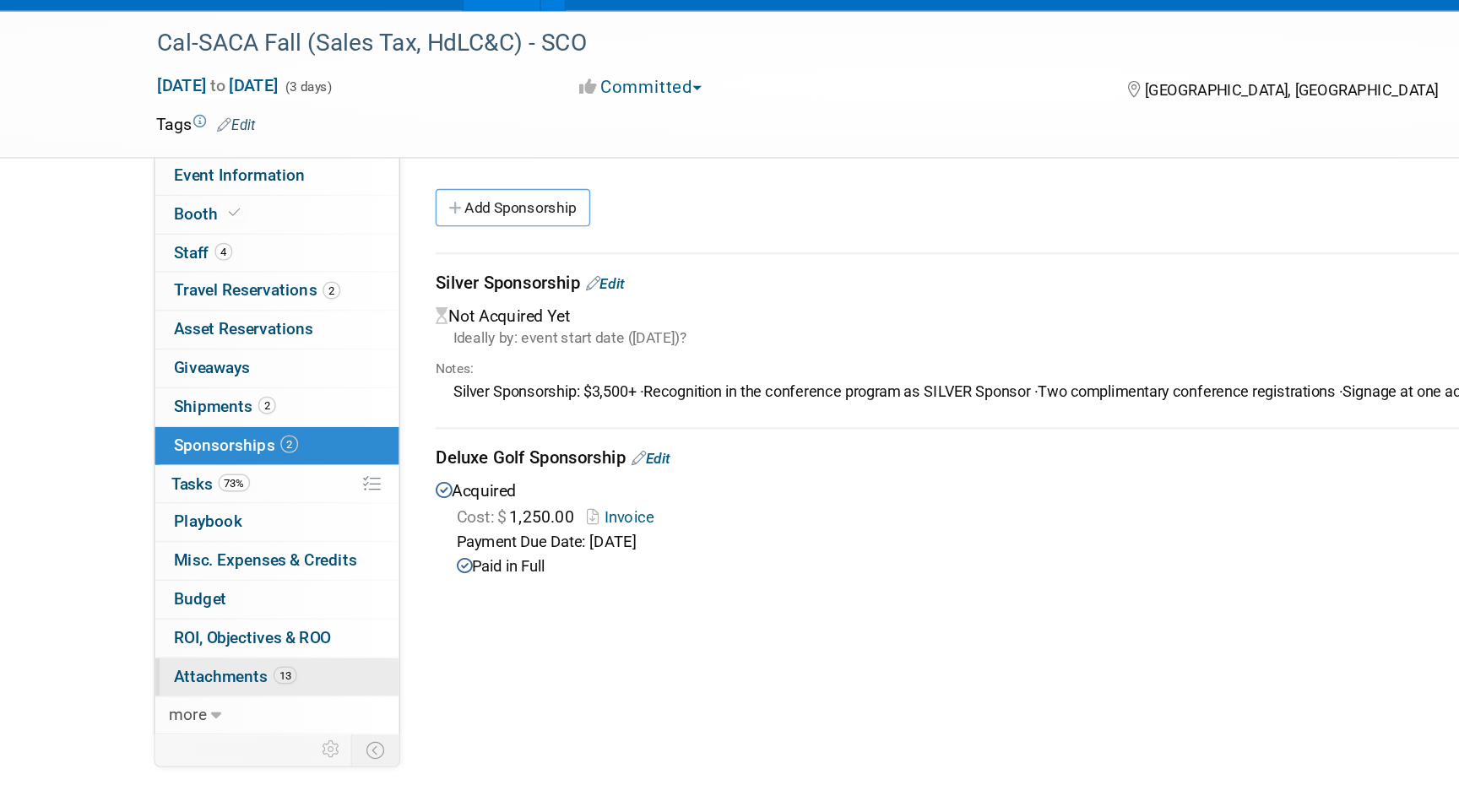
click at [241, 519] on span "13" at bounding box center [240, 520] width 17 height 13
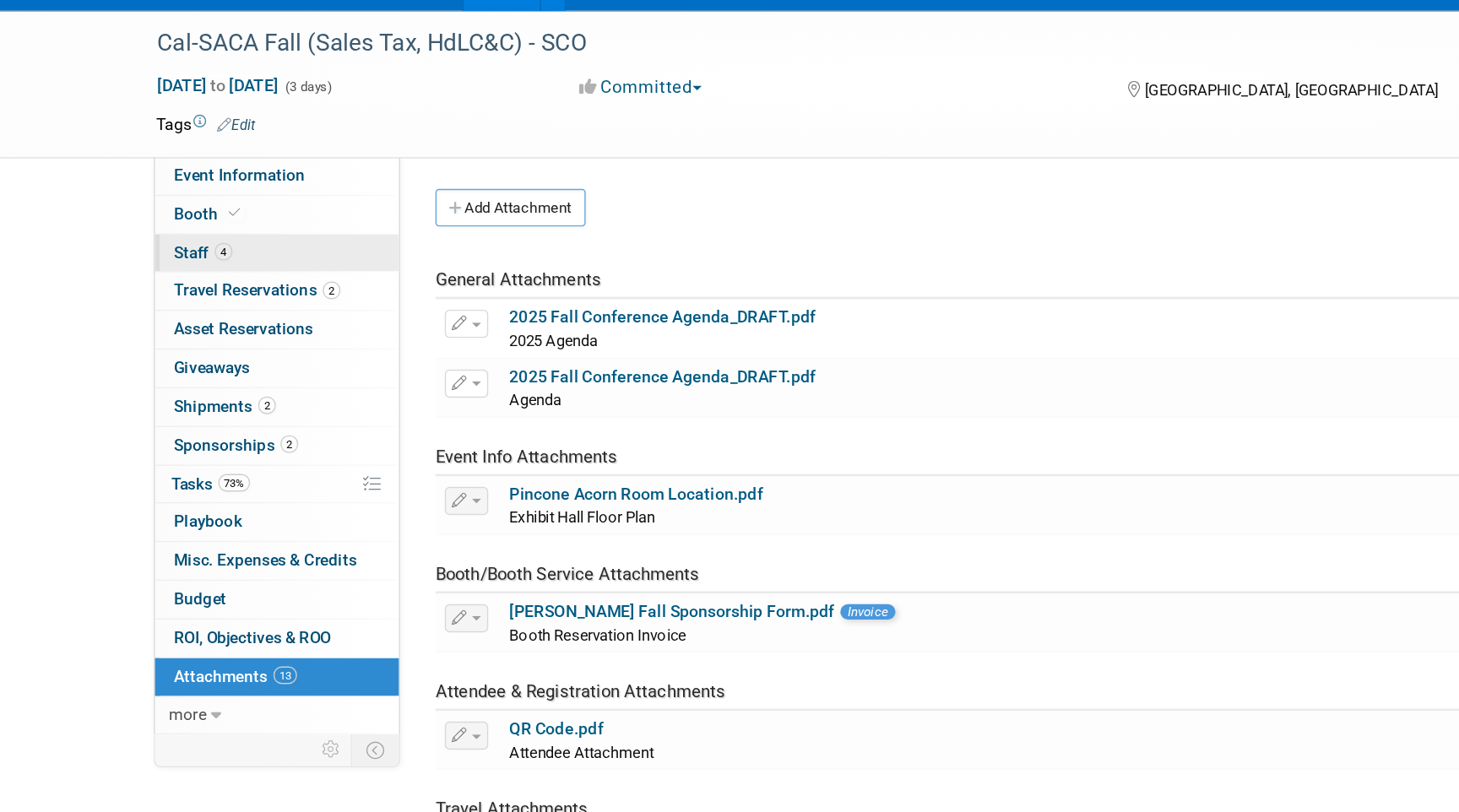
click at [183, 219] on span "Staff 4" at bounding box center [181, 216] width 43 height 14
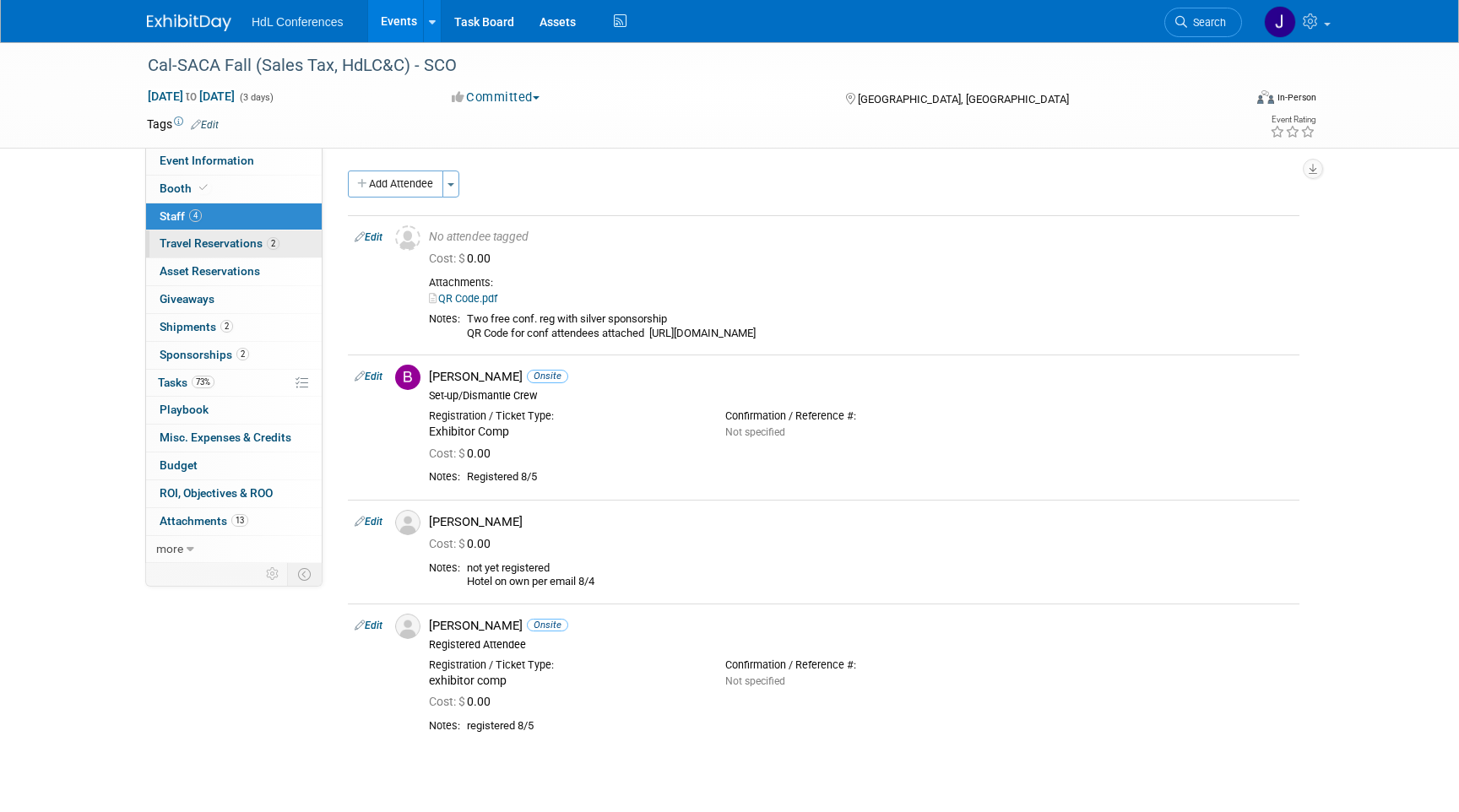
click at [263, 254] on link "2 Travel Reservations 2" at bounding box center [234, 244] width 176 height 27
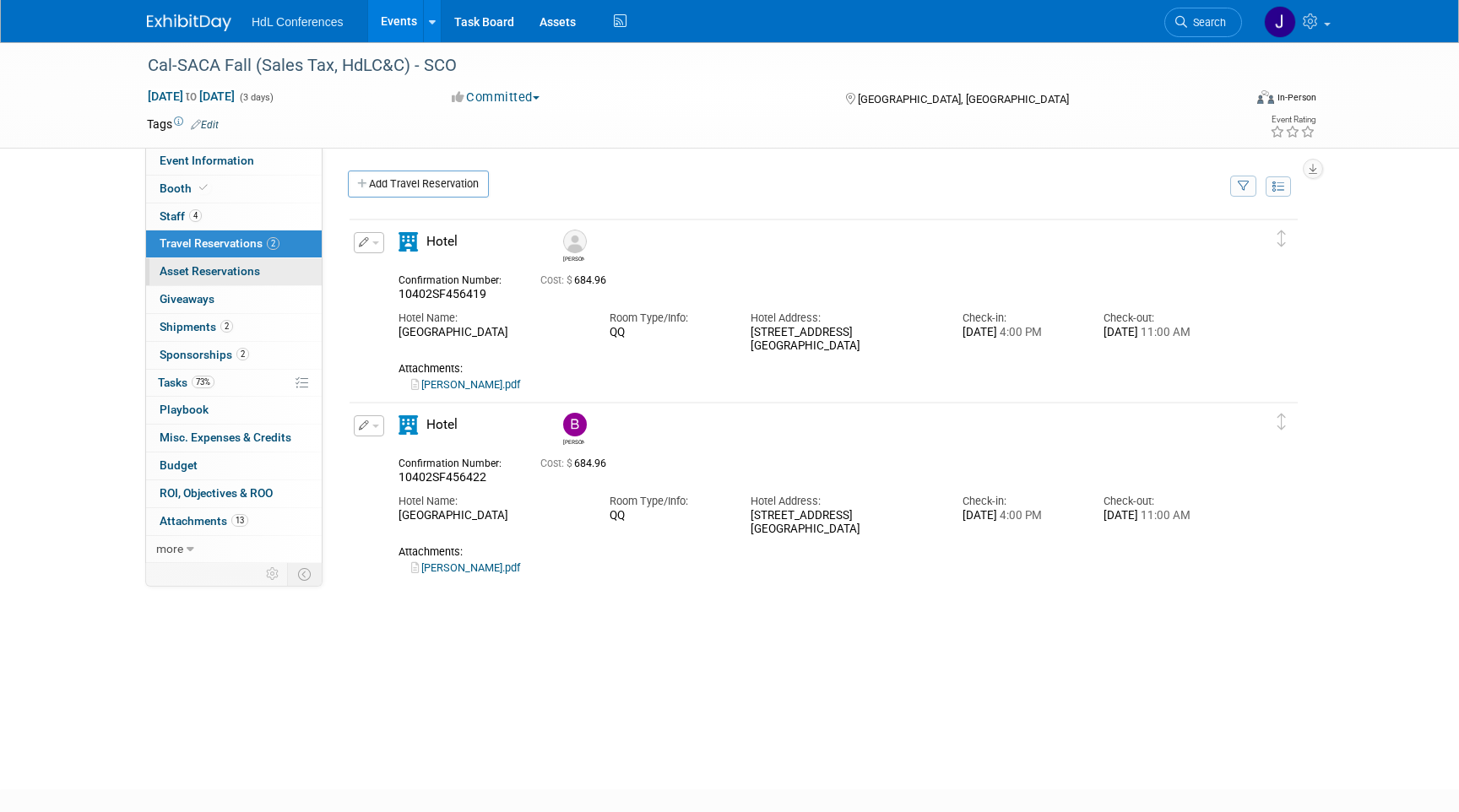
click at [225, 277] on span "Asset Reservations 0" at bounding box center [210, 271] width 100 height 14
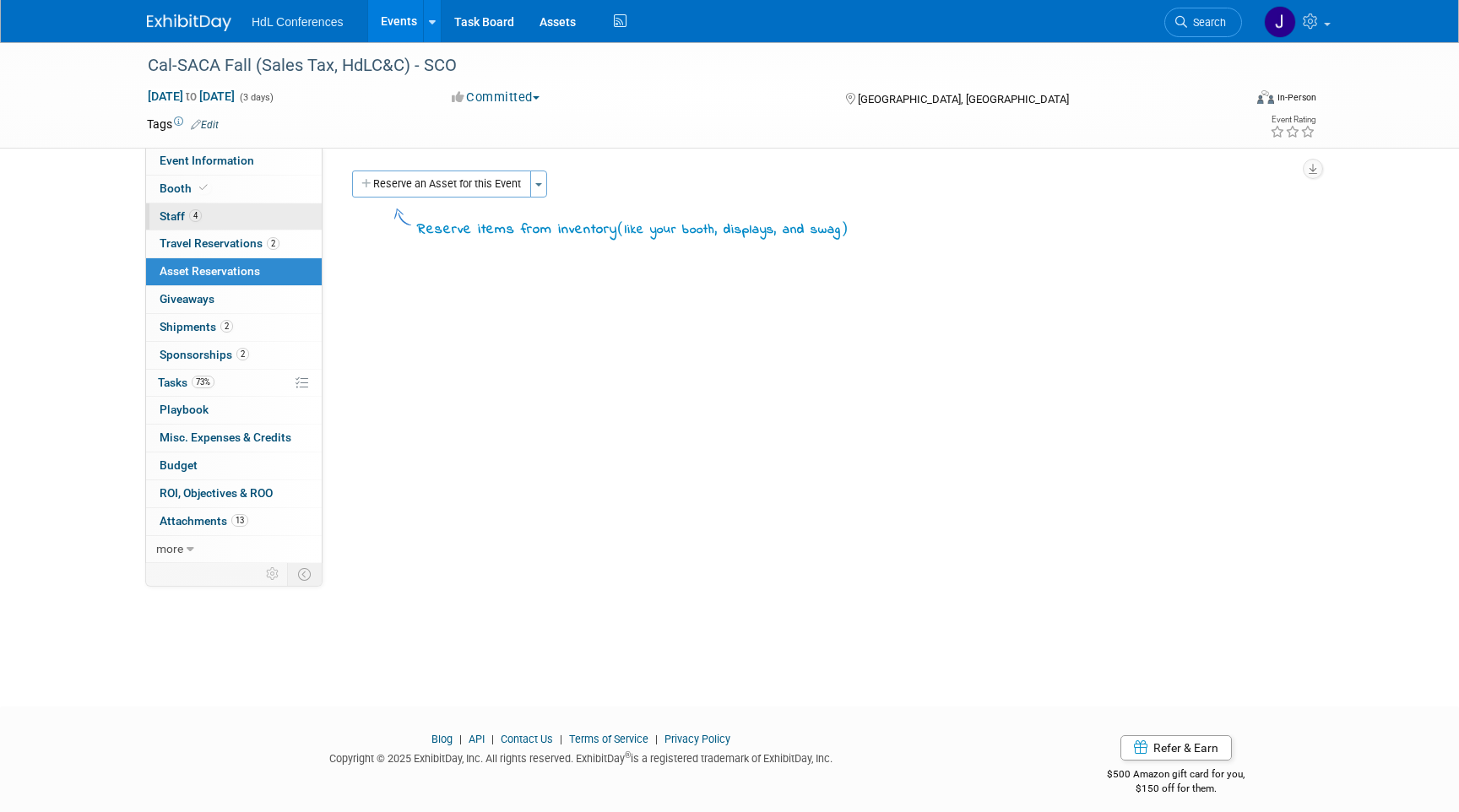
click at [236, 217] on link "4 Staff 4" at bounding box center [234, 217] width 176 height 27
